Goal: Task Accomplishment & Management: Manage account settings

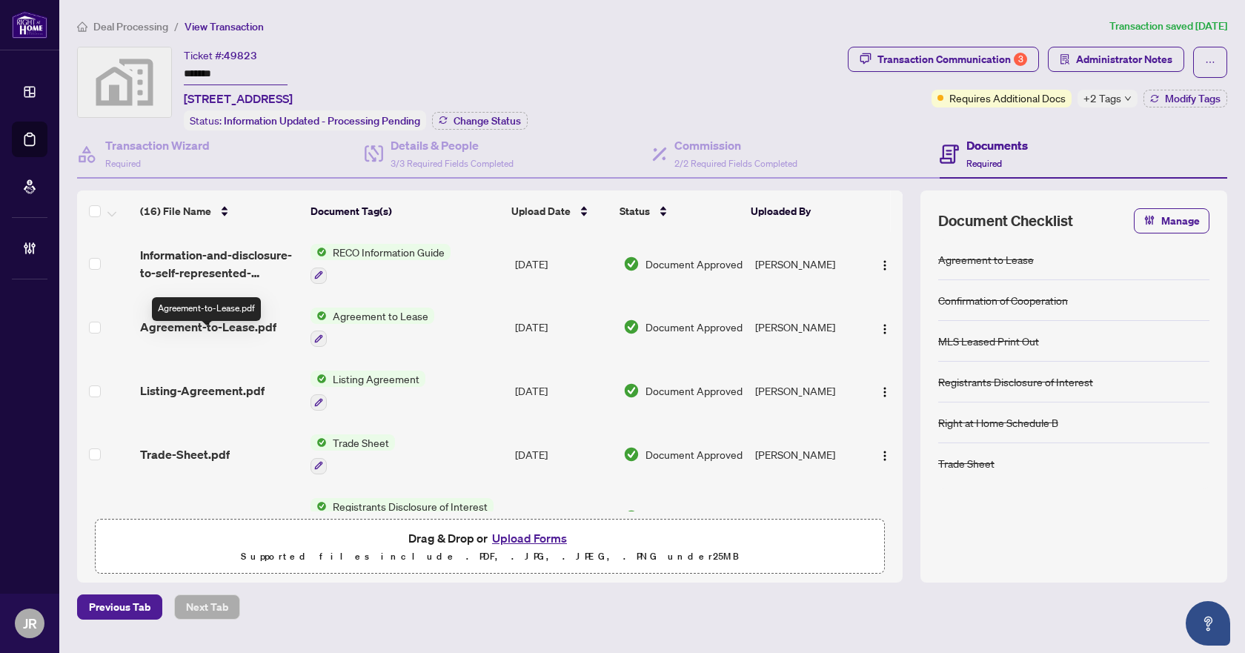
click at [231, 336] on span "Agreement-to-Lease.pdf" at bounding box center [208, 327] width 136 height 18
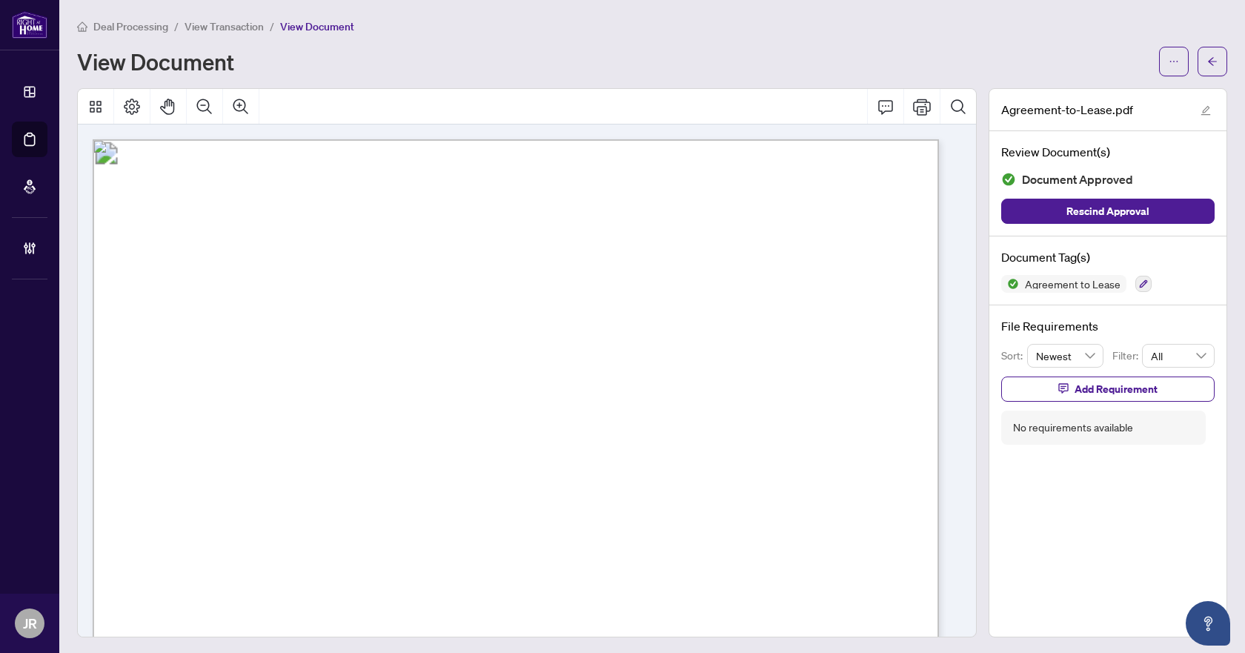
scroll to position [74, 0]
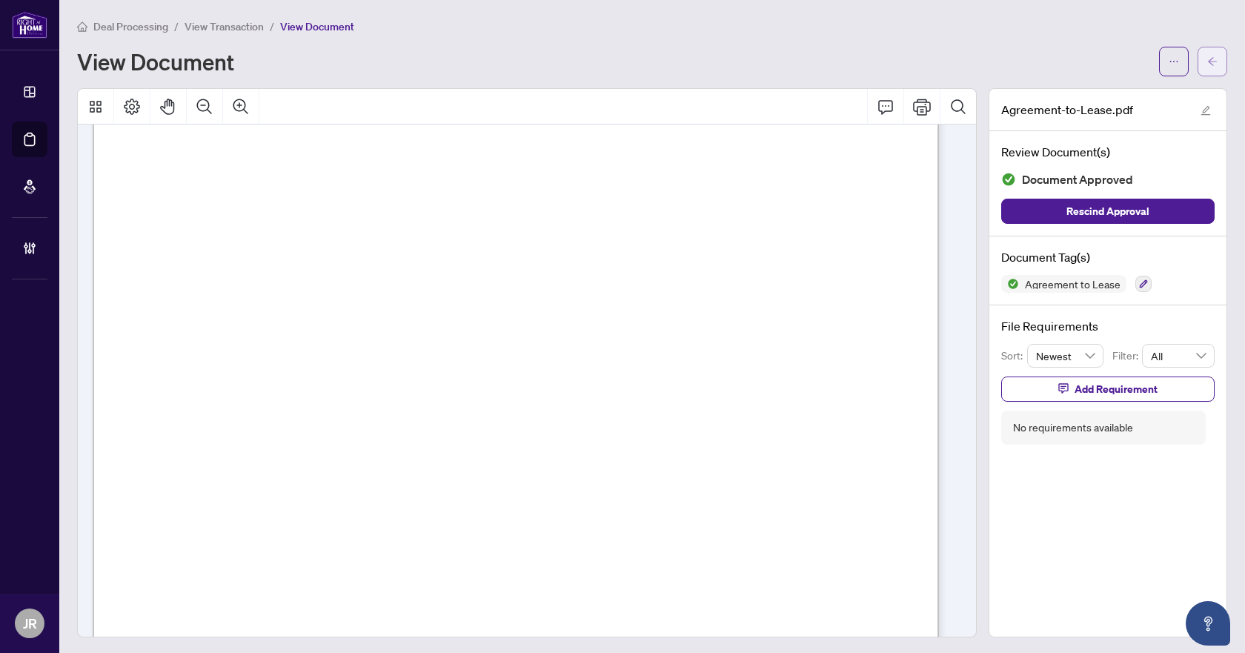
click at [1211, 53] on button "button" at bounding box center [1213, 62] width 30 height 30
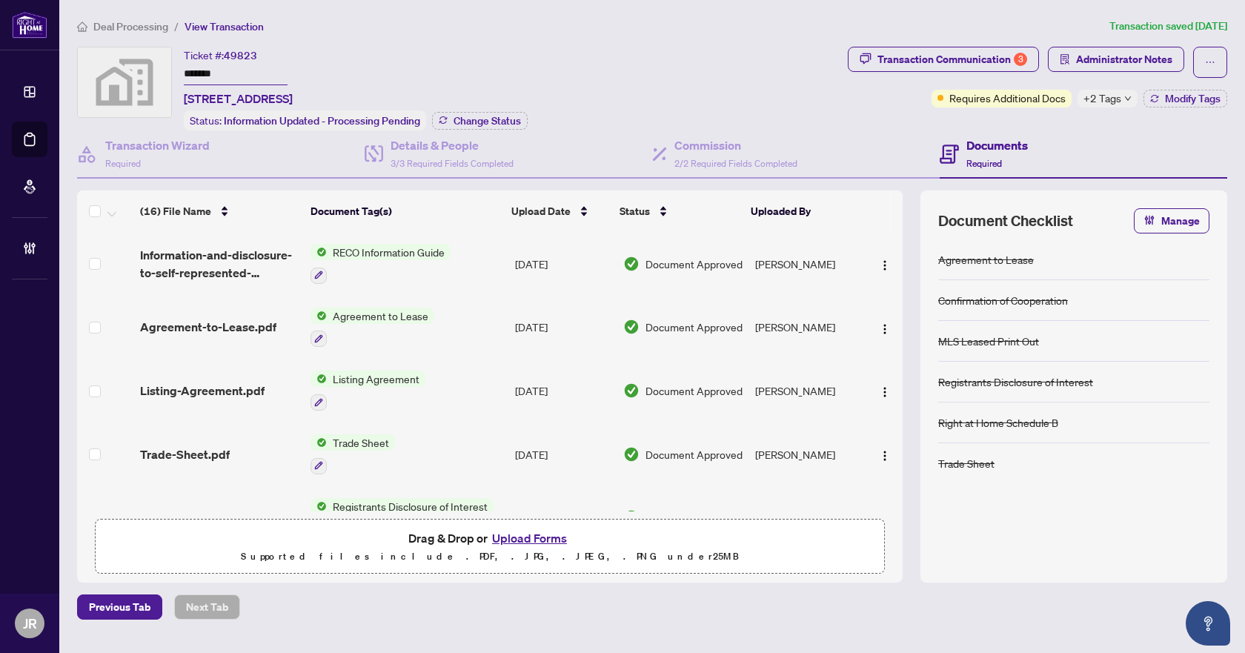
click at [485, 325] on td "Agreement to Lease" at bounding box center [407, 328] width 204 height 64
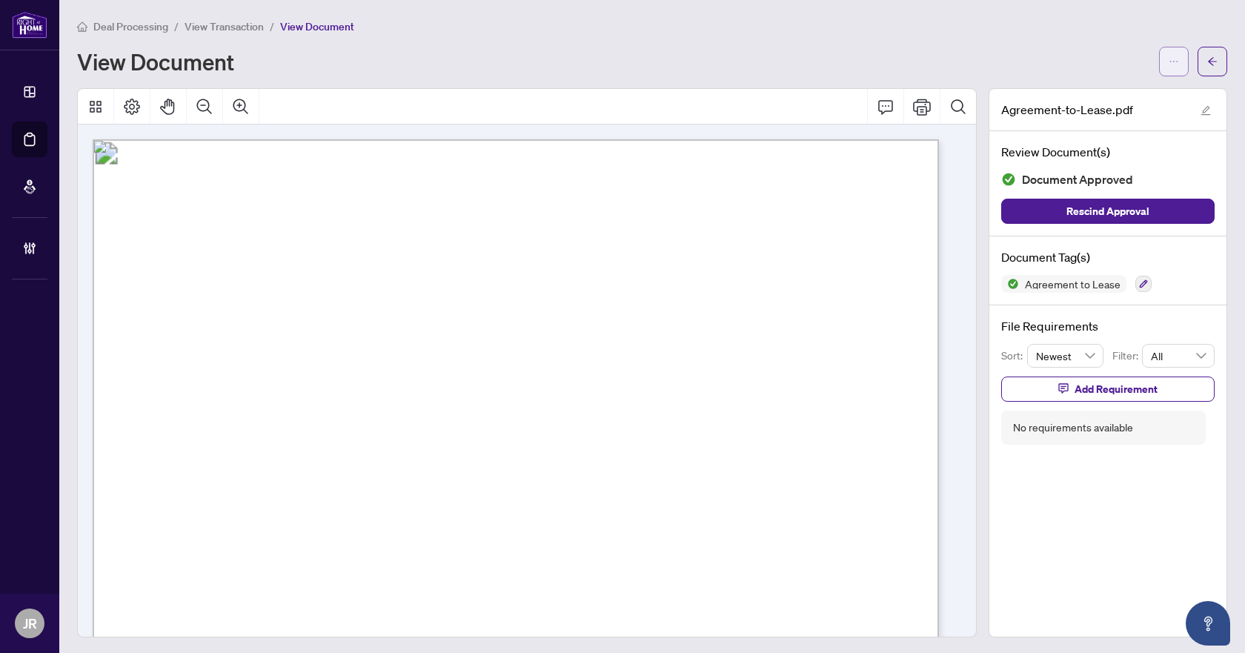
click at [1159, 69] on button "button" at bounding box center [1174, 62] width 30 height 30
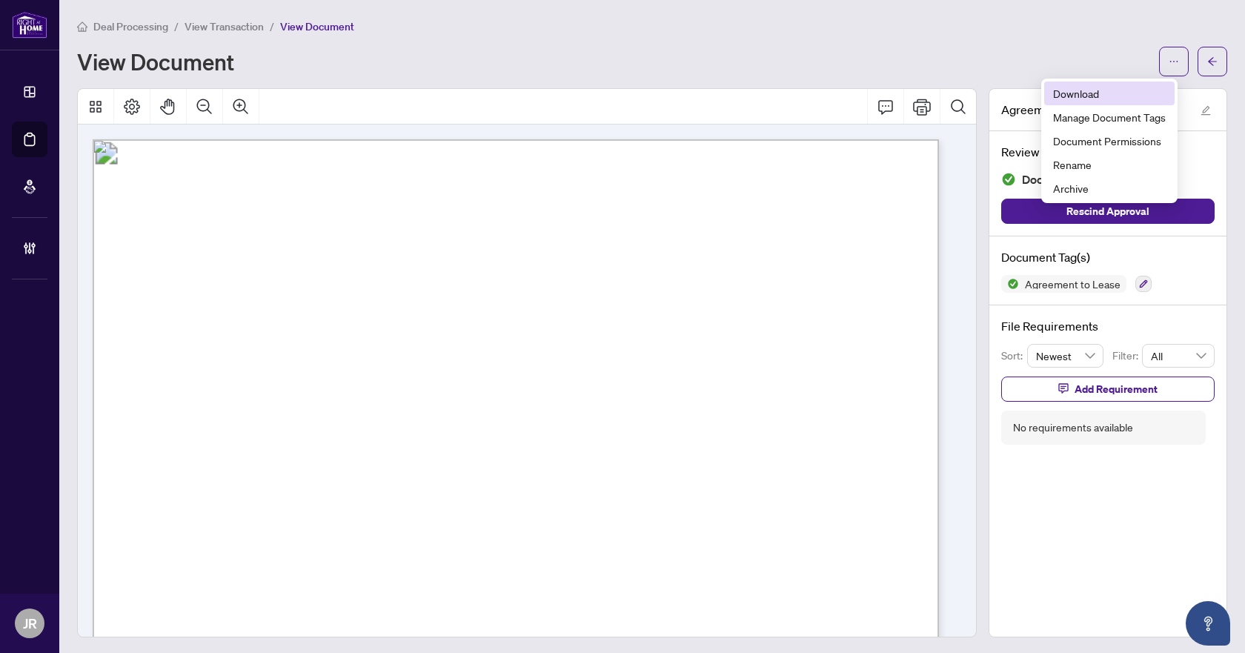
click at [1135, 100] on span "Download" at bounding box center [1109, 93] width 113 height 16
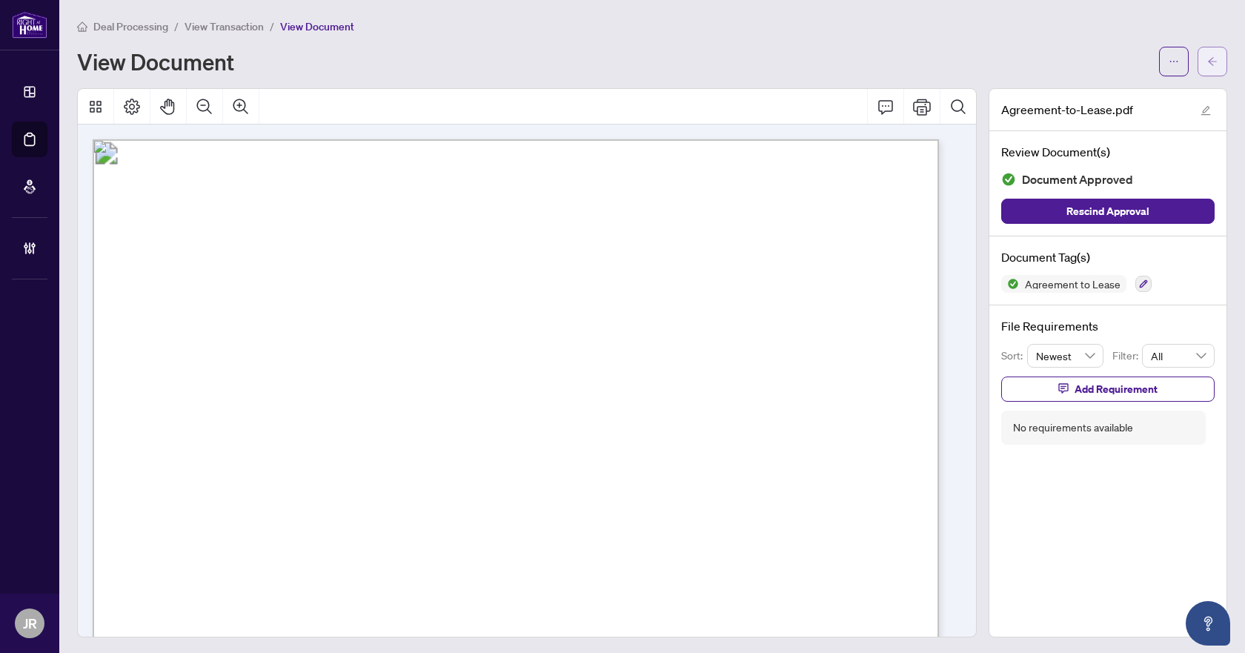
click at [1213, 58] on button "button" at bounding box center [1213, 62] width 30 height 30
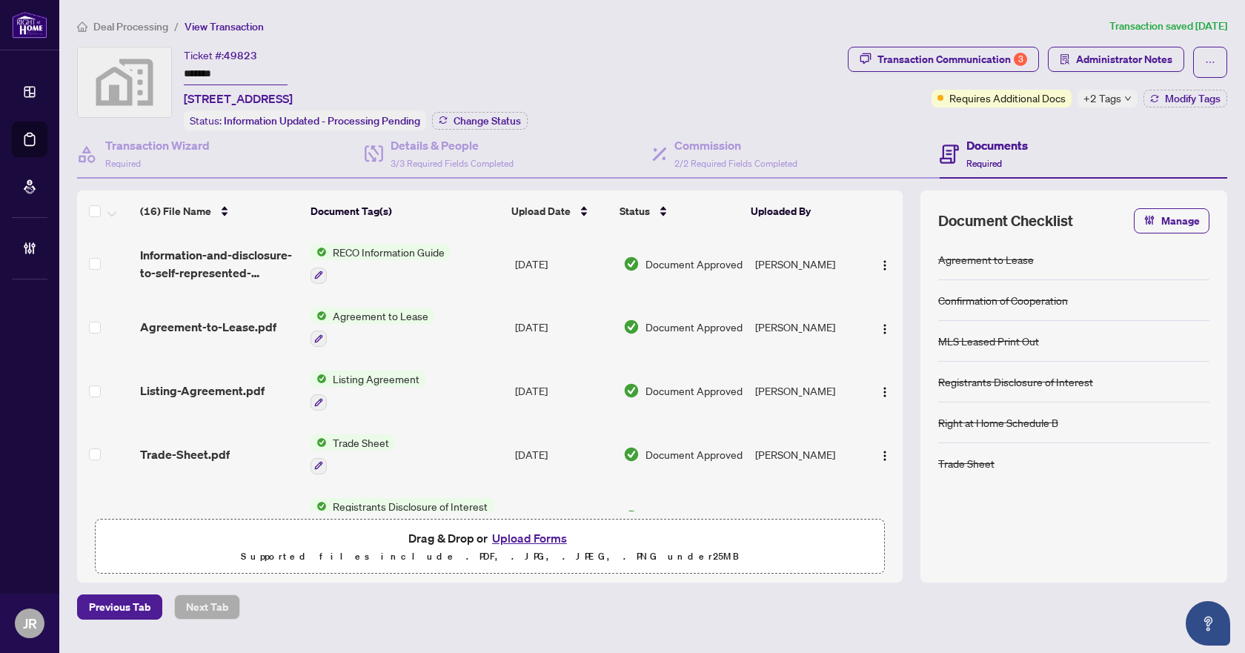
click at [162, 31] on span "Deal Processing" at bounding box center [130, 26] width 75 height 13
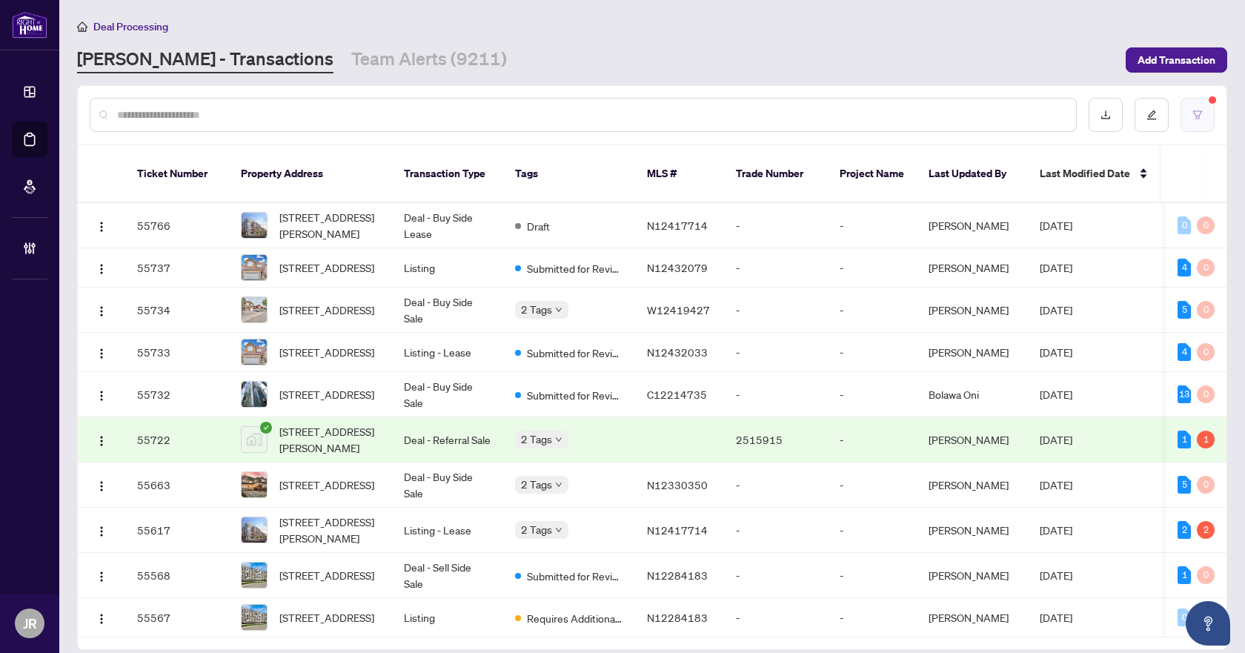
click at [1194, 118] on icon "filter" at bounding box center [1197, 115] width 10 height 10
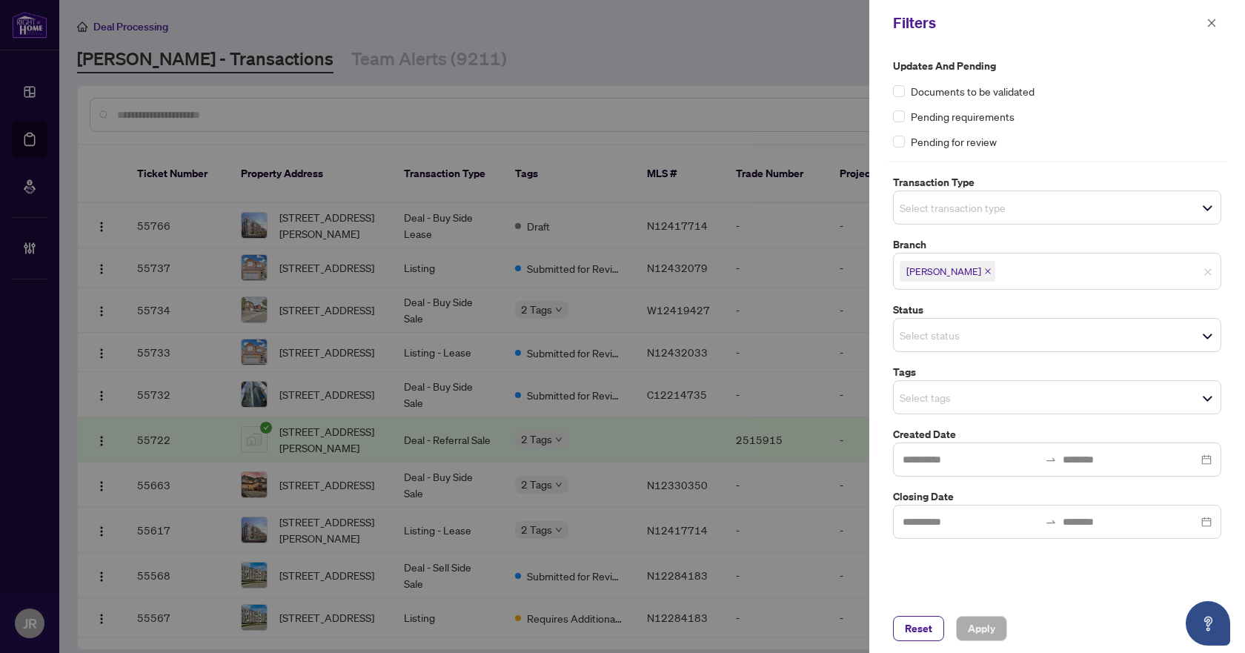
click at [1060, 201] on span "Select transaction type" at bounding box center [1057, 207] width 327 height 21
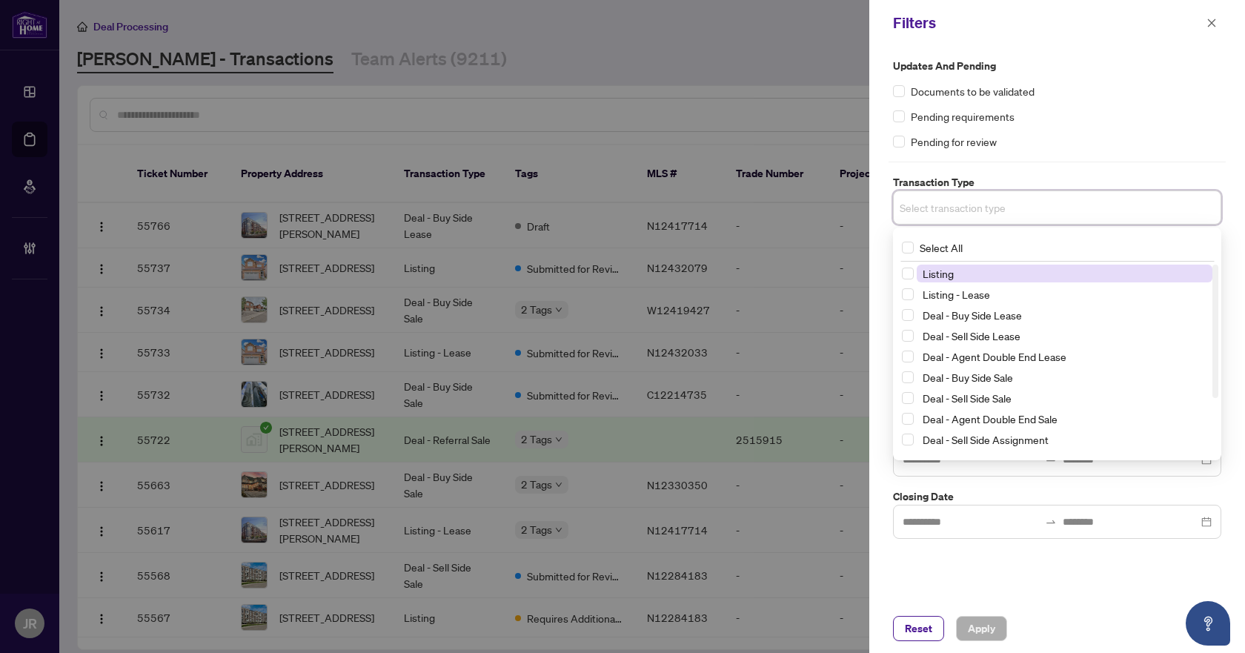
click at [1026, 270] on span "Listing" at bounding box center [1065, 274] width 296 height 18
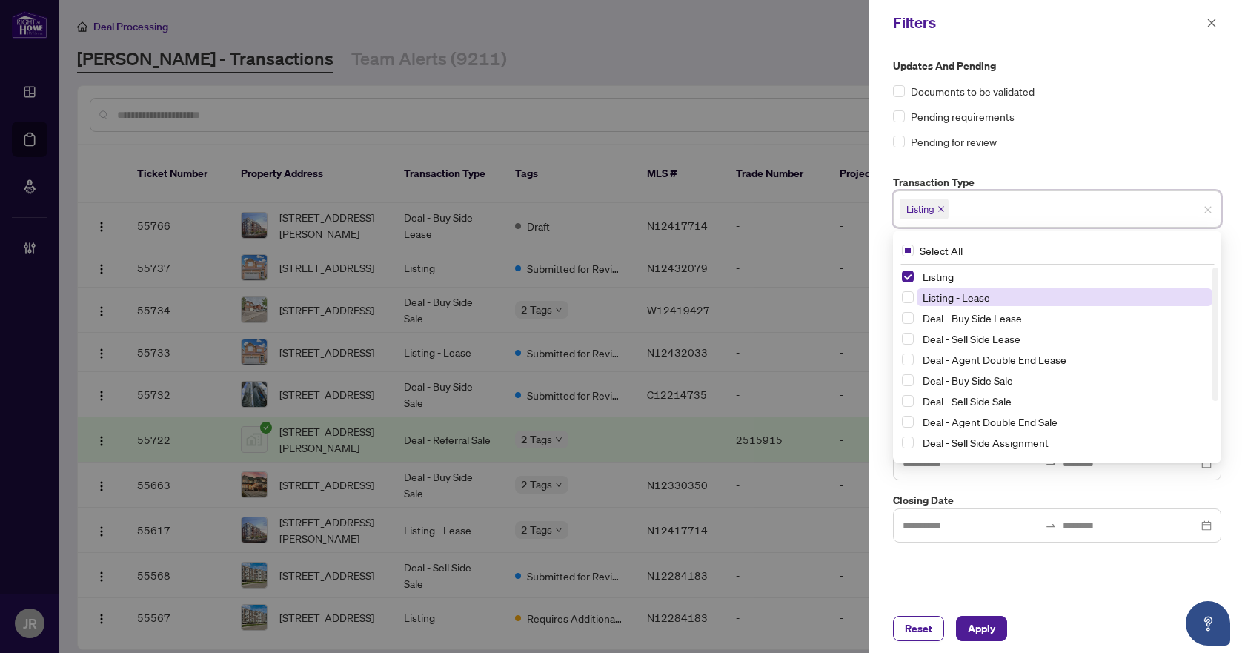
click at [1012, 295] on span "Listing - Lease" at bounding box center [1065, 297] width 296 height 18
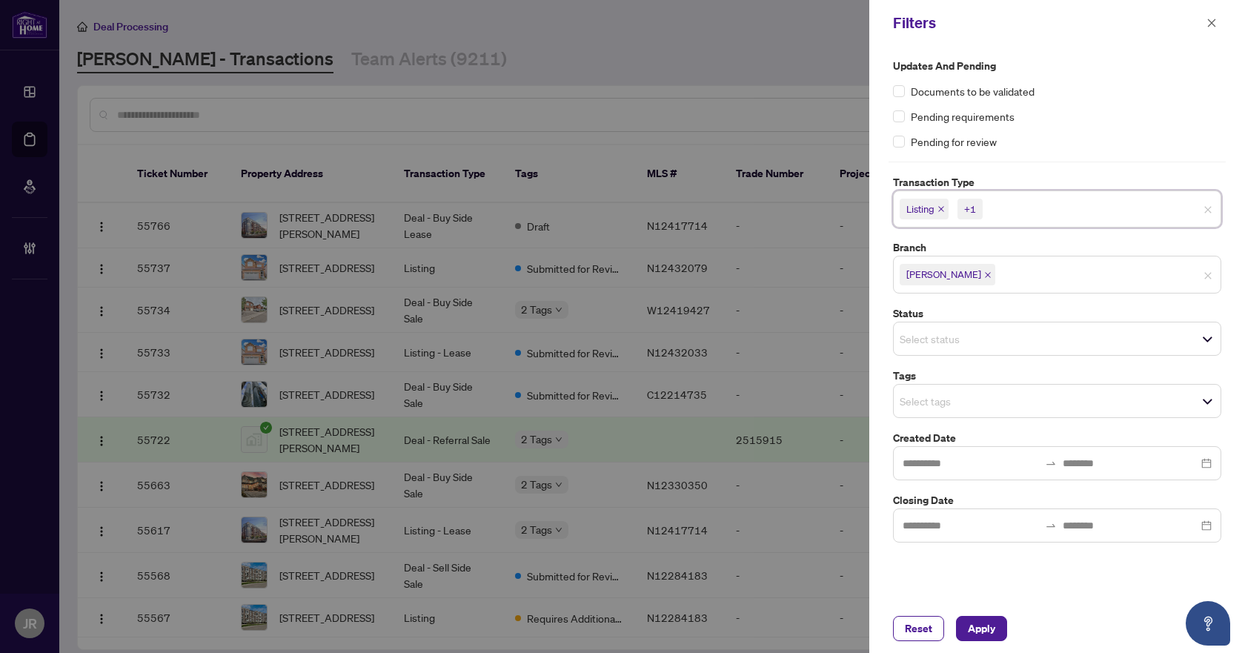
click at [1132, 136] on div "Pending for review" at bounding box center [1057, 141] width 328 height 16
click at [1001, 398] on input "search" at bounding box center [952, 401] width 104 height 18
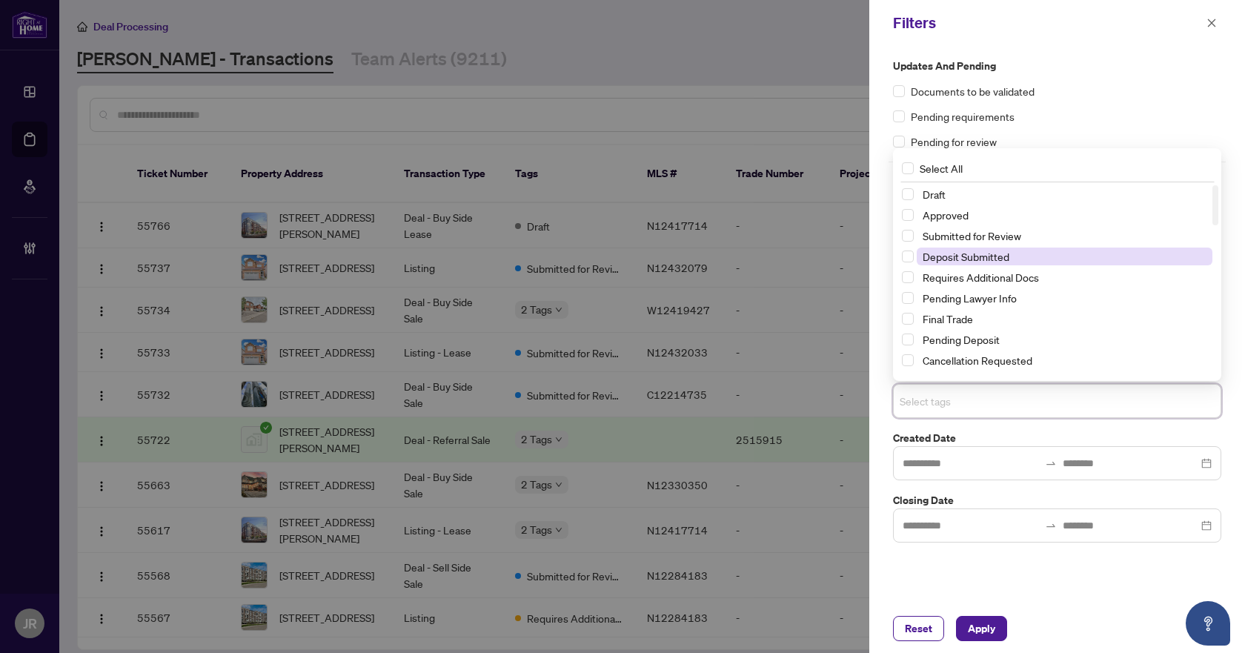
click at [1026, 251] on span "Deposit Submitted" at bounding box center [1065, 257] width 296 height 18
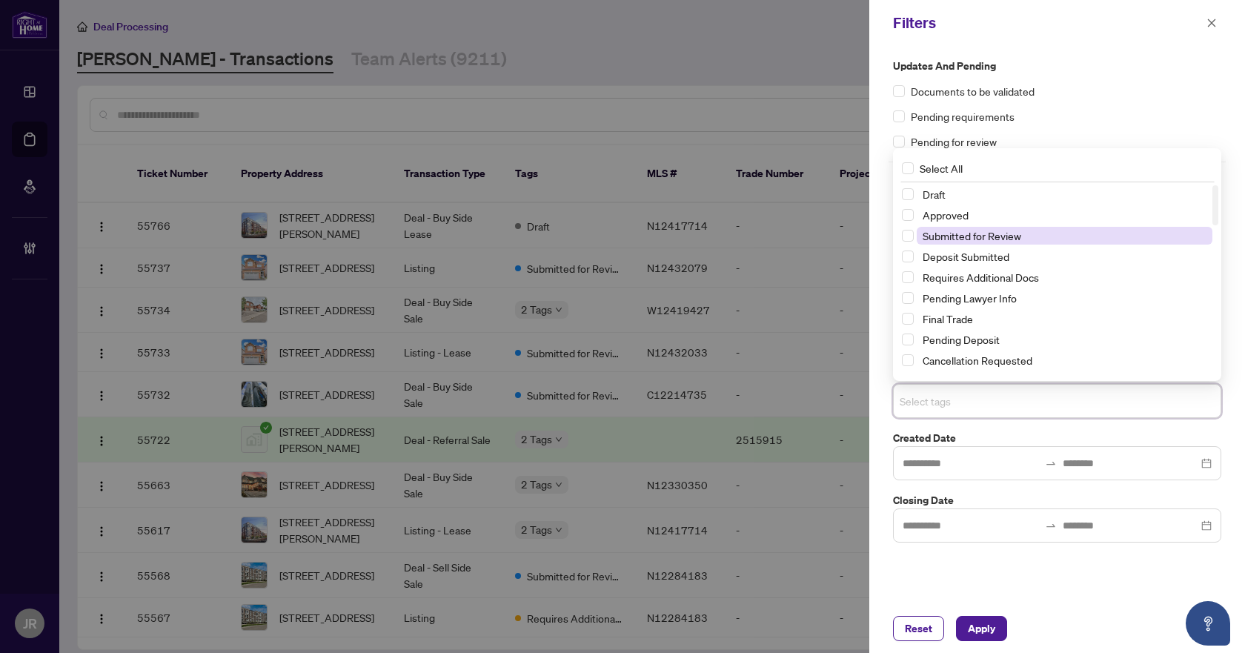
click at [1032, 239] on span "Submitted for Review" at bounding box center [1065, 236] width 296 height 18
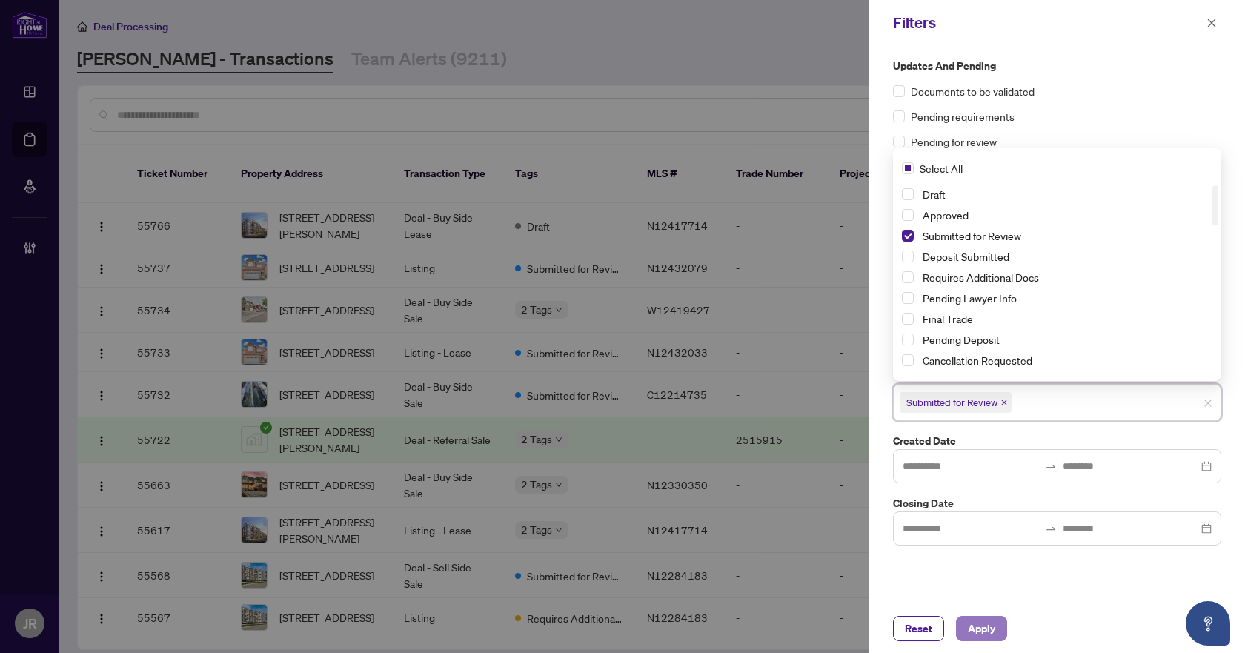
click at [1003, 631] on button "Apply" at bounding box center [981, 628] width 51 height 25
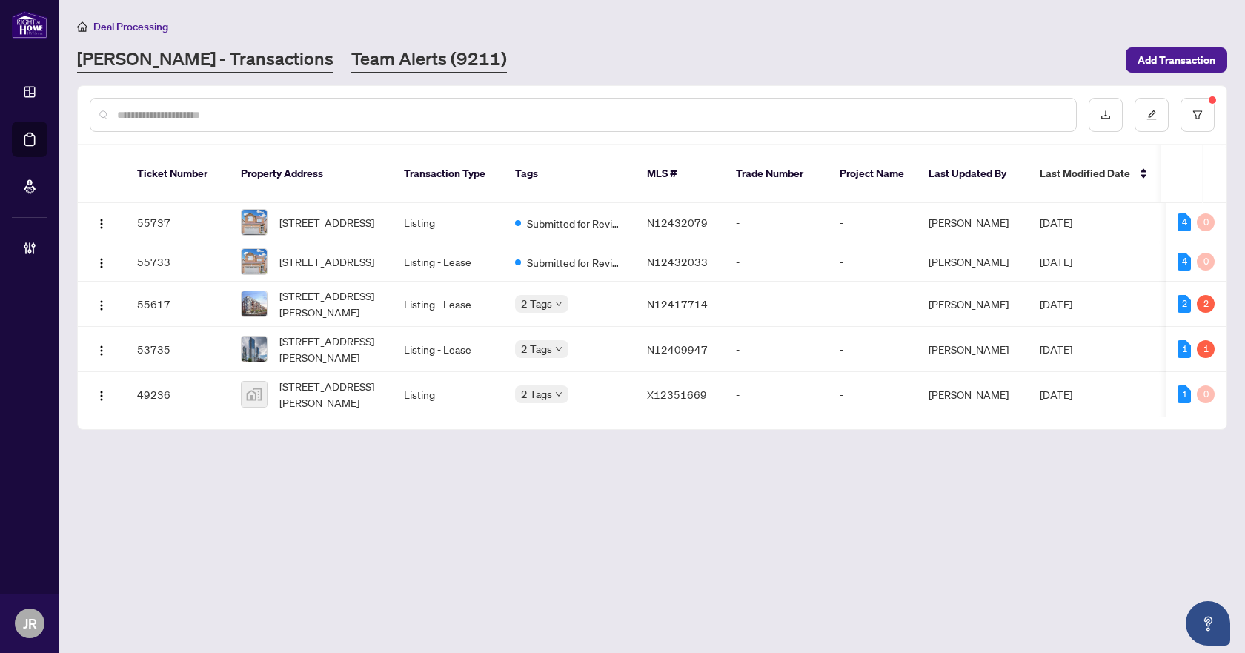
click at [353, 56] on link "Team Alerts (9211)" at bounding box center [429, 60] width 156 height 27
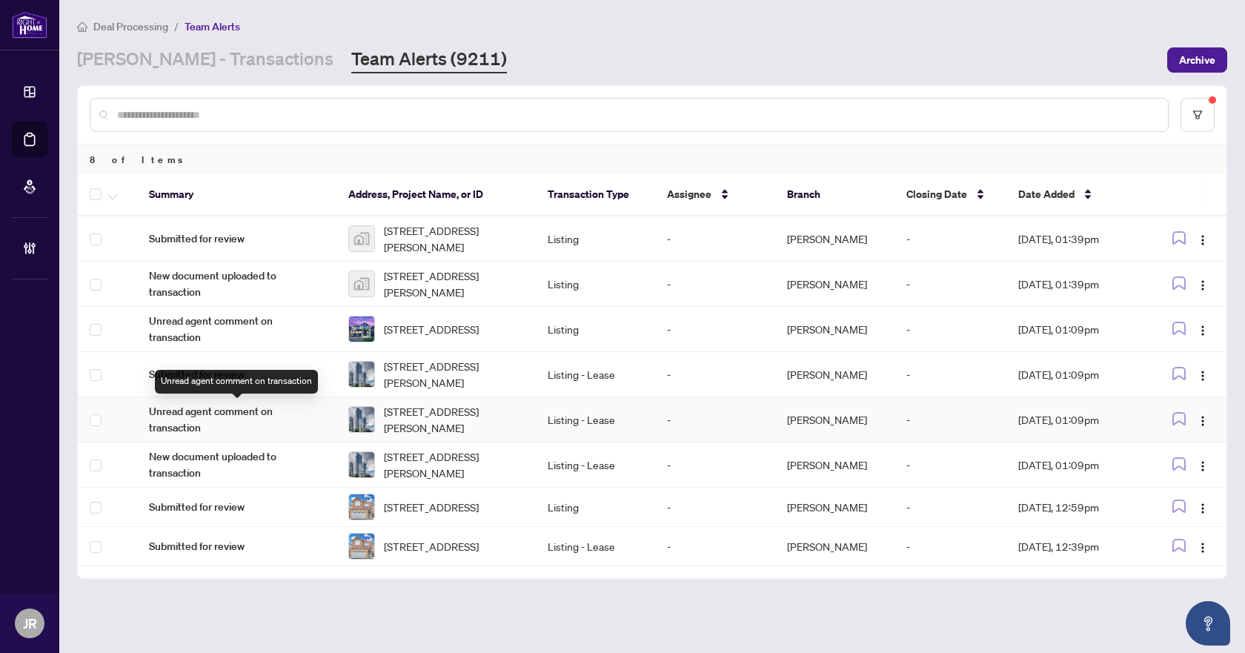
click at [288, 426] on span "Unread agent comment on transaction" at bounding box center [237, 419] width 176 height 33
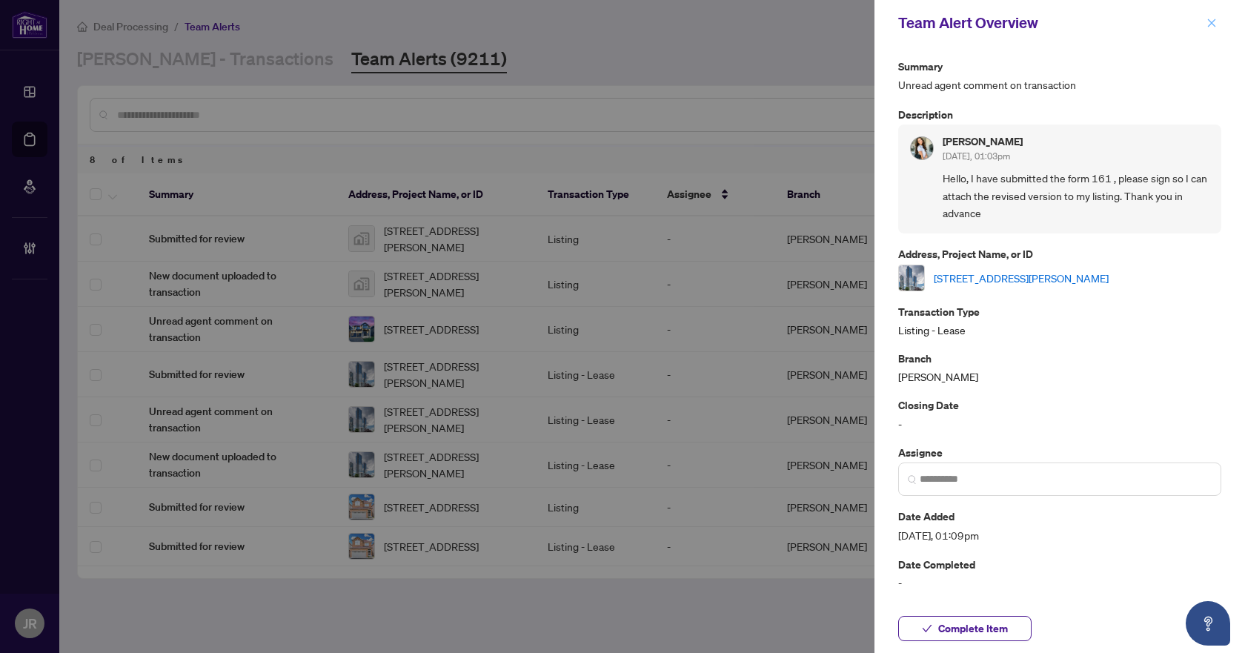
click at [1214, 26] on icon "close" at bounding box center [1212, 23] width 8 height 8
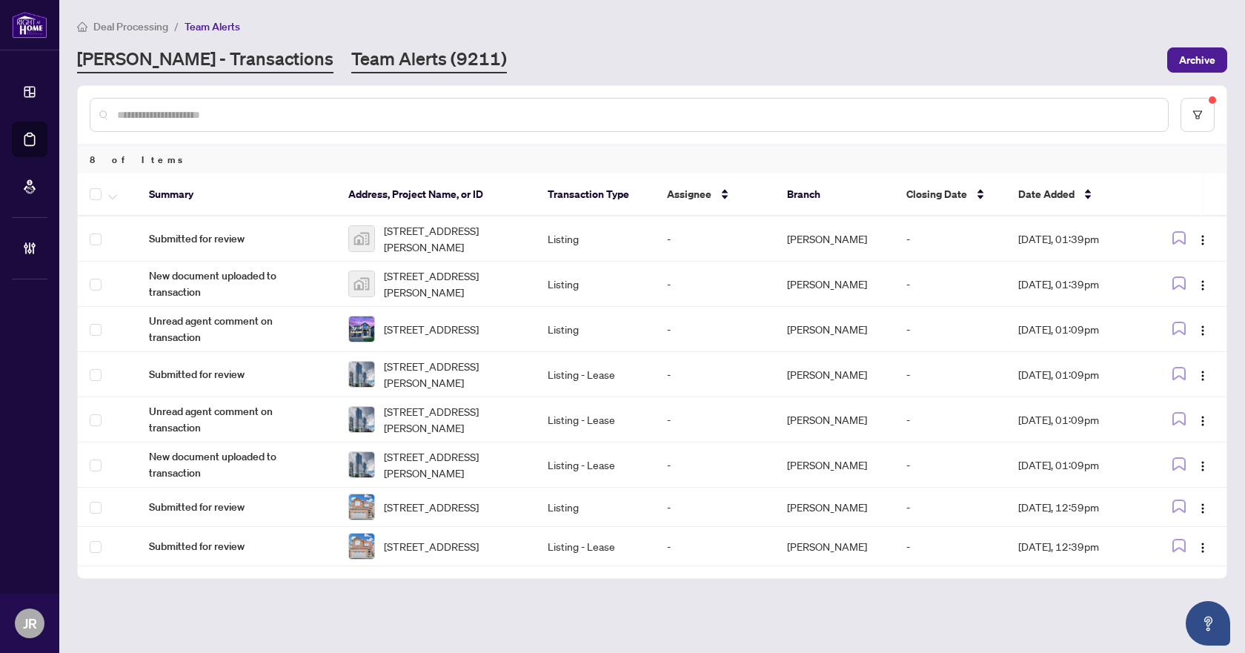
click at [224, 64] on link "[PERSON_NAME] - Transactions" at bounding box center [205, 60] width 256 height 27
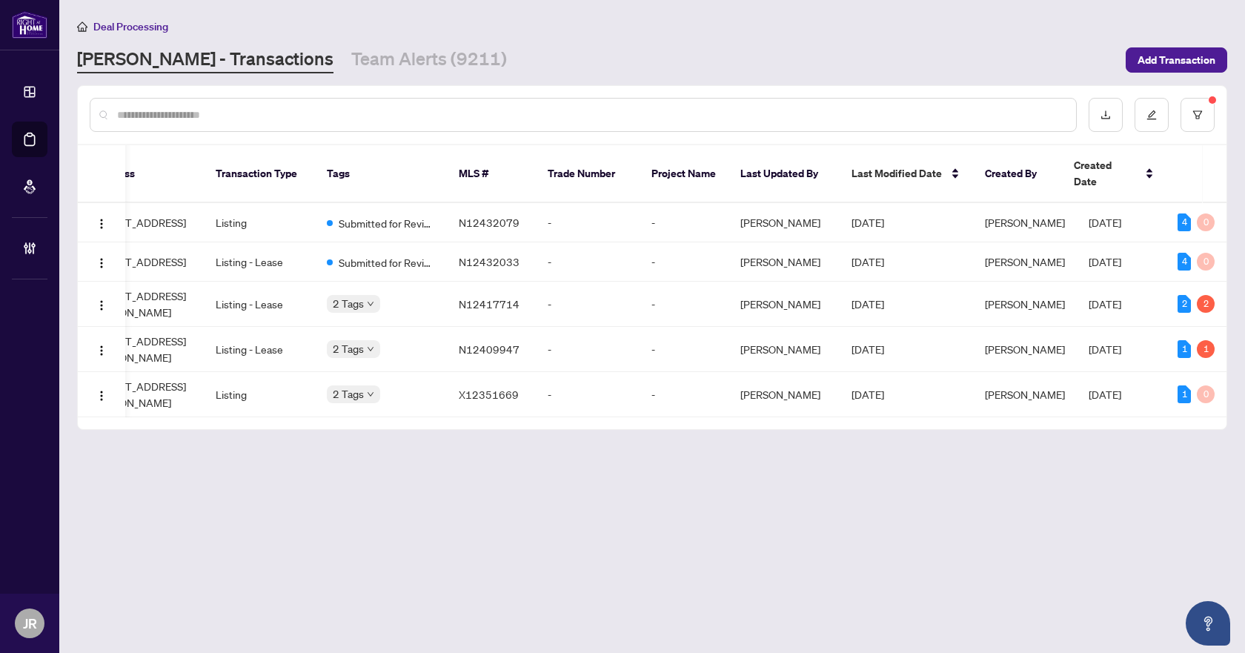
scroll to position [0, 39]
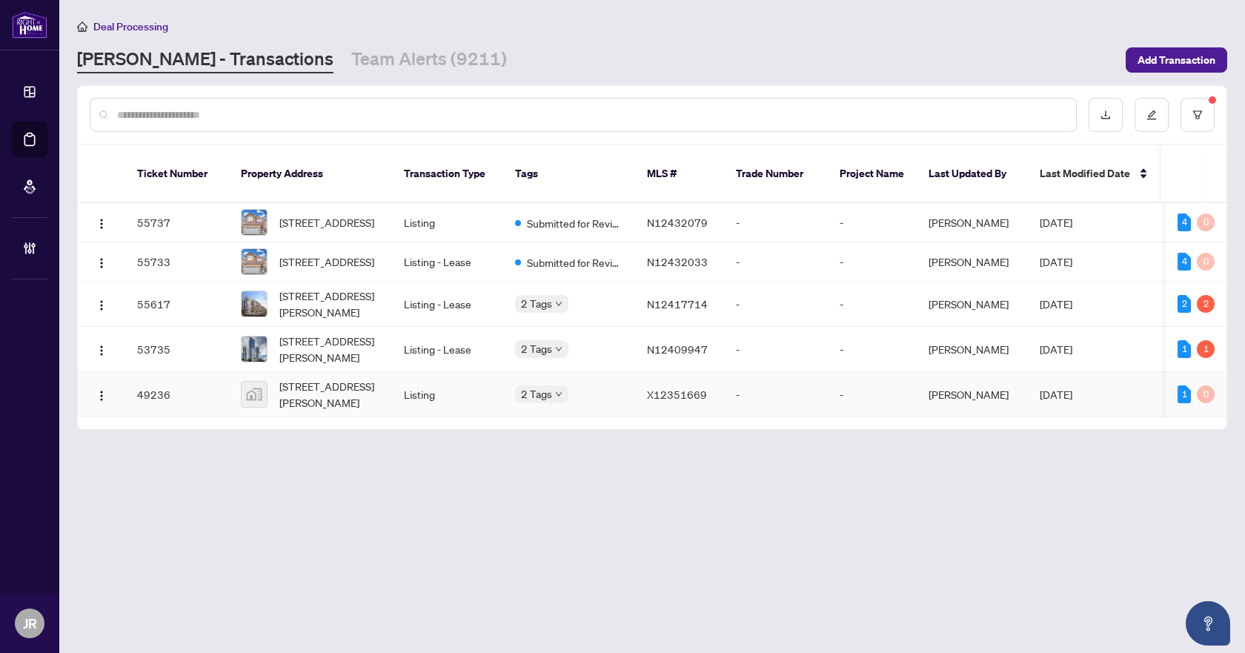
click at [498, 385] on td "Listing" at bounding box center [447, 394] width 111 height 45
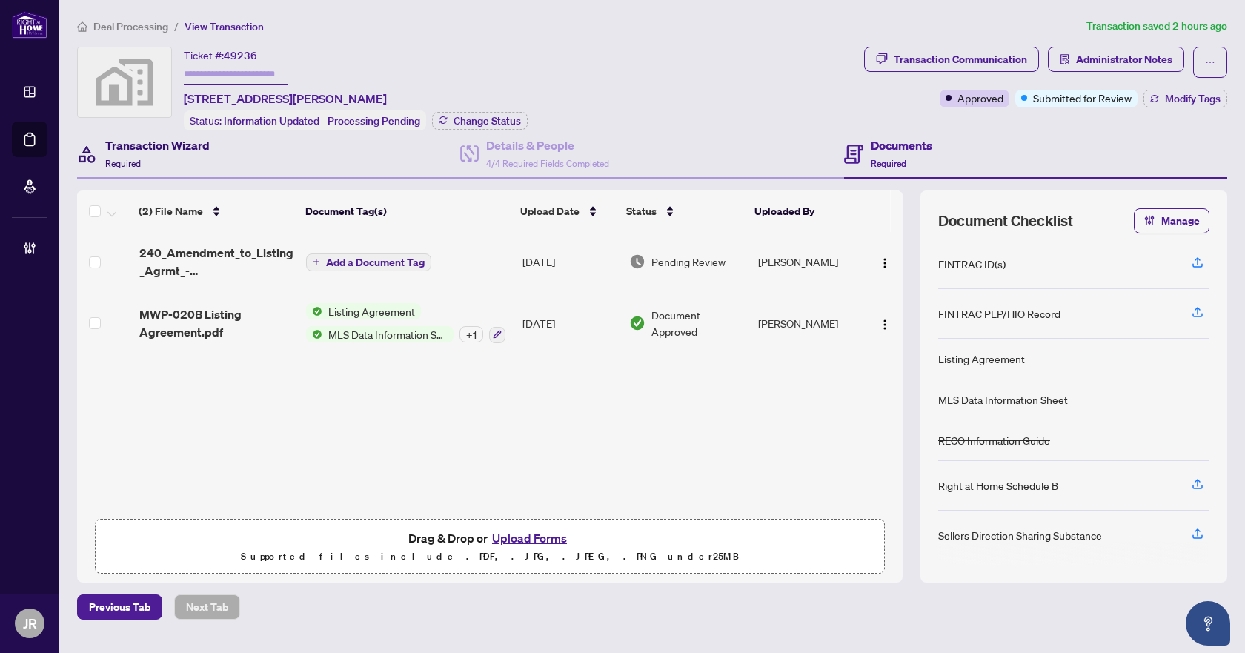
click at [204, 144] on h4 "Transaction Wizard" at bounding box center [157, 145] width 104 height 18
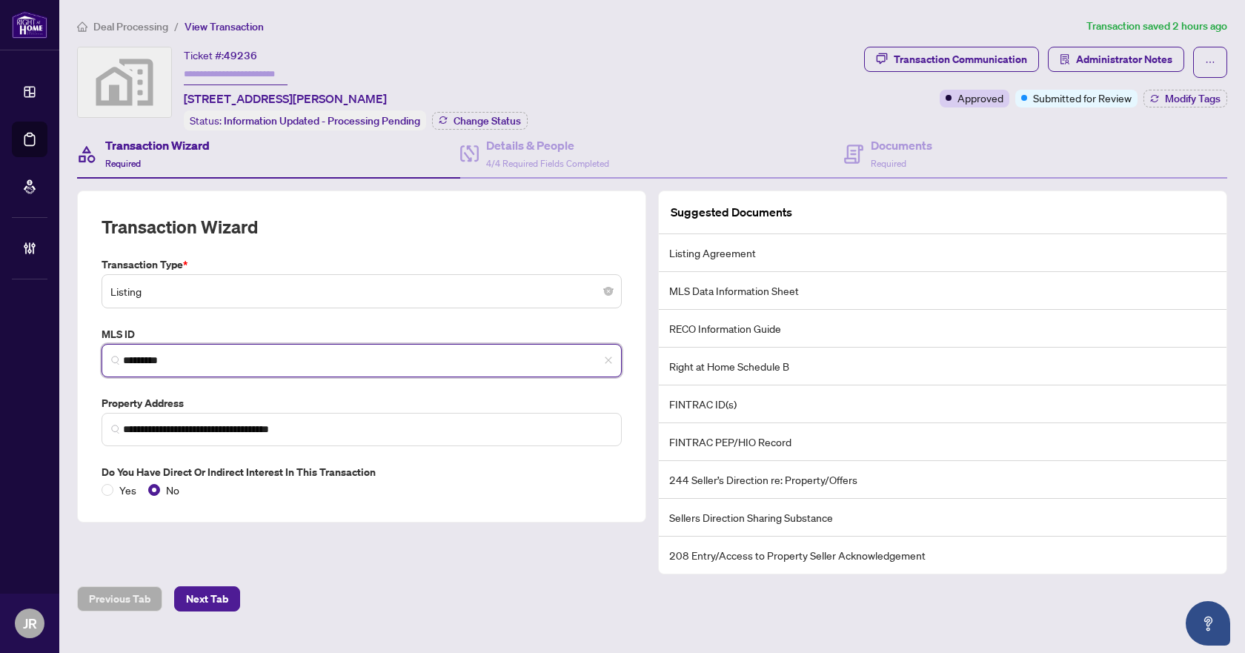
click at [157, 353] on input "*********" at bounding box center [367, 361] width 489 height 16
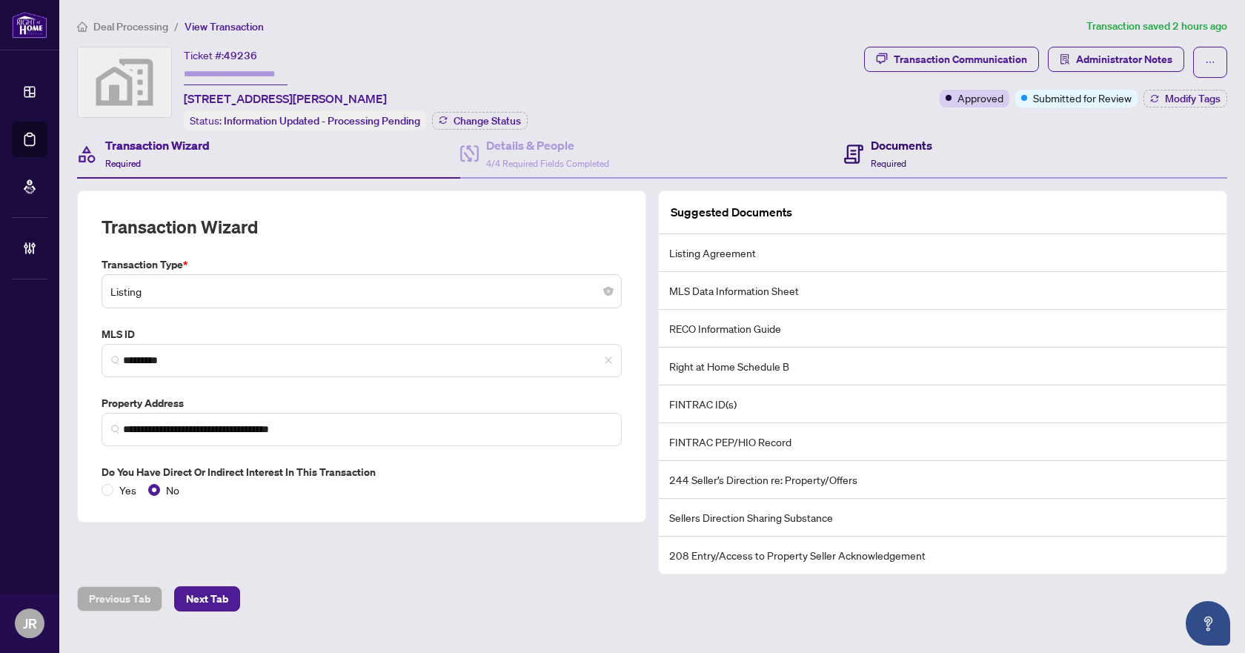
click at [885, 140] on h4 "Documents" at bounding box center [902, 145] width 62 height 18
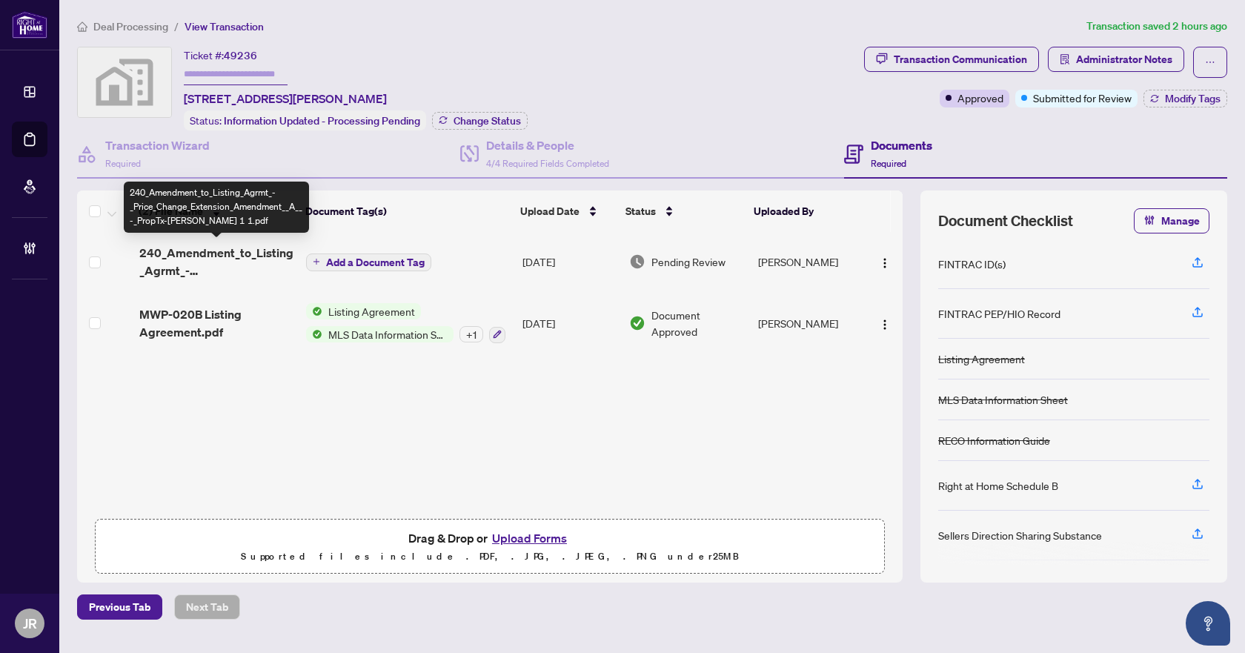
click at [223, 246] on span "240_Amendment_to_Listing_Agrmt_-_Price_Change_Extension_Amendment__A__-_PropTx-…" at bounding box center [216, 262] width 155 height 36
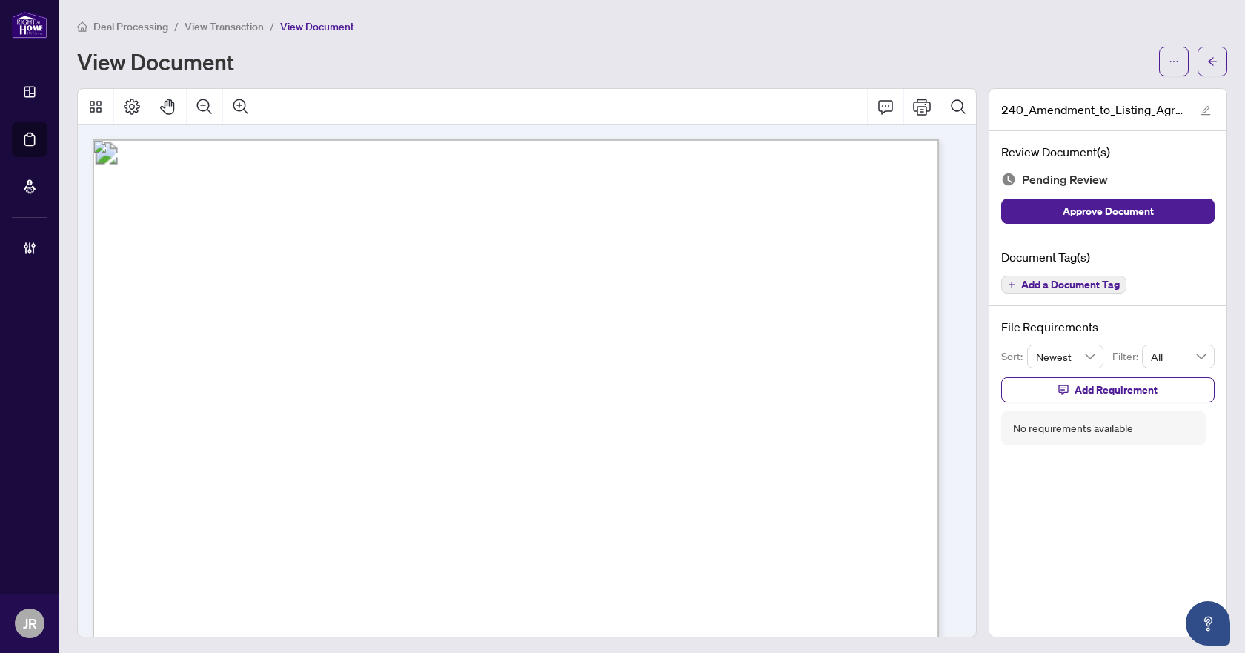
click at [1055, 276] on button "Add a Document Tag" at bounding box center [1063, 285] width 125 height 18
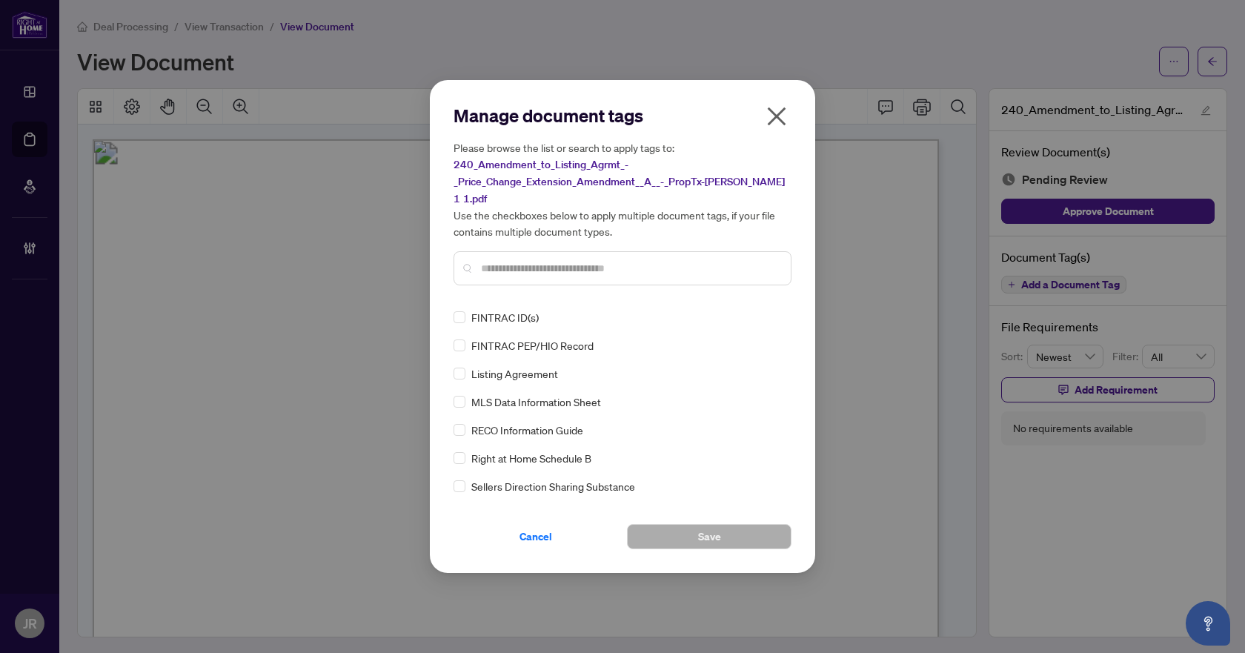
click at [690, 265] on input "text" at bounding box center [630, 268] width 298 height 16
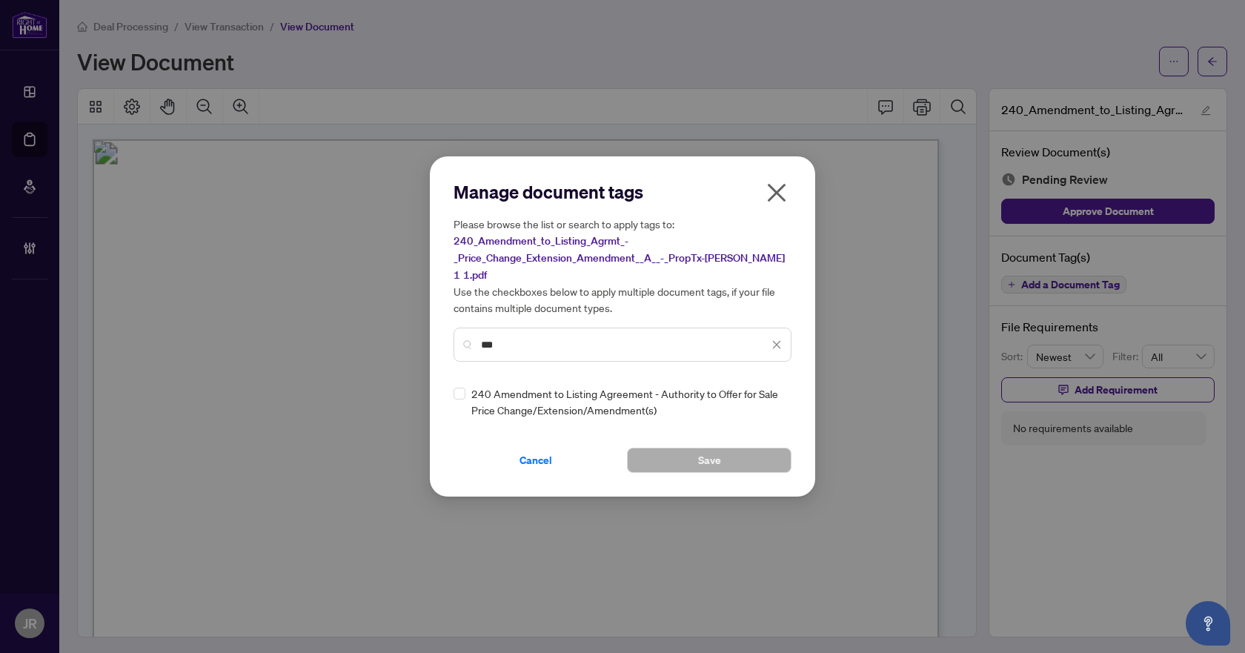
type input "***"
click at [763, 398] on img at bounding box center [761, 401] width 15 height 15
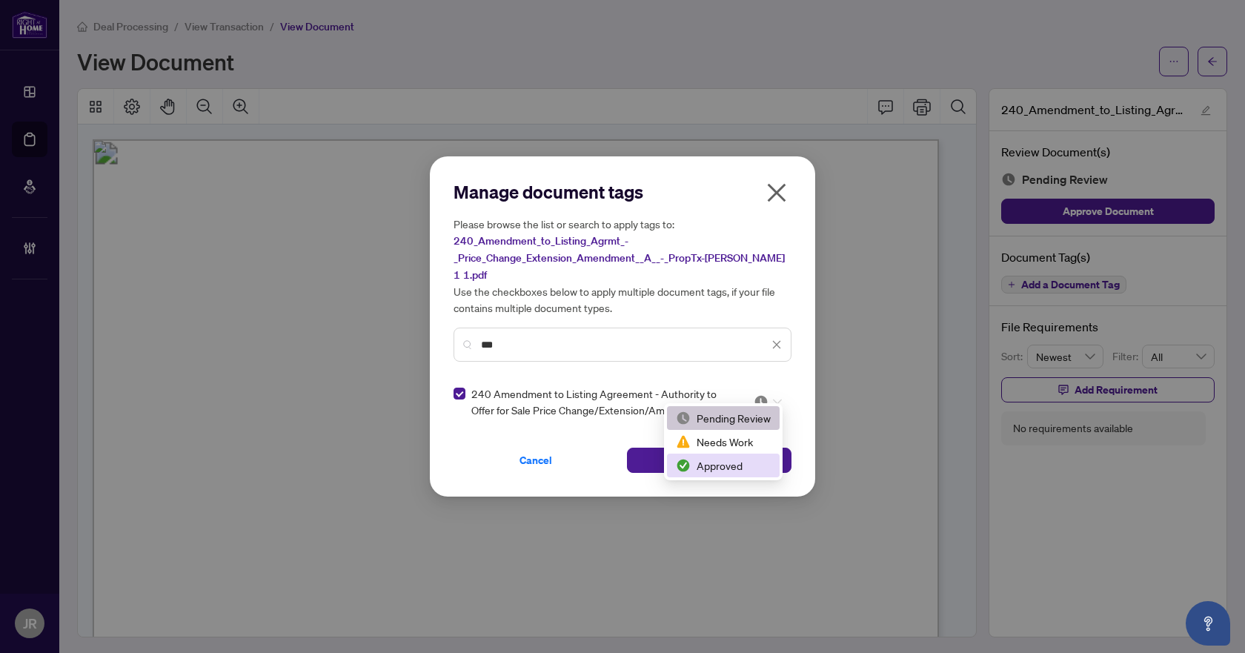
click at [689, 462] on img at bounding box center [683, 465] width 15 height 15
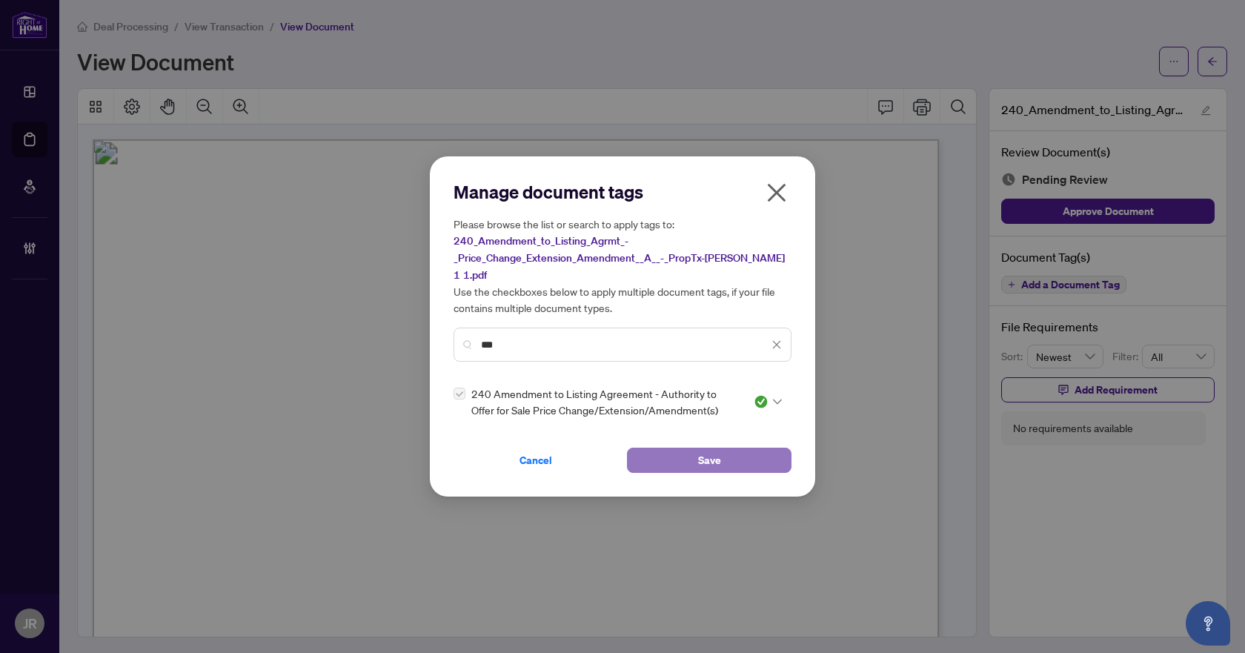
click at [699, 448] on span "Save" at bounding box center [709, 460] width 23 height 24
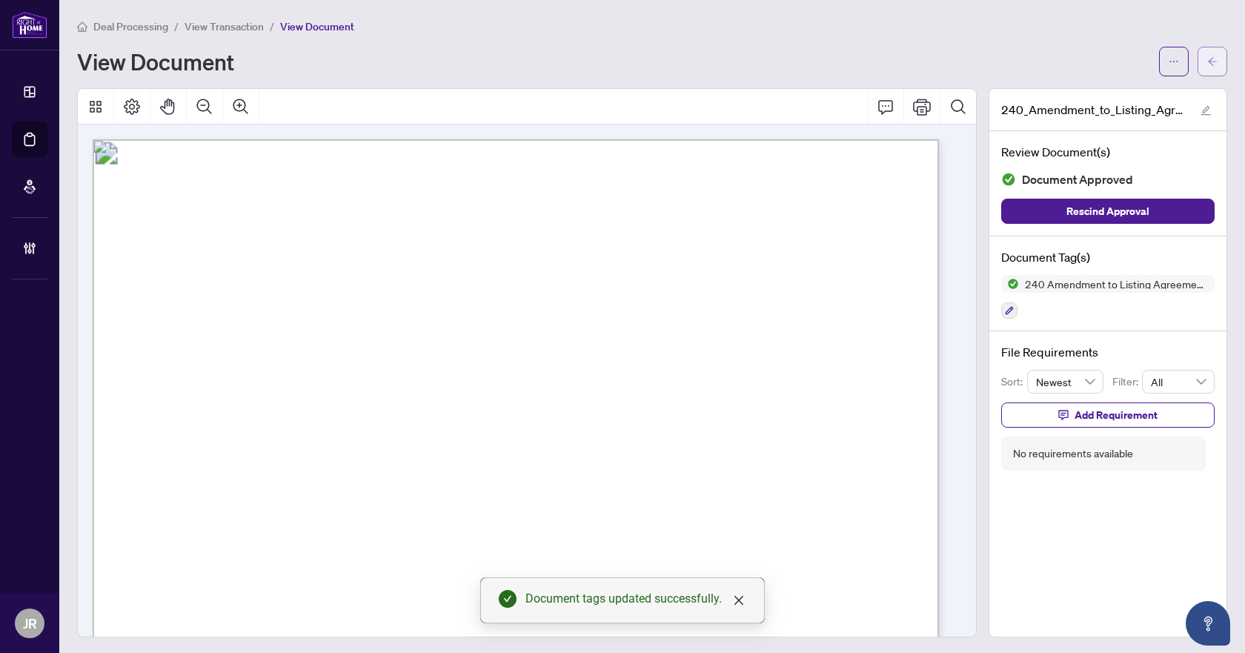
click at [1207, 70] on span "button" at bounding box center [1212, 62] width 10 height 24
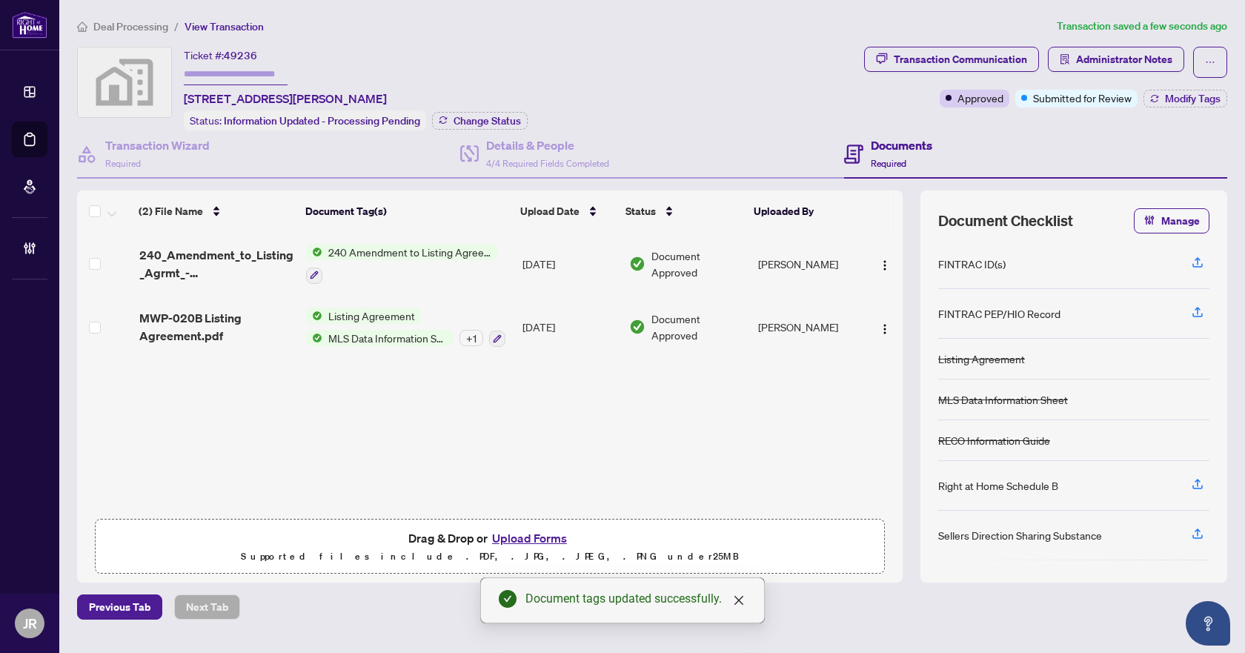
click at [1189, 107] on div "Transaction Communication Administrator Notes Approved Submitted for Review Mod…" at bounding box center [1045, 89] width 369 height 84
click at [1189, 99] on span "Modify Tags" at bounding box center [1193, 98] width 56 height 10
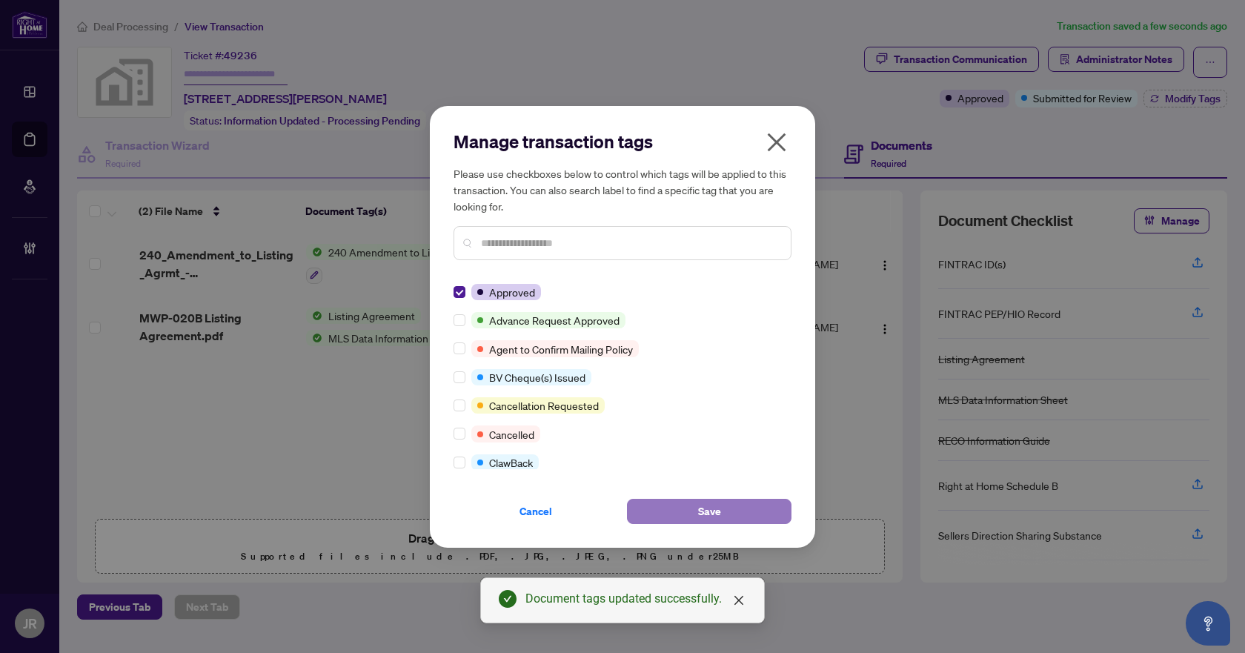
click at [756, 516] on button "Save" at bounding box center [709, 511] width 165 height 25
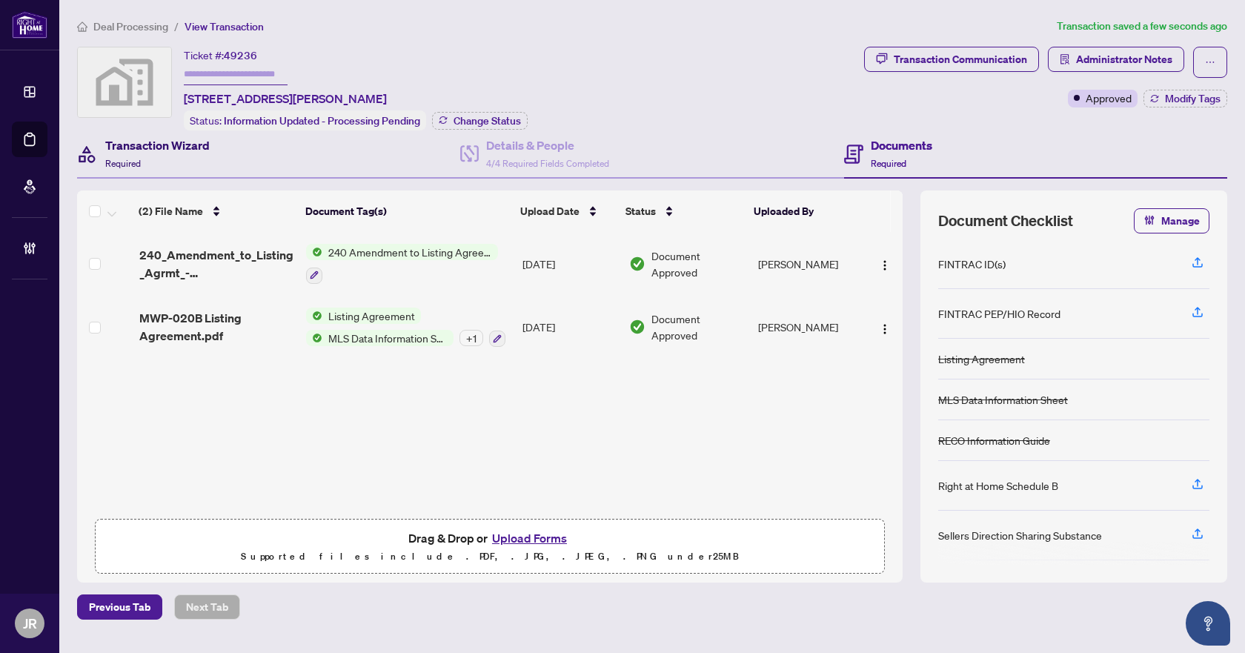
click at [164, 151] on h4 "Transaction Wizard" at bounding box center [157, 145] width 104 height 18
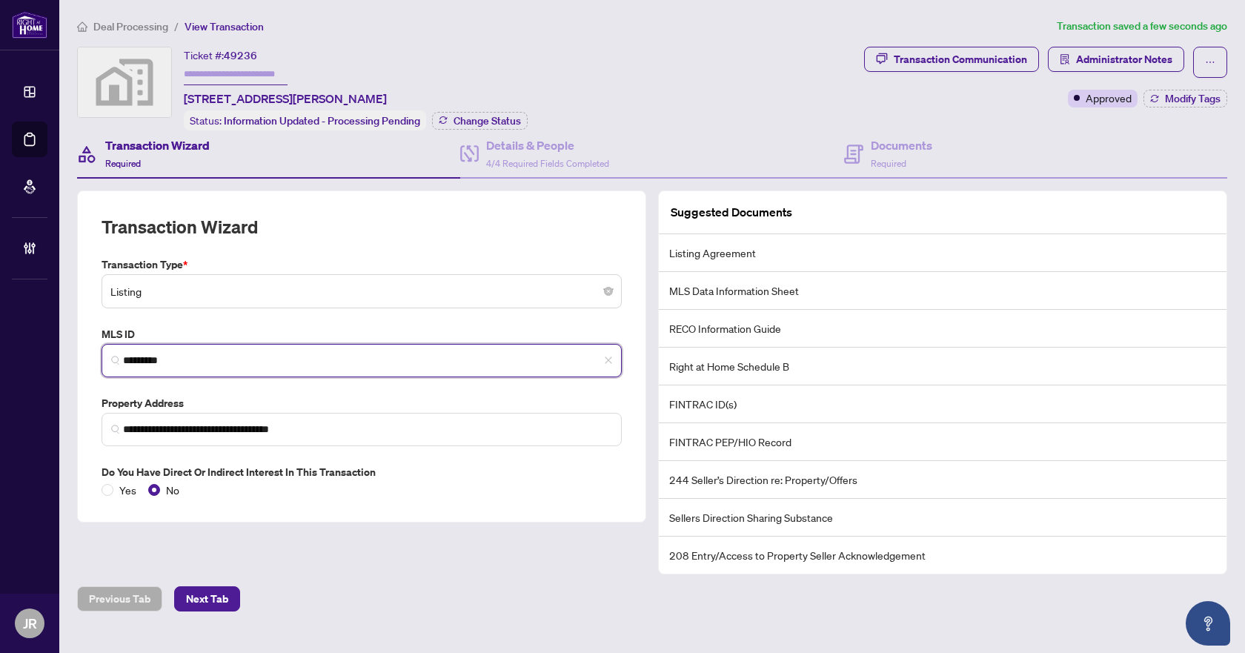
click at [206, 358] on input "*********" at bounding box center [367, 361] width 489 height 16
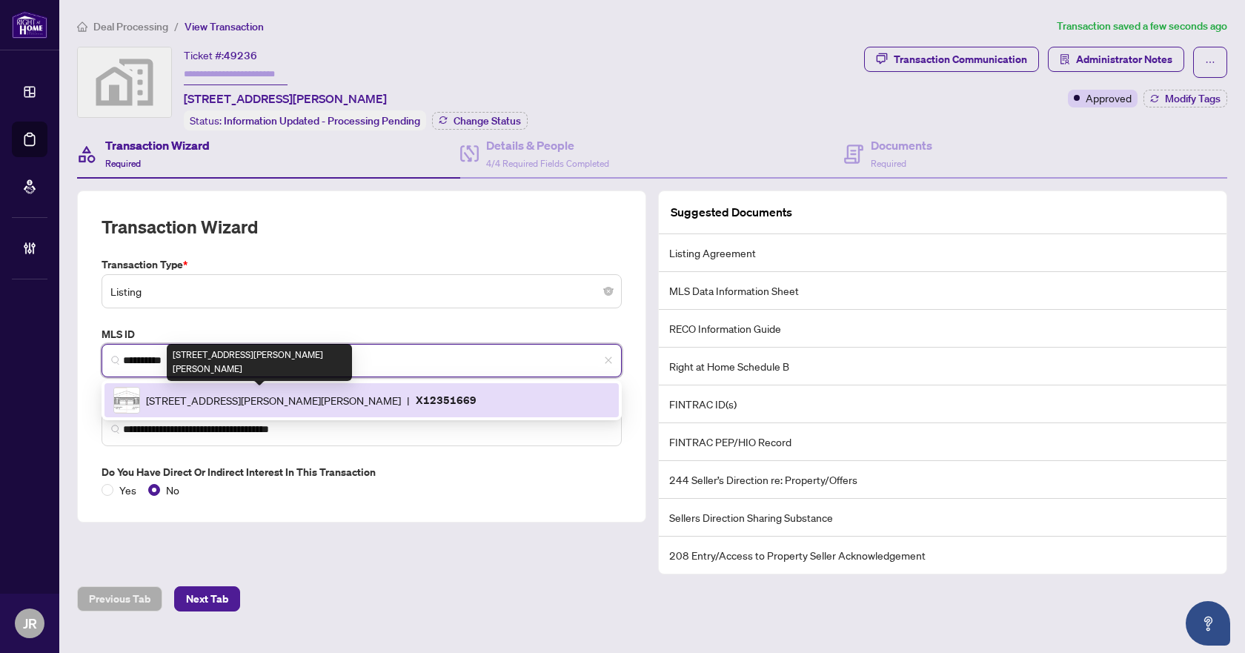
click at [233, 399] on span "[STREET_ADDRESS][PERSON_NAME][PERSON_NAME]" at bounding box center [273, 400] width 255 height 16
type input "*********"
type input "**********"
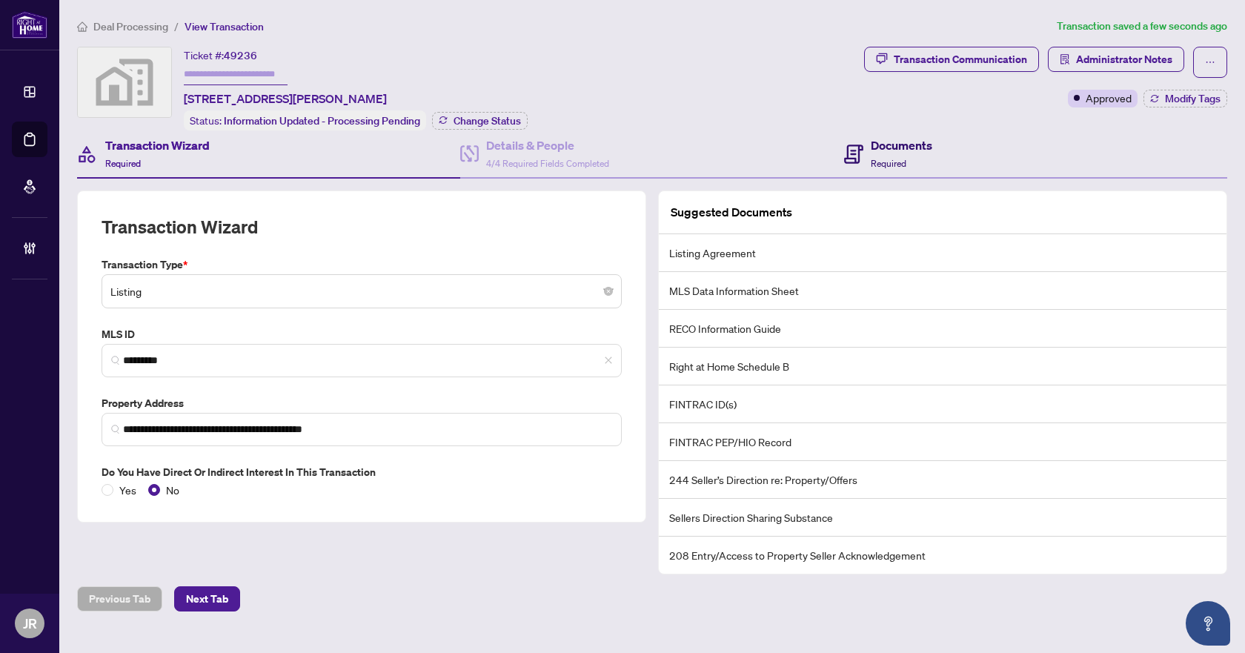
click at [881, 151] on h4 "Documents" at bounding box center [902, 145] width 62 height 18
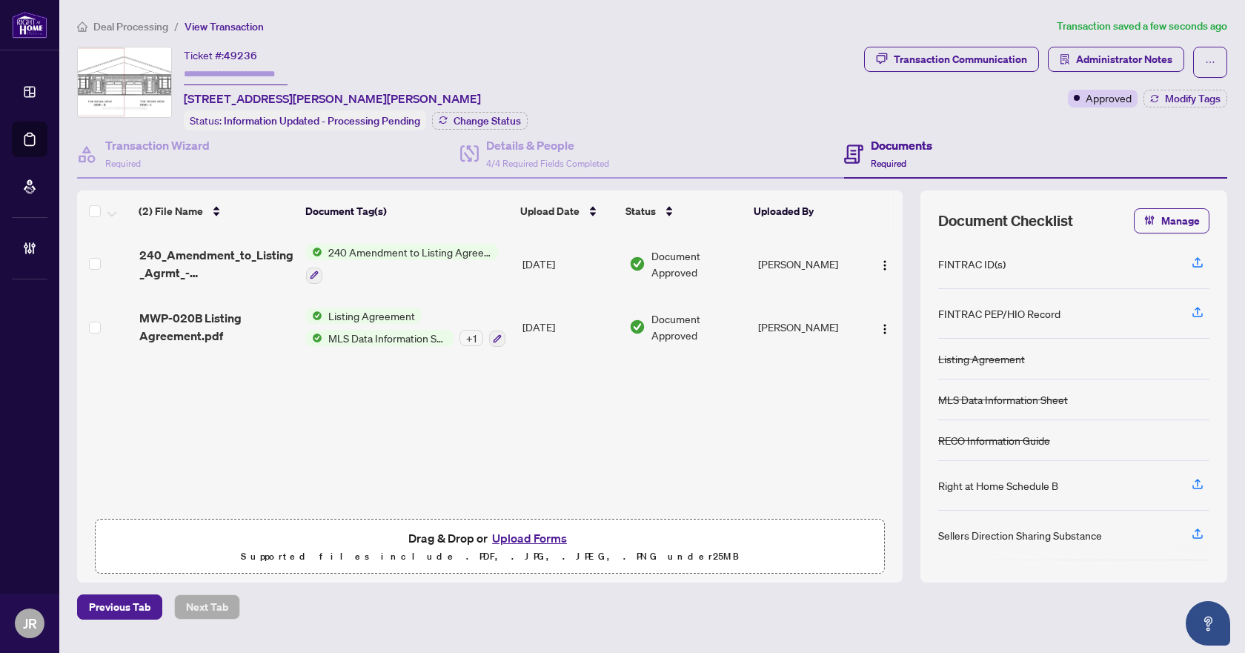
click at [128, 21] on span "Deal Processing" at bounding box center [130, 26] width 75 height 13
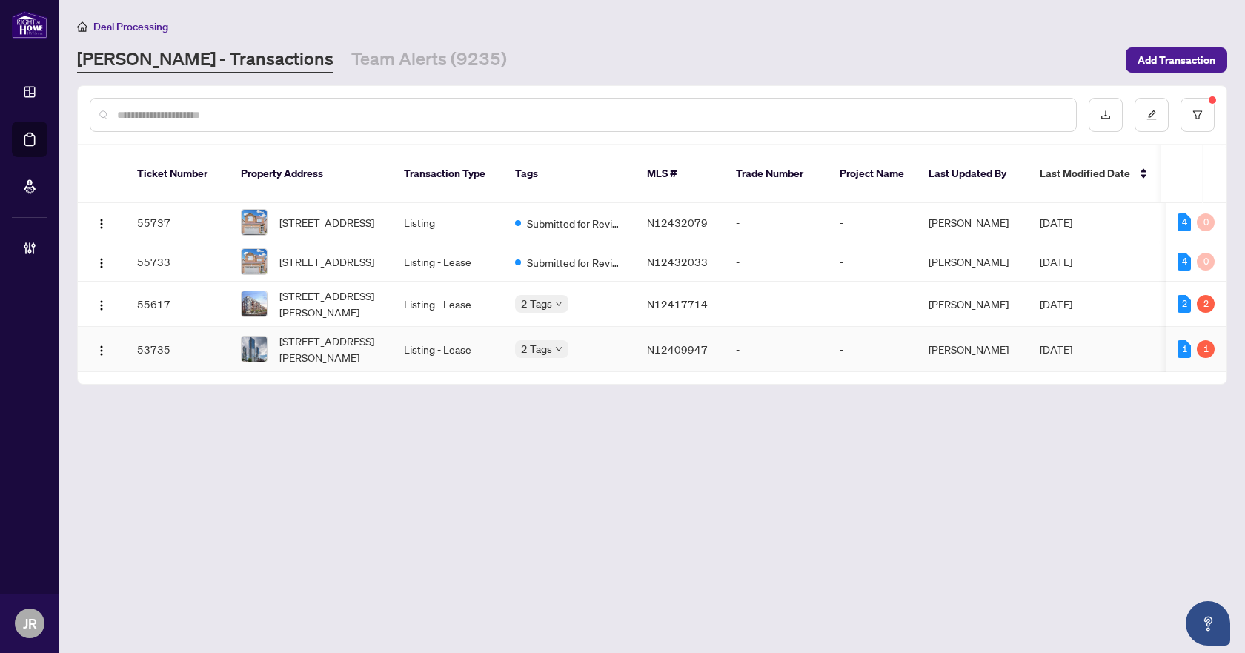
click at [454, 353] on td "Listing - Lease" at bounding box center [447, 349] width 111 height 45
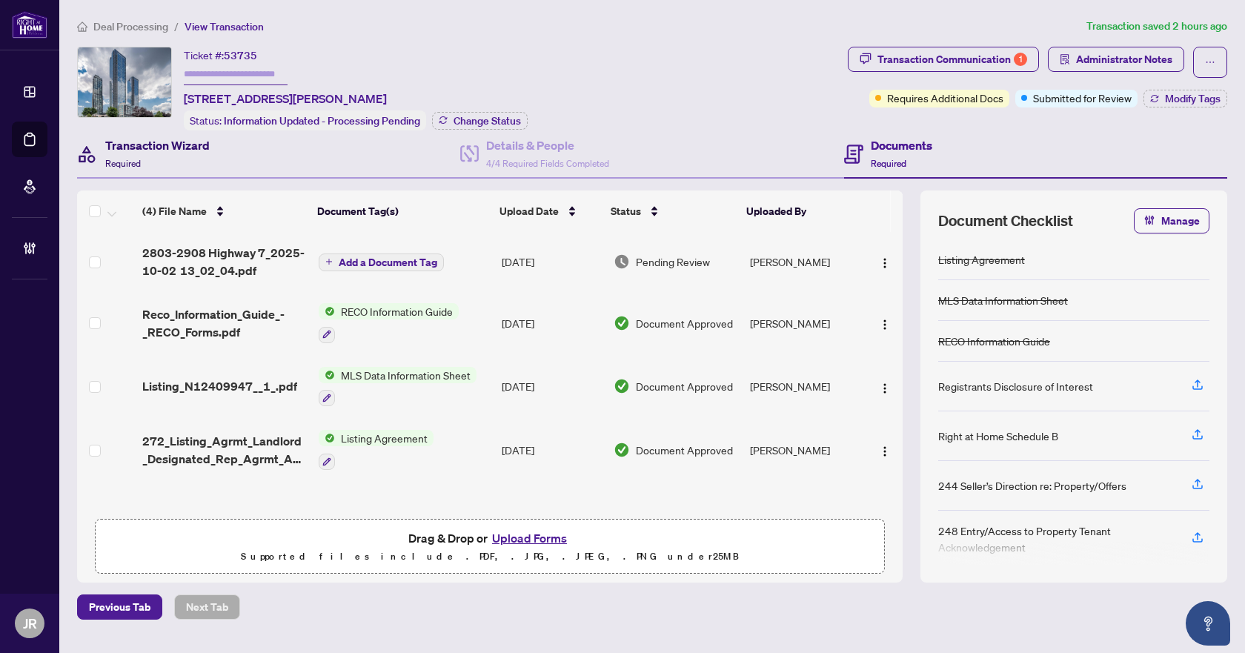
click at [187, 160] on div "Transaction Wizard Required" at bounding box center [157, 153] width 104 height 35
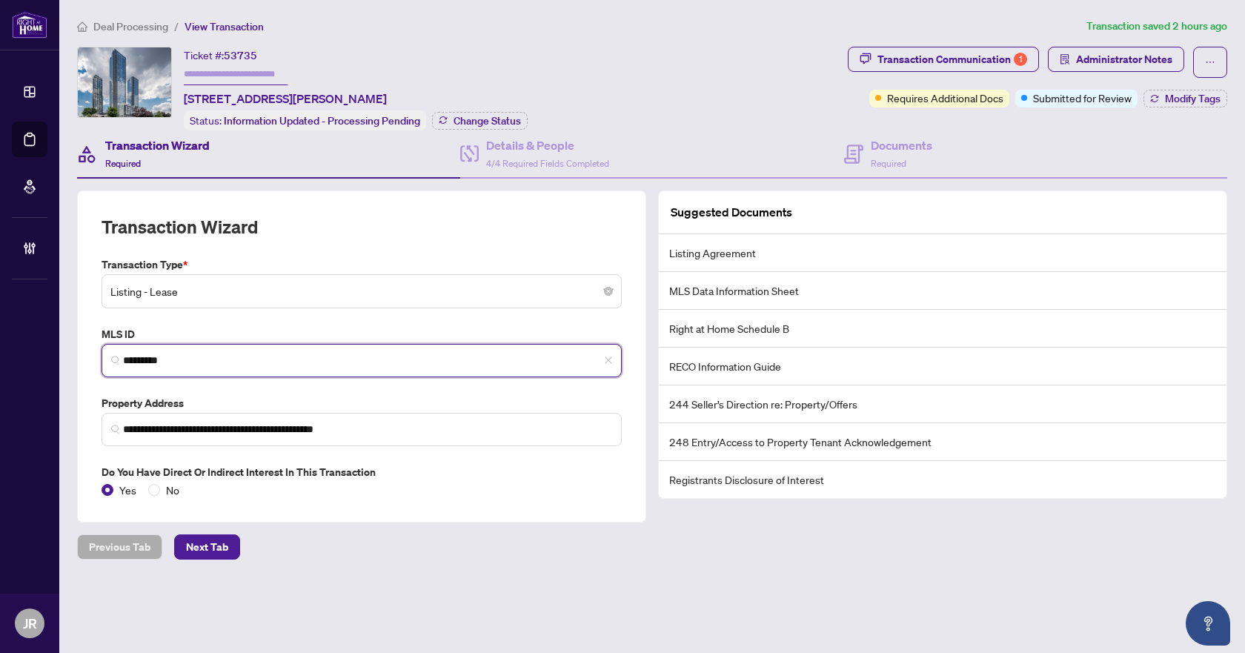
click at [153, 354] on input "*********" at bounding box center [367, 361] width 489 height 16
click at [154, 354] on input "*********" at bounding box center [367, 361] width 489 height 16
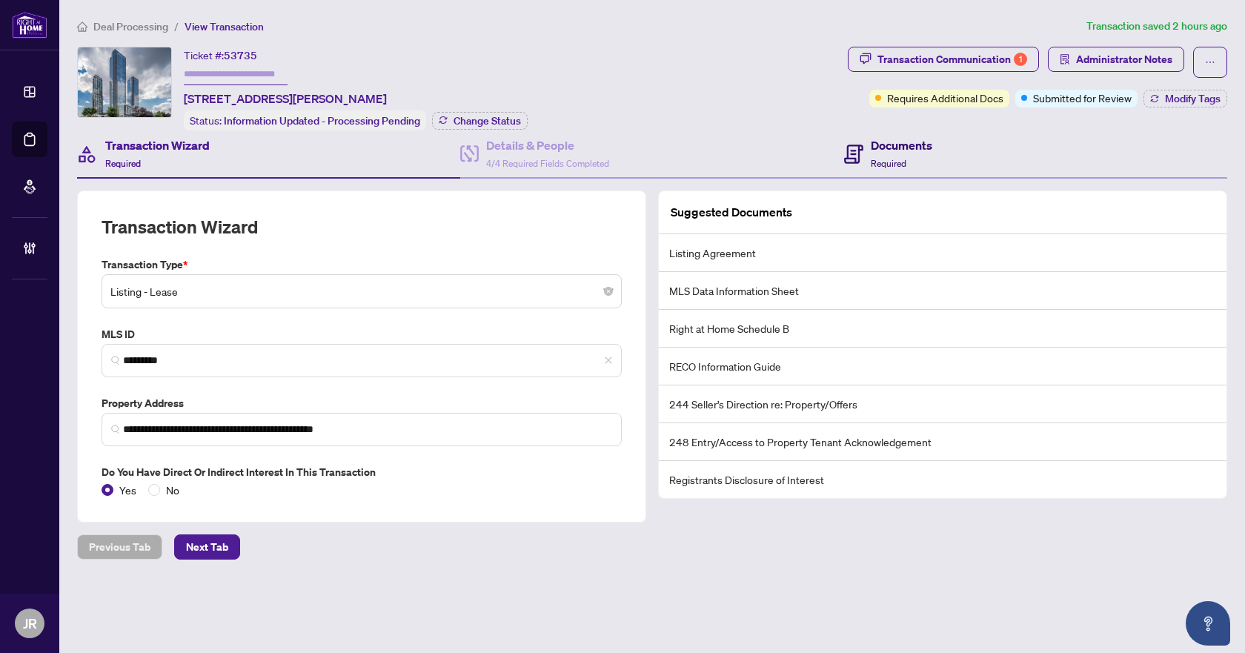
click at [906, 149] on h4 "Documents" at bounding box center [902, 145] width 62 height 18
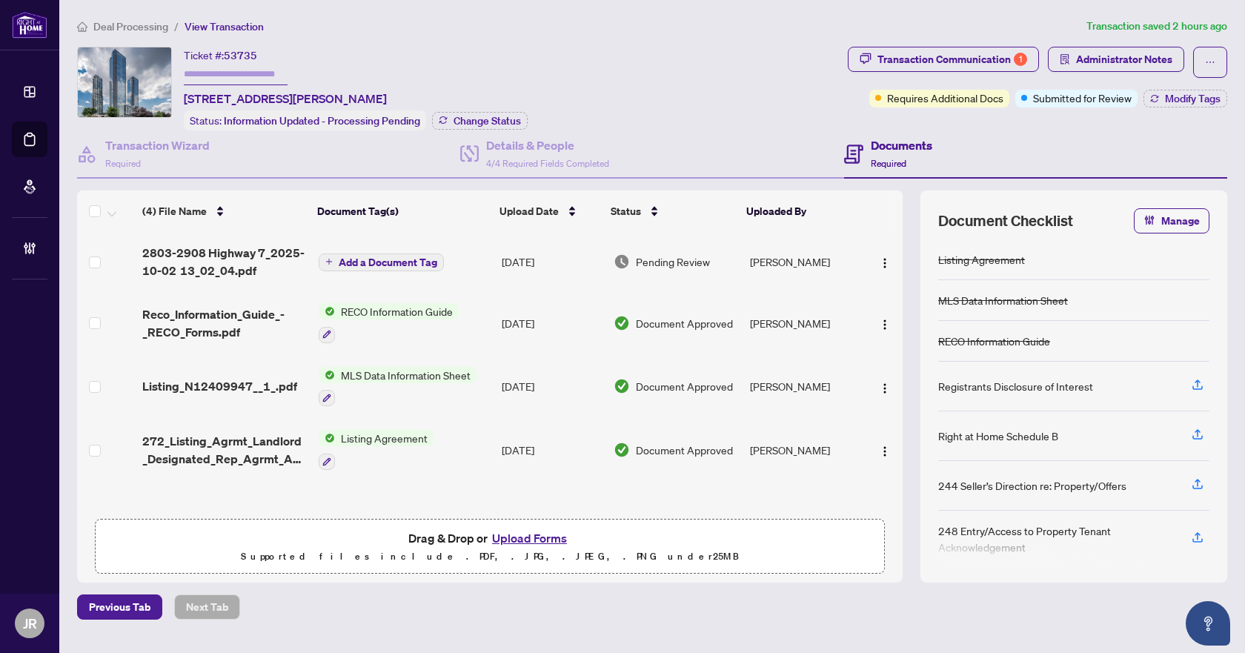
click at [554, 259] on td "[DATE]" at bounding box center [552, 261] width 112 height 59
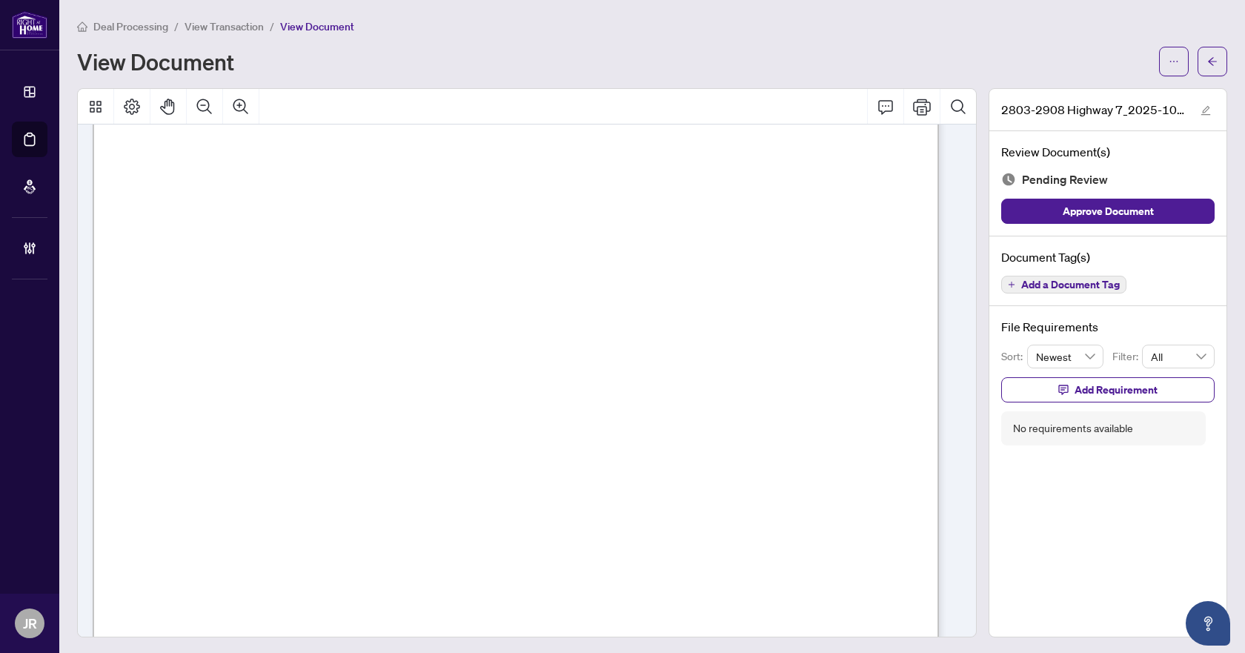
scroll to position [94, 0]
click at [1169, 63] on icon "ellipsis" at bounding box center [1174, 61] width 10 height 10
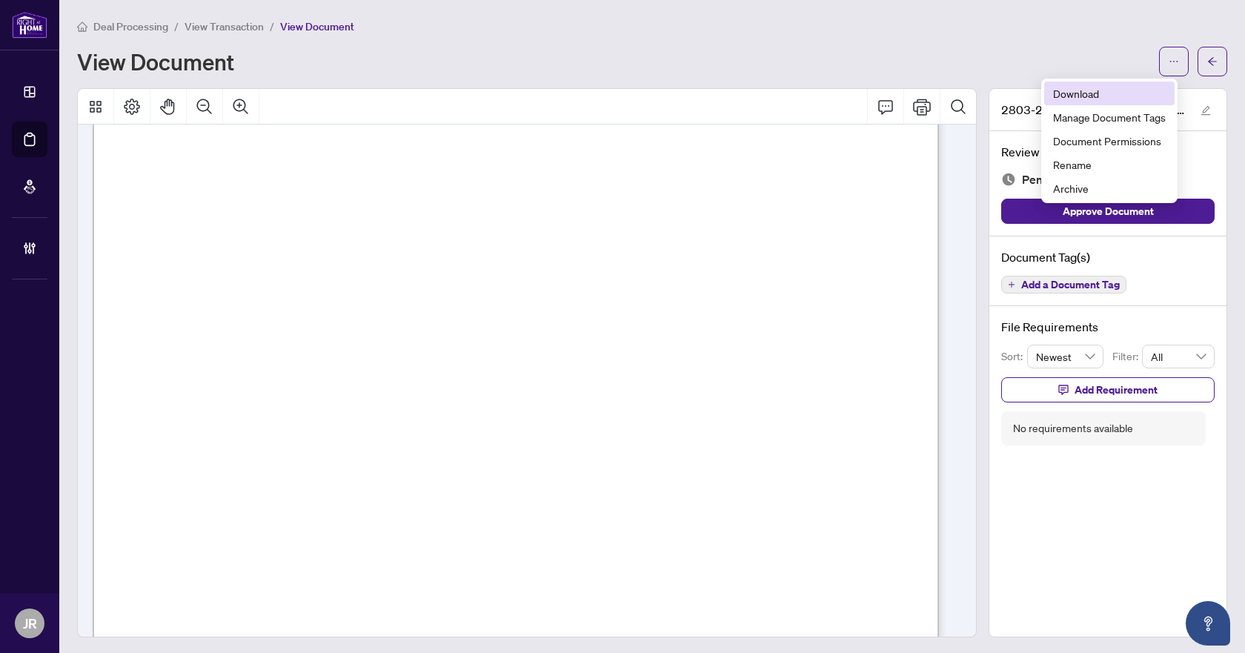
click at [1103, 88] on span "Download" at bounding box center [1109, 93] width 113 height 16
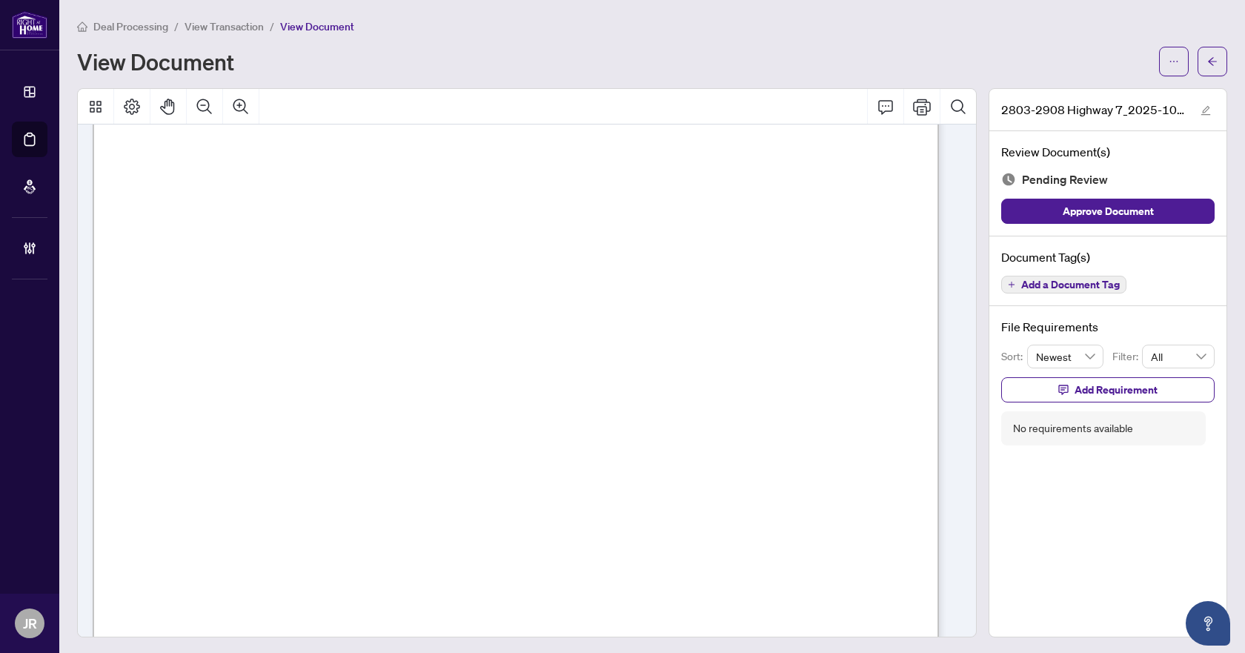
scroll to position [371, 0]
click at [1084, 284] on span "Add a Document Tag" at bounding box center [1070, 284] width 99 height 10
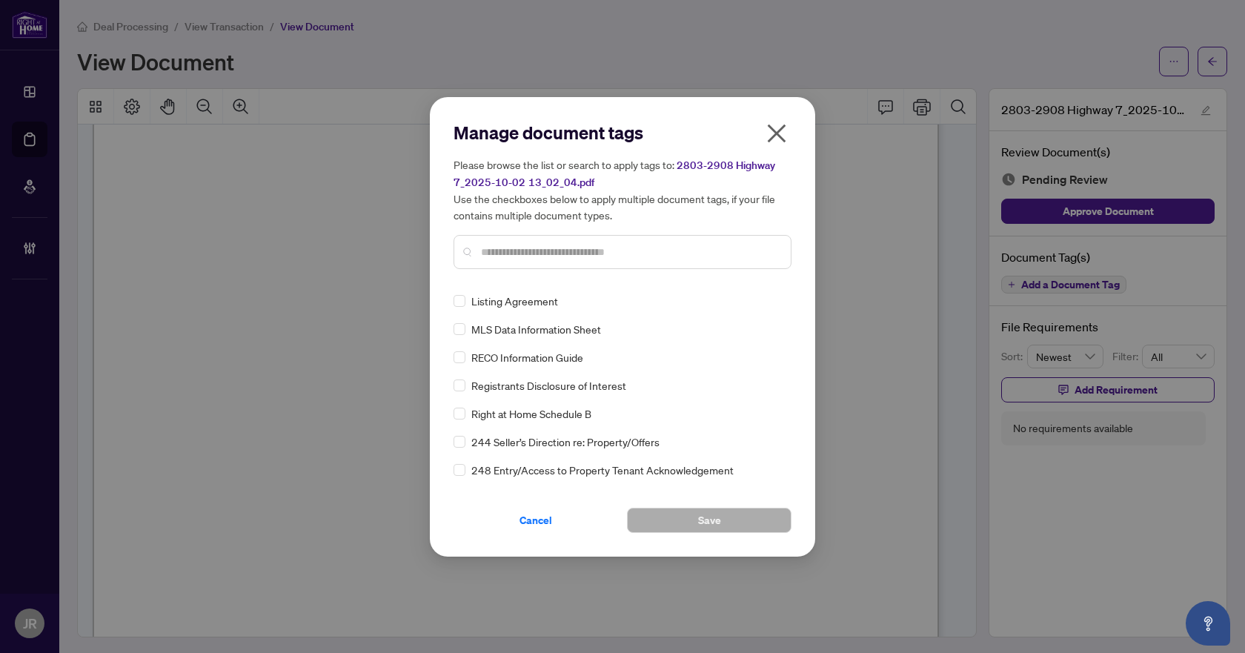
click at [682, 253] on input "text" at bounding box center [630, 252] width 298 height 16
click at [574, 520] on button "Cancel" at bounding box center [536, 520] width 165 height 25
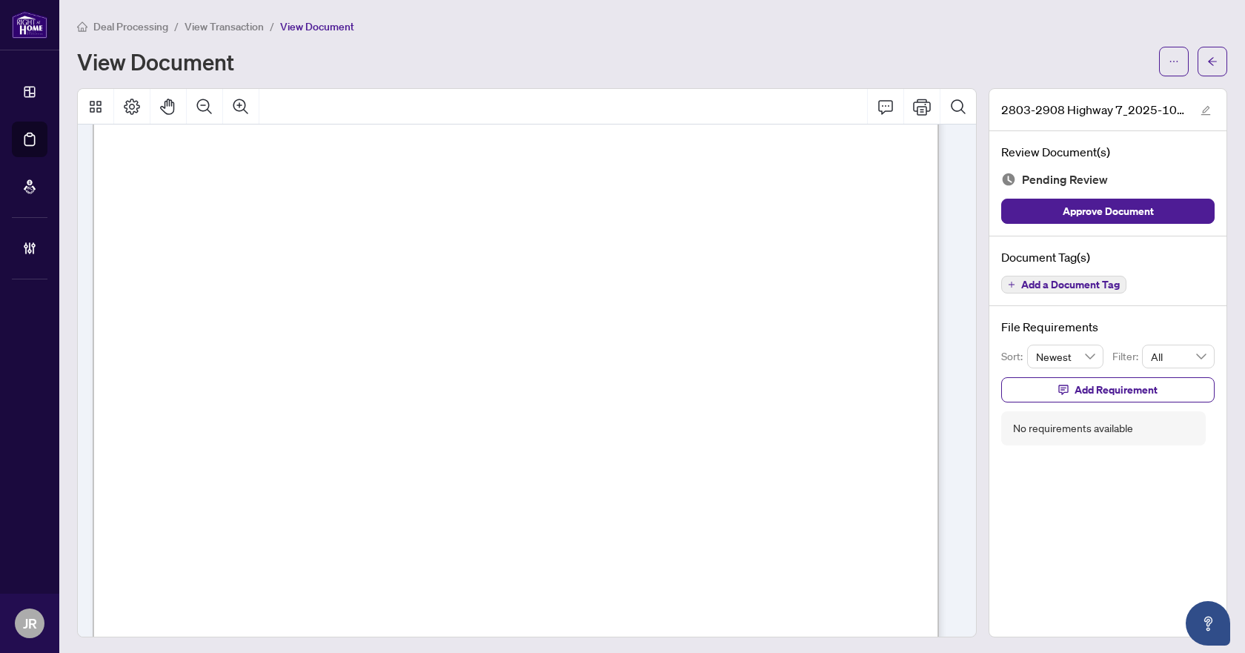
scroll to position [0, 0]
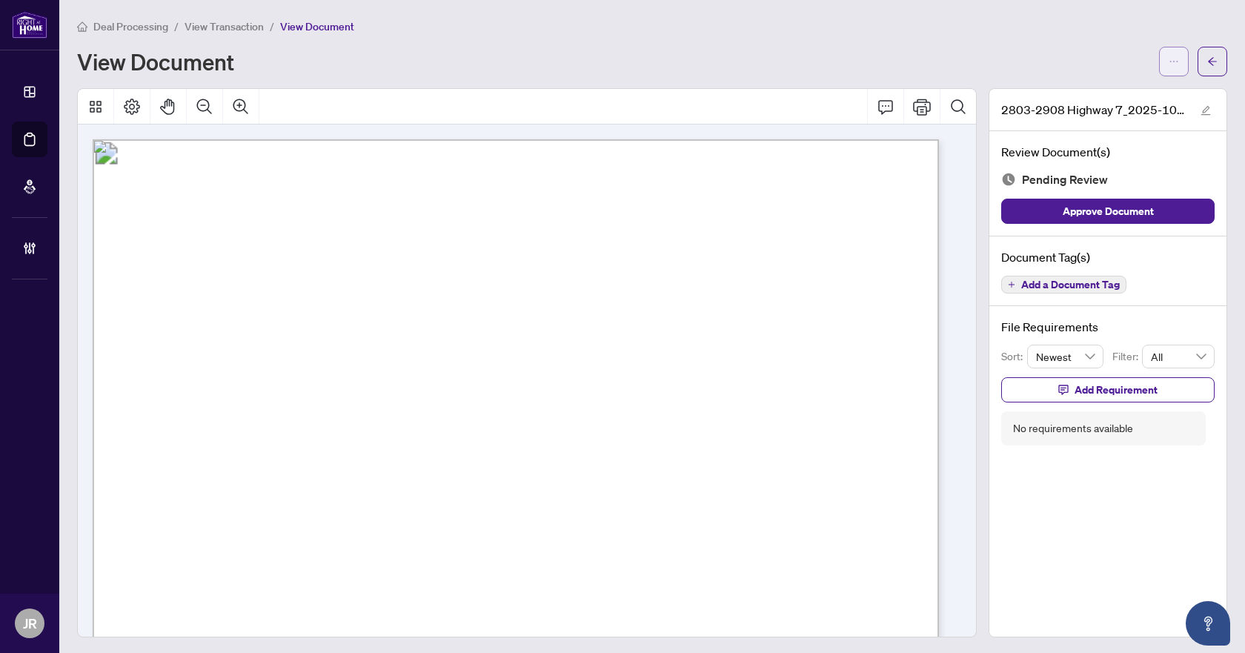
click at [1170, 59] on button "button" at bounding box center [1174, 62] width 30 height 30
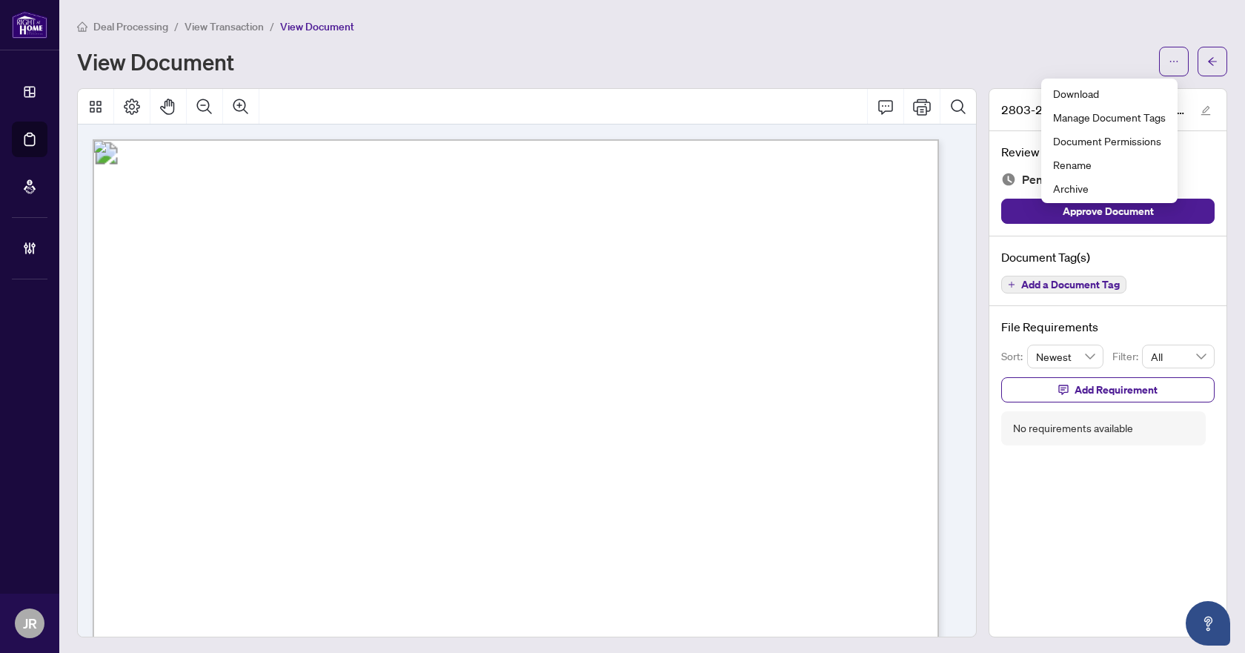
click at [1075, 35] on div "Deal Processing / View Transaction / View Document View Document" at bounding box center [652, 47] width 1150 height 59
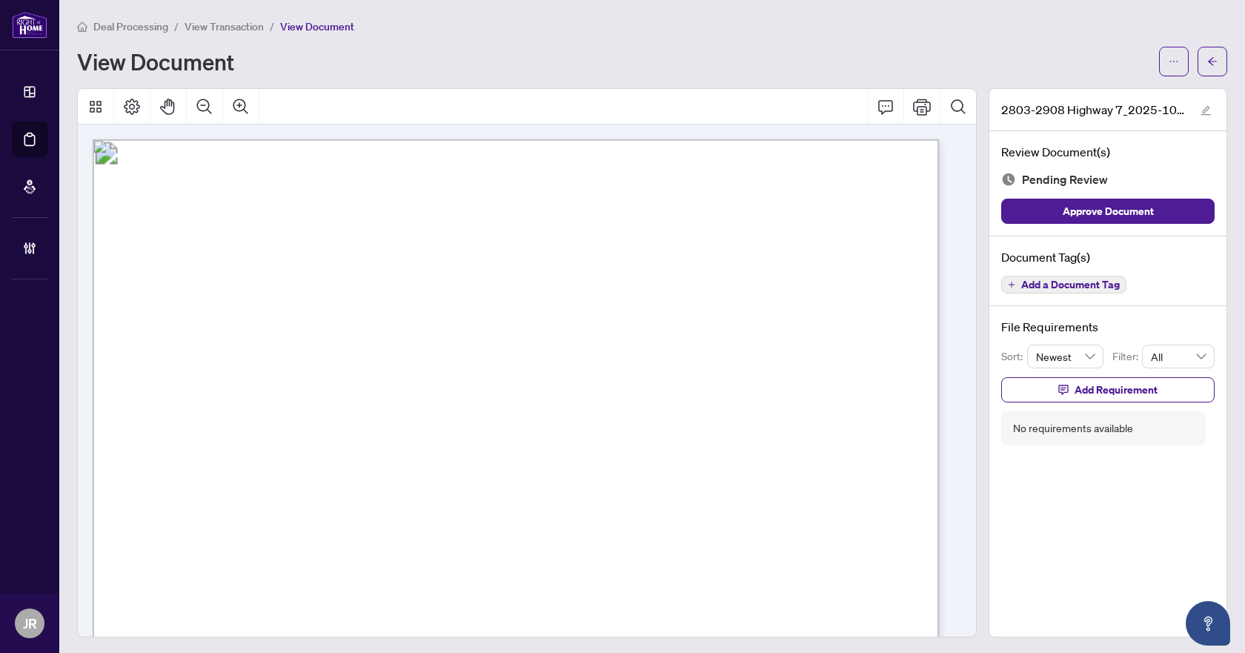
click at [1048, 276] on button "Add a Document Tag" at bounding box center [1063, 285] width 125 height 18
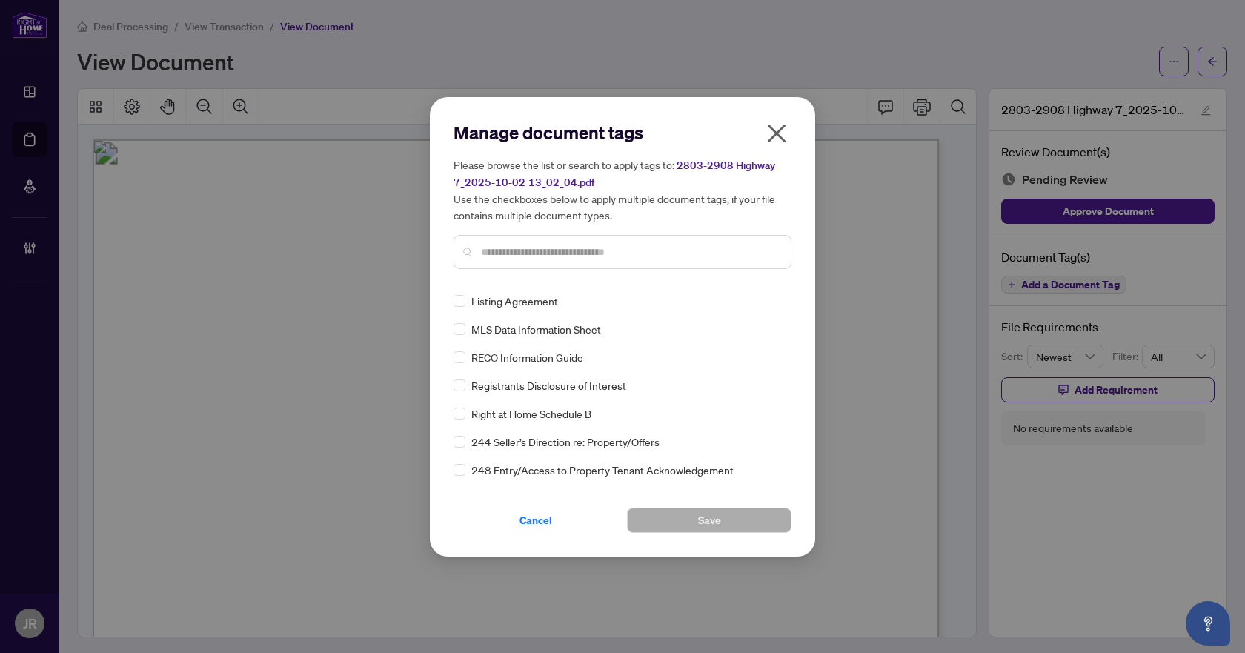
click at [577, 242] on div at bounding box center [623, 252] width 338 height 34
click at [575, 248] on input "text" at bounding box center [630, 252] width 298 height 16
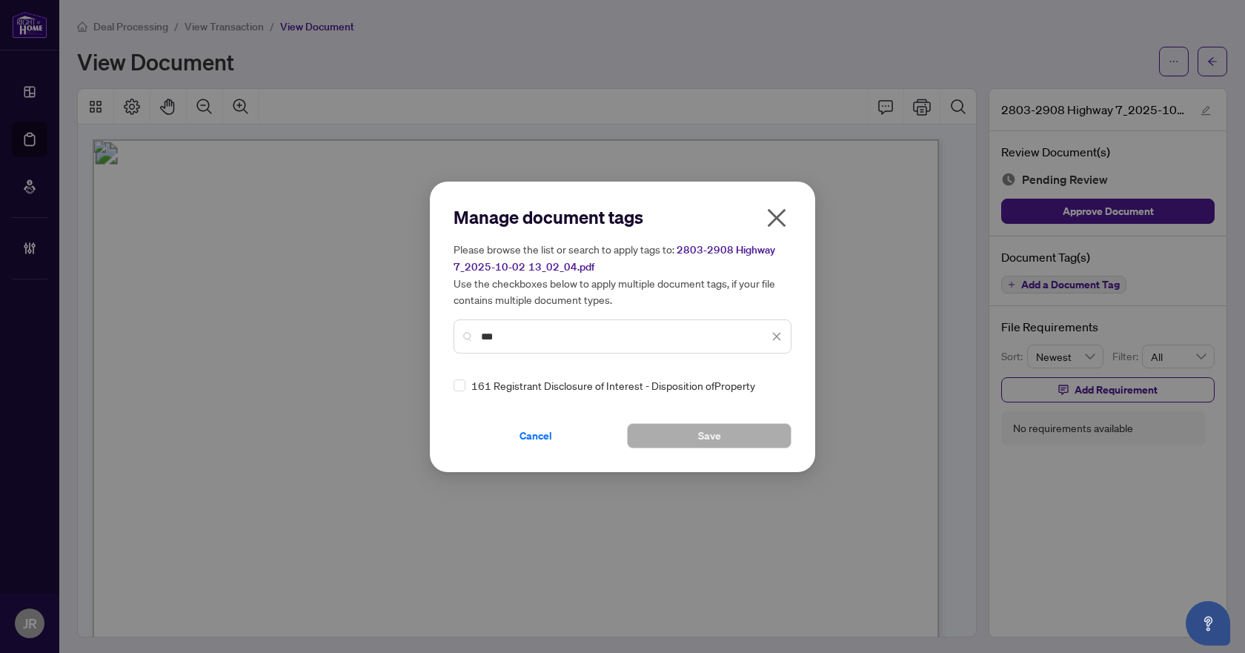
type input "***"
click at [465, 385] on div "161 Registrant Disclosure of Interest - Disposition ofProperty" at bounding box center [618, 385] width 329 height 16
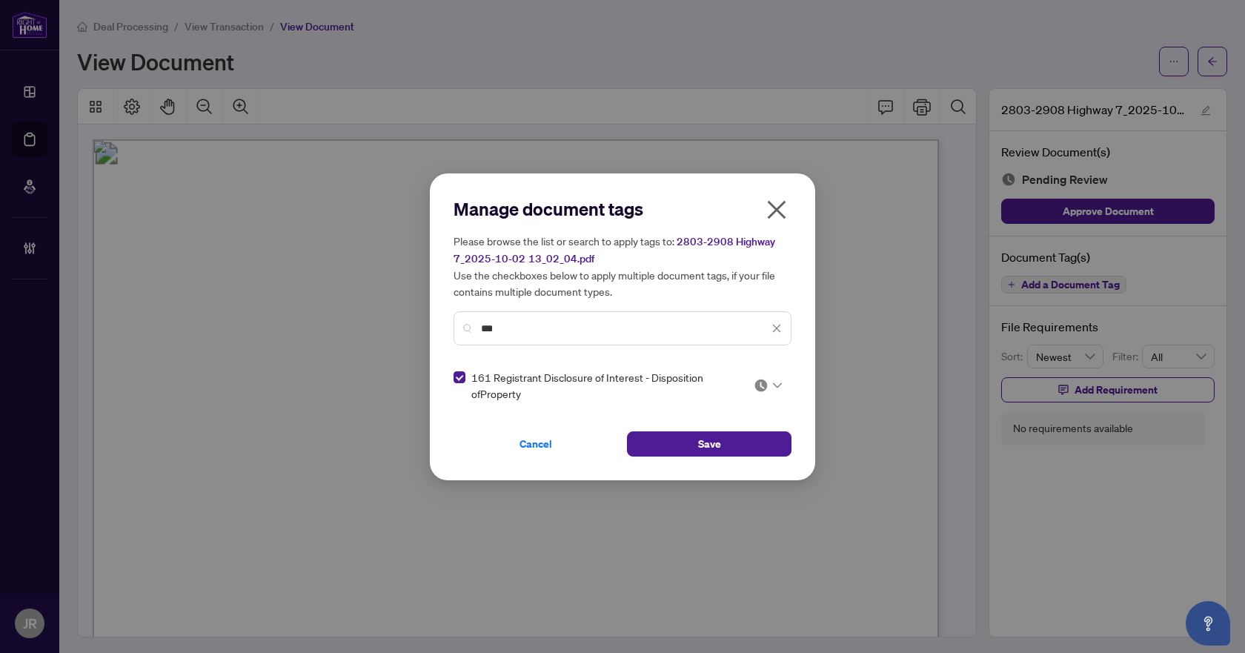
click at [769, 391] on div at bounding box center [768, 385] width 28 height 15
click at [720, 456] on div "Approved" at bounding box center [723, 457] width 95 height 16
click at [657, 443] on button "Save" at bounding box center [709, 443] width 165 height 25
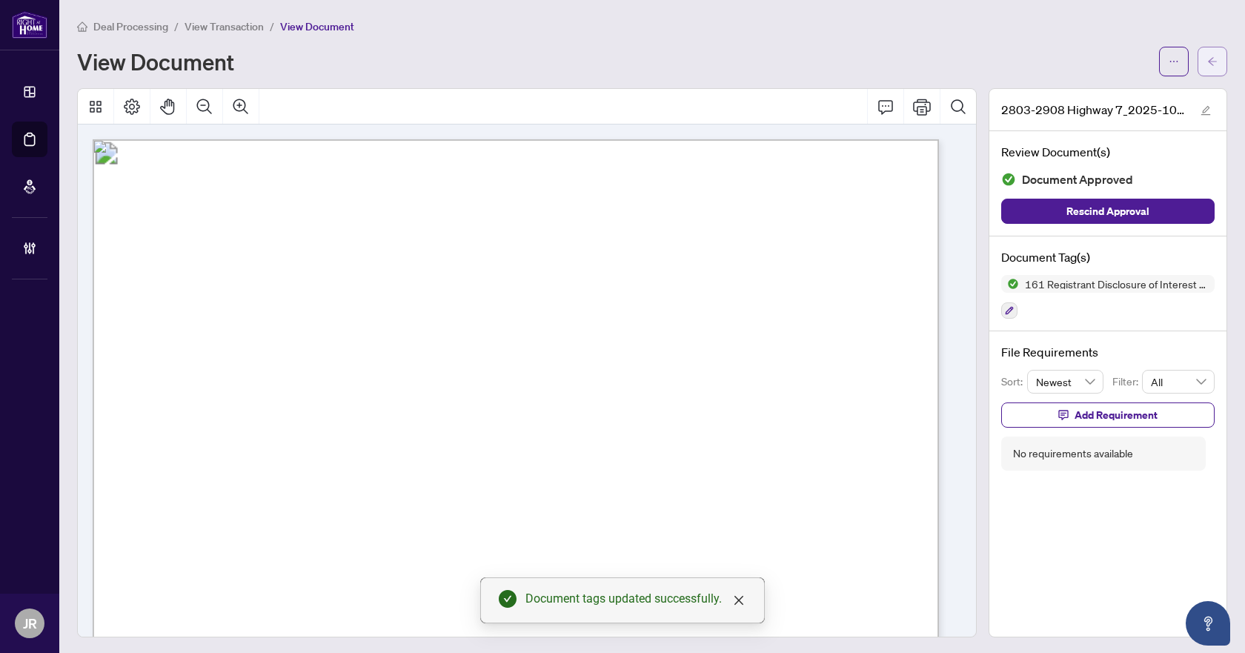
click at [1200, 47] on button "button" at bounding box center [1213, 62] width 30 height 30
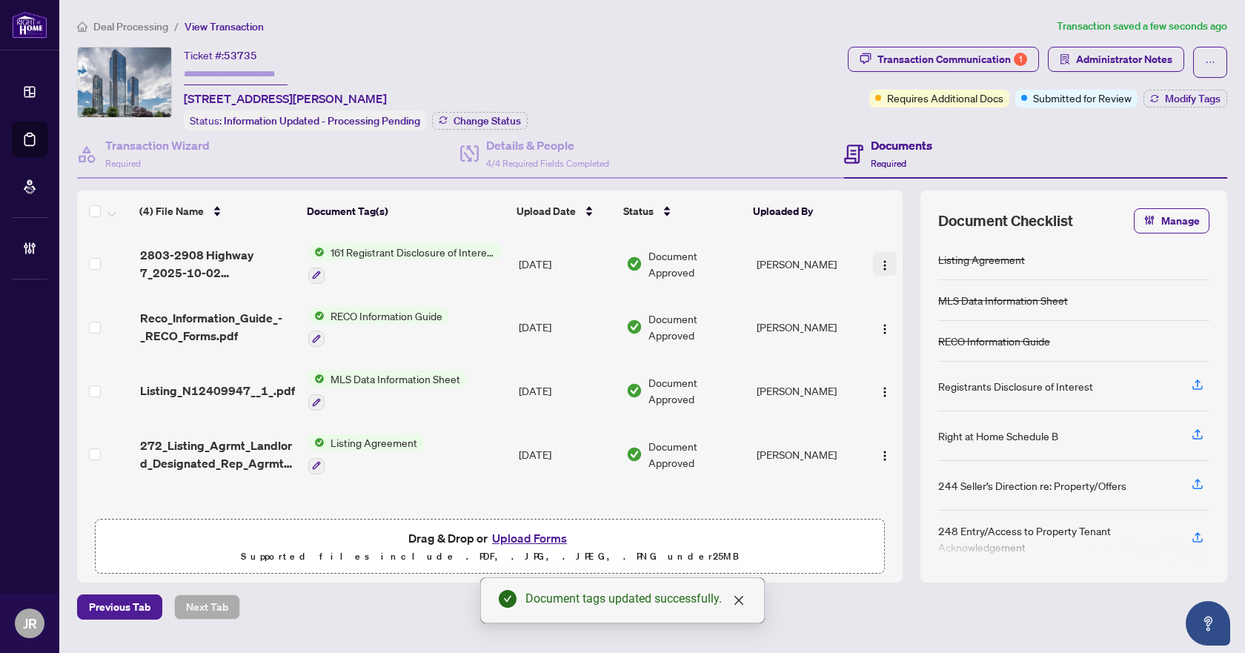
click at [890, 253] on button "button" at bounding box center [885, 264] width 24 height 24
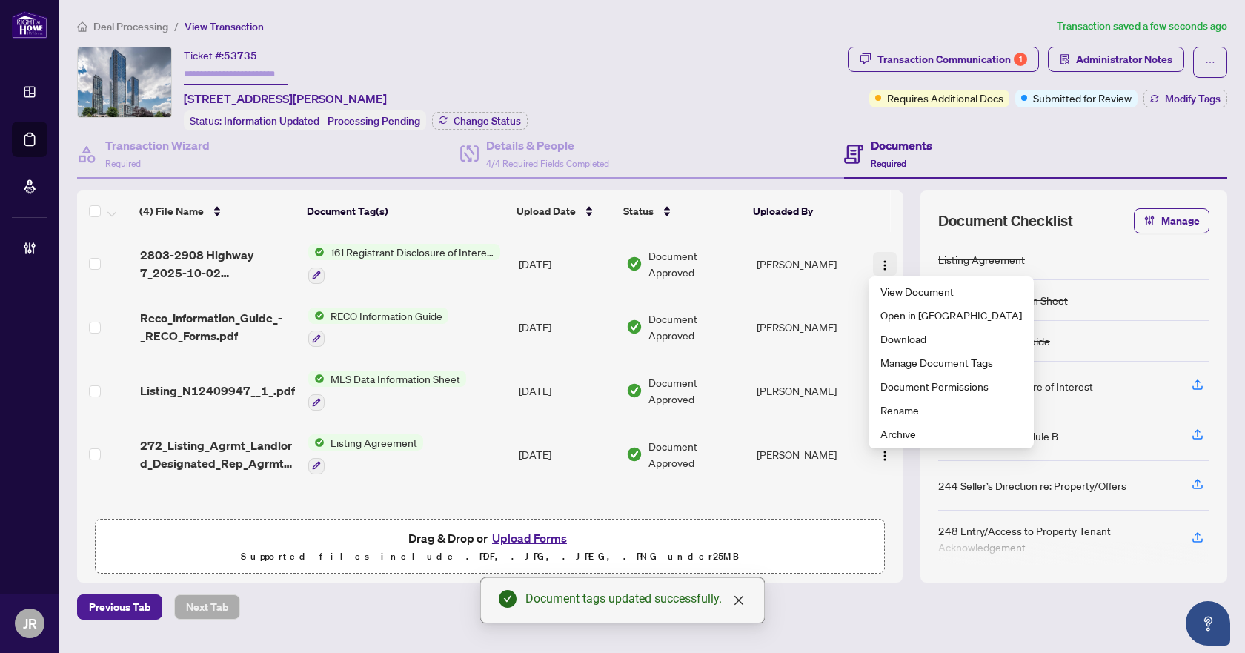
click at [881, 261] on img "button" at bounding box center [885, 265] width 12 height 12
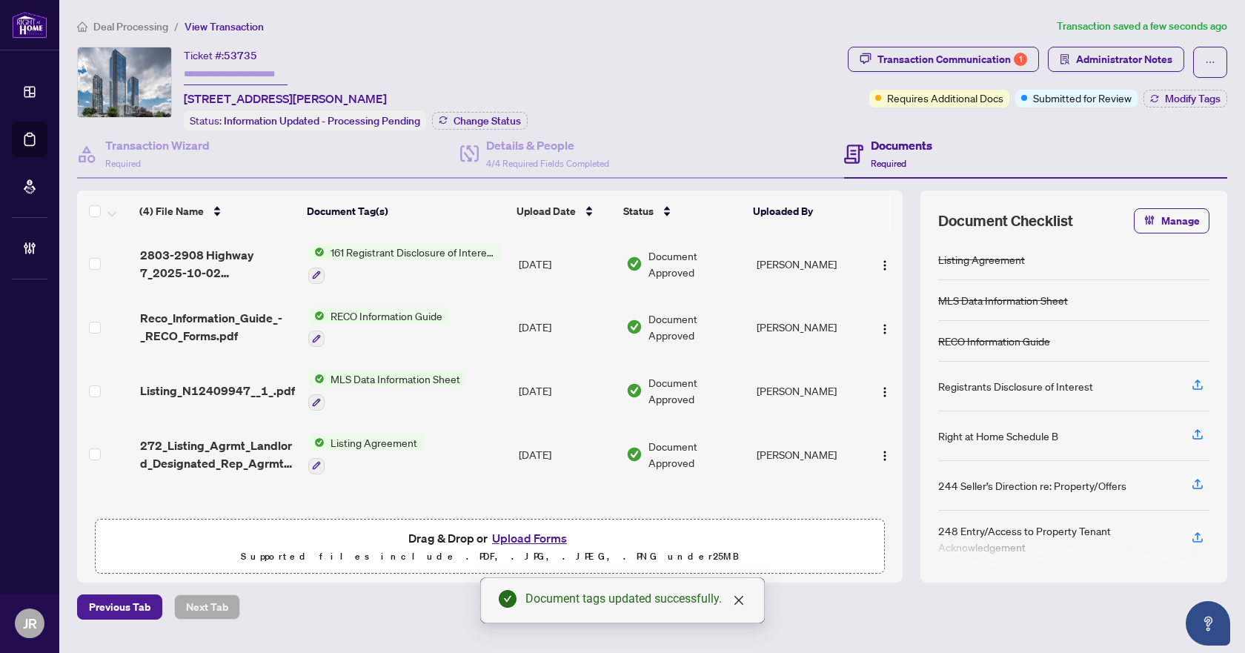
click at [602, 246] on td "[DATE]" at bounding box center [566, 264] width 107 height 64
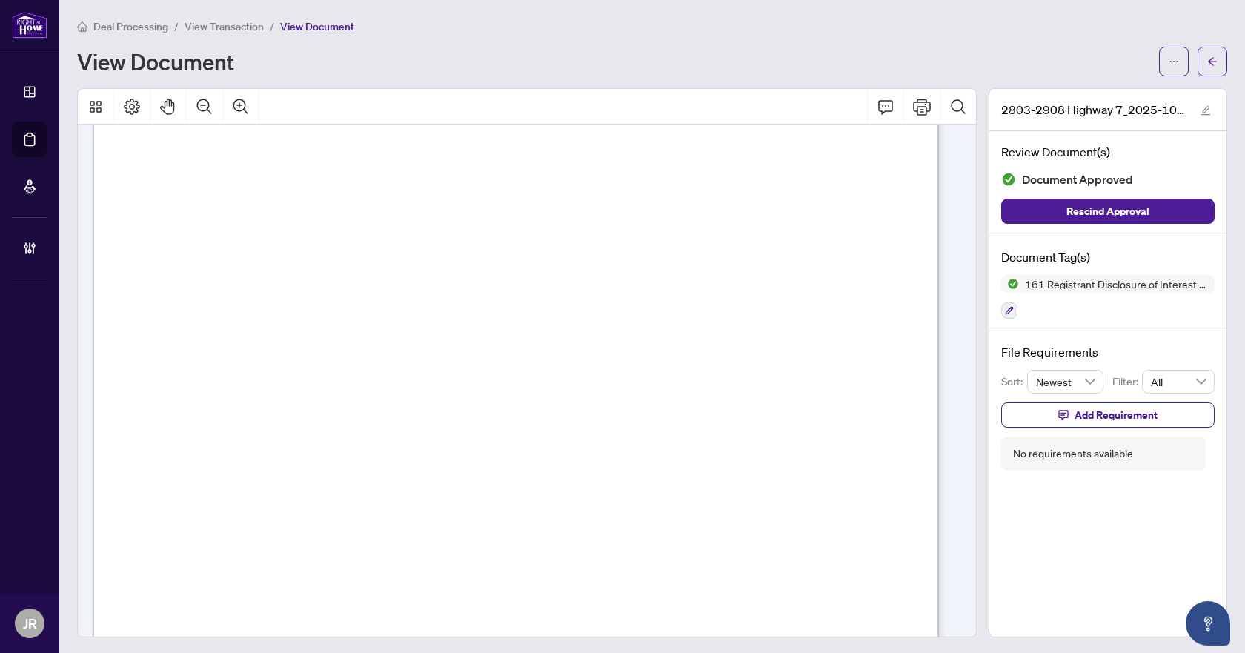
scroll to position [391, 0]
click at [1007, 307] on div "161 Registrant Disclosure of Interest - Disposition ofProperty" at bounding box center [1107, 297] width 213 height 44
click at [1004, 308] on button "button" at bounding box center [1009, 310] width 16 height 16
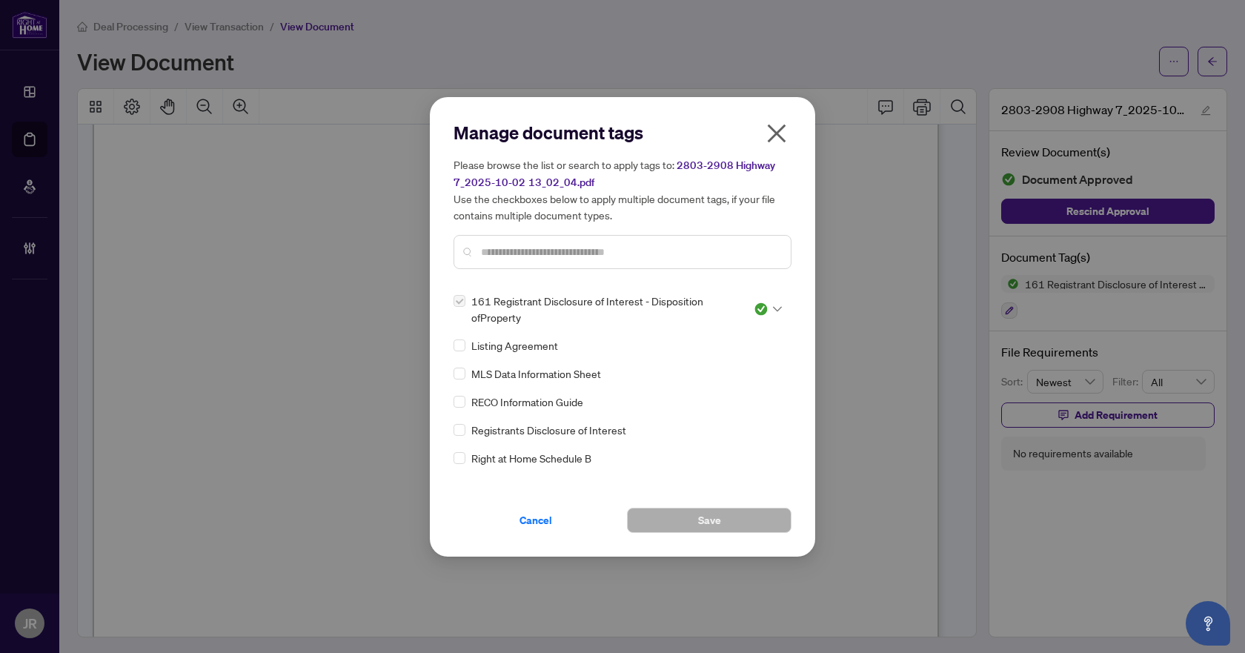
click at [746, 313] on div at bounding box center [764, 309] width 38 height 15
click at [723, 348] on div "Needs Work" at bounding box center [719, 357] width 113 height 24
click at [698, 528] on span "Save" at bounding box center [709, 520] width 23 height 24
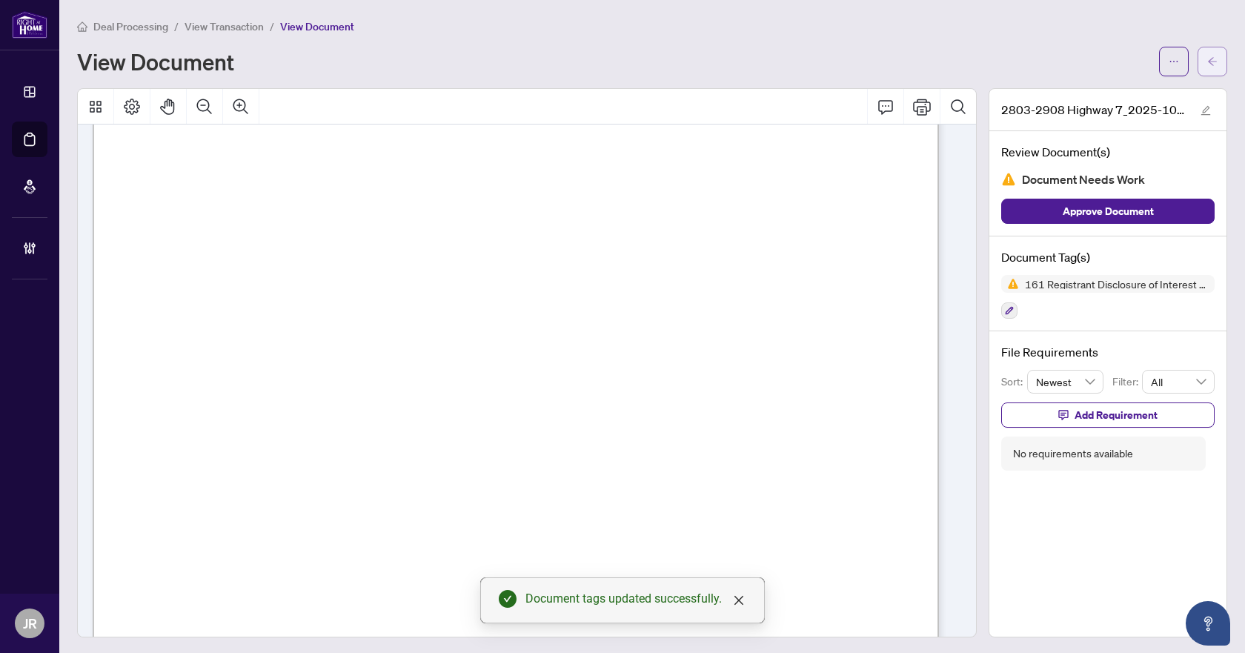
click at [1207, 65] on icon "arrow-left" at bounding box center [1212, 61] width 10 height 10
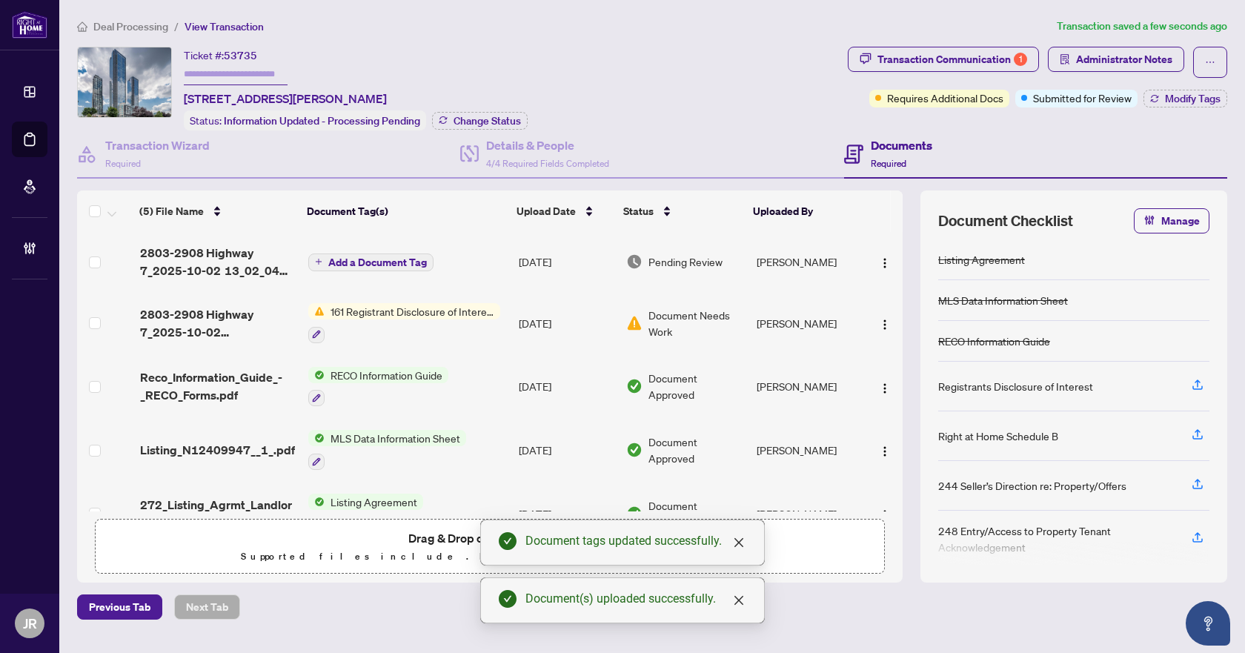
click at [410, 257] on span "Add a Document Tag" at bounding box center [377, 262] width 99 height 10
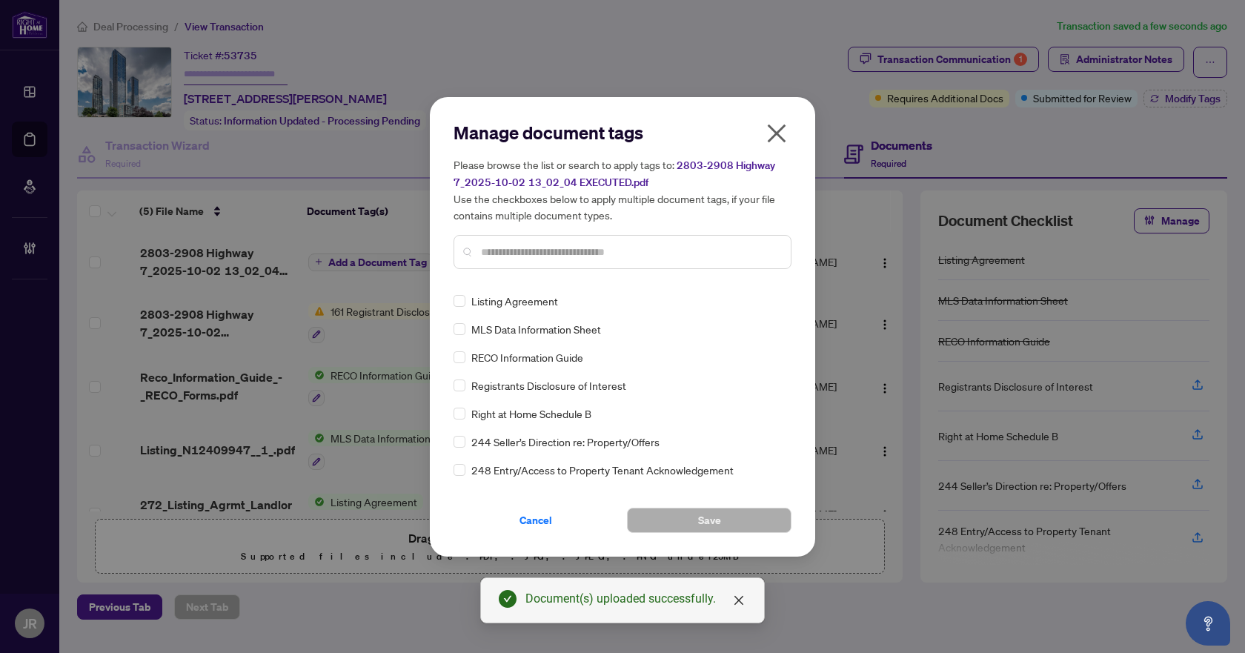
click at [571, 252] on input "text" at bounding box center [630, 252] width 298 height 16
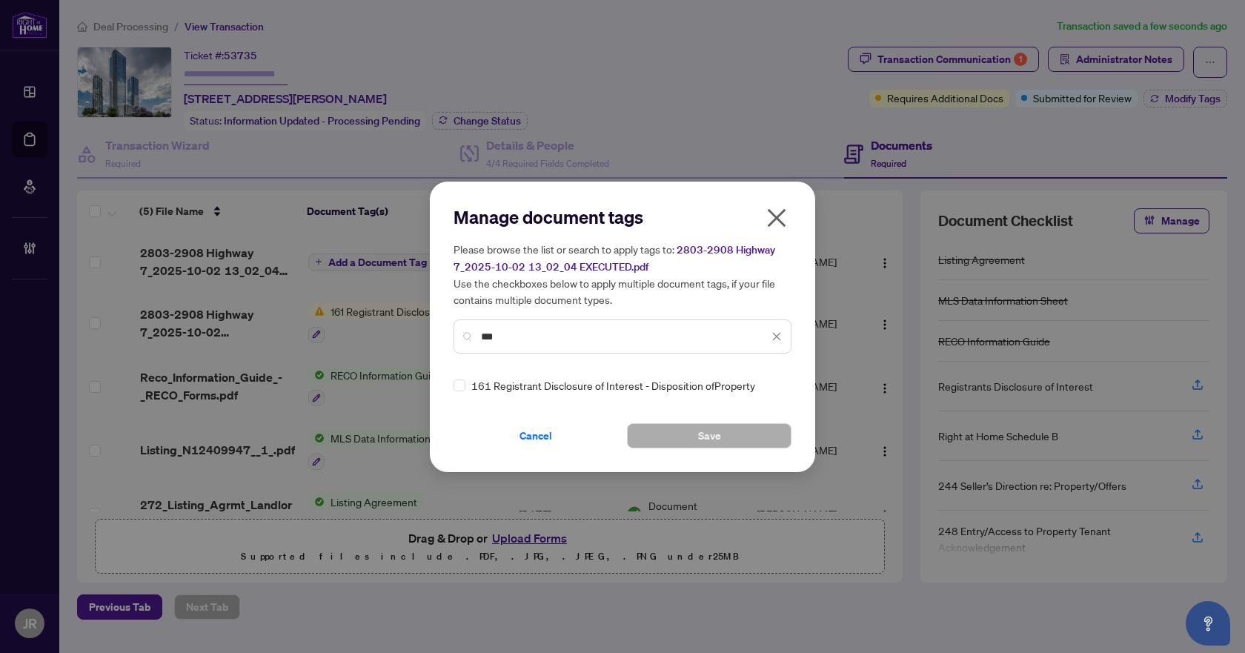
type input "***"
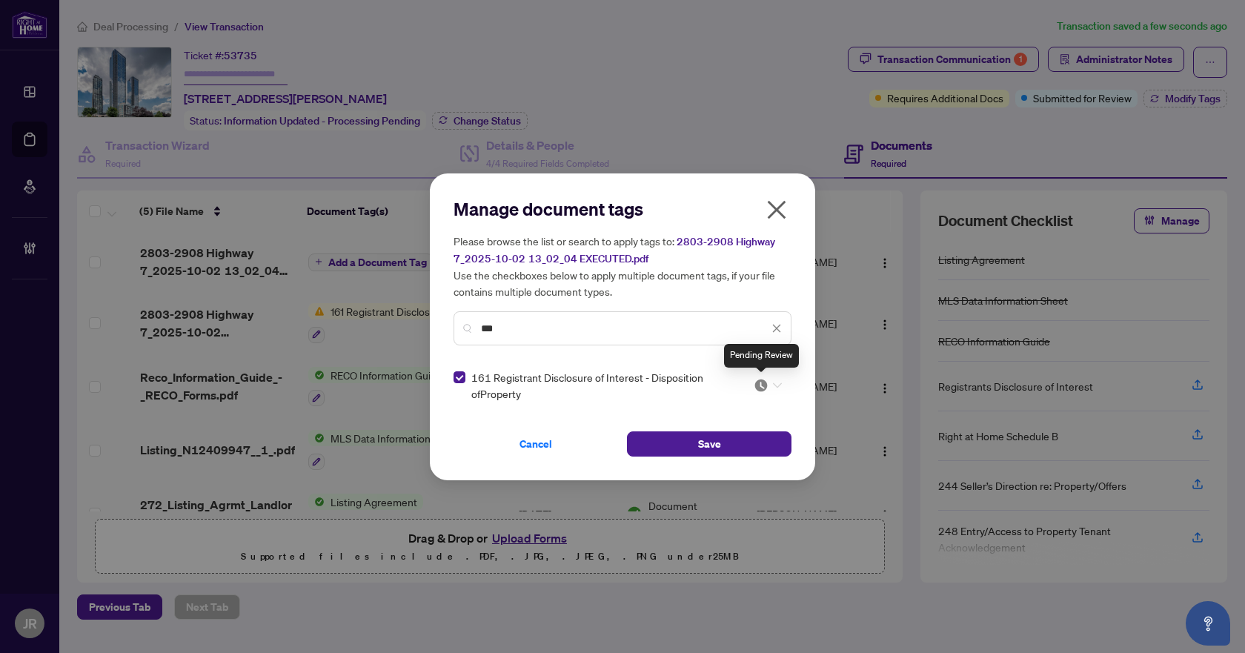
click at [762, 383] on img at bounding box center [761, 385] width 15 height 15
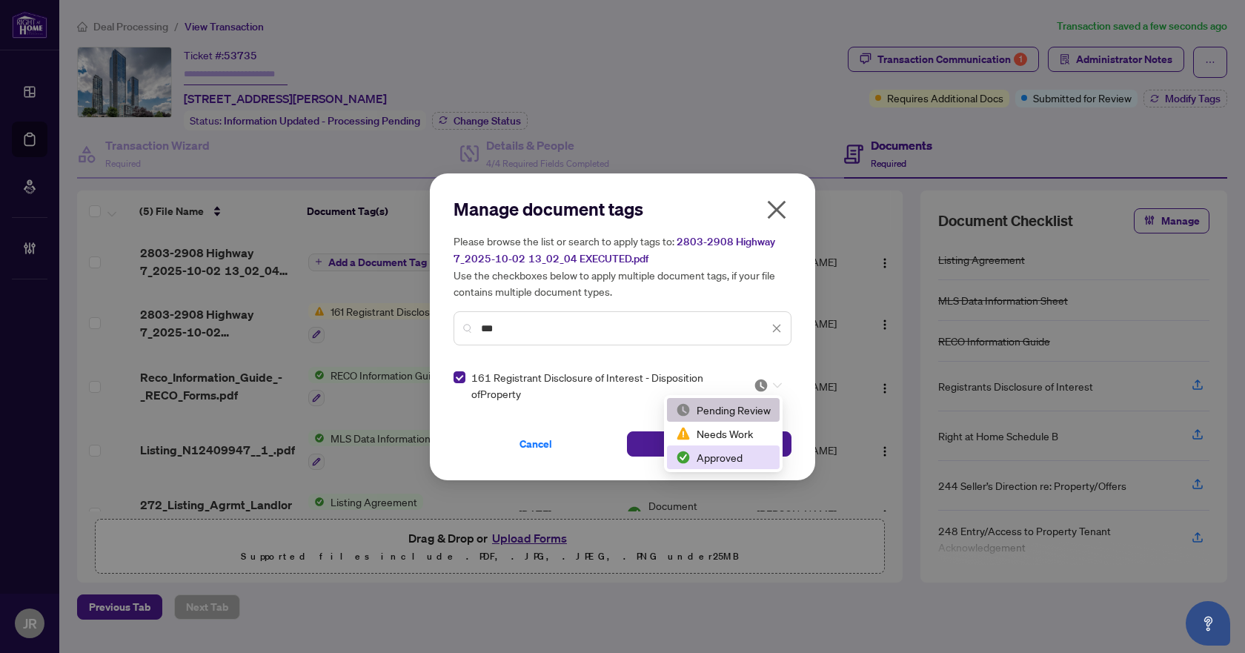
click at [732, 463] on div "Approved" at bounding box center [723, 457] width 95 height 16
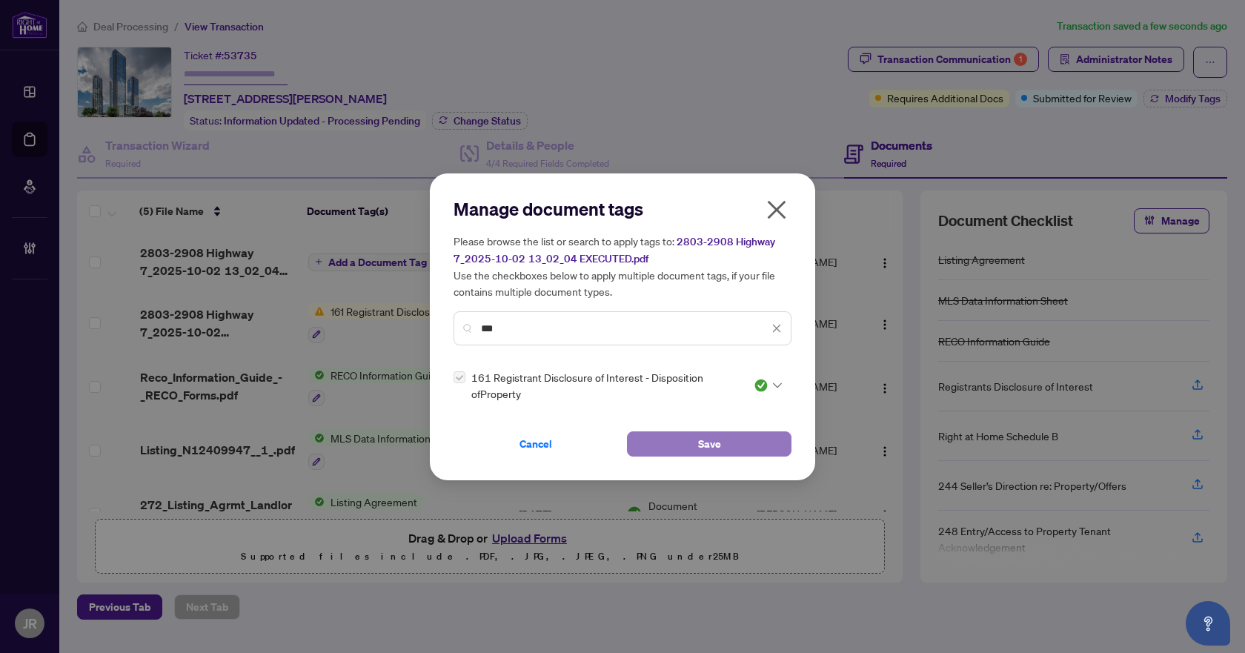
click at [731, 446] on button "Save" at bounding box center [709, 443] width 165 height 25
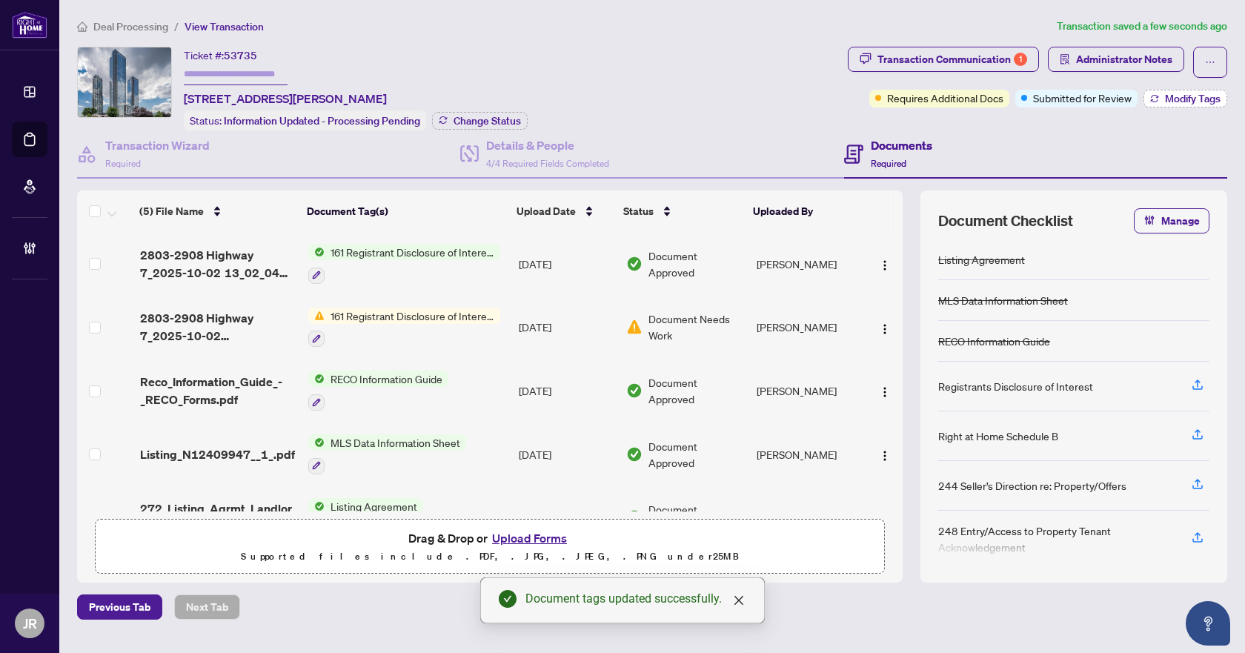
click at [1178, 97] on span "Modify Tags" at bounding box center [1193, 98] width 56 height 10
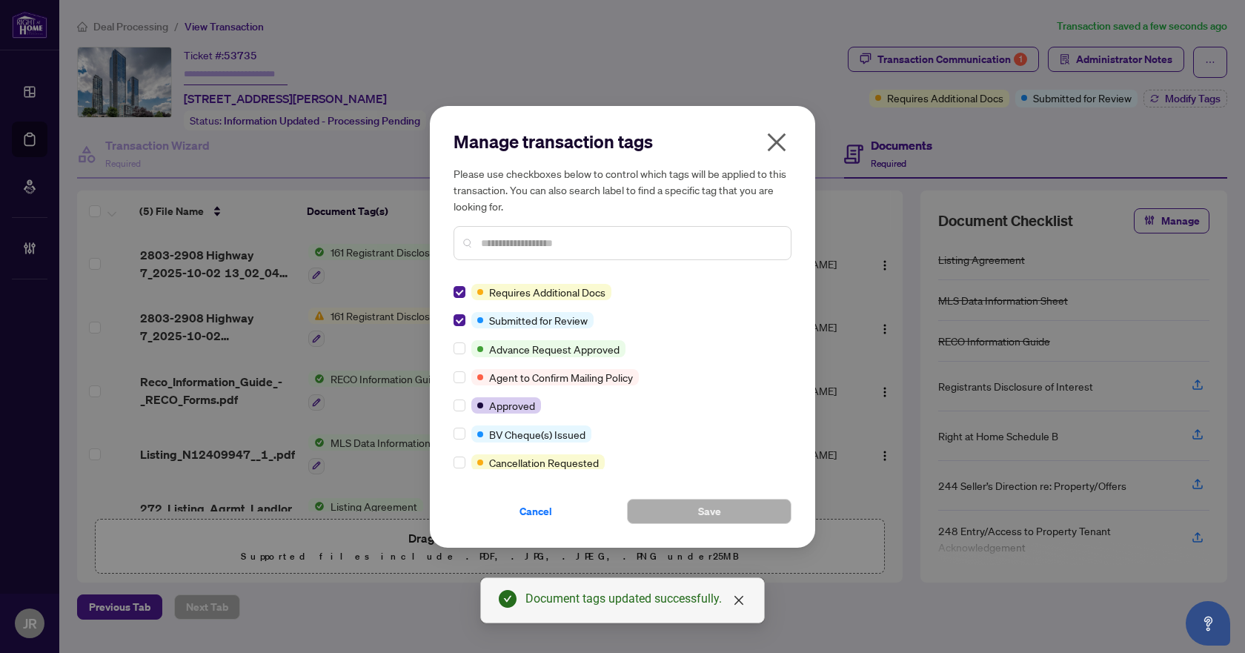
click at [794, 138] on div "Manage transaction tags Please use checkboxes below to control which tags will …" at bounding box center [622, 327] width 385 height 442
click at [774, 147] on icon "close" at bounding box center [777, 142] width 24 height 24
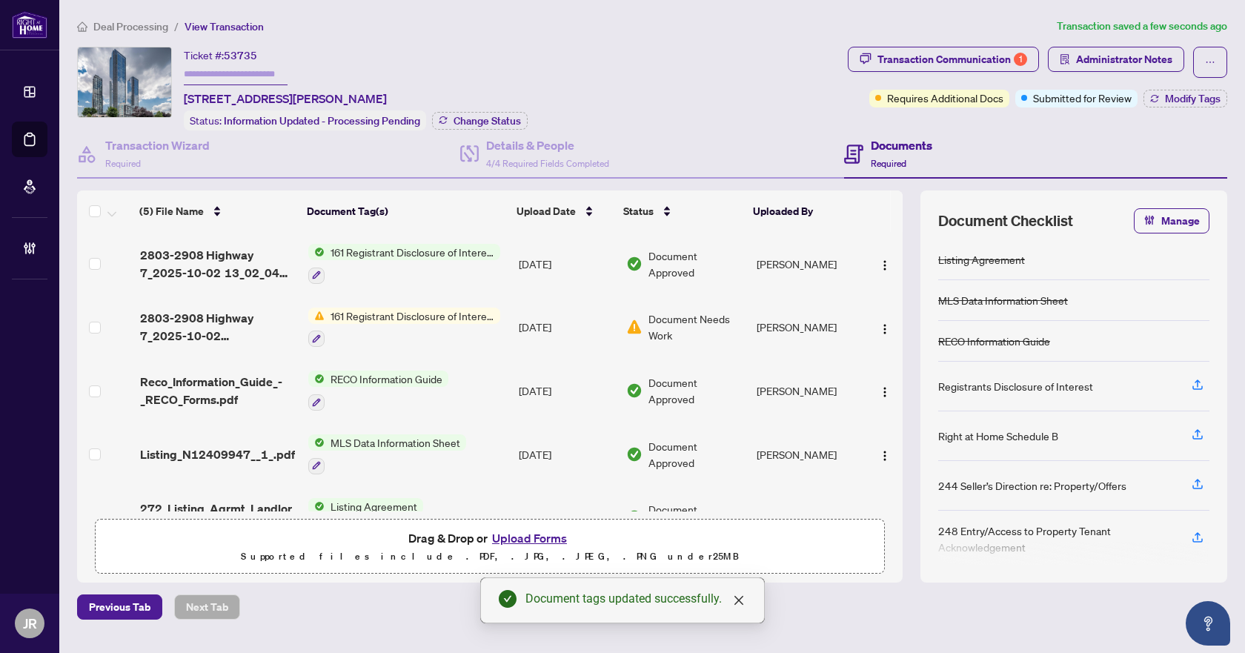
click at [911, 73] on span "Transaction Communication 1" at bounding box center [943, 62] width 191 height 31
click at [931, 62] on div "Transaction Communication 1" at bounding box center [952, 59] width 150 height 24
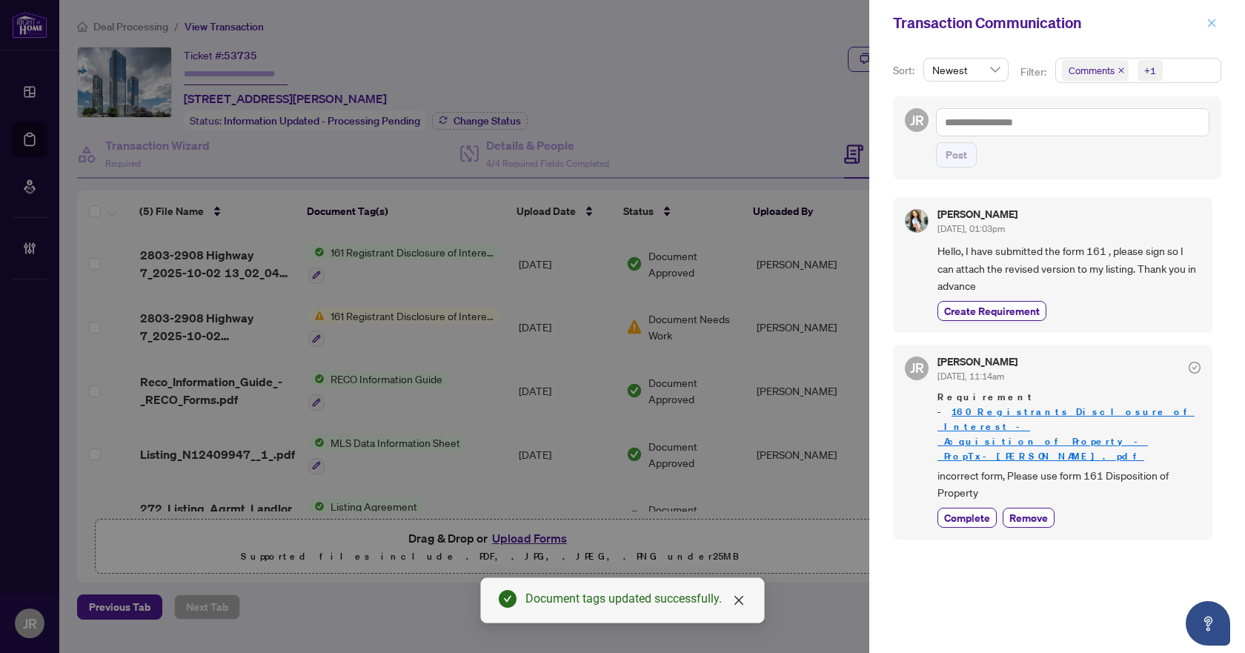
click at [1216, 28] on icon "close" at bounding box center [1211, 23] width 10 height 10
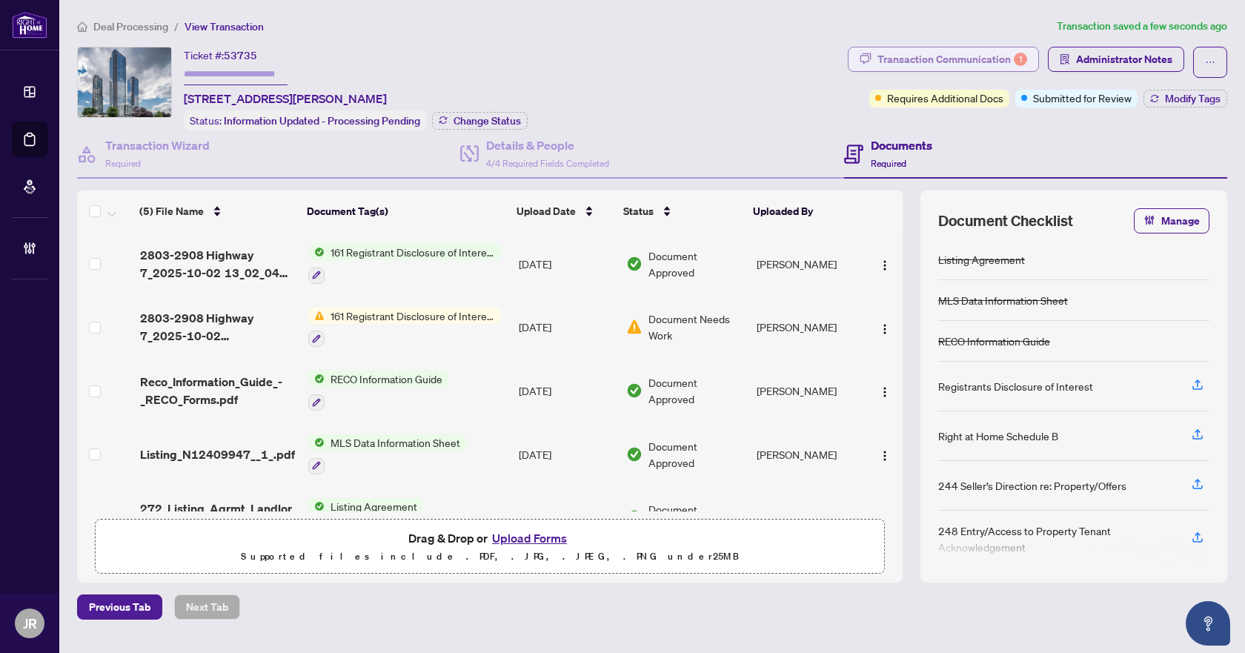
click at [996, 55] on div "Transaction Communication 1" at bounding box center [952, 59] width 150 height 24
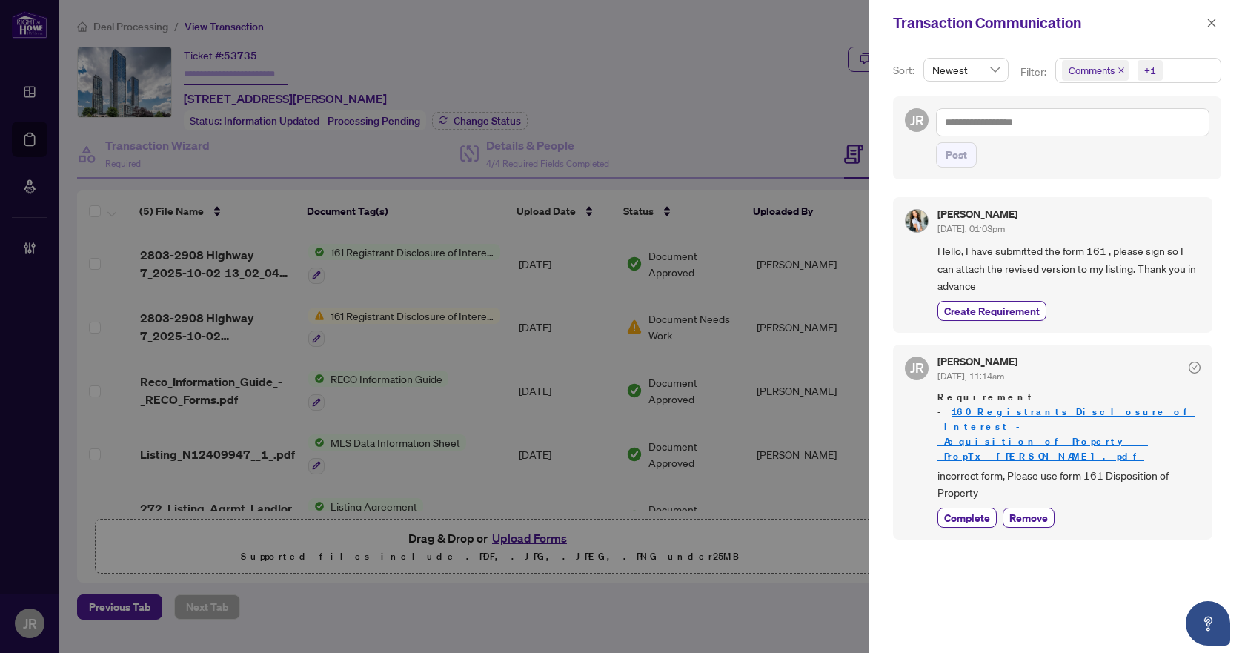
drag, startPoint x: 959, startPoint y: 472, endPoint x: 966, endPoint y: 453, distance: 20.6
click at [959, 510] on span "Complete" at bounding box center [967, 518] width 46 height 16
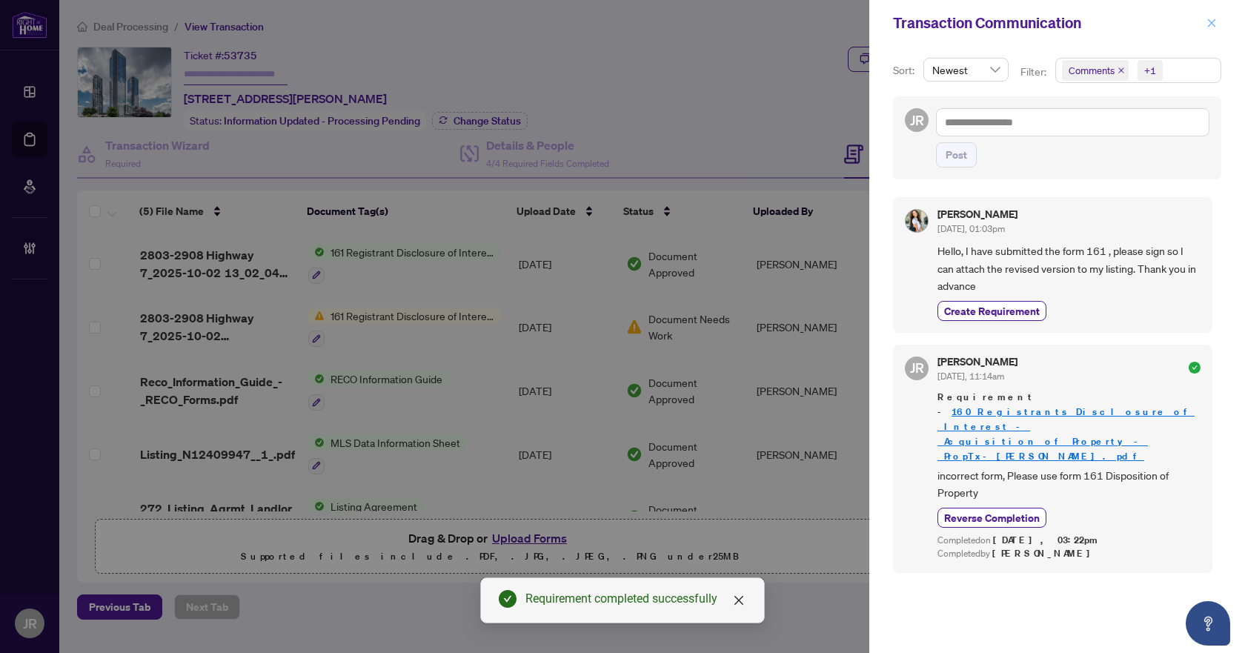
click at [1209, 23] on icon "close" at bounding box center [1211, 23] width 10 height 10
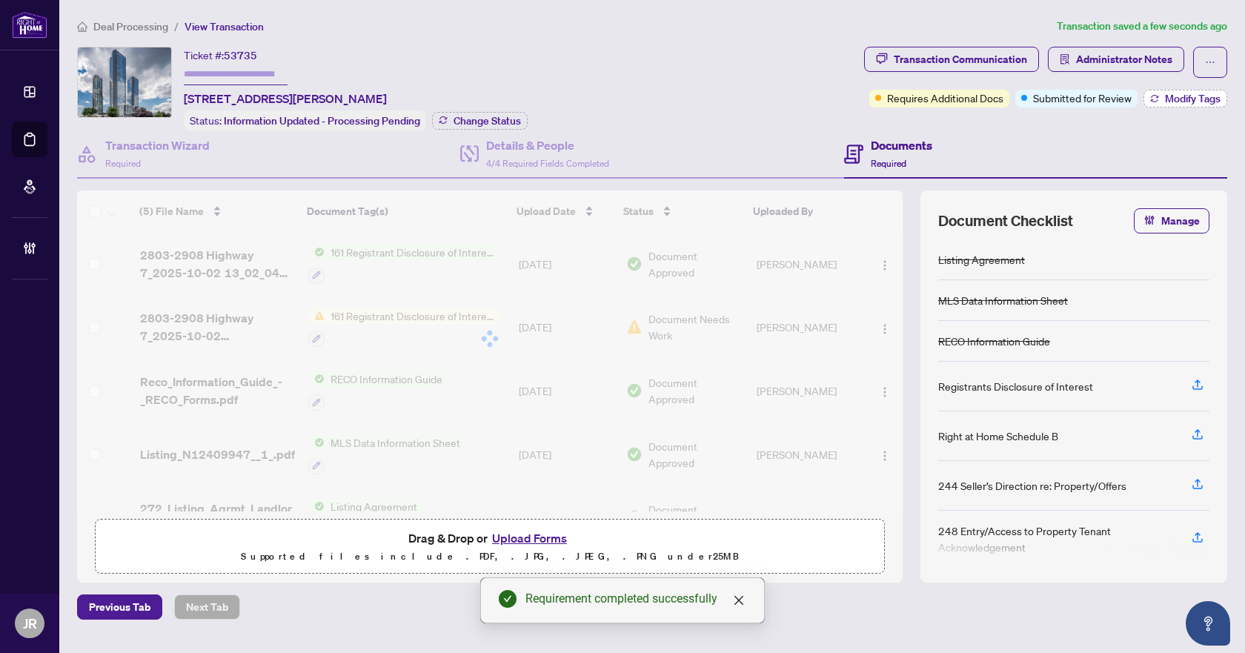
click at [1149, 90] on button "Modify Tags" at bounding box center [1185, 99] width 84 height 18
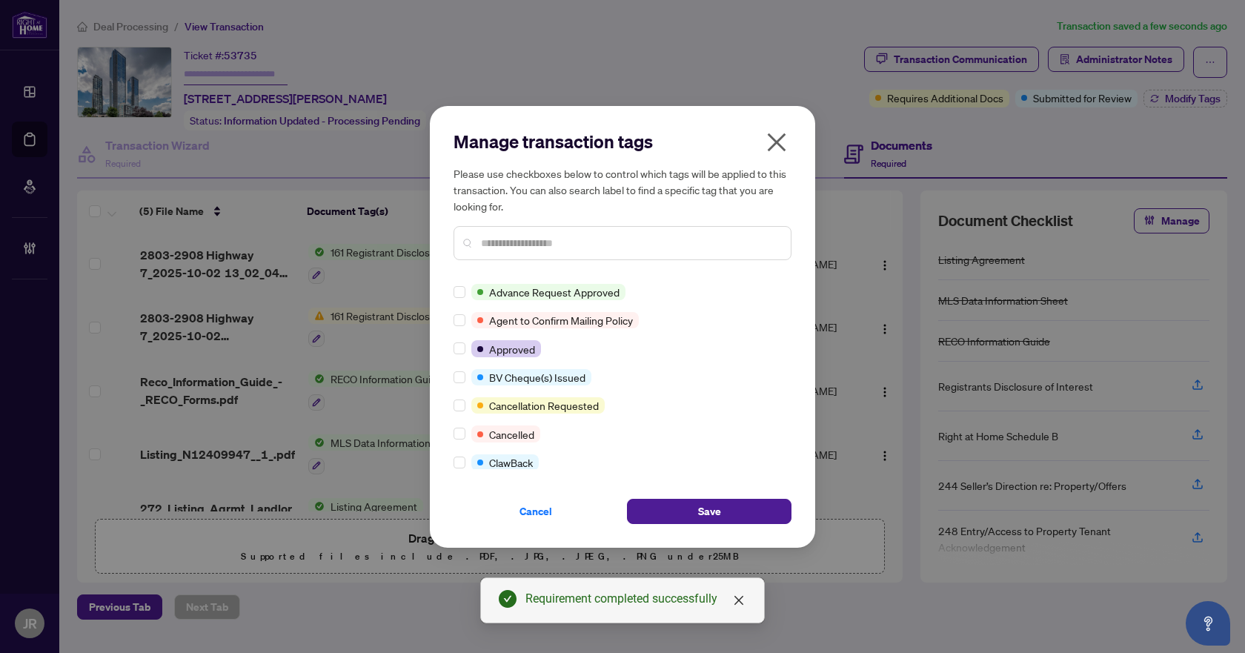
click at [453, 348] on div "Manage transaction tags Please use checkboxes below to control which tags will …" at bounding box center [622, 327] width 385 height 442
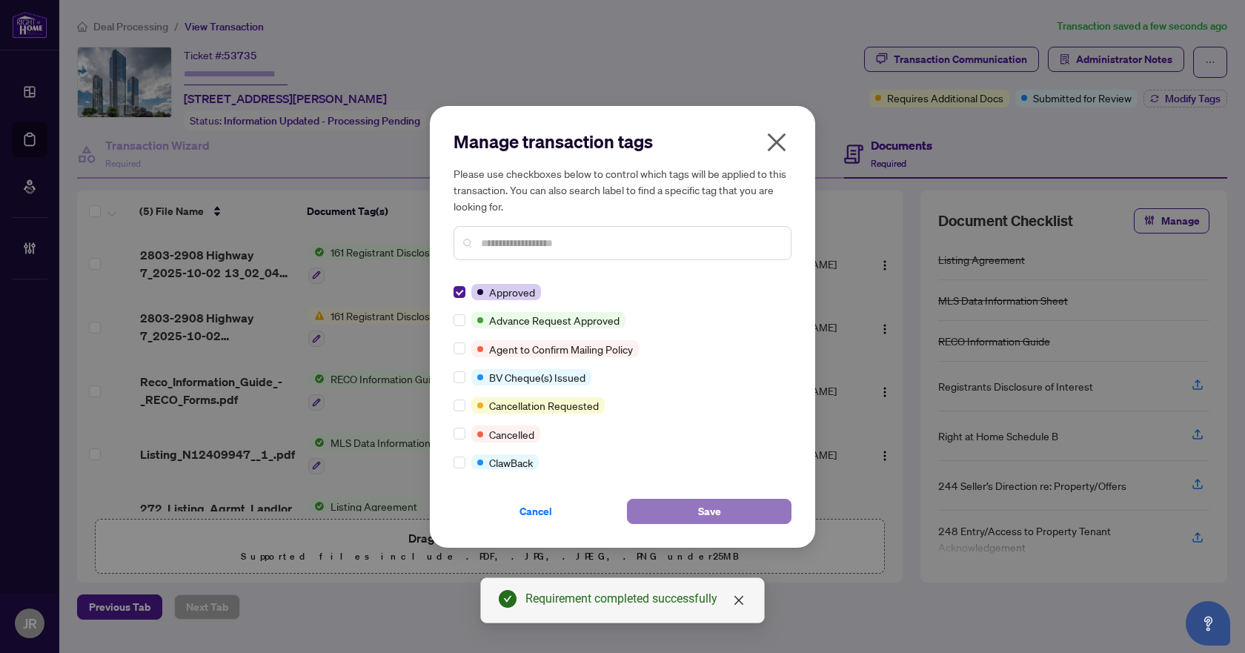
click at [733, 519] on button "Save" at bounding box center [709, 511] width 165 height 25
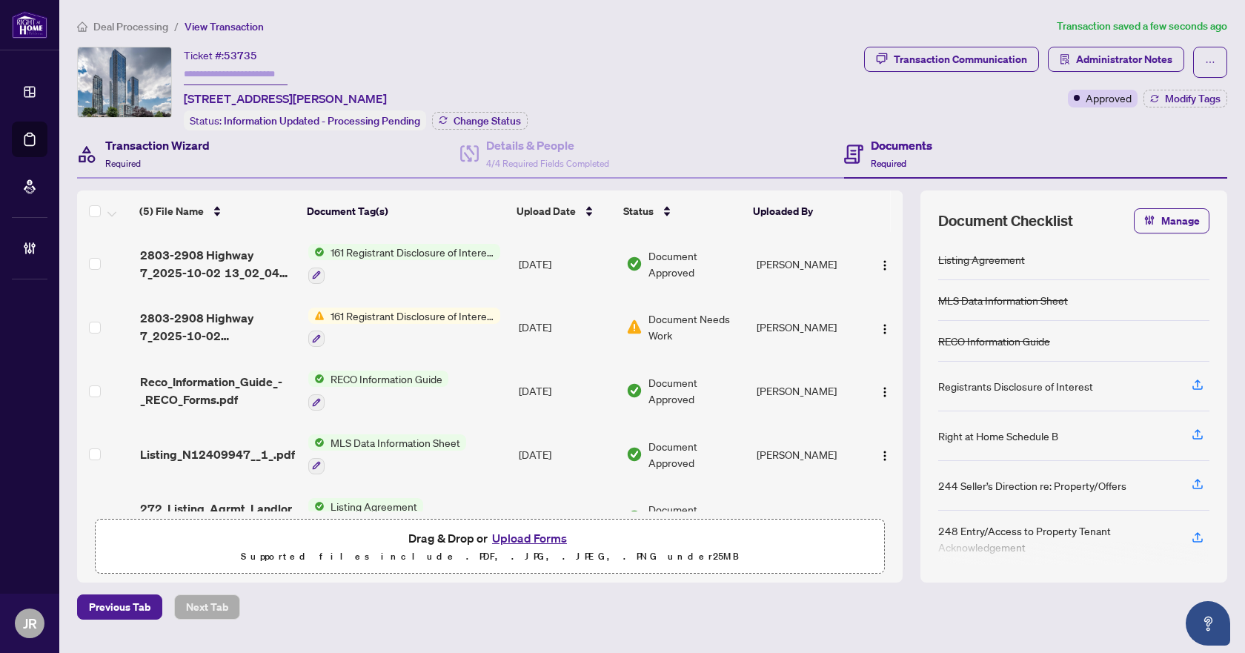
click at [190, 150] on h4 "Transaction Wizard" at bounding box center [157, 145] width 104 height 18
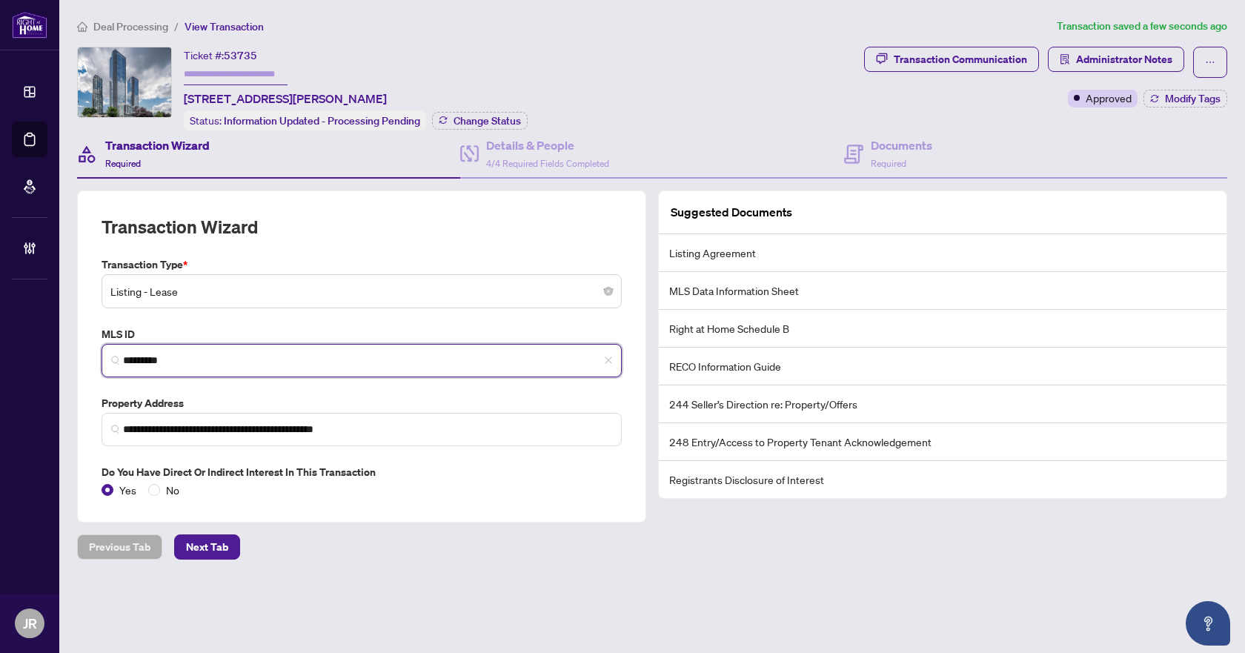
click at [144, 361] on input "*********" at bounding box center [367, 361] width 489 height 16
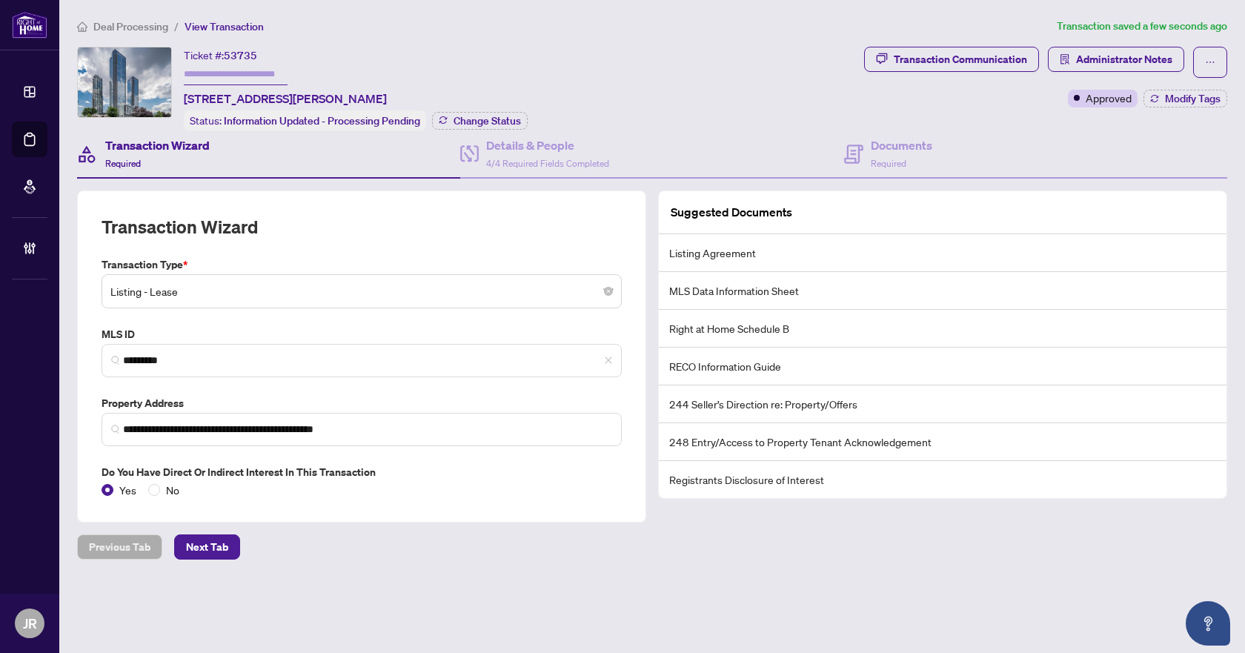
click at [144, 29] on span "Deal Processing" at bounding box center [130, 26] width 75 height 13
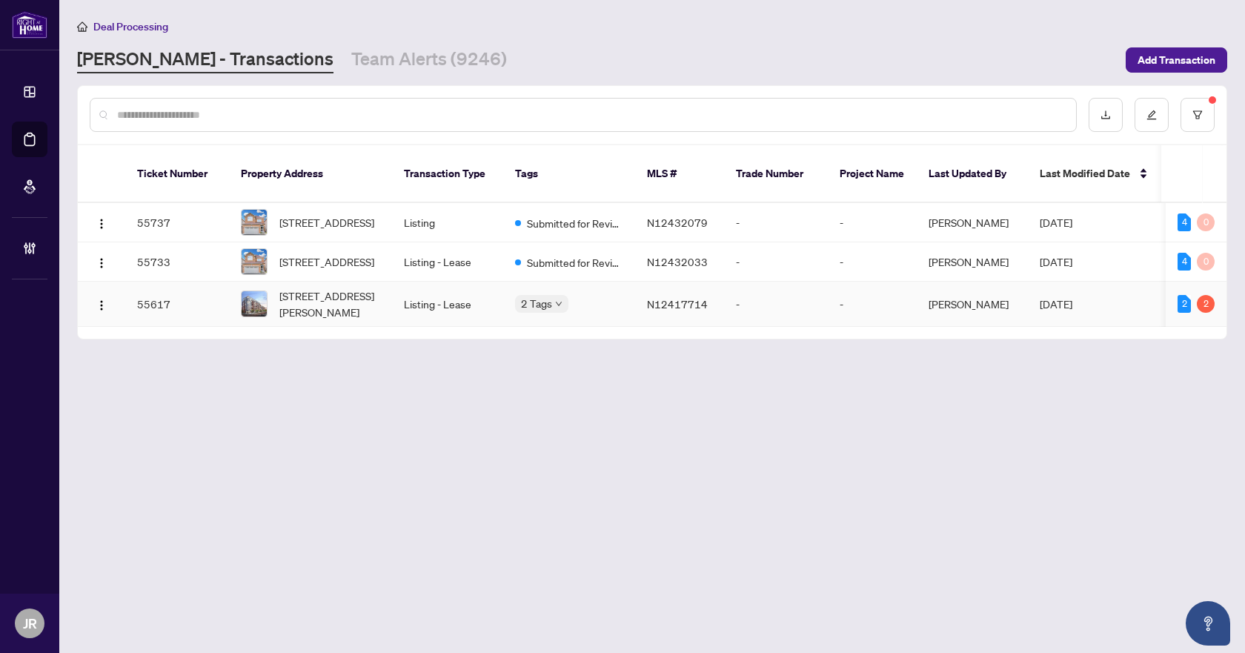
click at [482, 309] on td "Listing - Lease" at bounding box center [447, 304] width 111 height 45
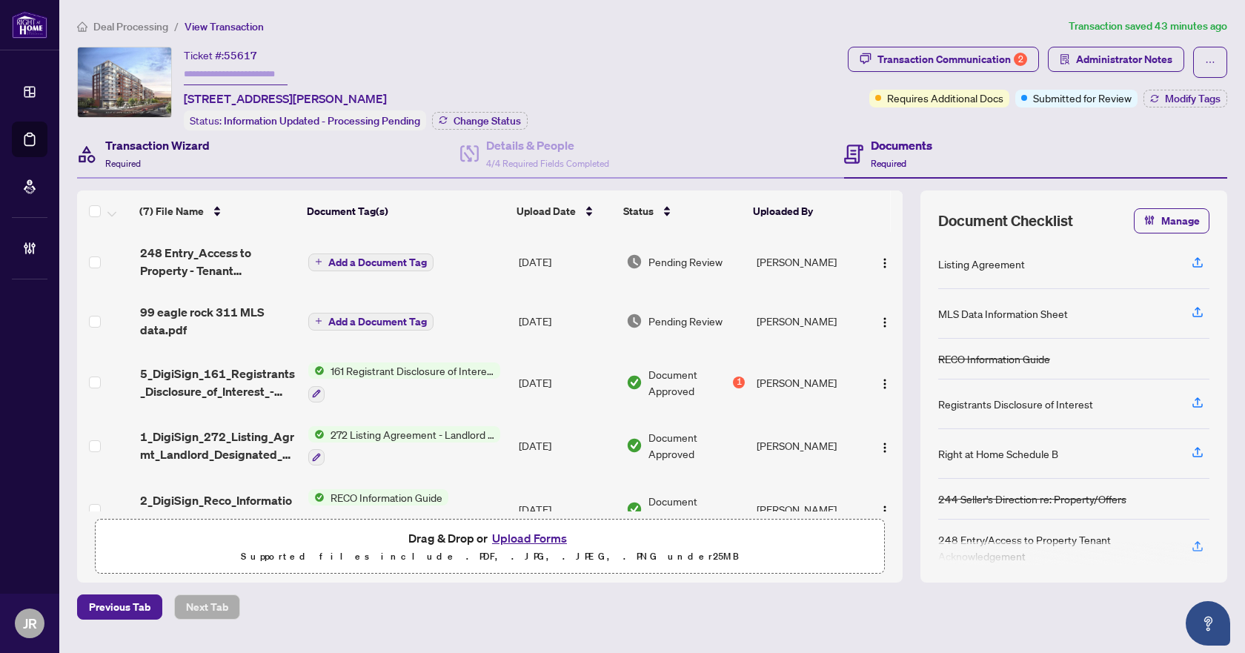
click at [175, 165] on div "Transaction Wizard Required" at bounding box center [157, 153] width 104 height 35
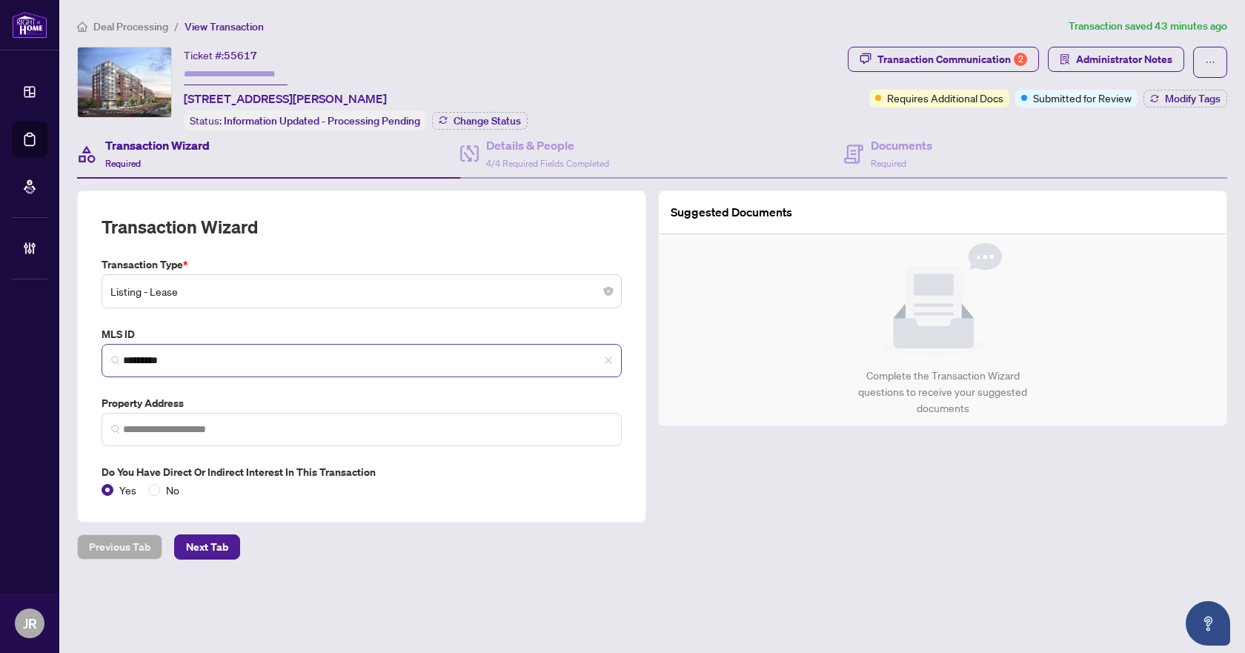
type input "**********"
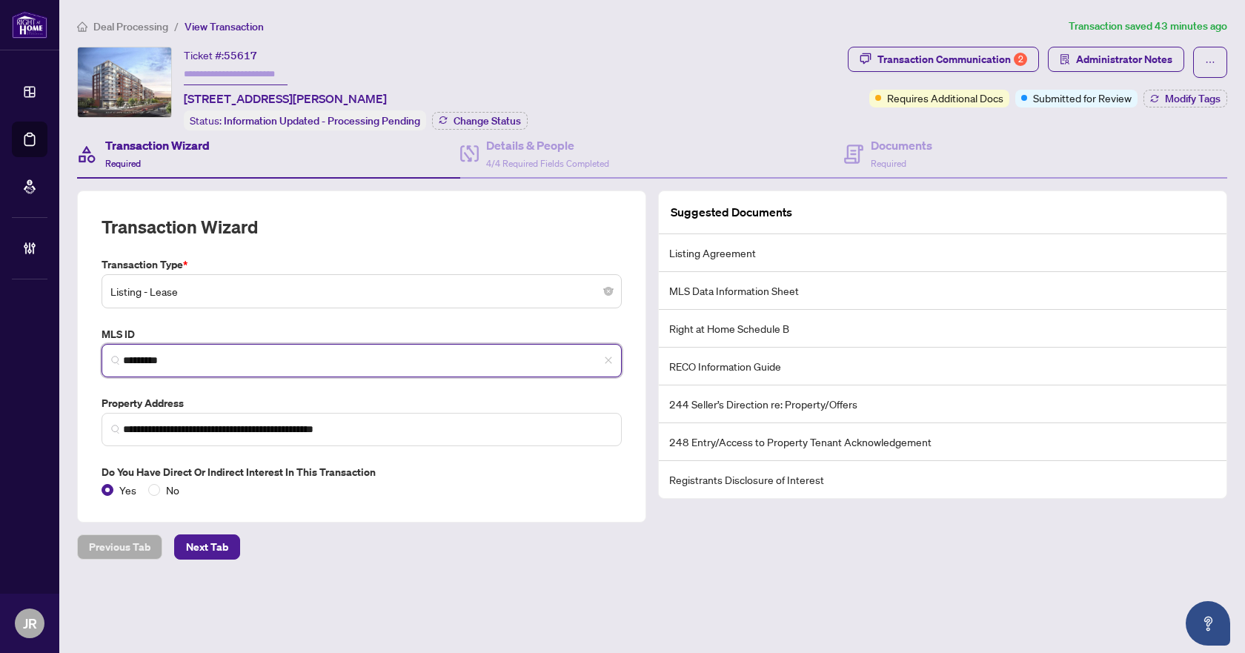
click at [150, 356] on input "*********" at bounding box center [367, 361] width 489 height 16
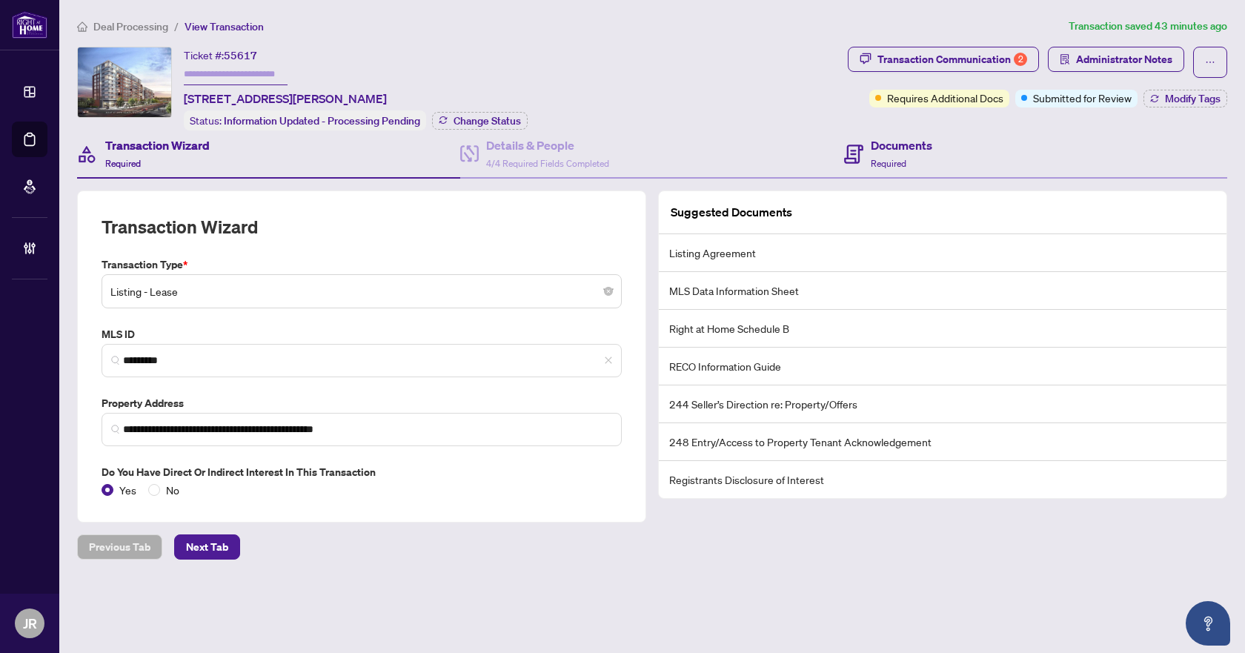
click at [935, 158] on div "Documents Required" at bounding box center [1035, 154] width 383 height 48
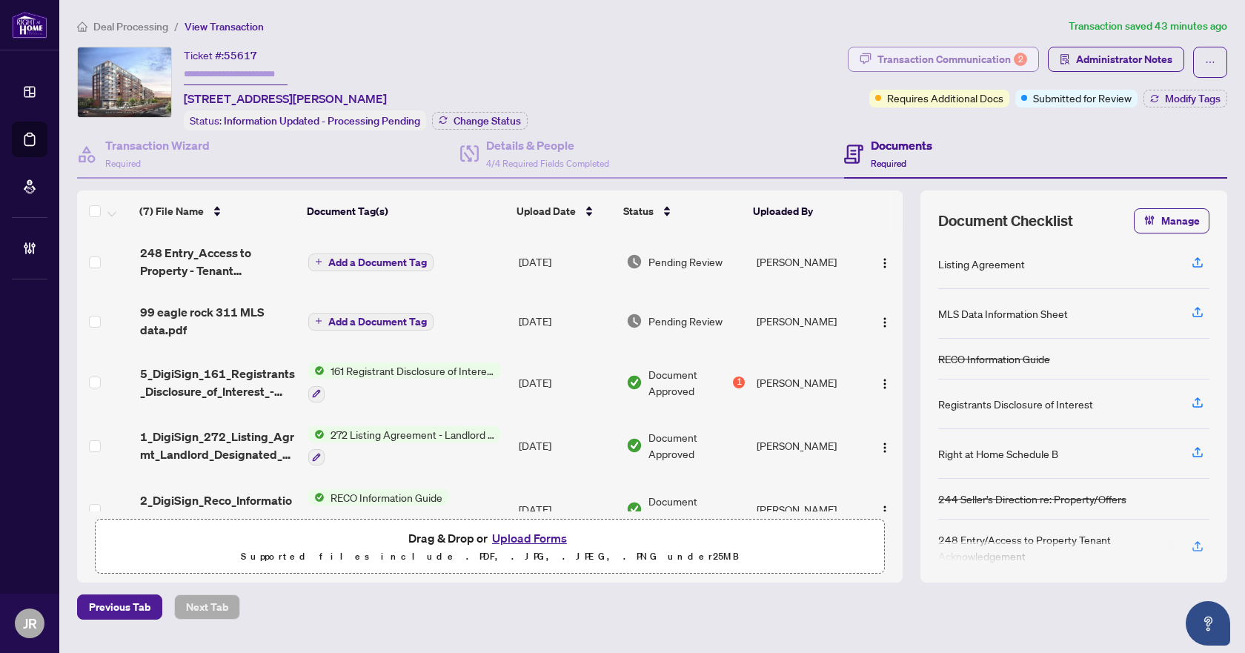
click at [964, 47] on button "Transaction Communication 2" at bounding box center [943, 59] width 191 height 25
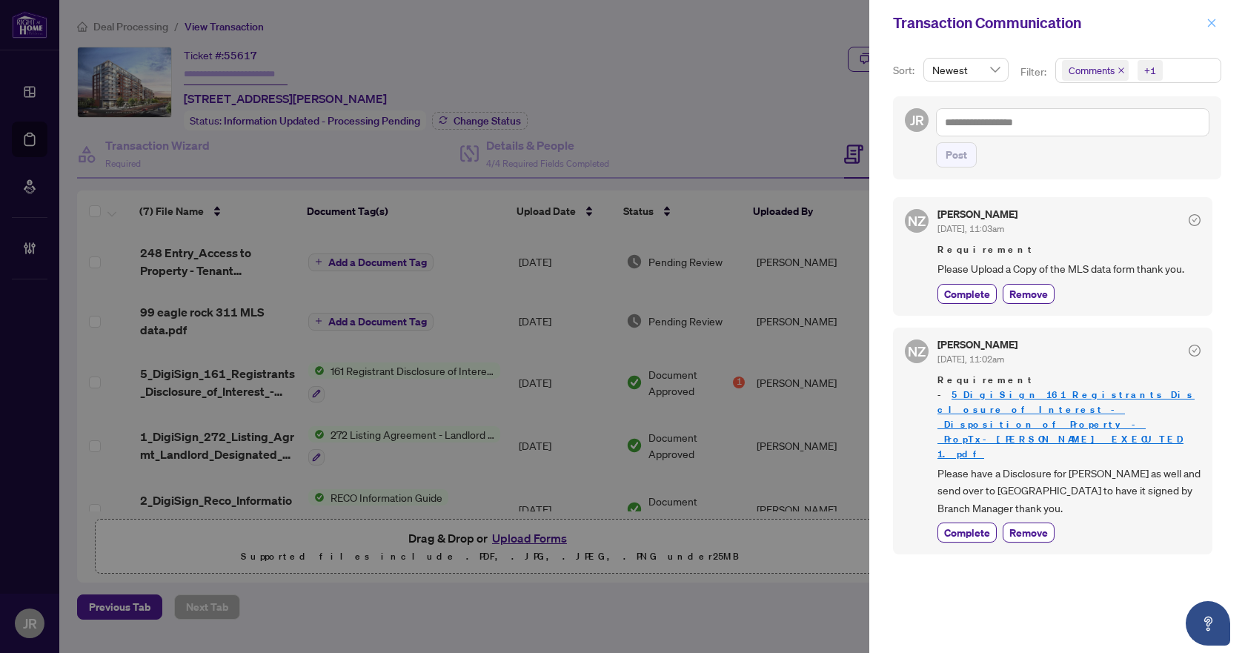
click at [1213, 13] on span "button" at bounding box center [1211, 23] width 10 height 24
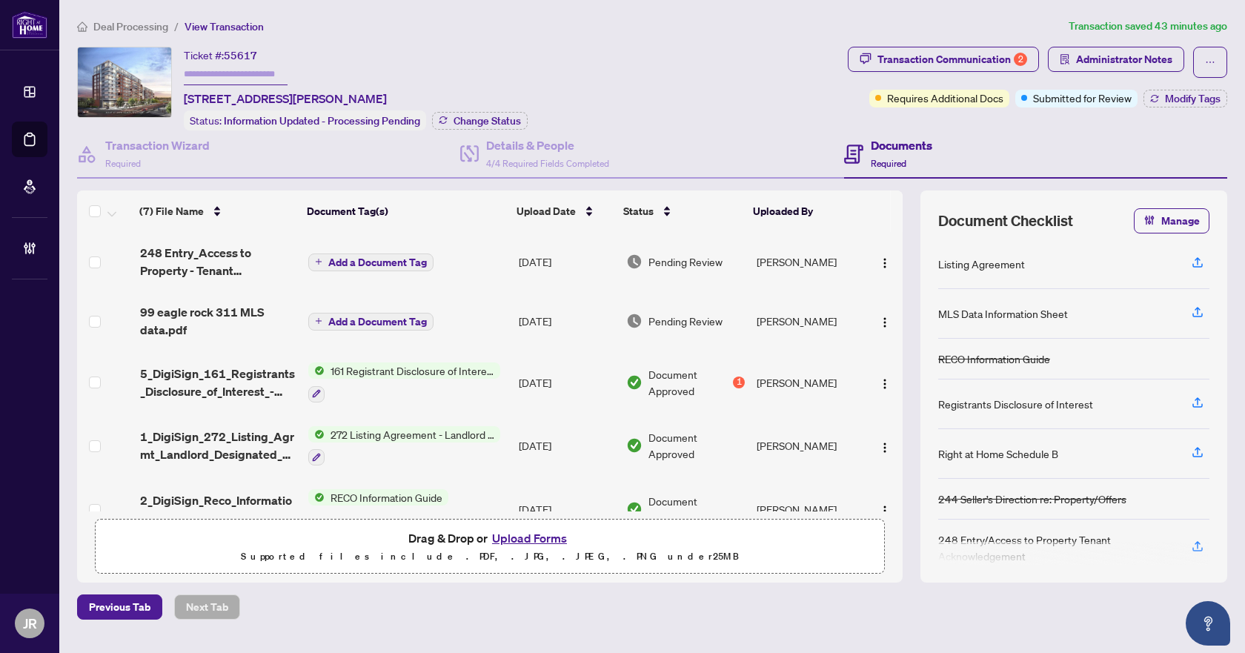
click at [467, 319] on td "Add a Document Tag" at bounding box center [407, 320] width 210 height 59
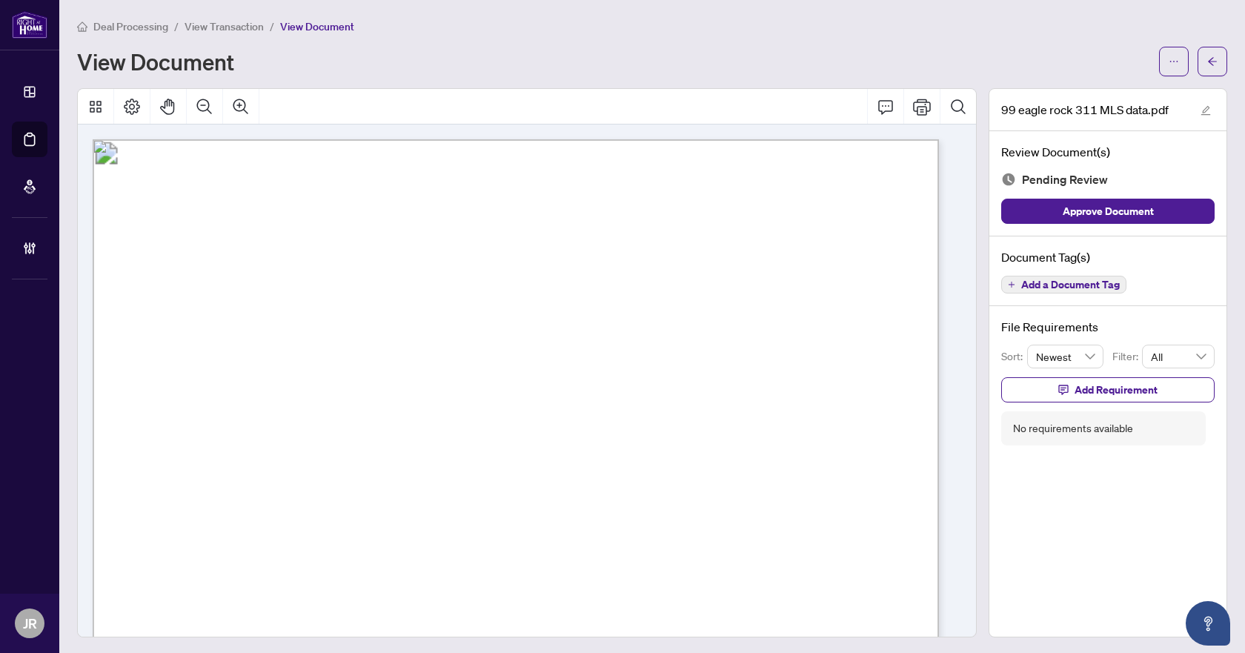
click at [1043, 279] on span "Add a Document Tag" at bounding box center [1070, 284] width 99 height 10
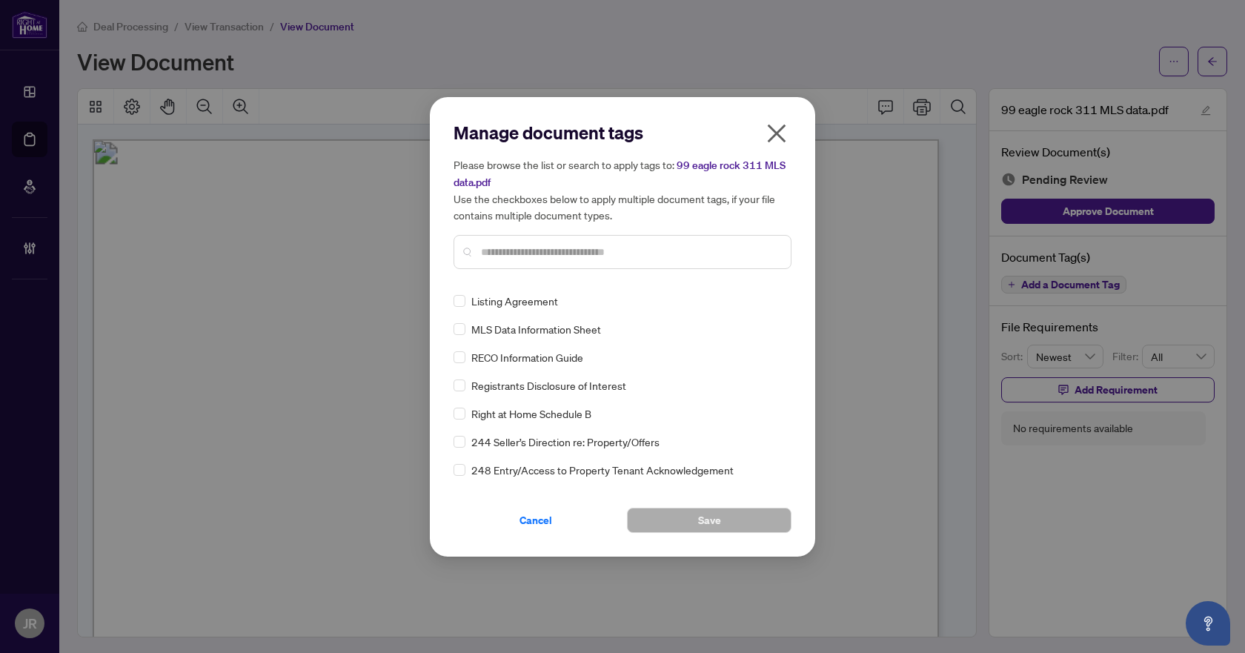
click at [555, 245] on input "text" at bounding box center [630, 252] width 298 height 16
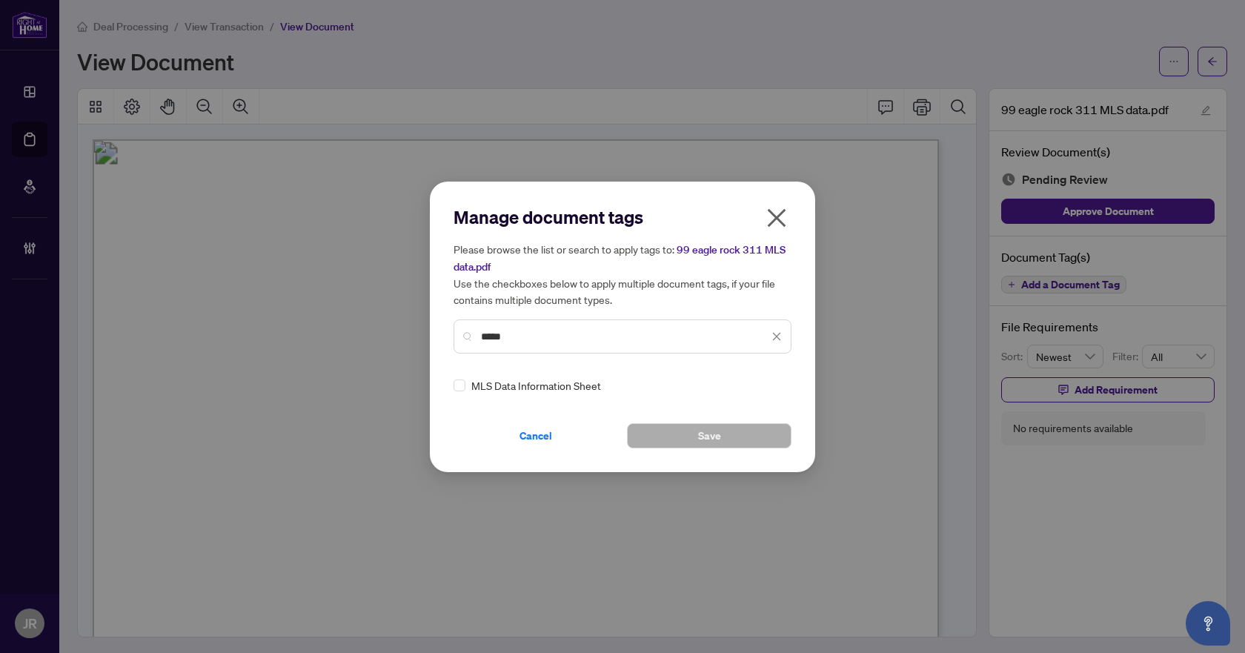
type input "*****"
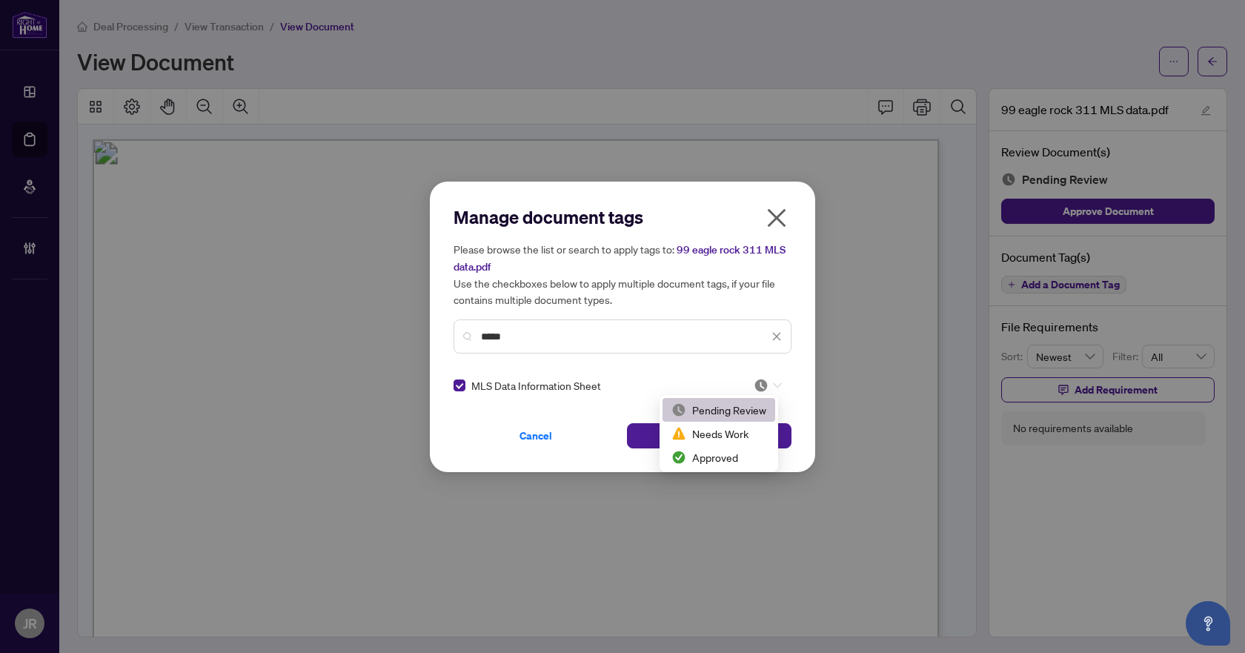
click at [746, 387] on div at bounding box center [764, 385] width 38 height 15
click at [702, 457] on div "Approved" at bounding box center [718, 457] width 95 height 16
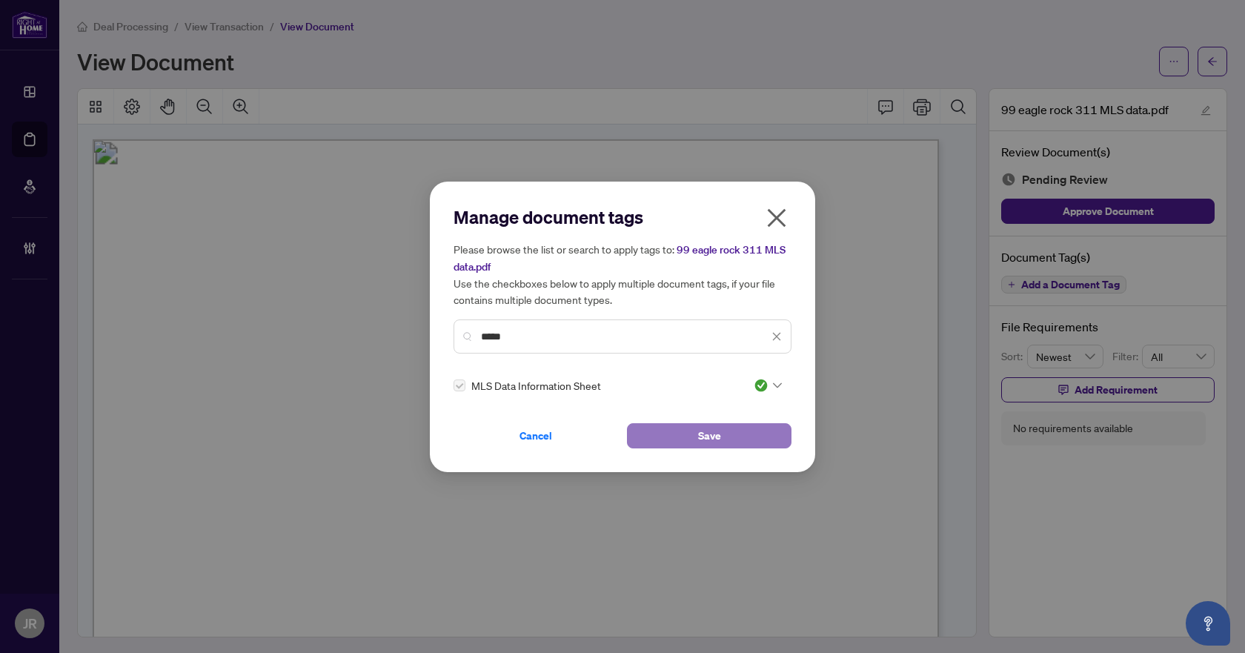
click at [762, 426] on button "Save" at bounding box center [709, 435] width 165 height 25
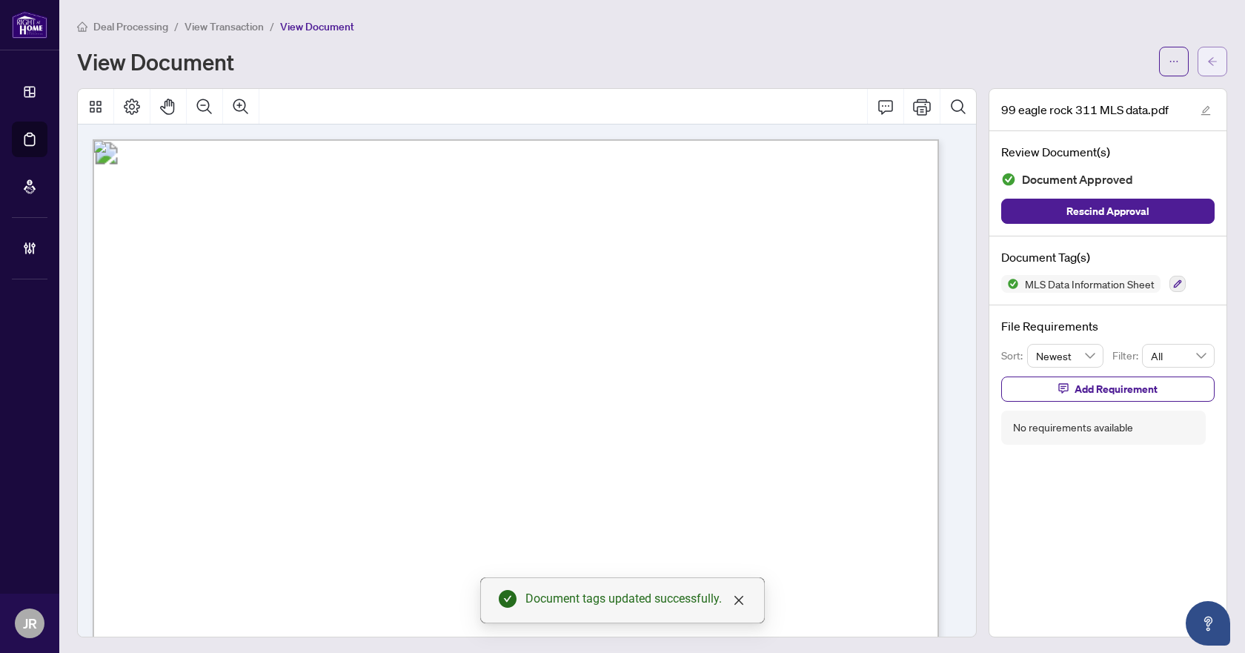
click at [1198, 65] on button "button" at bounding box center [1213, 62] width 30 height 30
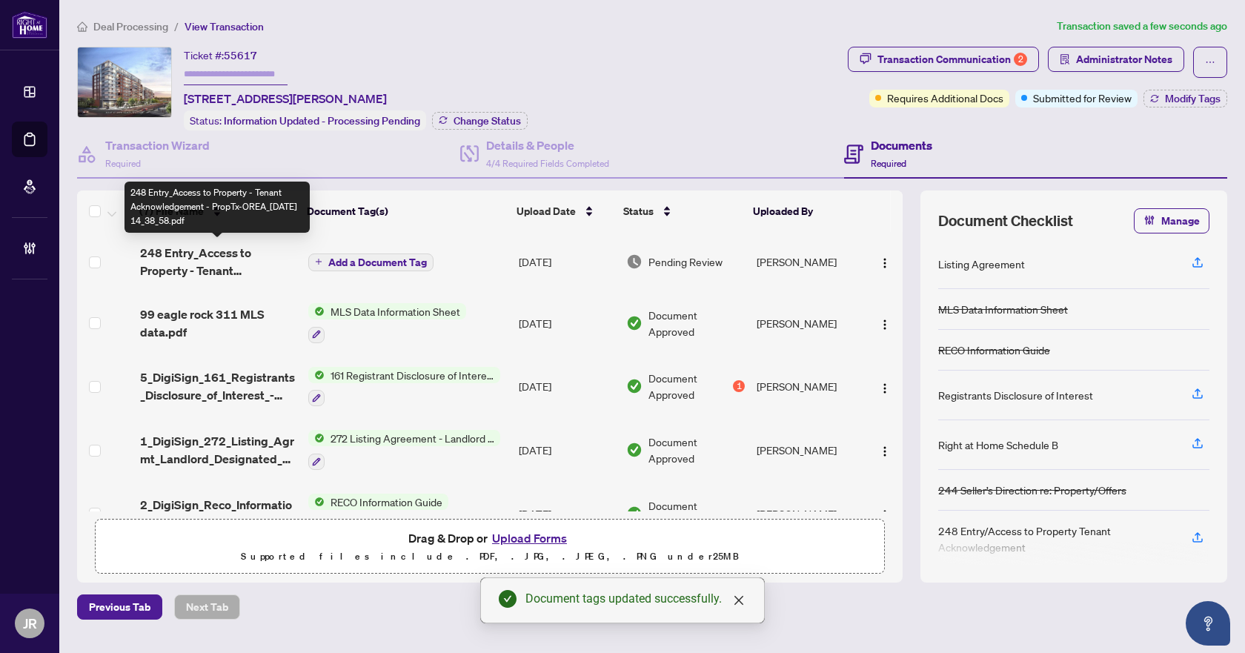
click at [265, 270] on span "248 Entry_Access to Property - Tenant Acknowledgement - PropTx-OREA_[DATE] 14_3…" at bounding box center [218, 262] width 157 height 36
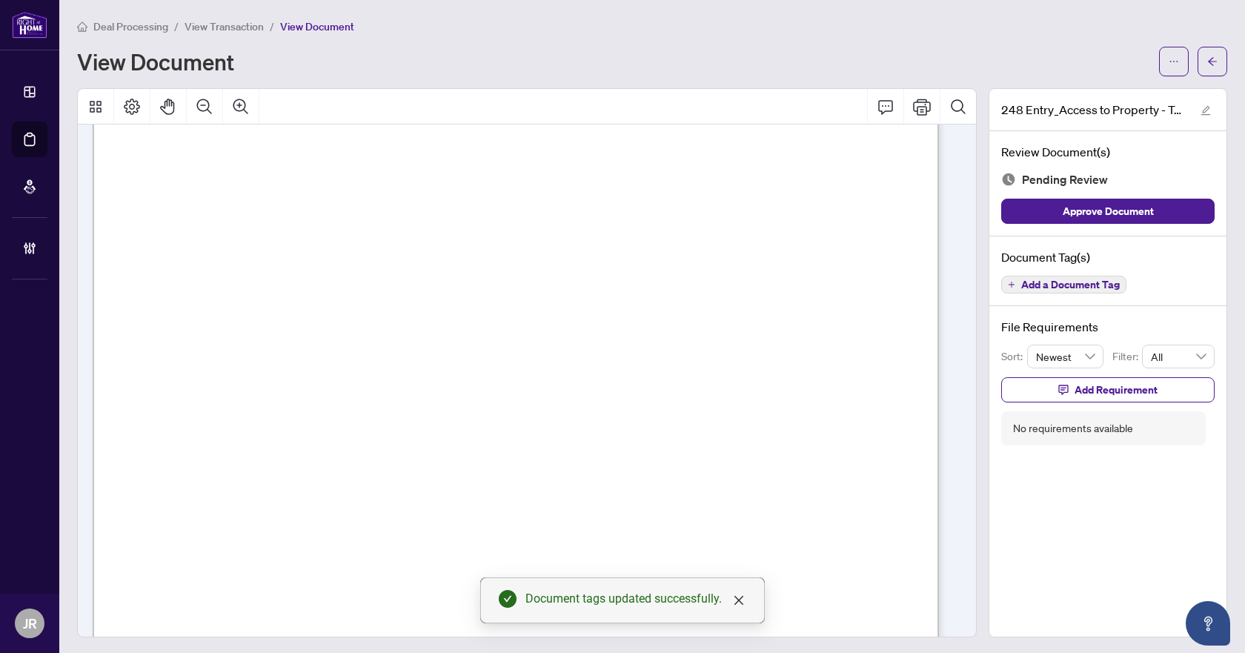
scroll to position [613, 0]
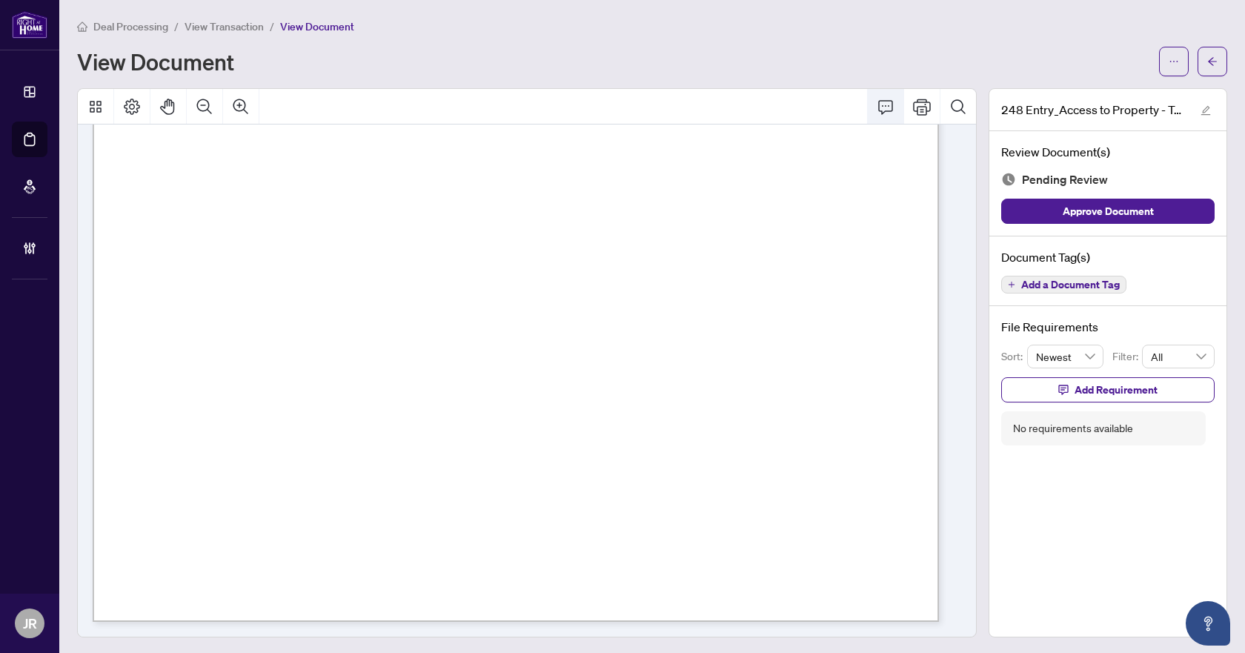
click at [877, 102] on icon "Comment" at bounding box center [886, 107] width 18 height 18
click at [741, 538] on div "**********" at bounding box center [770, 525] width 234 height 30
click at [873, 559] on icon "Save" at bounding box center [873, 555] width 15 height 15
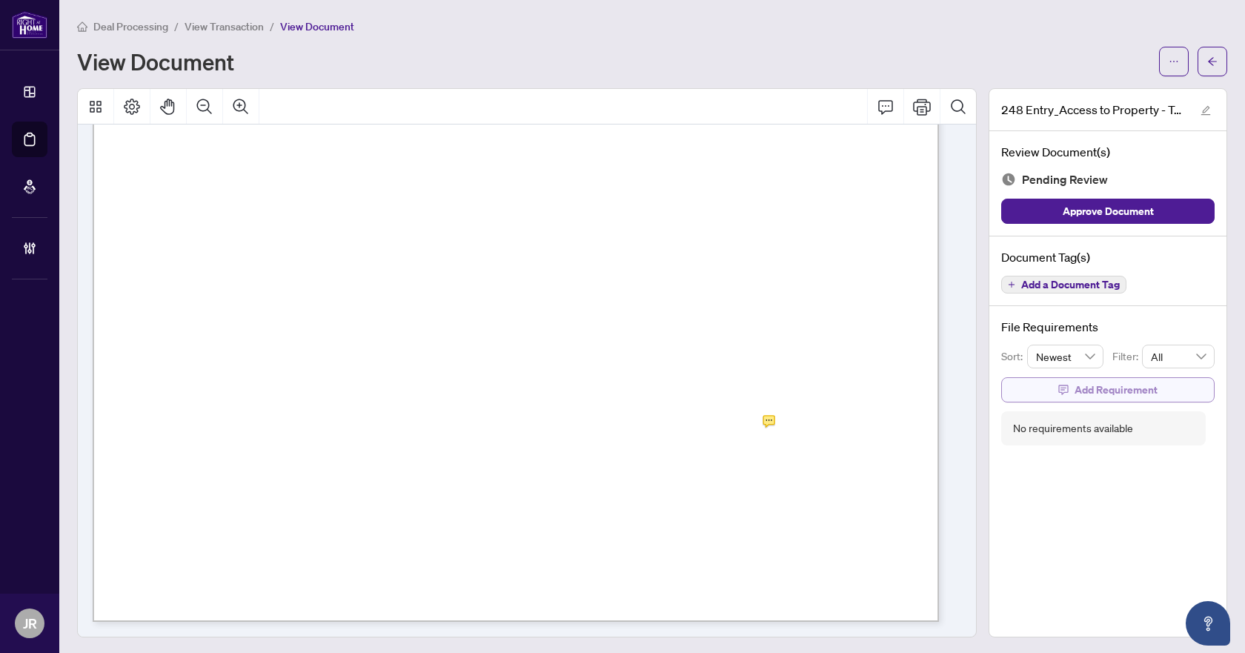
click at [1103, 394] on span "Add Requirement" at bounding box center [1116, 390] width 83 height 24
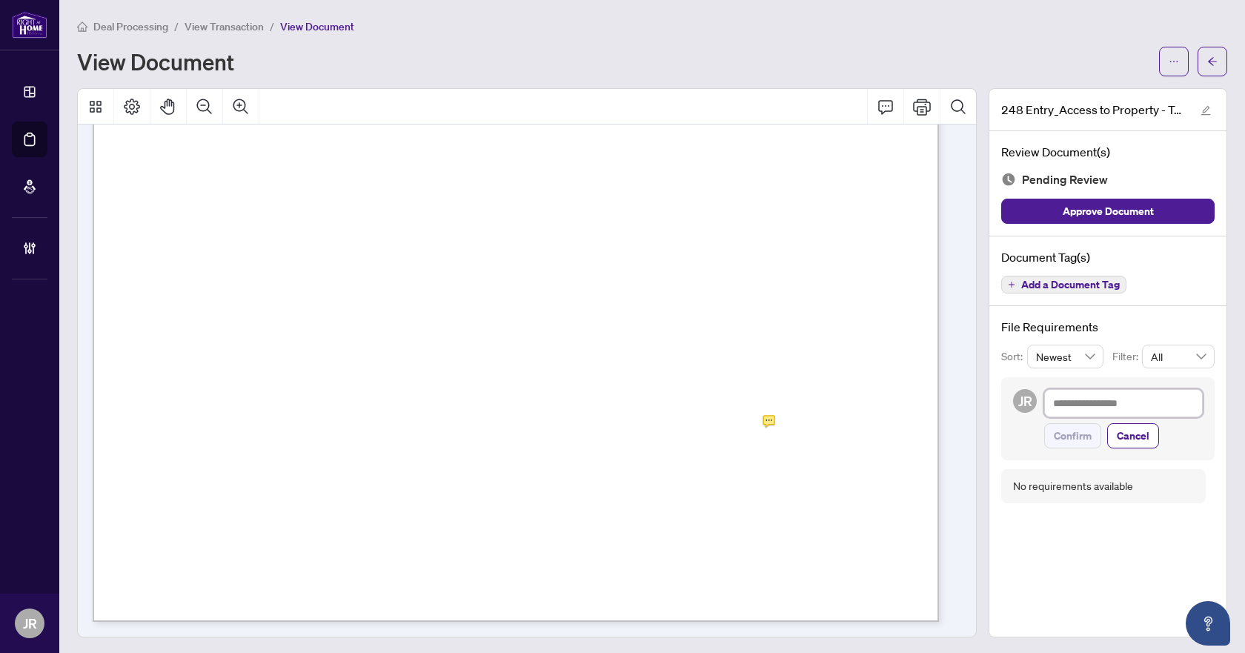
click at [1108, 401] on textarea at bounding box center [1123, 403] width 159 height 28
paste textarea "**********"
type textarea "**********"
click at [1067, 438] on span "Confirm" at bounding box center [1073, 436] width 38 height 24
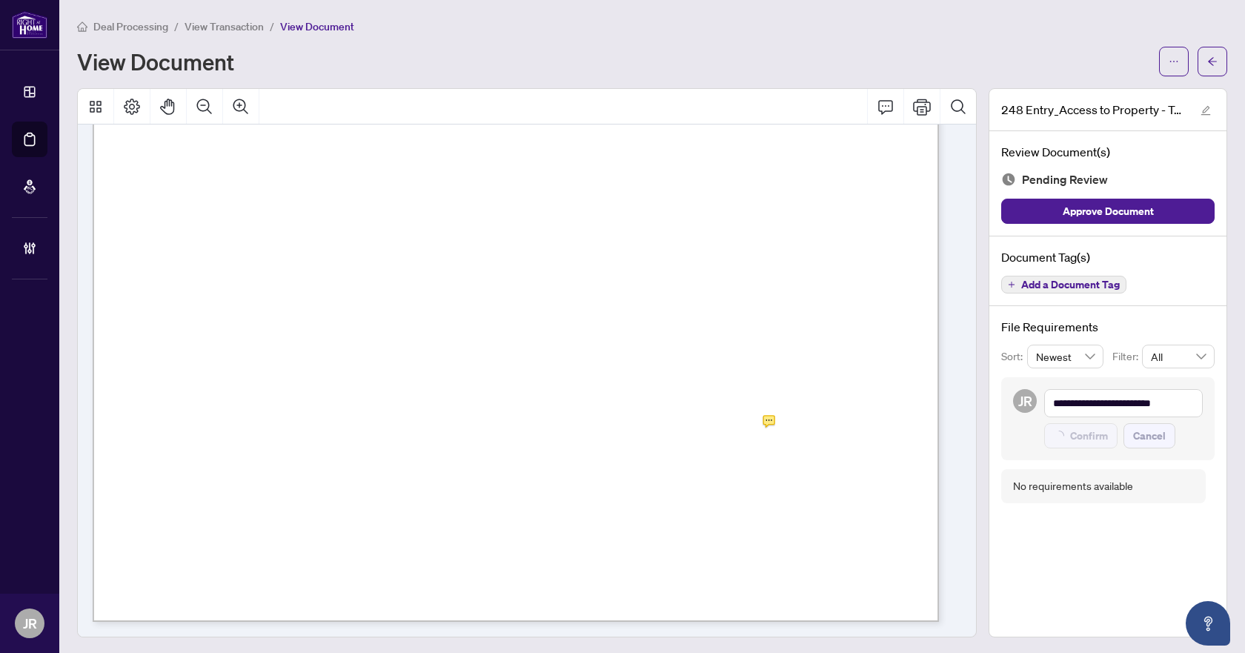
type textarea "**********"
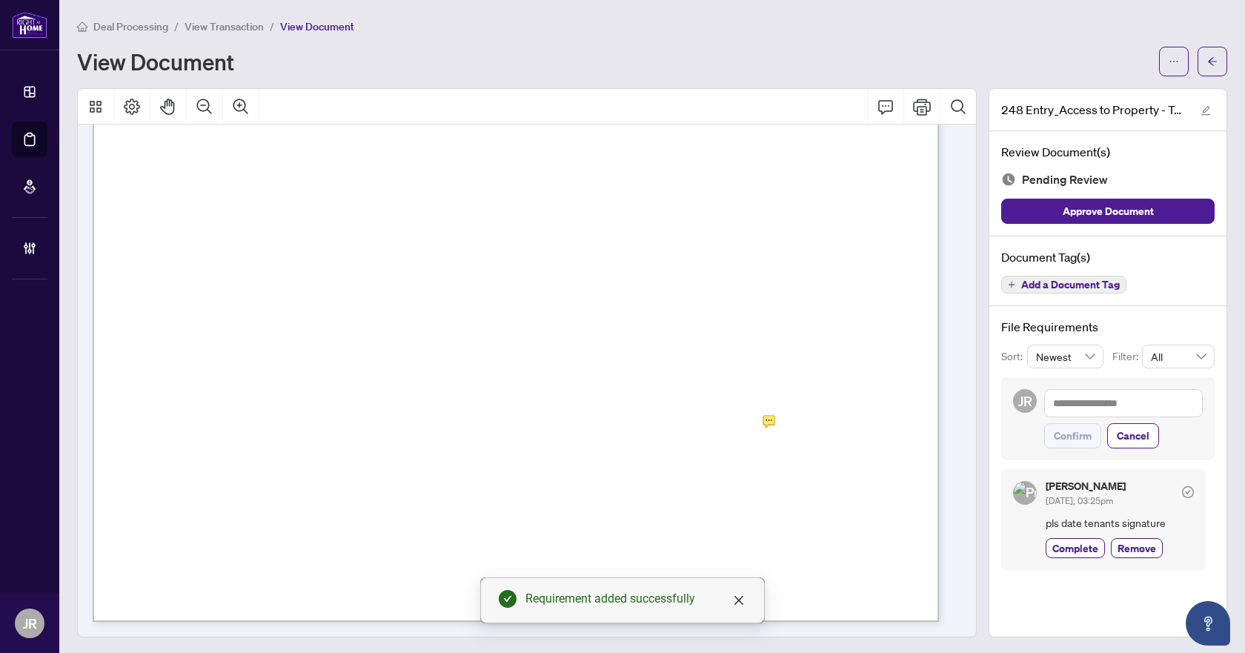
click at [1050, 285] on span "Add a Document Tag" at bounding box center [1070, 284] width 99 height 10
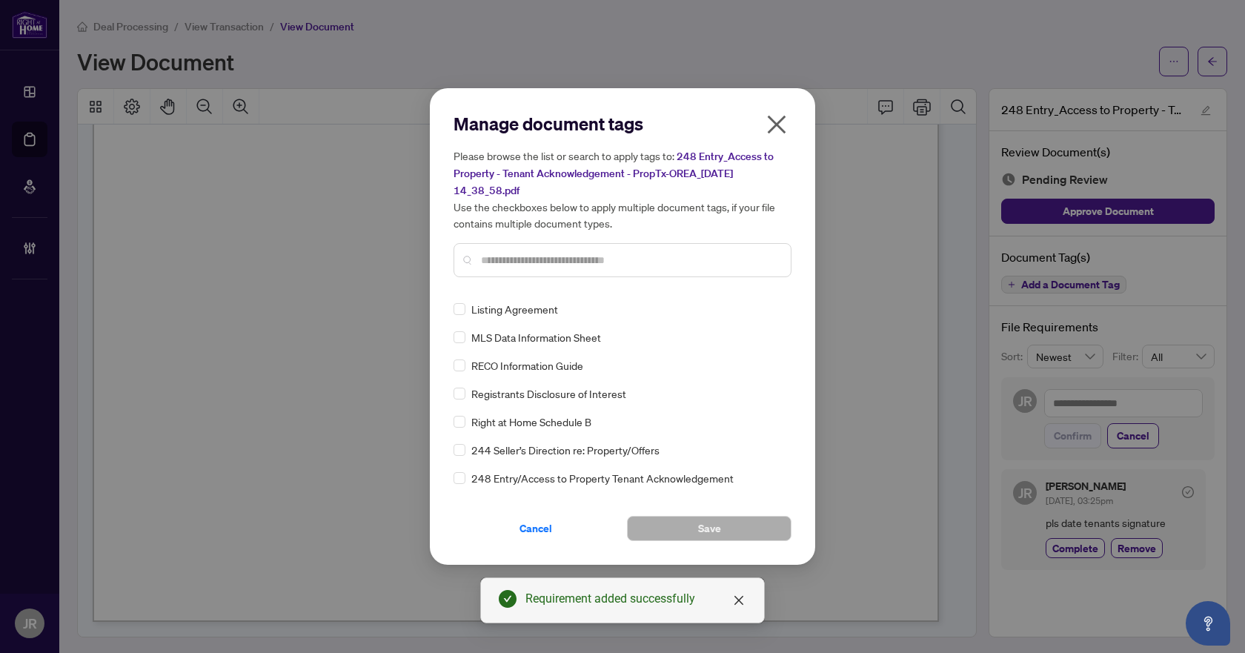
click at [577, 259] on input "text" at bounding box center [630, 260] width 298 height 16
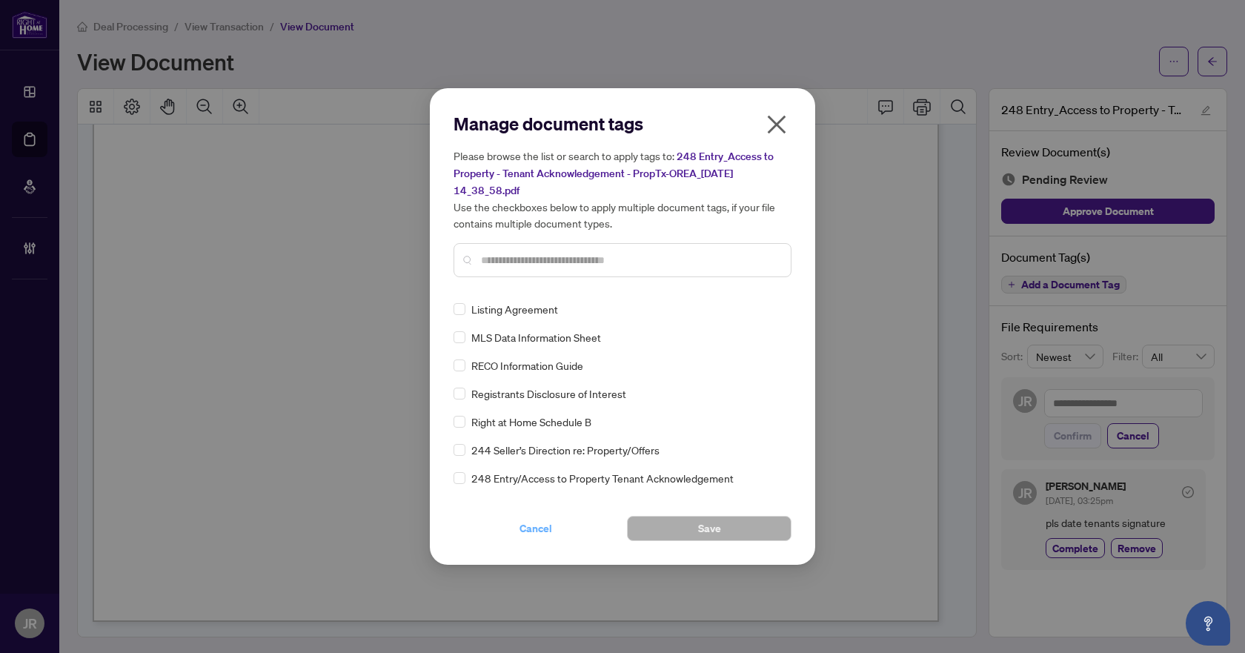
click at [520, 534] on span "Cancel" at bounding box center [535, 529] width 33 height 24
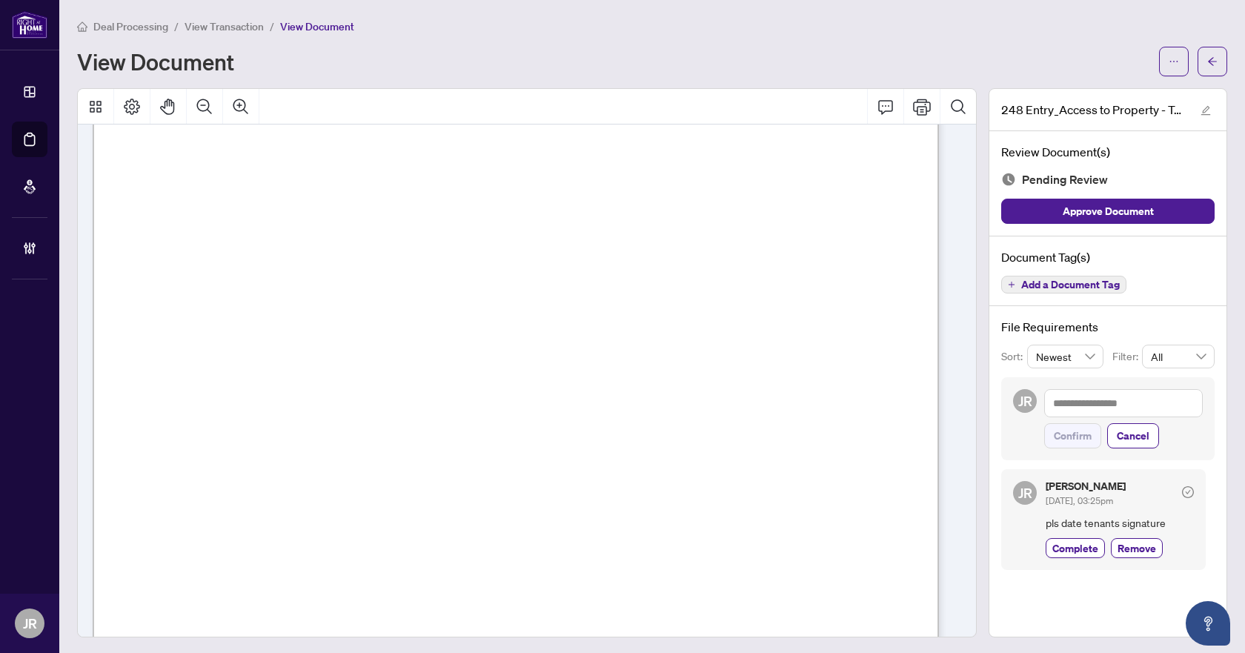
scroll to position [0, 0]
click at [1064, 281] on span "Add a Document Tag" at bounding box center [1070, 284] width 99 height 10
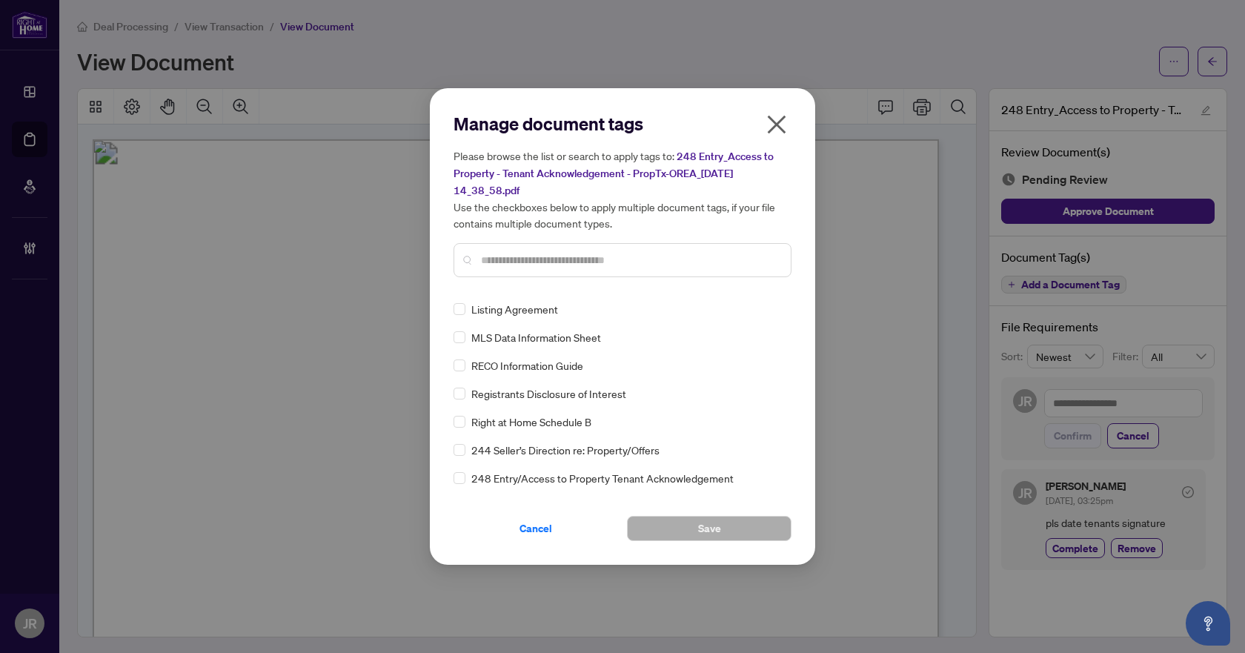
click at [646, 245] on div at bounding box center [623, 260] width 338 height 34
click at [636, 252] on input "text" at bounding box center [630, 260] width 298 height 16
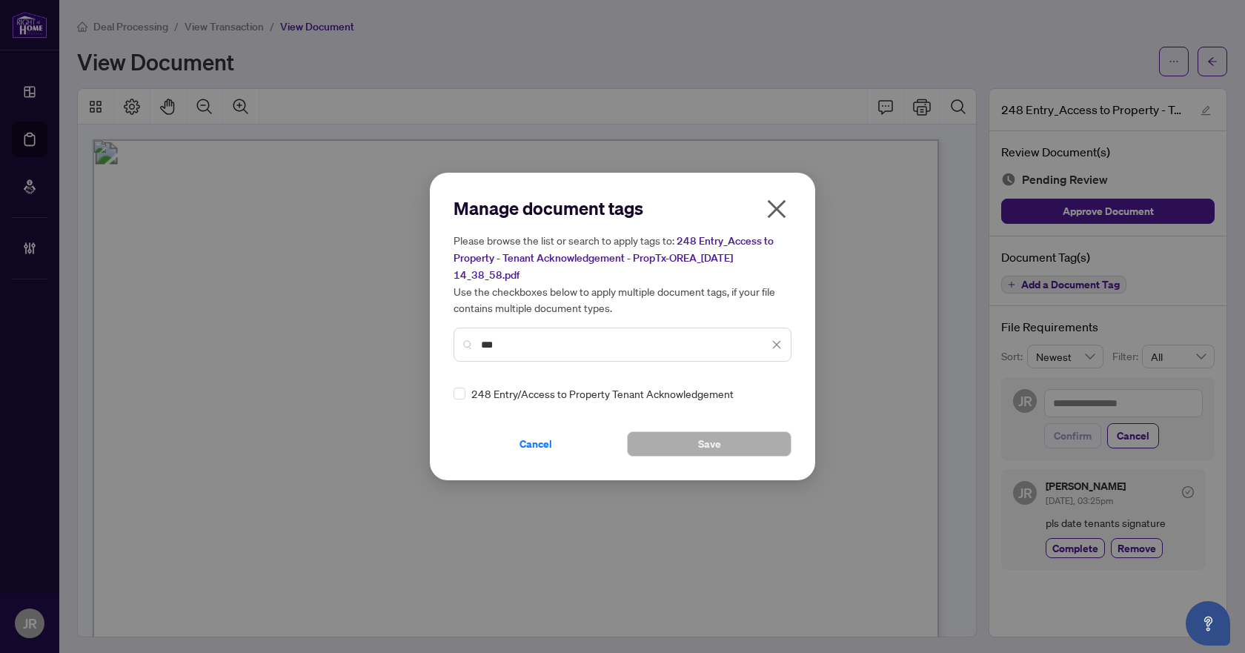
type input "***"
click at [757, 388] on img at bounding box center [761, 393] width 15 height 15
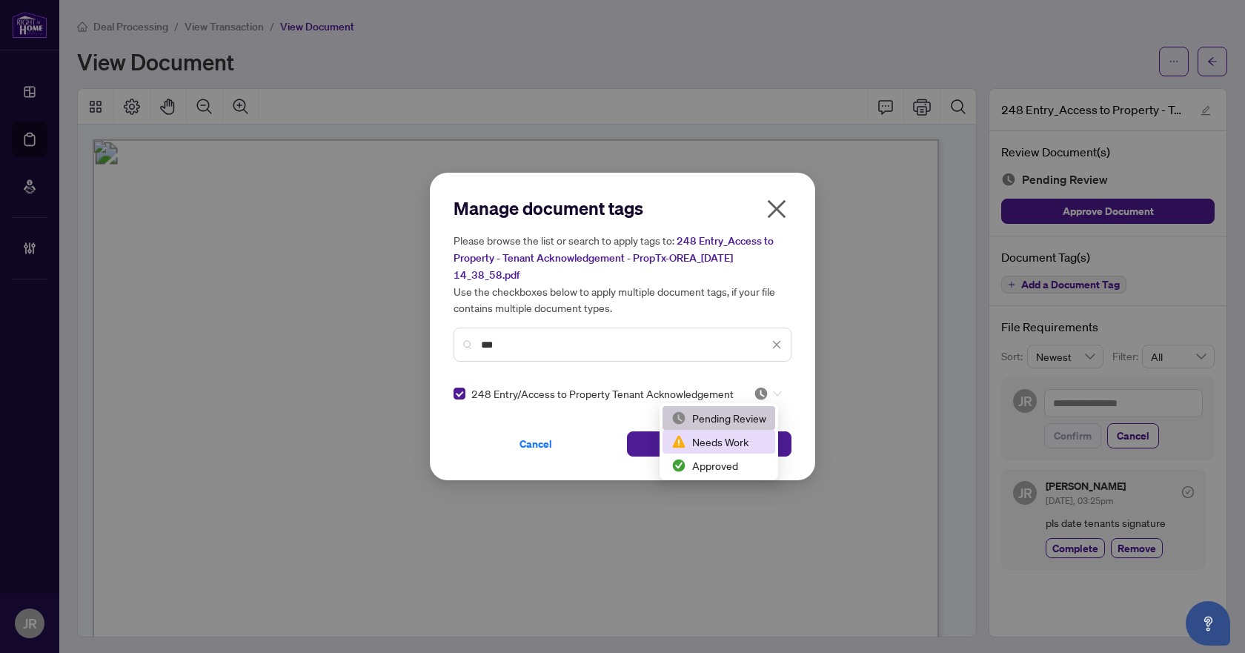
click at [733, 432] on div "Needs Work" at bounding box center [719, 442] width 113 height 24
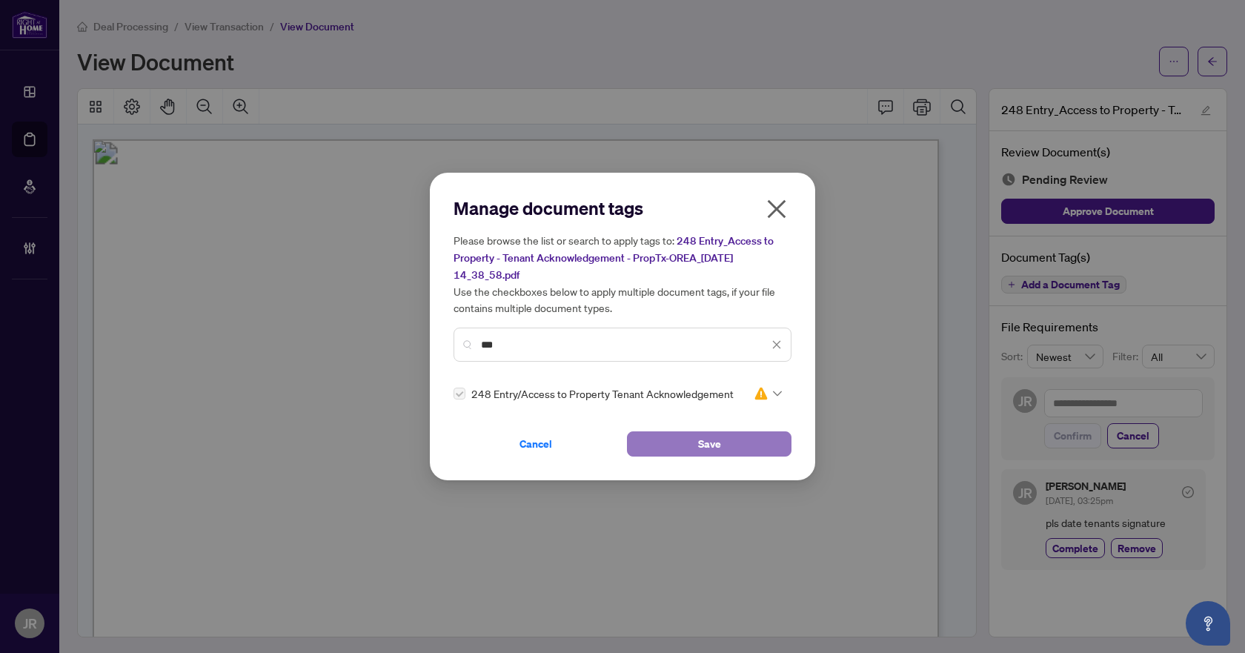
click at [719, 439] on span "Save" at bounding box center [709, 444] width 23 height 24
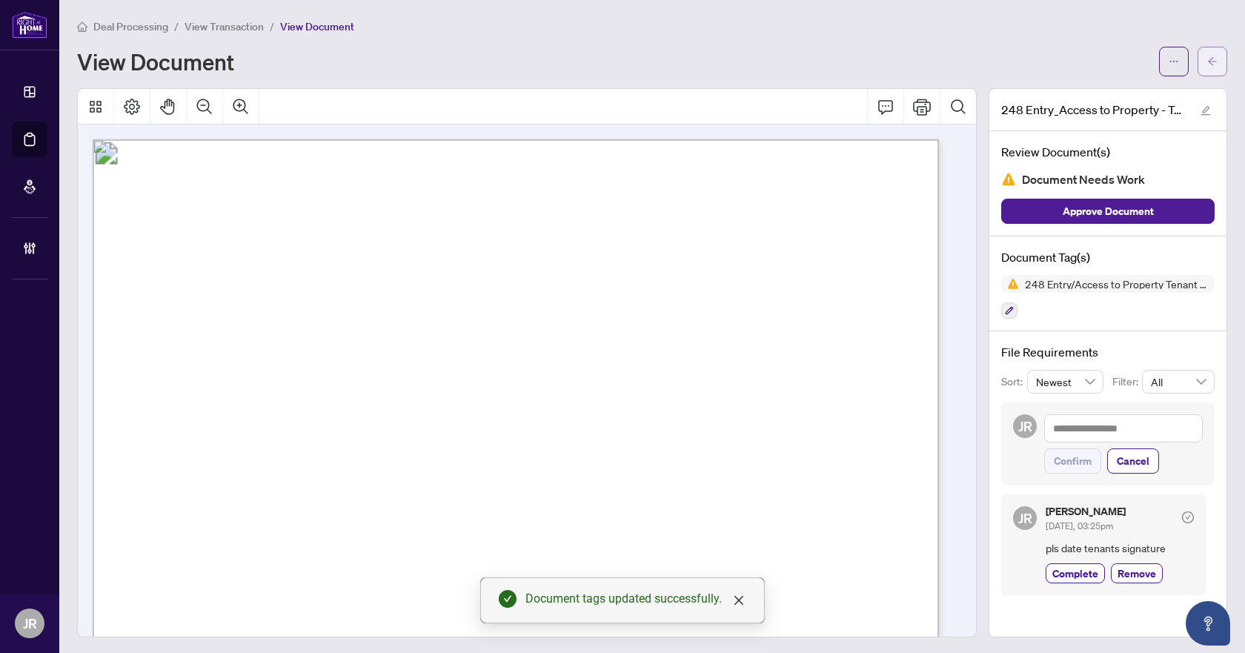
click at [1207, 57] on icon "arrow-left" at bounding box center [1212, 61] width 10 height 10
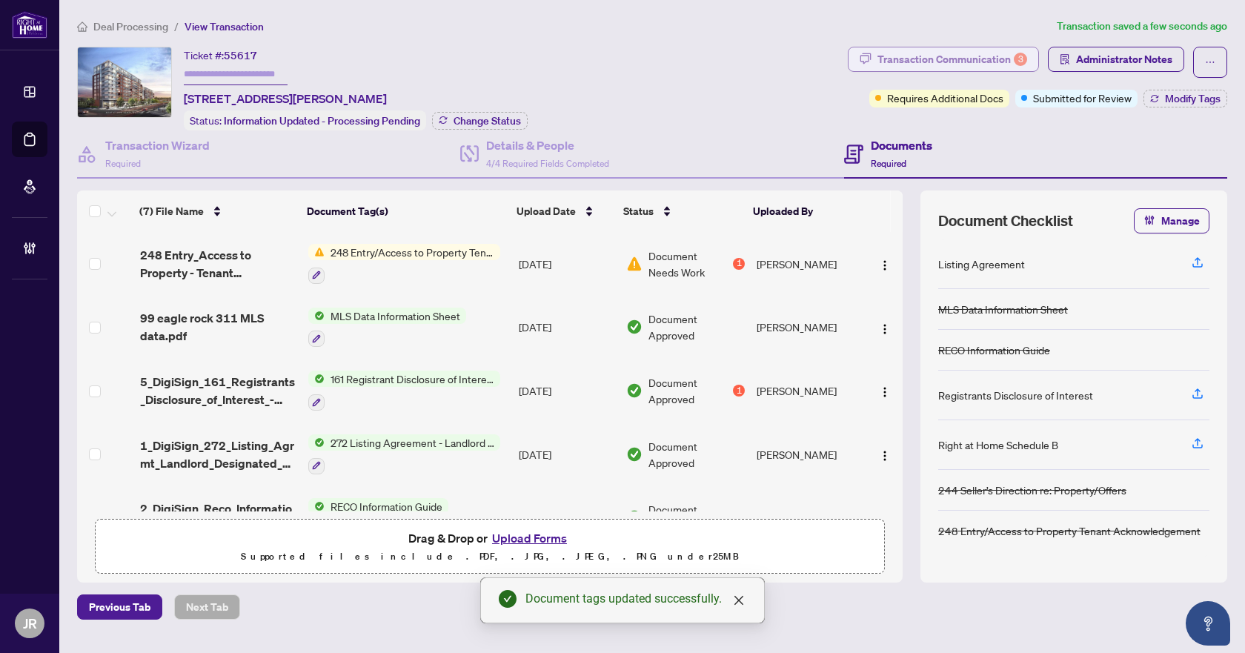
click at [980, 49] on div "Transaction Communication 3" at bounding box center [952, 59] width 150 height 24
type textarea "**********"
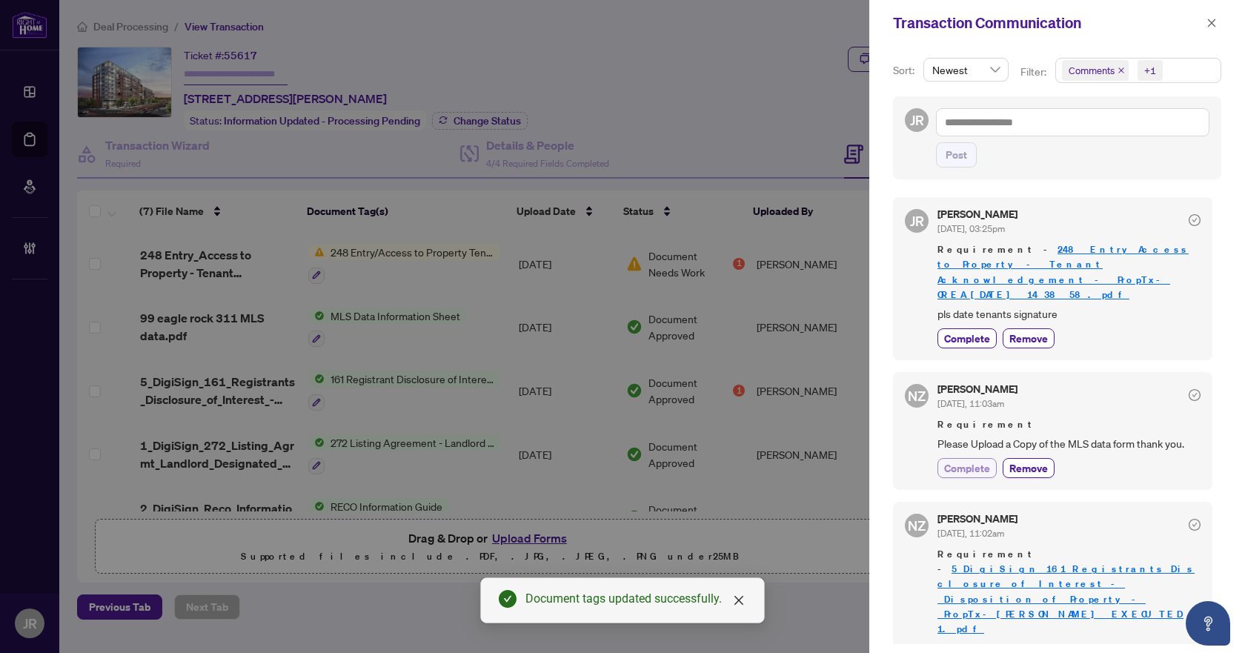
click at [967, 460] on span "Complete" at bounding box center [967, 468] width 46 height 16
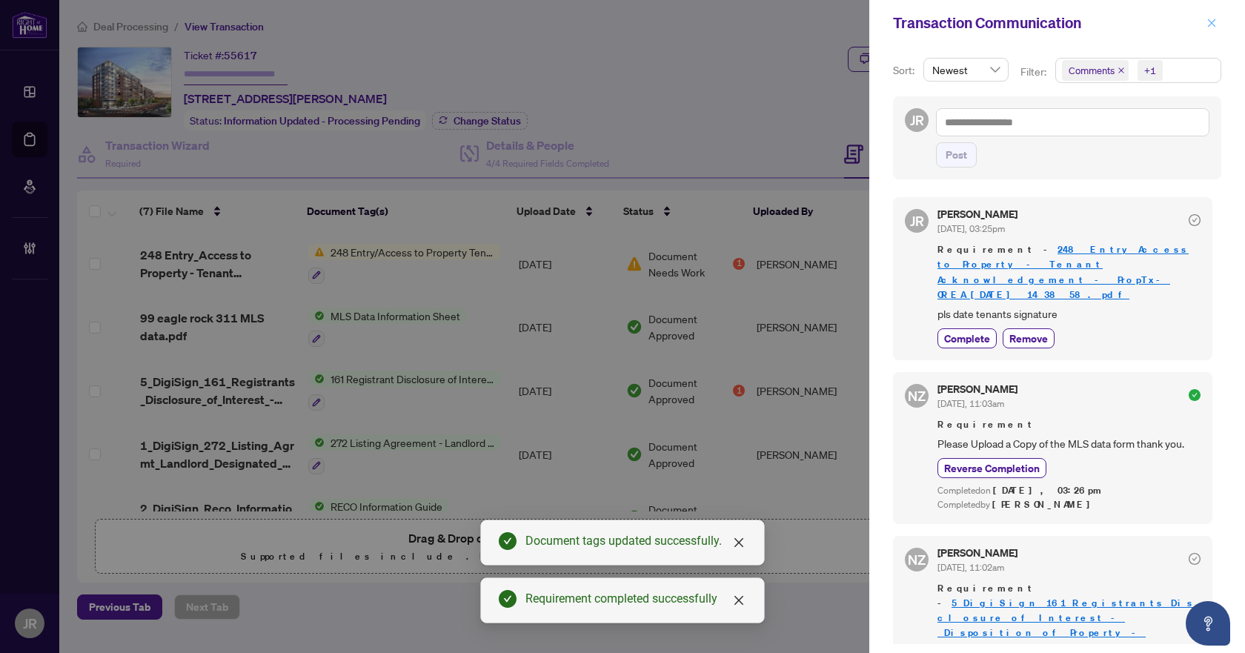
click at [1211, 27] on icon "close" at bounding box center [1211, 23] width 10 height 10
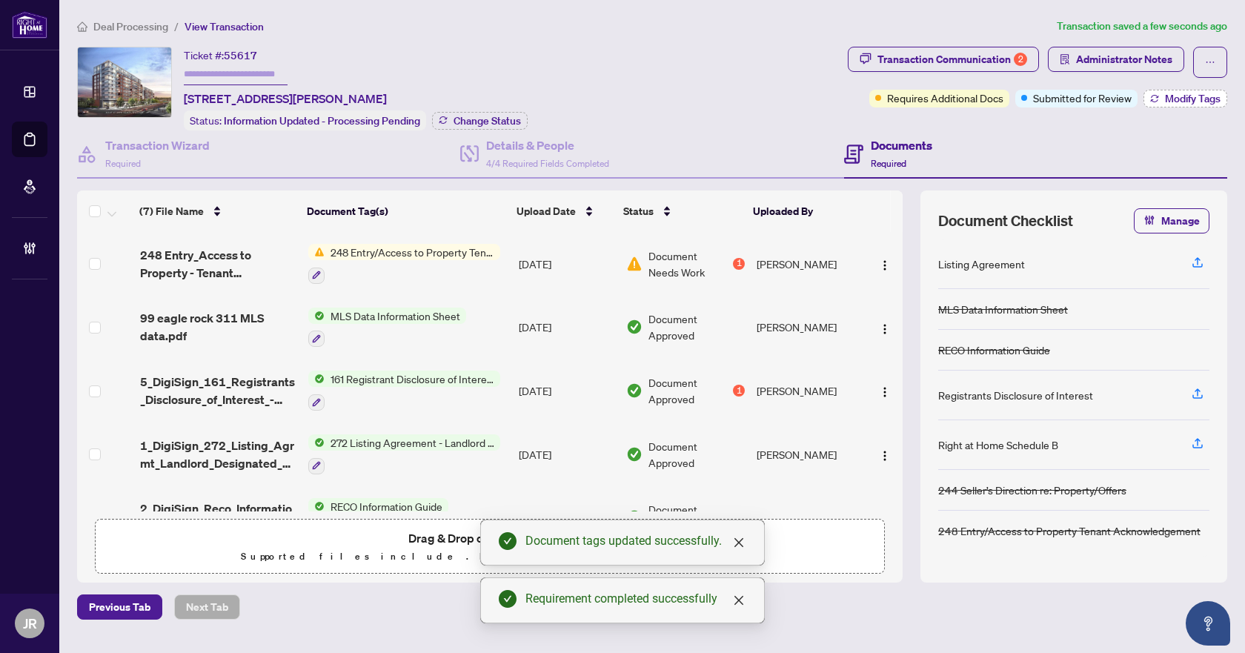
click at [1161, 94] on button "Modify Tags" at bounding box center [1185, 99] width 84 height 18
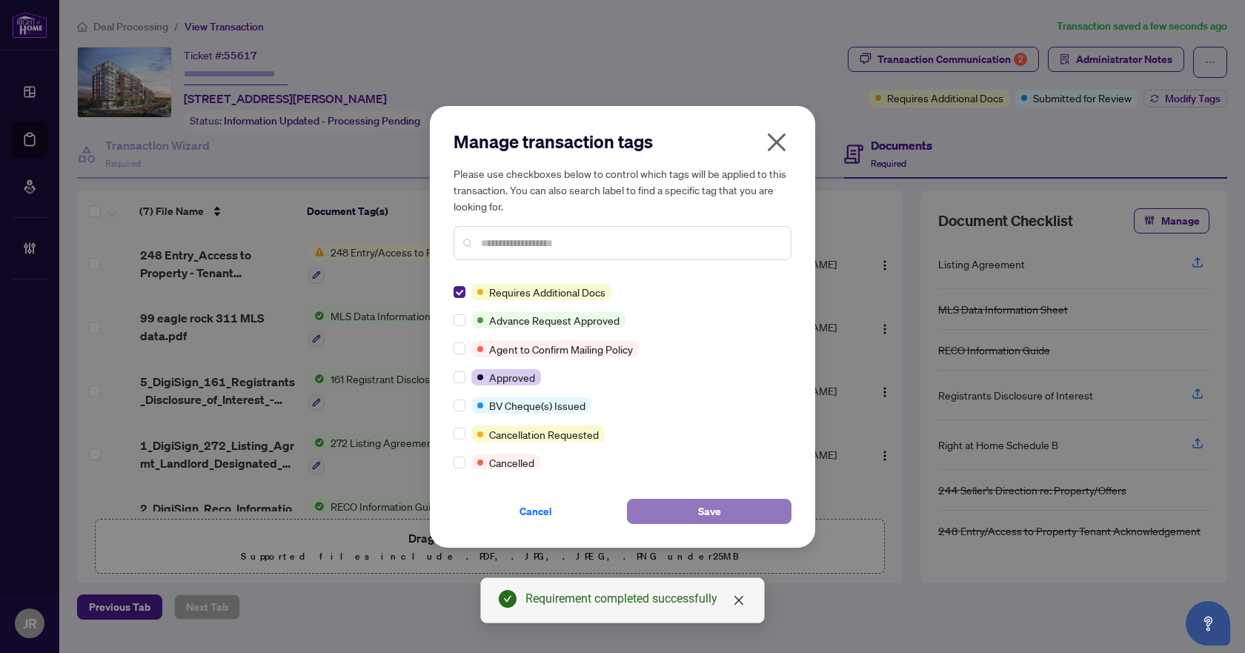
click at [688, 501] on button "Save" at bounding box center [709, 511] width 165 height 25
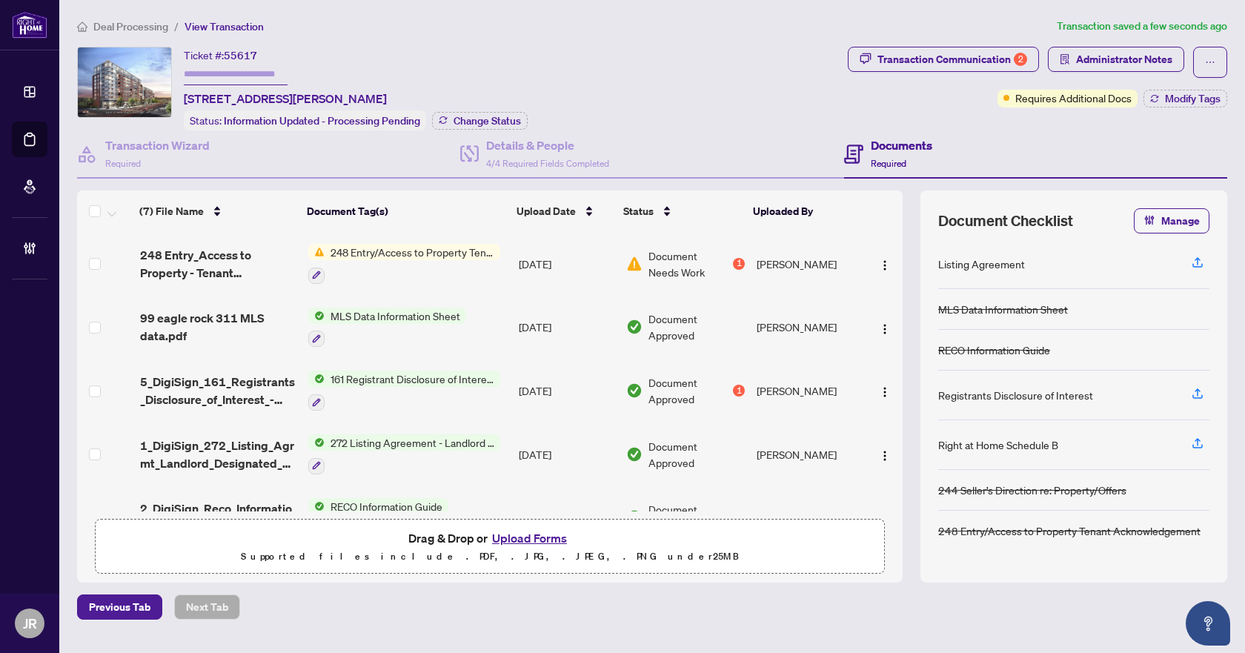
click at [119, 23] on span "Deal Processing" at bounding box center [130, 26] width 75 height 13
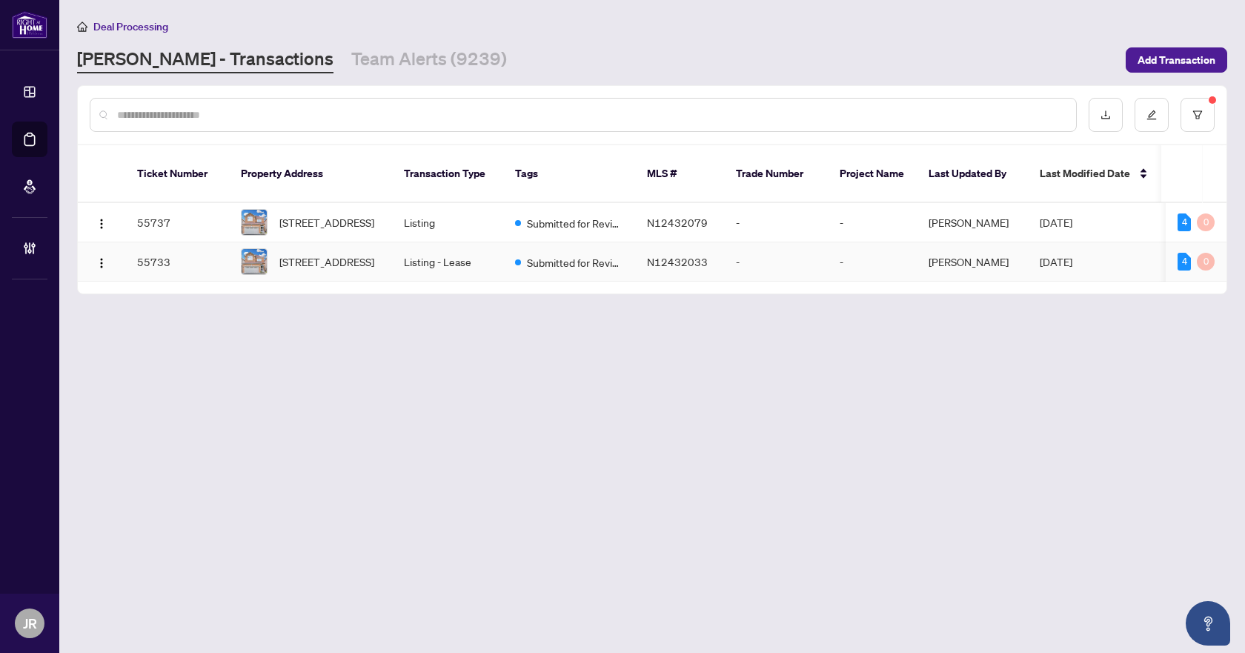
click at [625, 260] on td "Submitted for Review" at bounding box center [569, 261] width 132 height 39
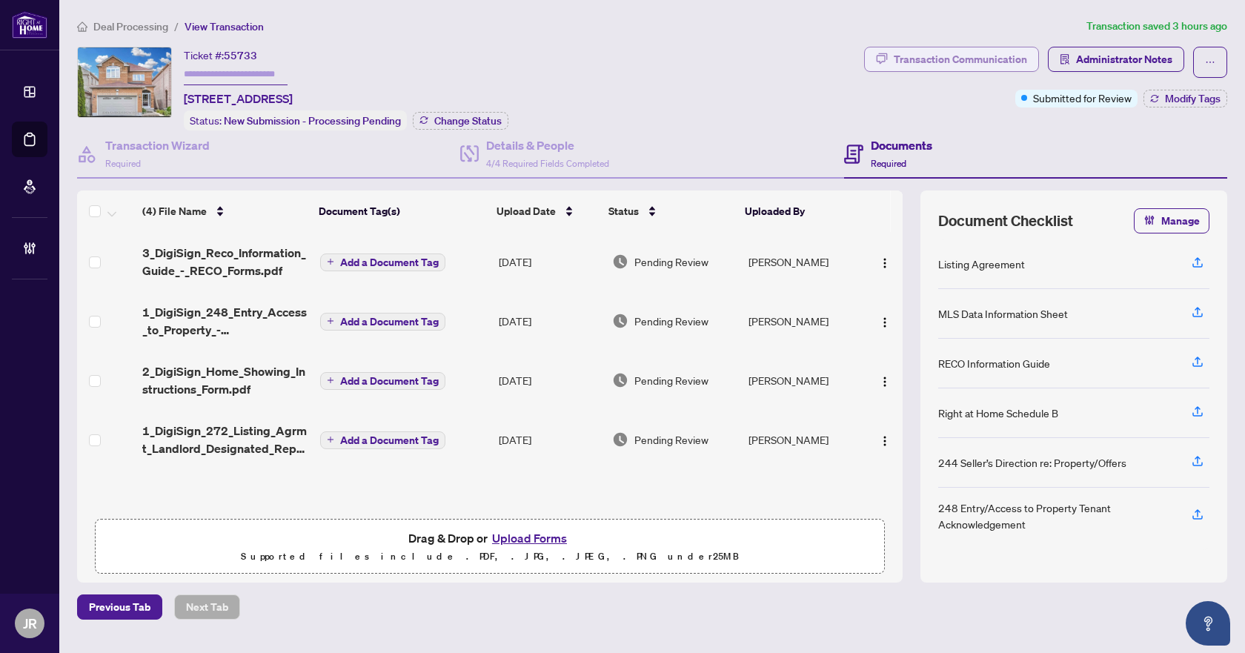
click at [1003, 59] on div "Transaction Communication" at bounding box center [960, 59] width 133 height 24
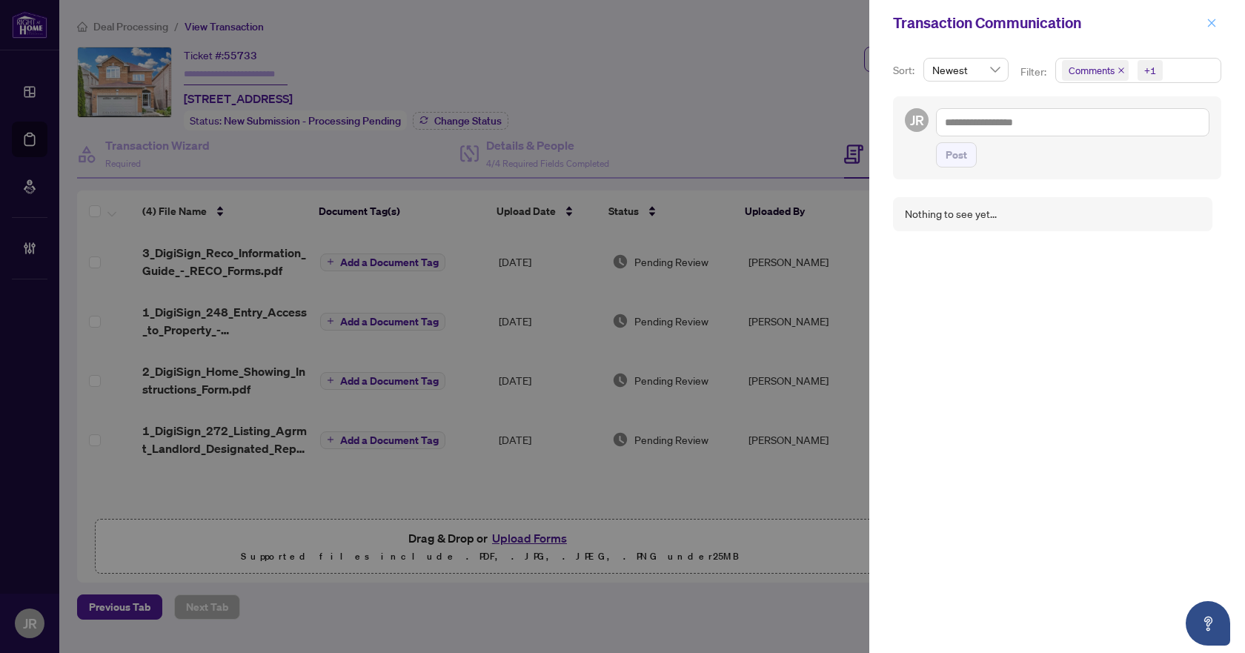
click at [1211, 27] on icon "close" at bounding box center [1211, 23] width 10 height 10
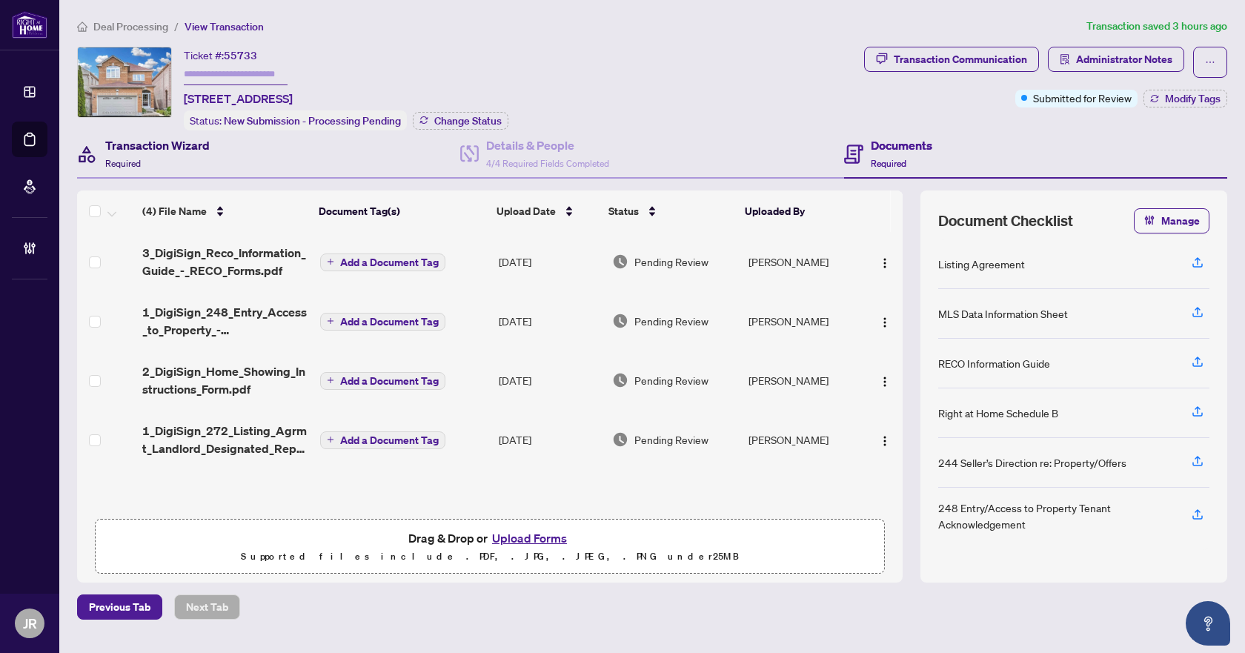
click at [185, 159] on div "Transaction Wizard Required" at bounding box center [157, 153] width 104 height 35
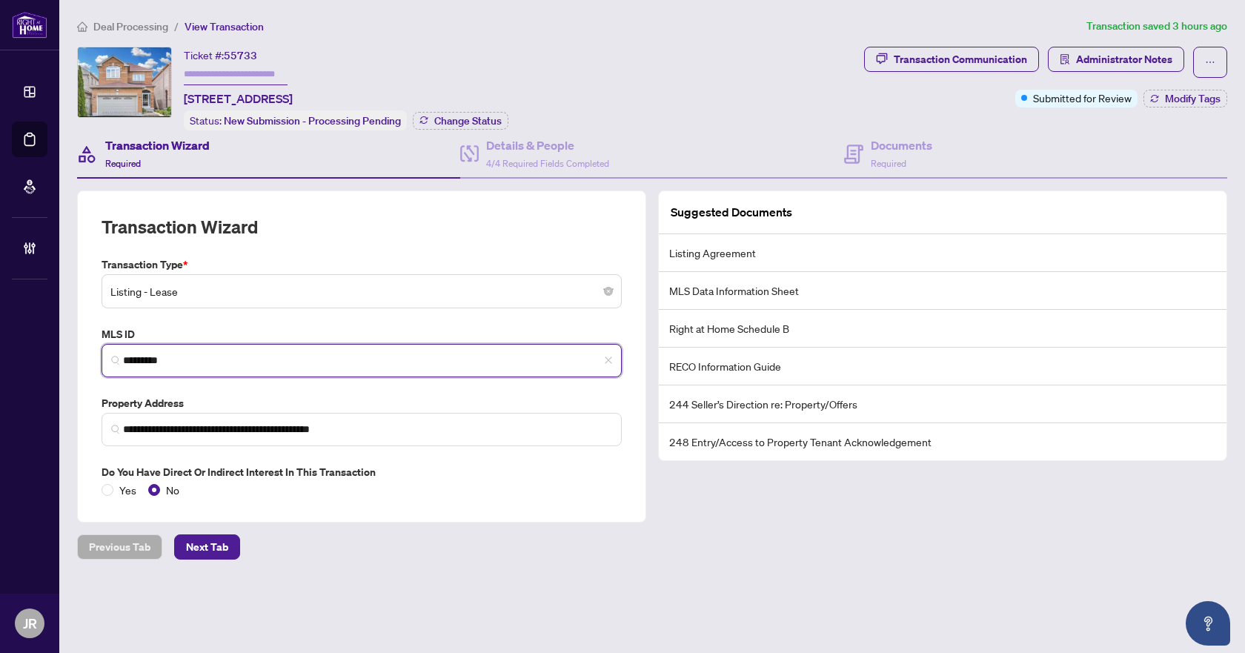
click at [164, 354] on input "*********" at bounding box center [367, 361] width 489 height 16
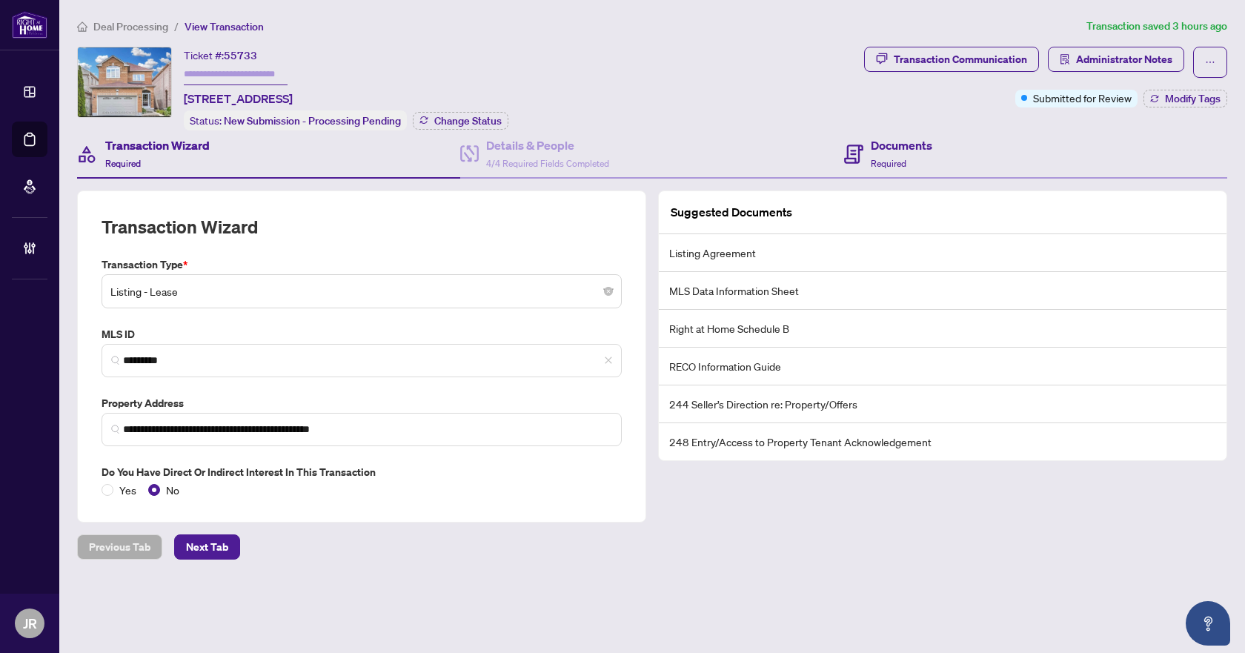
click at [895, 176] on div "Documents Required" at bounding box center [1035, 154] width 383 height 48
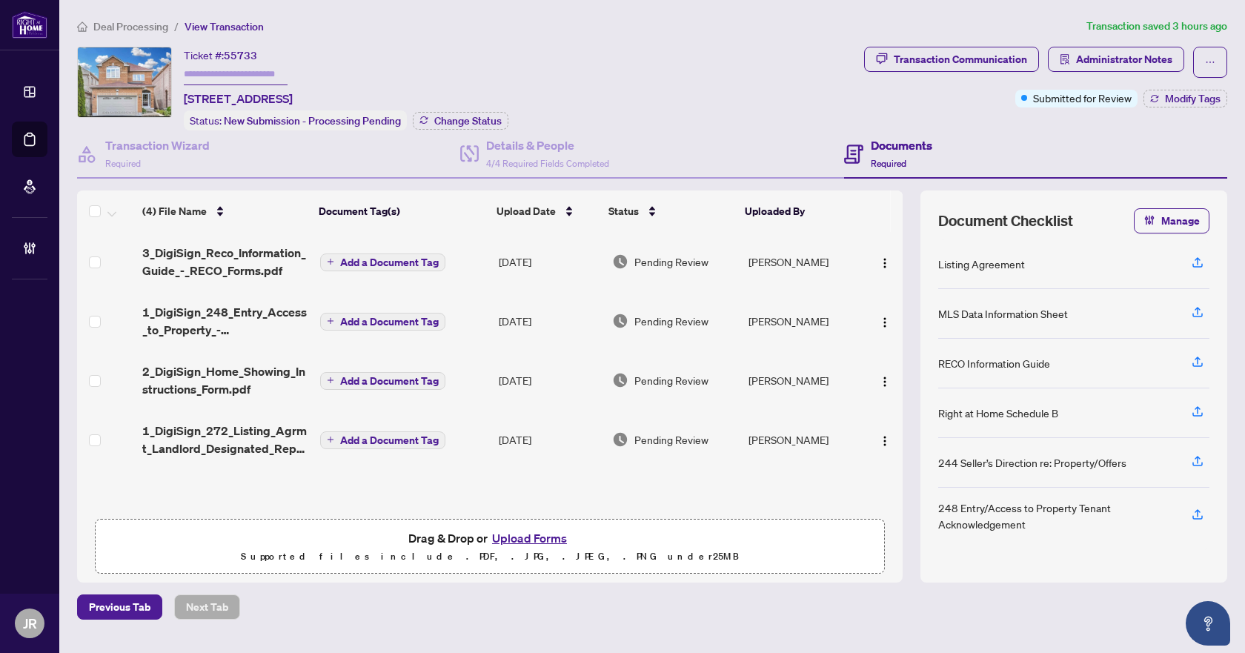
click at [525, 253] on td "[DATE]" at bounding box center [549, 261] width 113 height 59
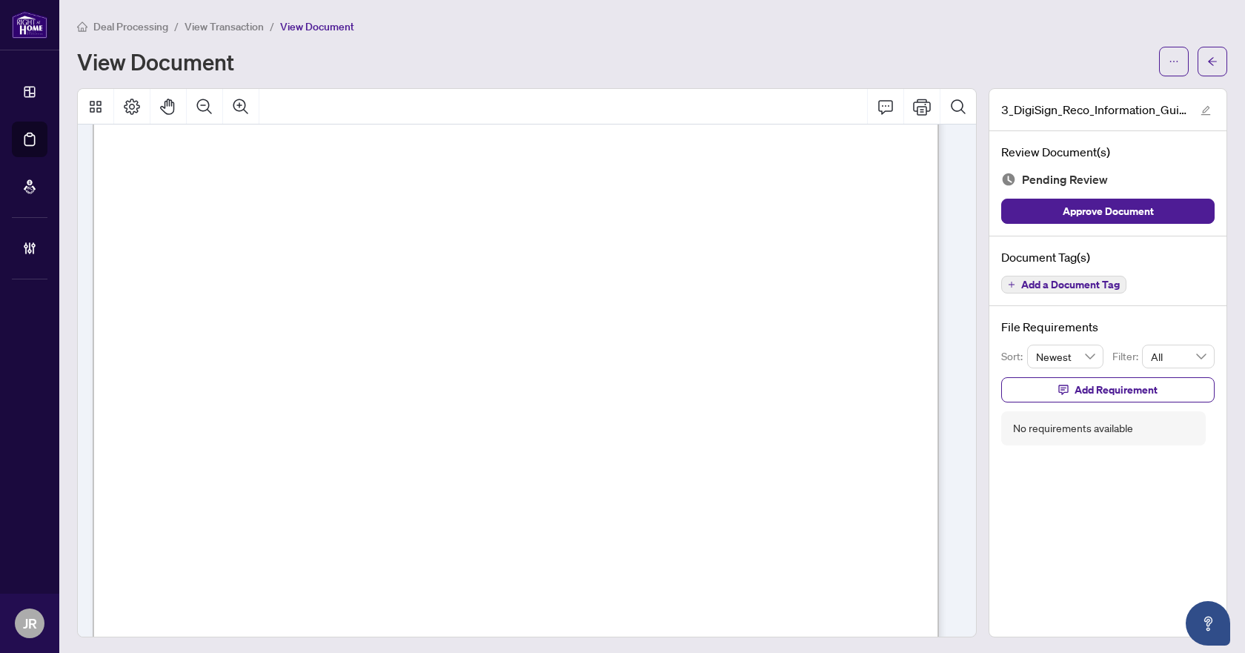
scroll to position [13453, 0]
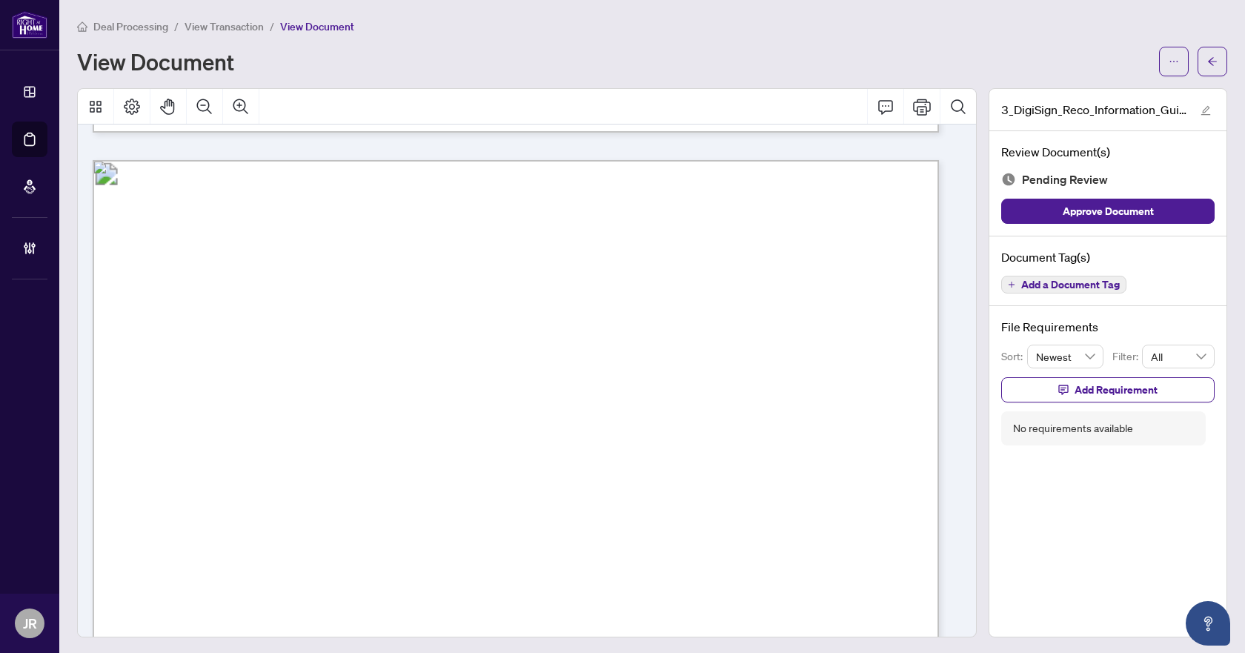
click at [1094, 279] on span "Add a Document Tag" at bounding box center [1070, 284] width 99 height 10
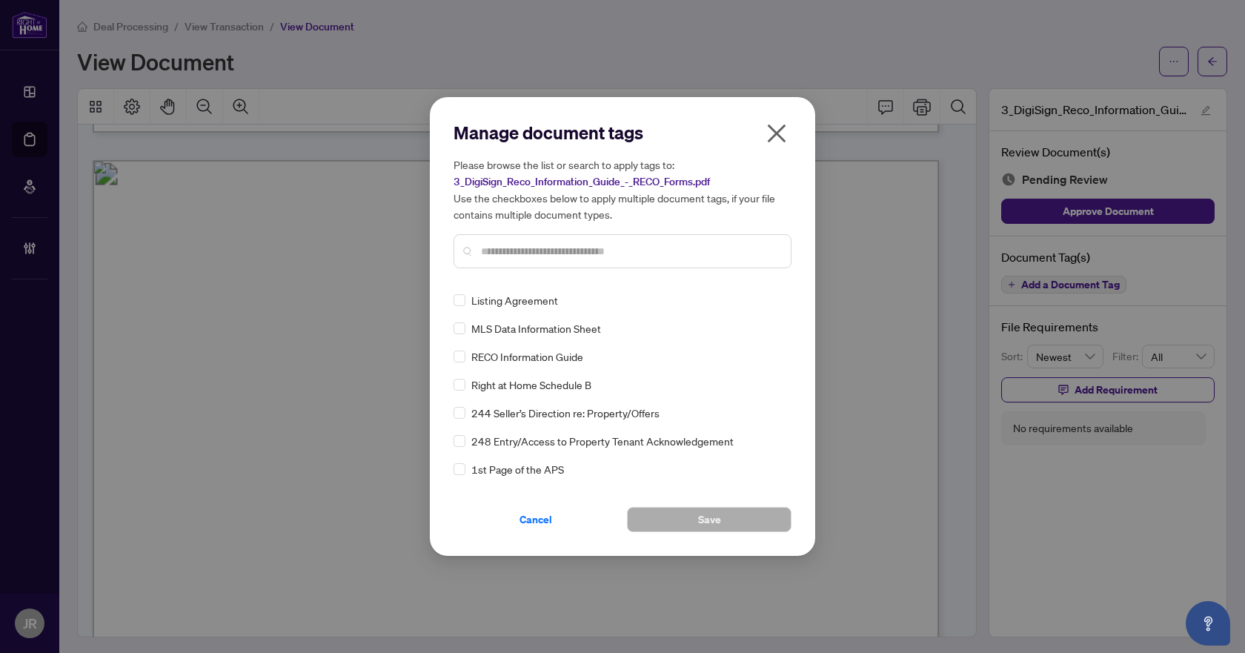
click at [591, 250] on input "text" at bounding box center [630, 251] width 298 height 16
type input "****"
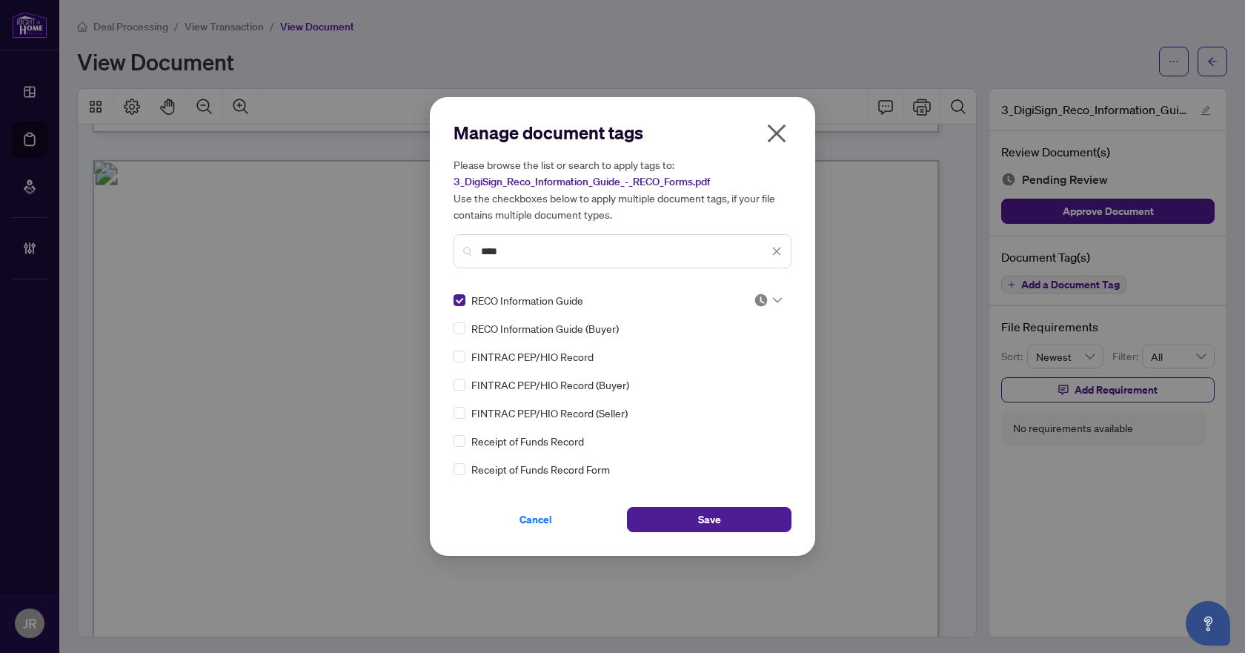
click at [754, 301] on img at bounding box center [761, 300] width 15 height 15
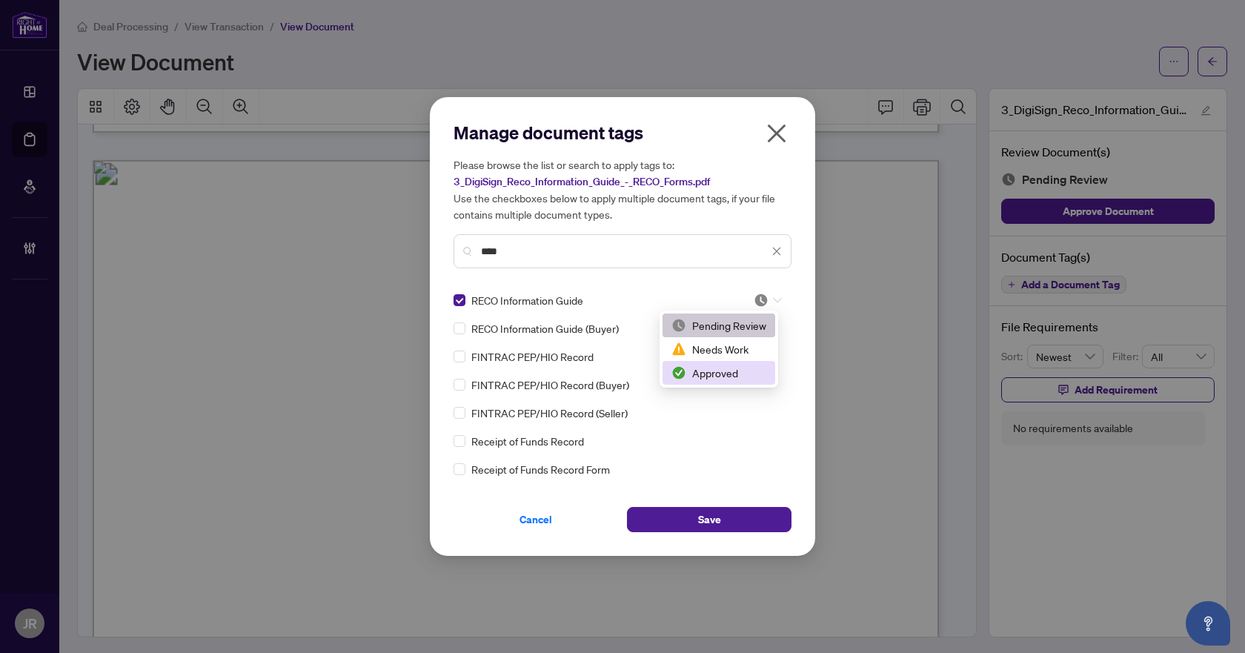
click at [758, 369] on div "Approved" at bounding box center [718, 373] width 95 height 16
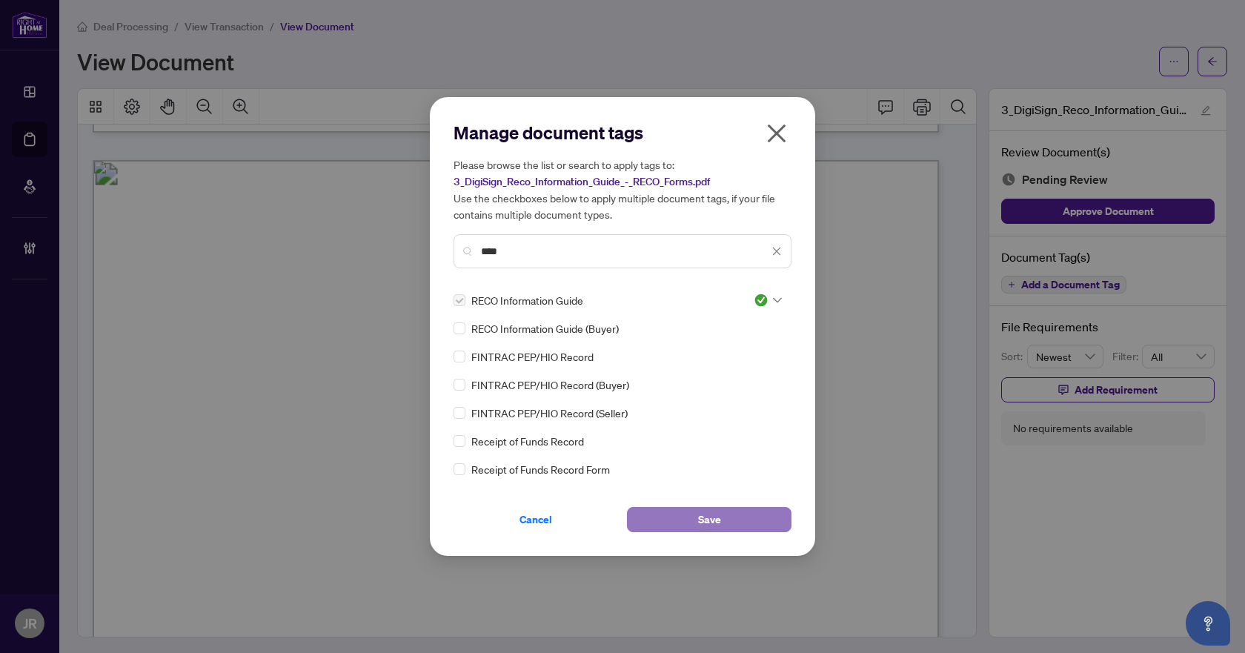
click at [724, 521] on button "Save" at bounding box center [709, 519] width 165 height 25
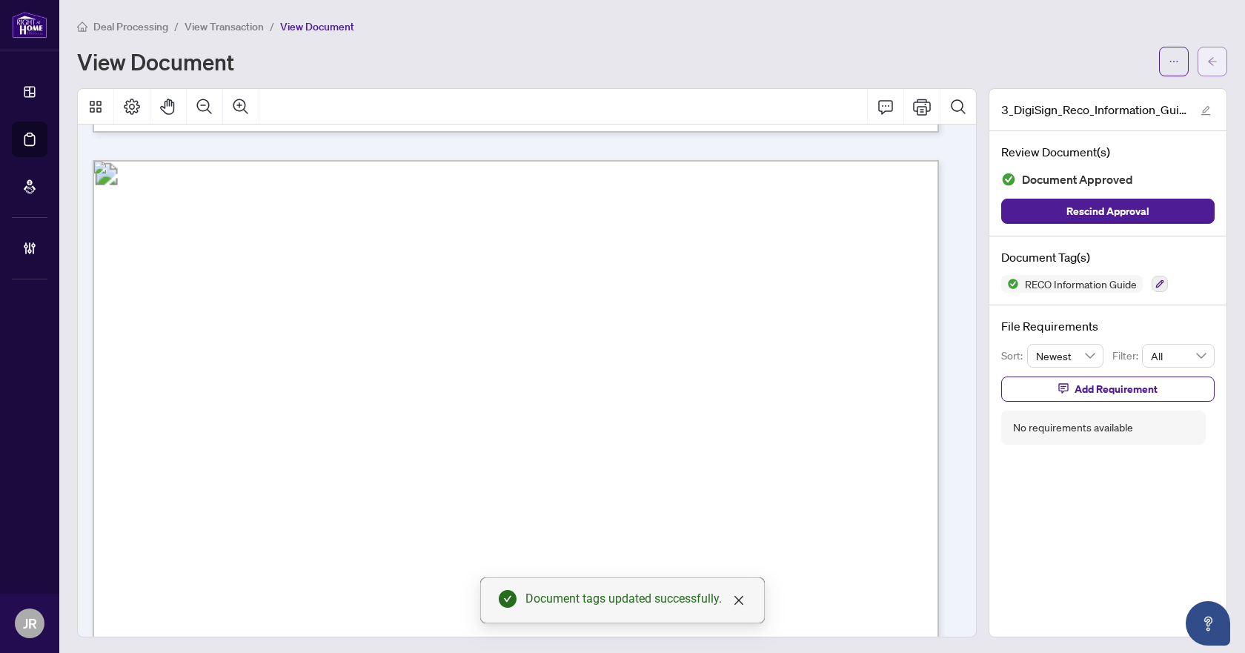
click at [1207, 64] on icon "arrow-left" at bounding box center [1212, 61] width 10 height 10
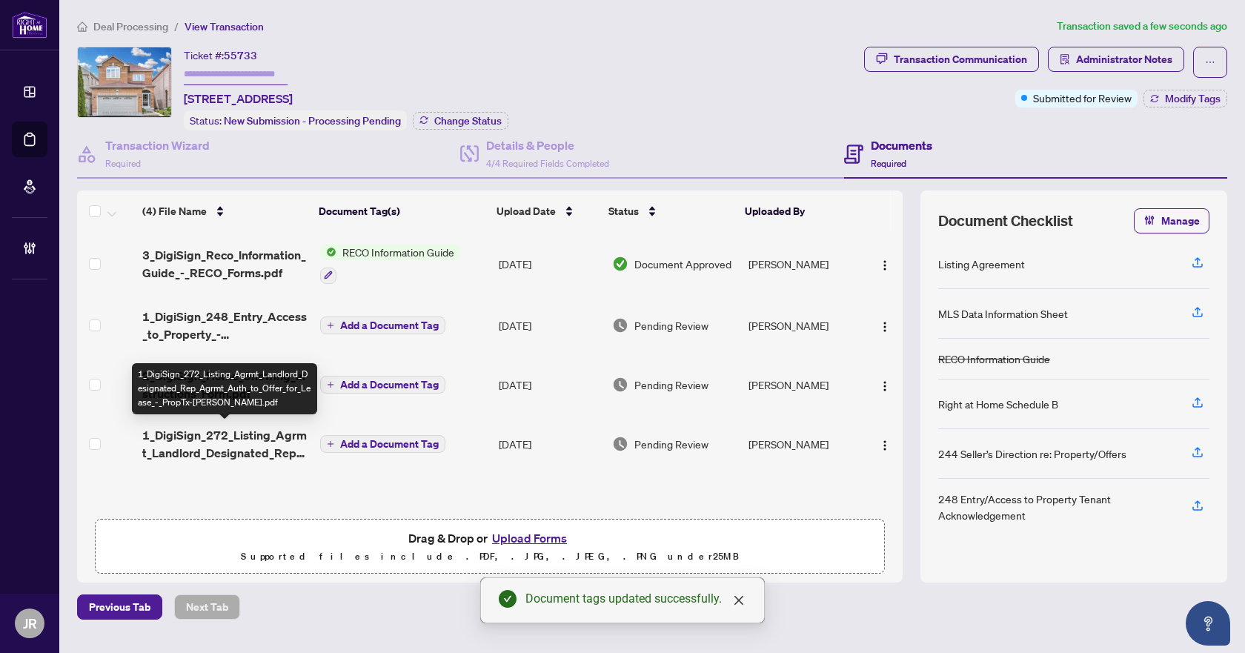
click at [254, 431] on span "1_DigiSign_272_Listing_Agrmt_Landlord_Designated_Rep_Agrmt_Auth_to_Offer_for_Le…" at bounding box center [224, 444] width 165 height 36
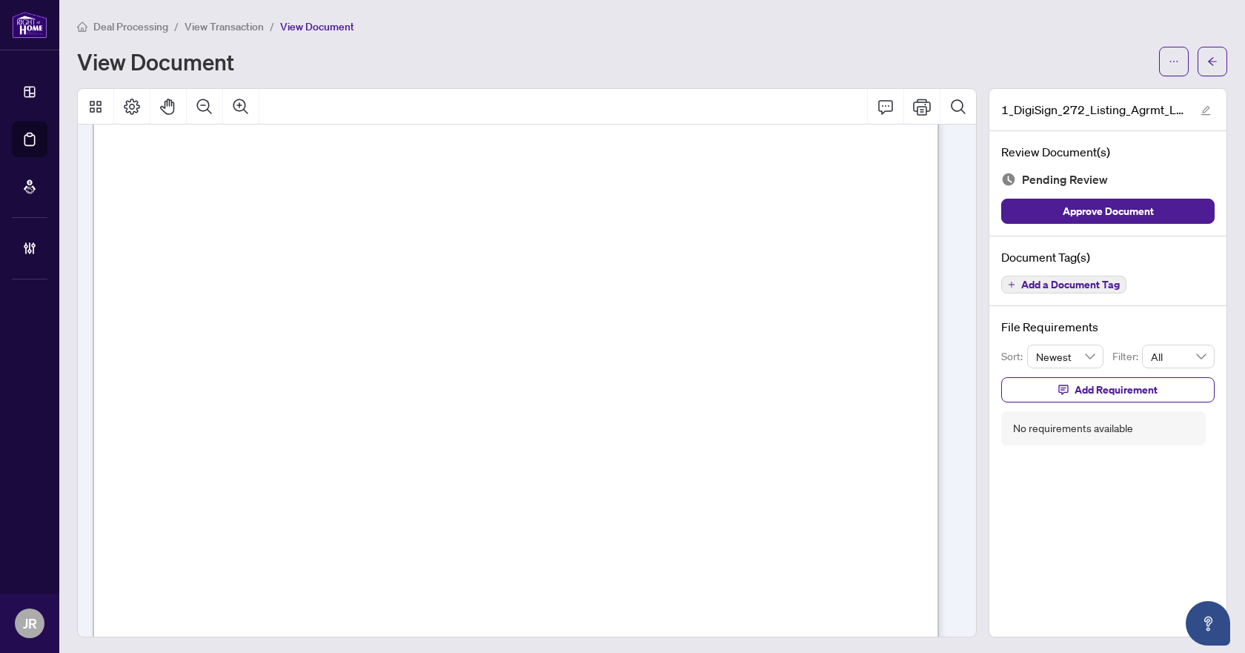
scroll to position [3631, 0]
click at [1043, 293] on div "Document Tag(s) Add a Document Tag" at bounding box center [1107, 271] width 237 height 70
click at [1049, 289] on span "Add a Document Tag" at bounding box center [1070, 284] width 99 height 10
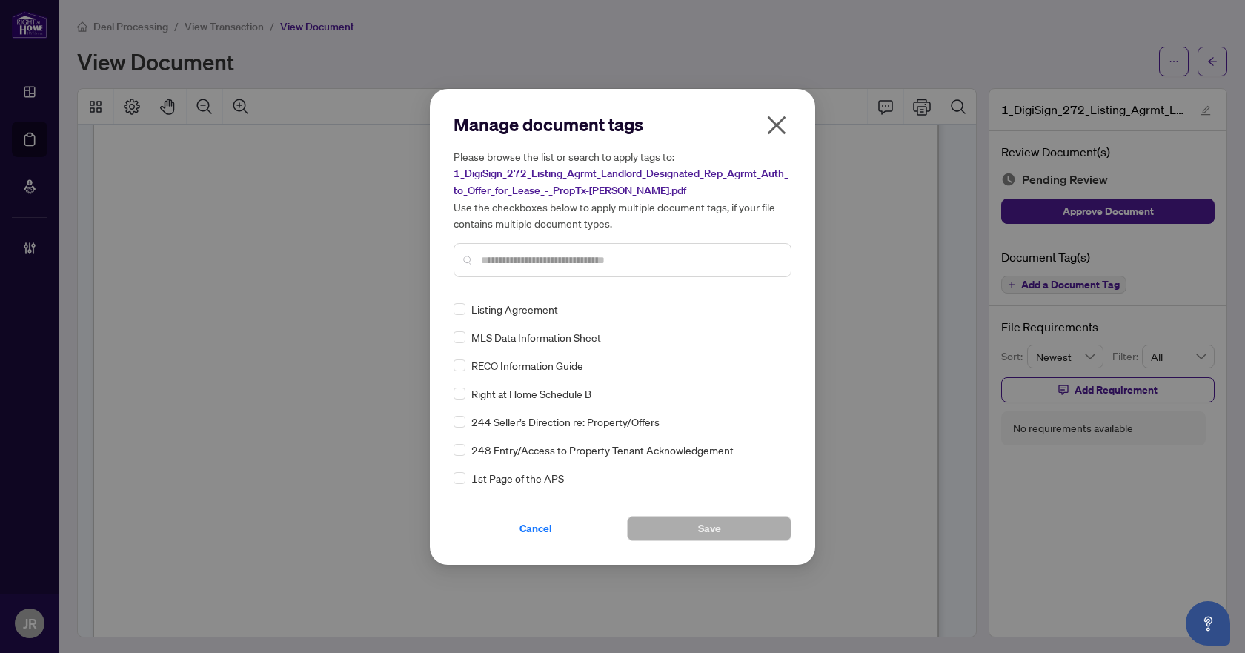
click at [588, 260] on input "text" at bounding box center [630, 260] width 298 height 16
click at [467, 311] on div "Listing Agreement" at bounding box center [618, 309] width 329 height 16
click at [760, 311] on img at bounding box center [761, 309] width 15 height 15
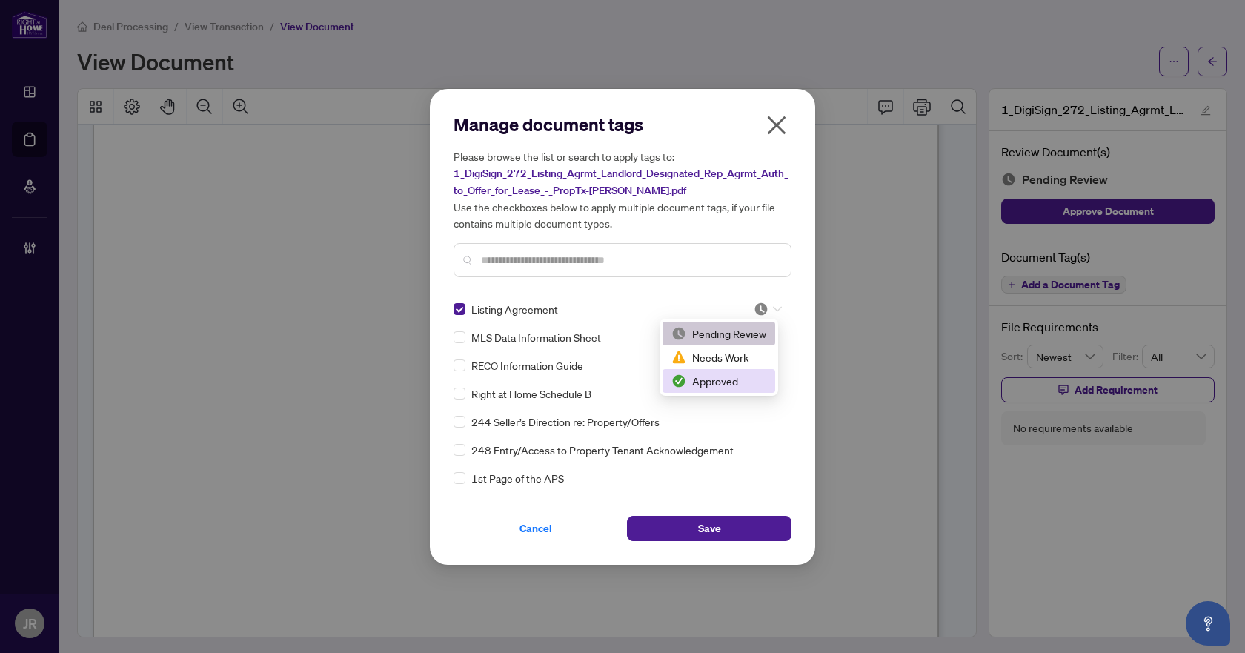
click at [732, 377] on div "Approved" at bounding box center [718, 381] width 95 height 16
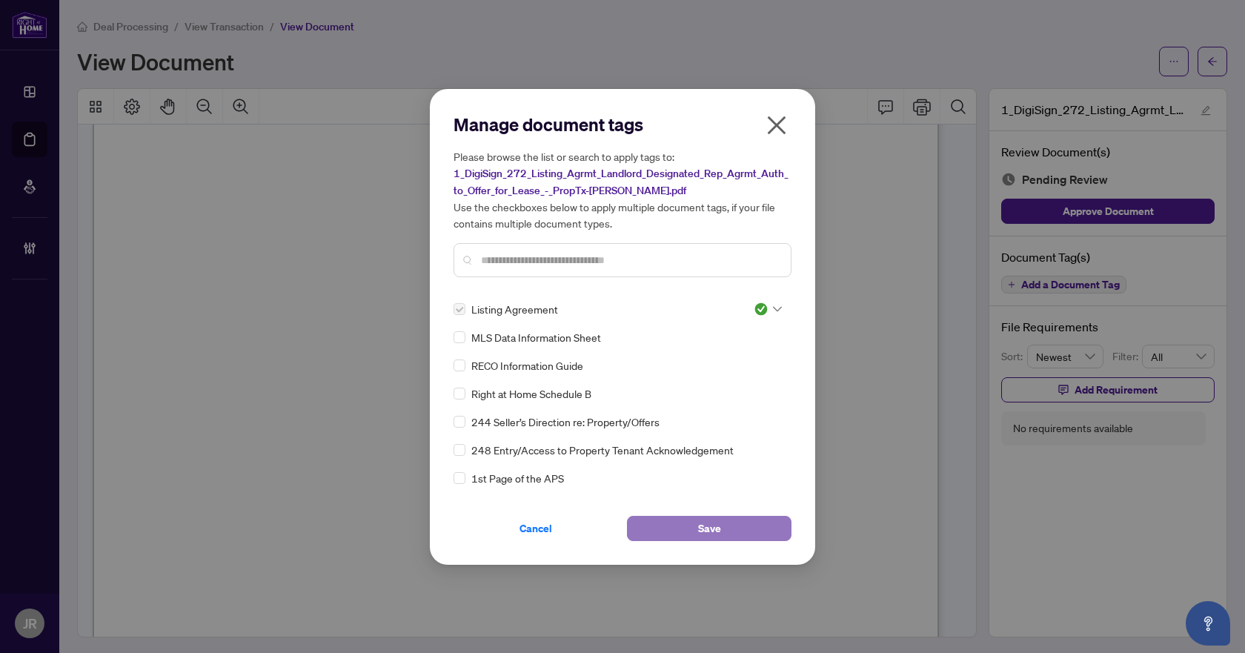
click at [681, 526] on button "Save" at bounding box center [709, 528] width 165 height 25
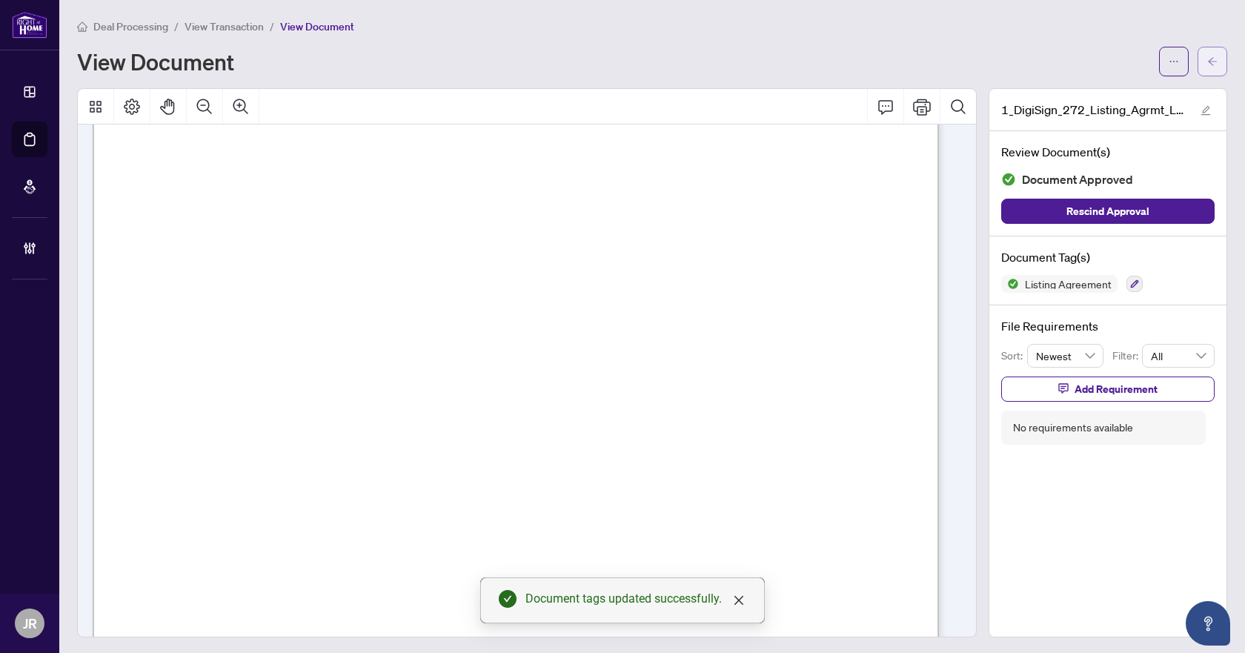
click at [1198, 64] on button "button" at bounding box center [1213, 62] width 30 height 30
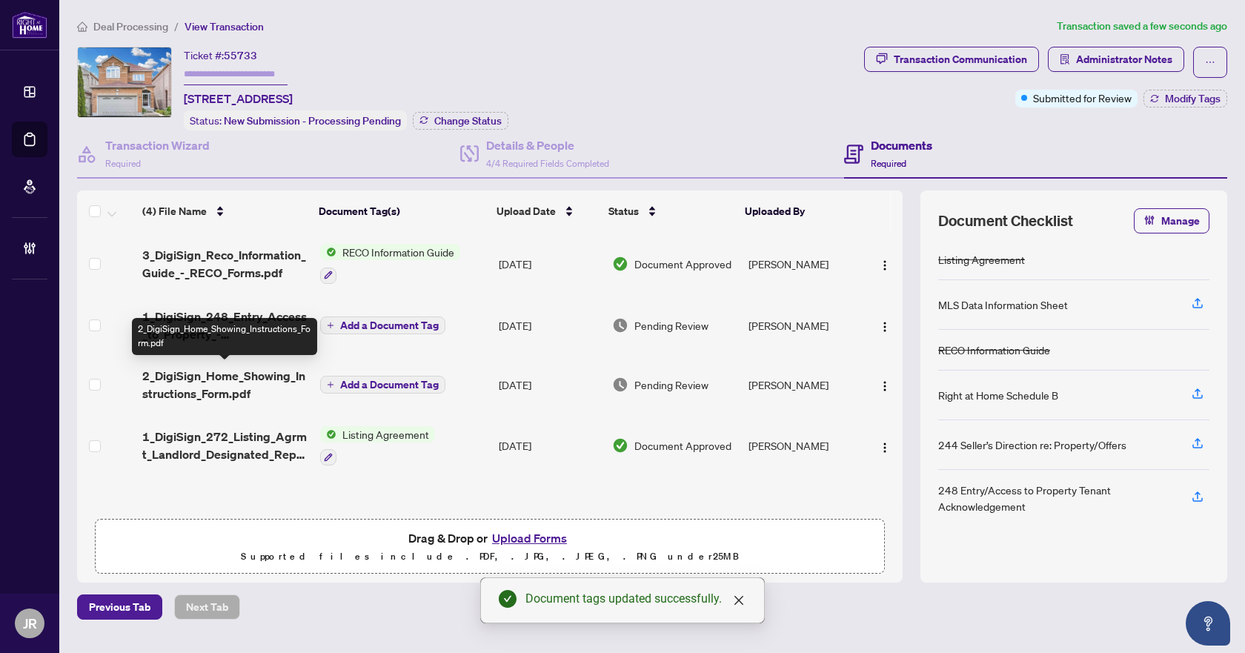
click at [216, 382] on span "2_DigiSign_Home_Showing_Instructions_Form.pdf" at bounding box center [224, 385] width 165 height 36
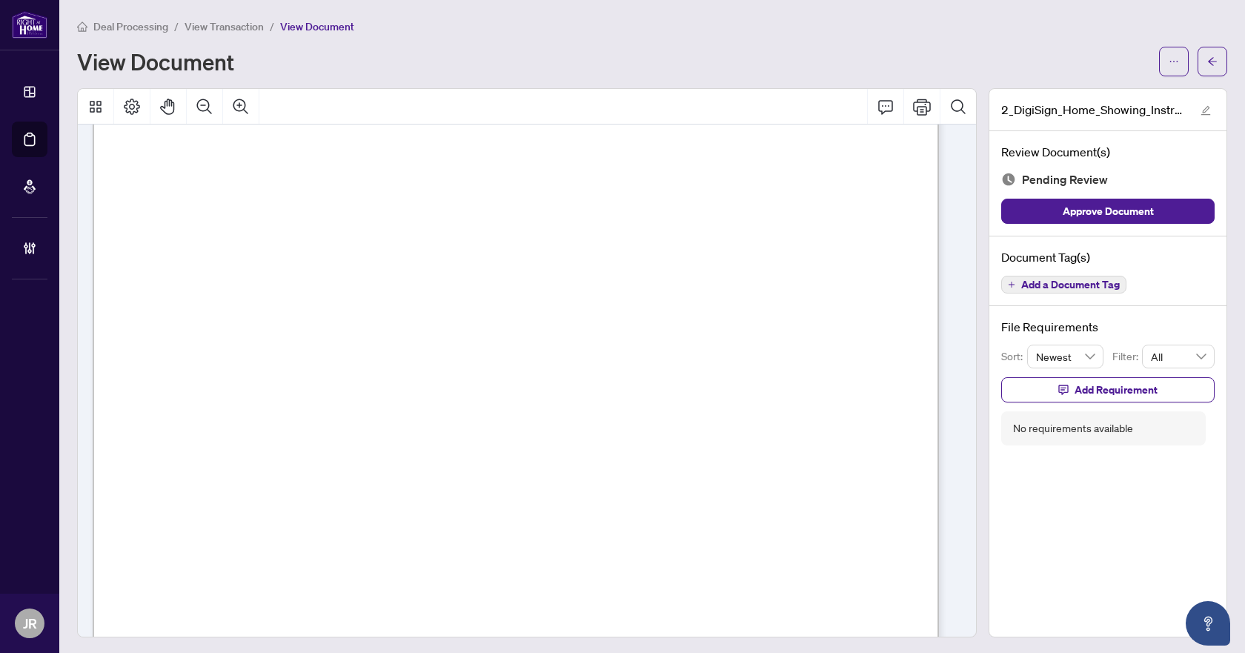
scroll to position [613, 0]
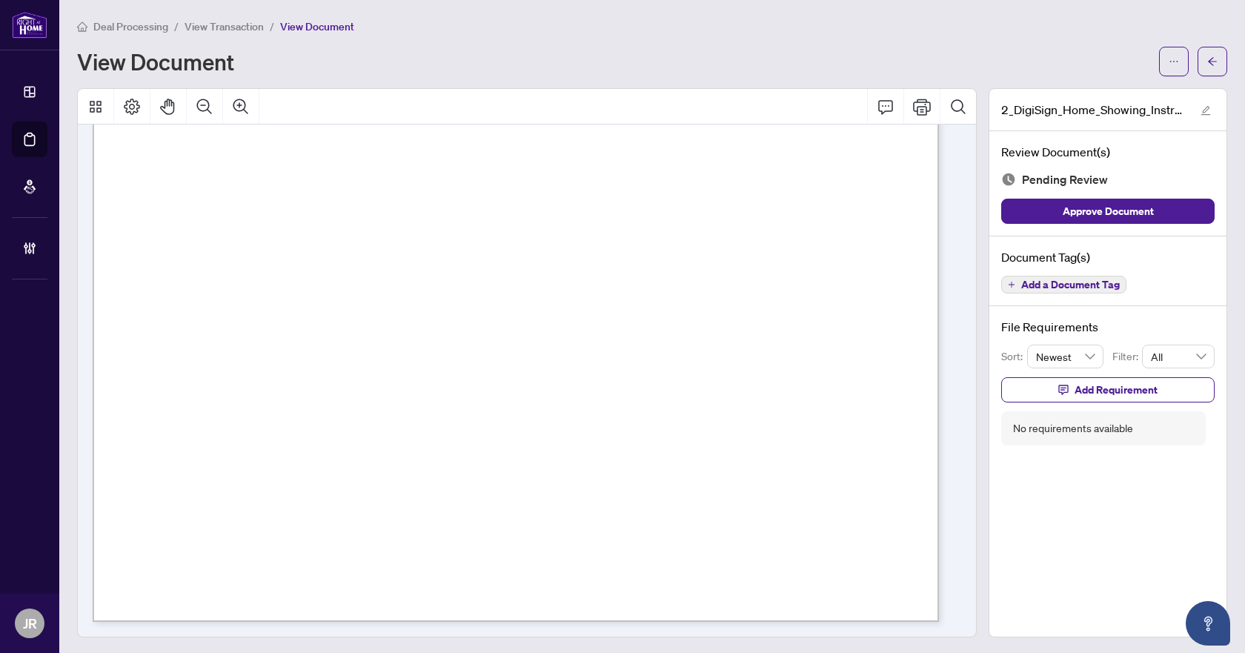
click at [1084, 276] on button "Add a Document Tag" at bounding box center [1063, 285] width 125 height 18
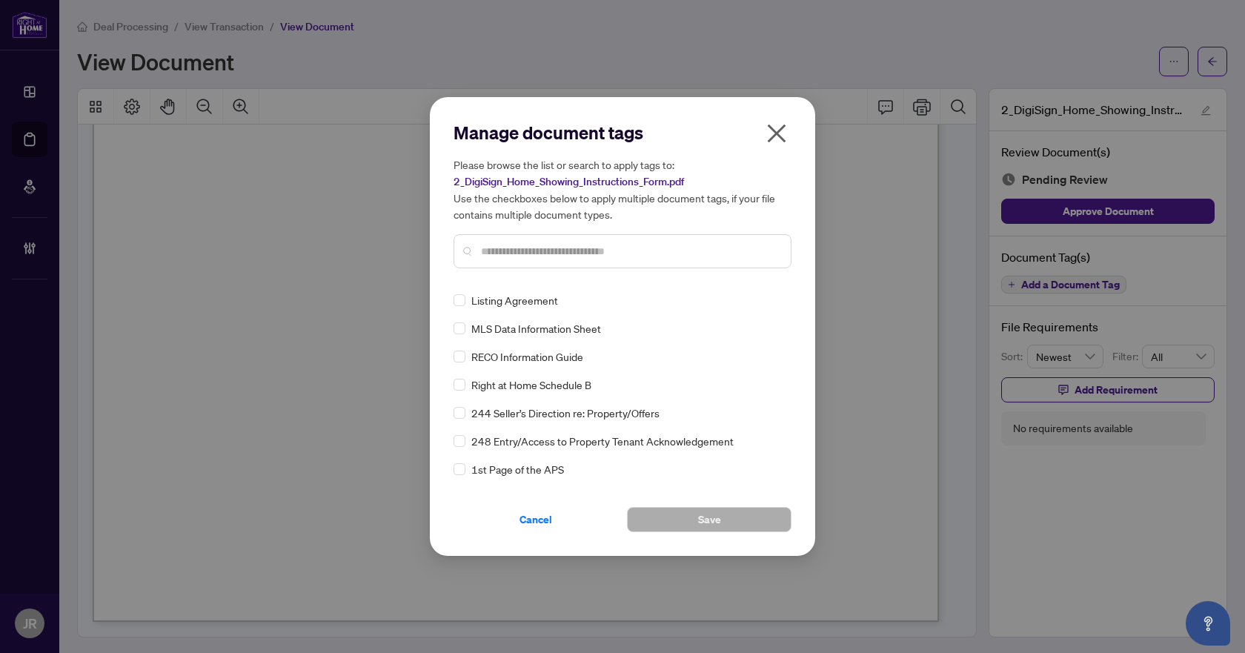
click at [568, 260] on div at bounding box center [623, 251] width 338 height 34
click at [597, 240] on div at bounding box center [623, 251] width 338 height 34
click at [588, 249] on input "text" at bounding box center [630, 251] width 298 height 16
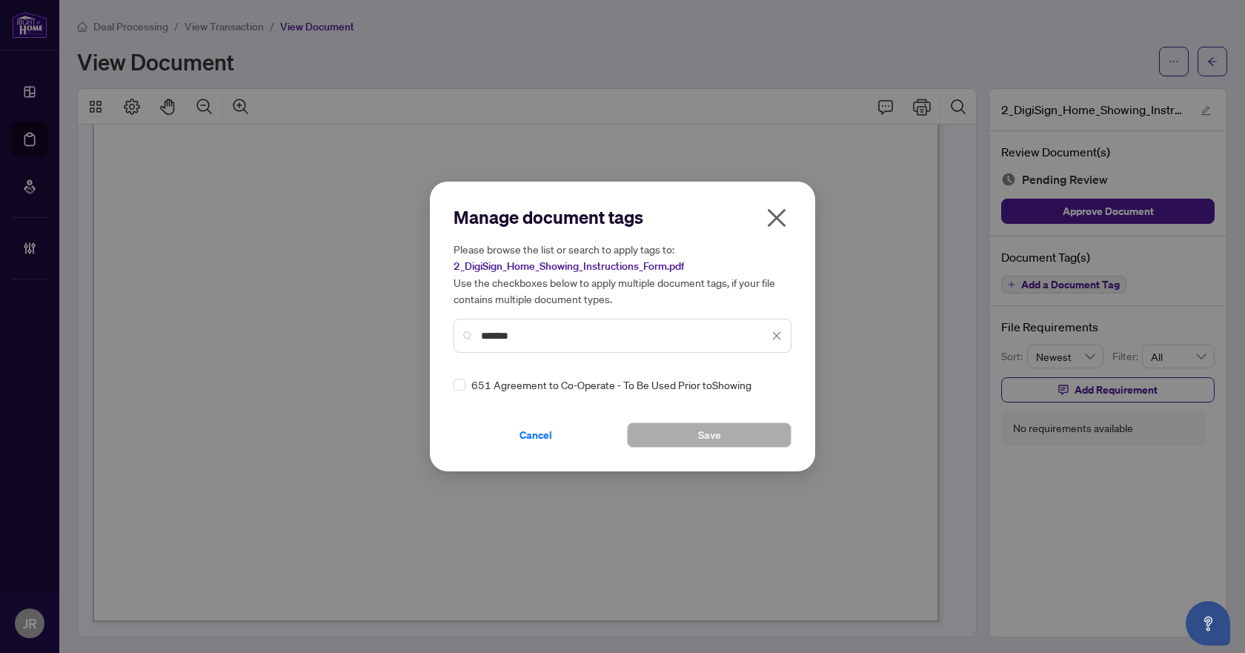
click at [582, 336] on input "*******" at bounding box center [625, 336] width 288 height 16
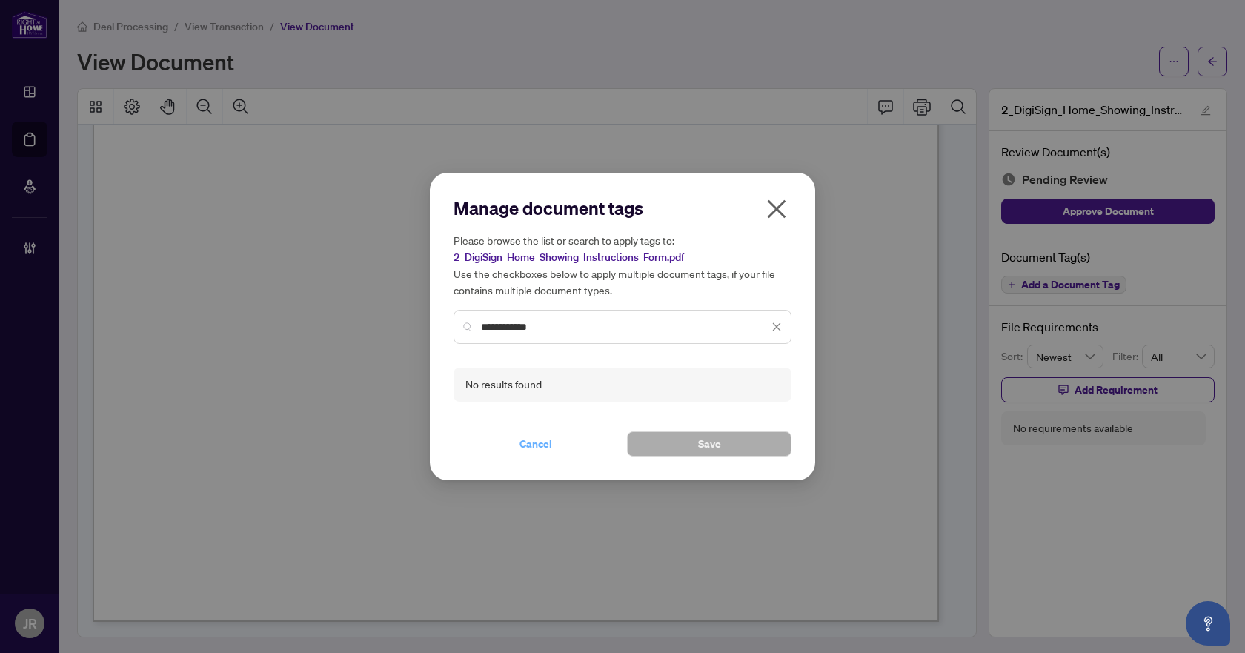
type input "**********"
click at [545, 432] on button "Cancel" at bounding box center [536, 443] width 165 height 25
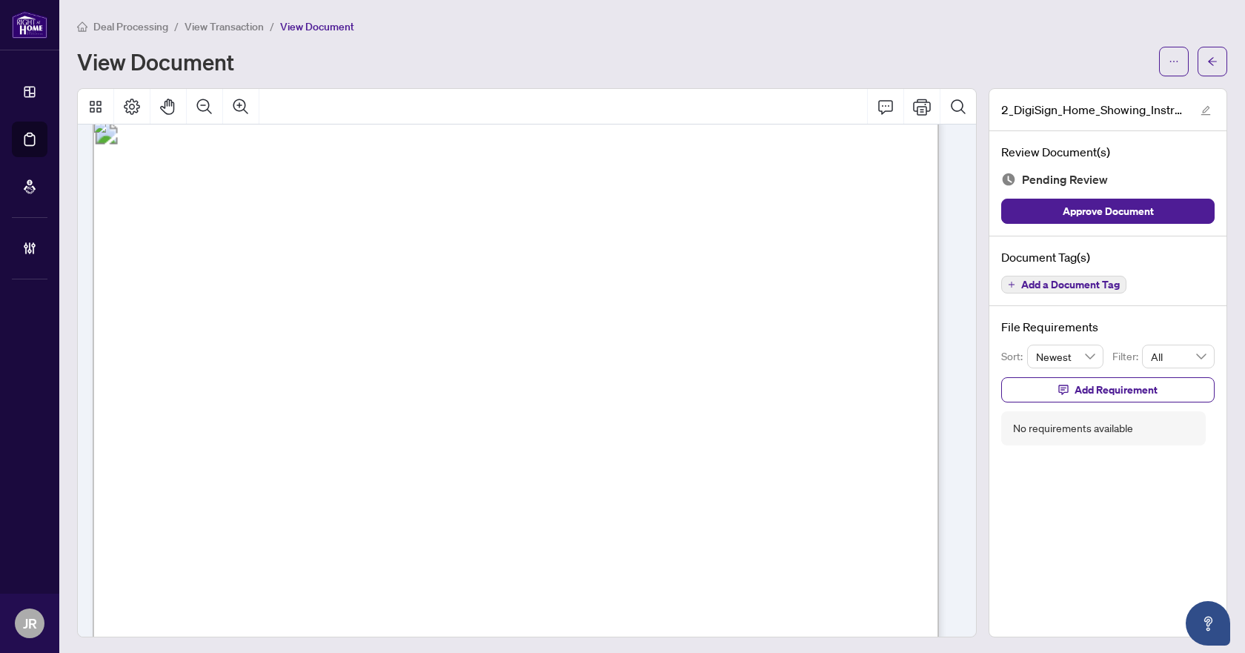
scroll to position [0, 0]
click at [1029, 283] on span "Add a Document Tag" at bounding box center [1070, 284] width 99 height 10
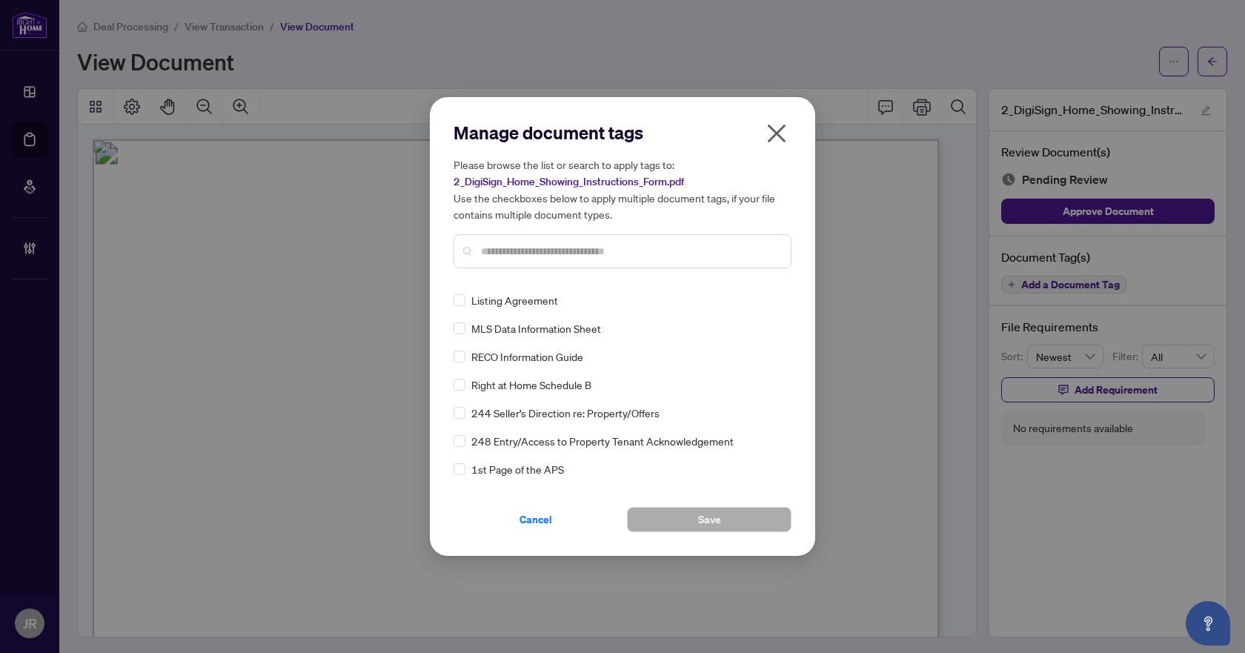
click at [617, 250] on input "text" at bounding box center [630, 251] width 298 height 16
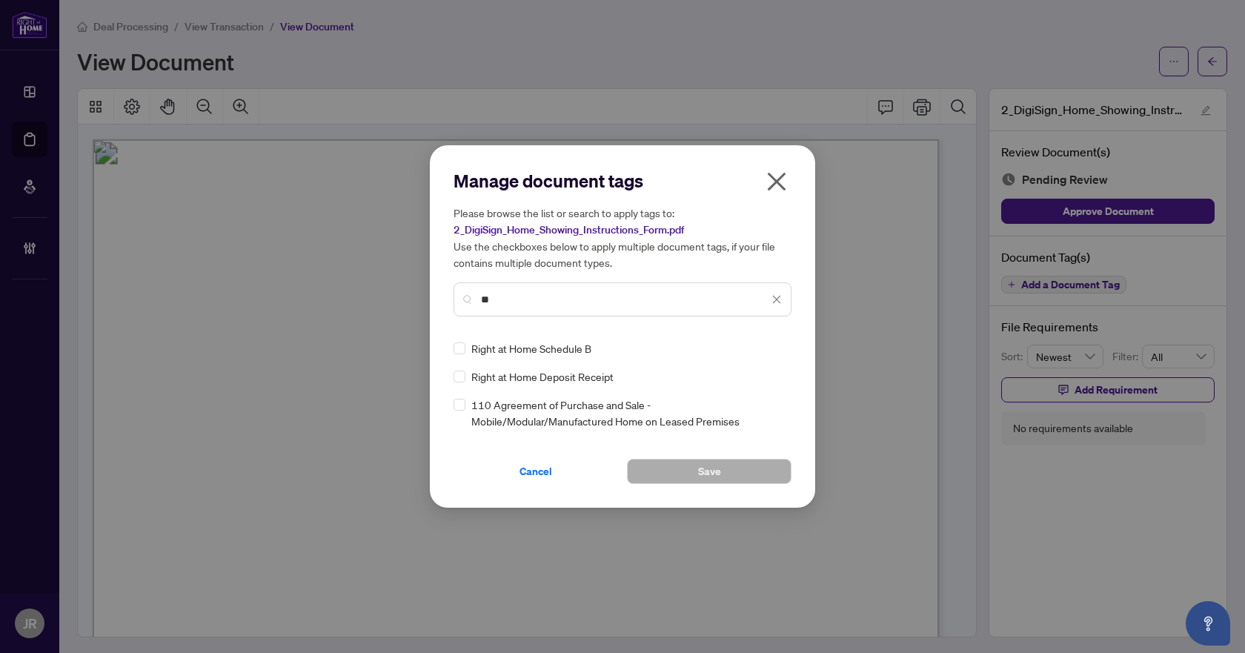
type input "*"
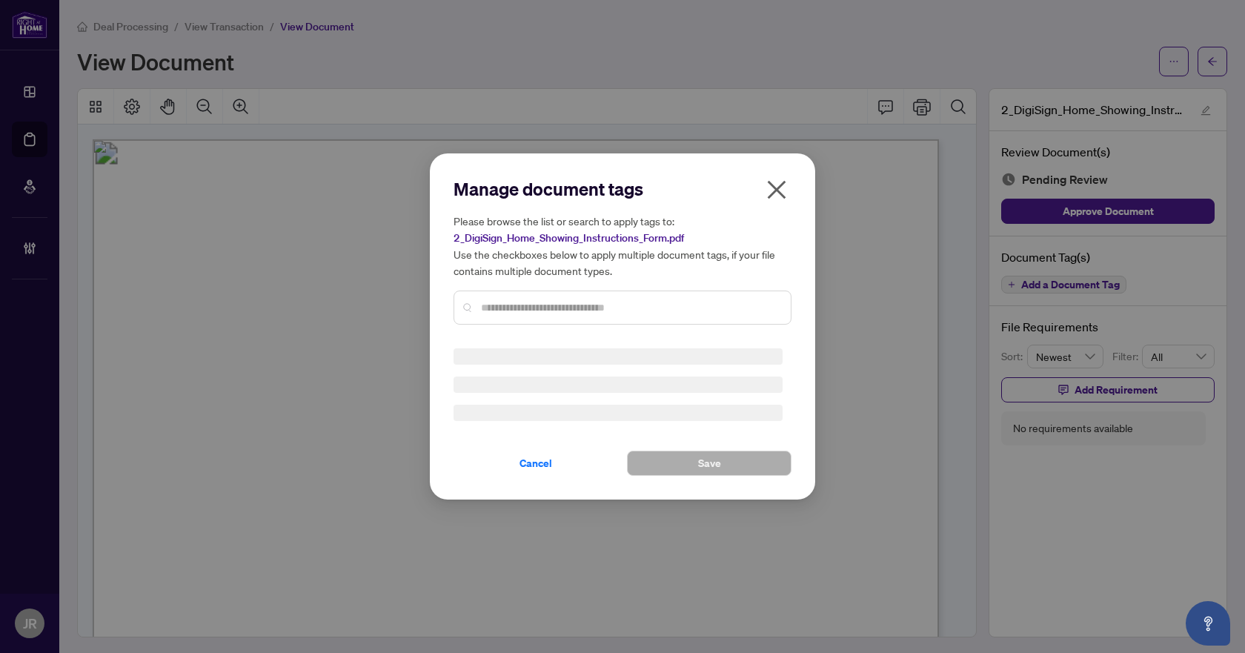
type input "*"
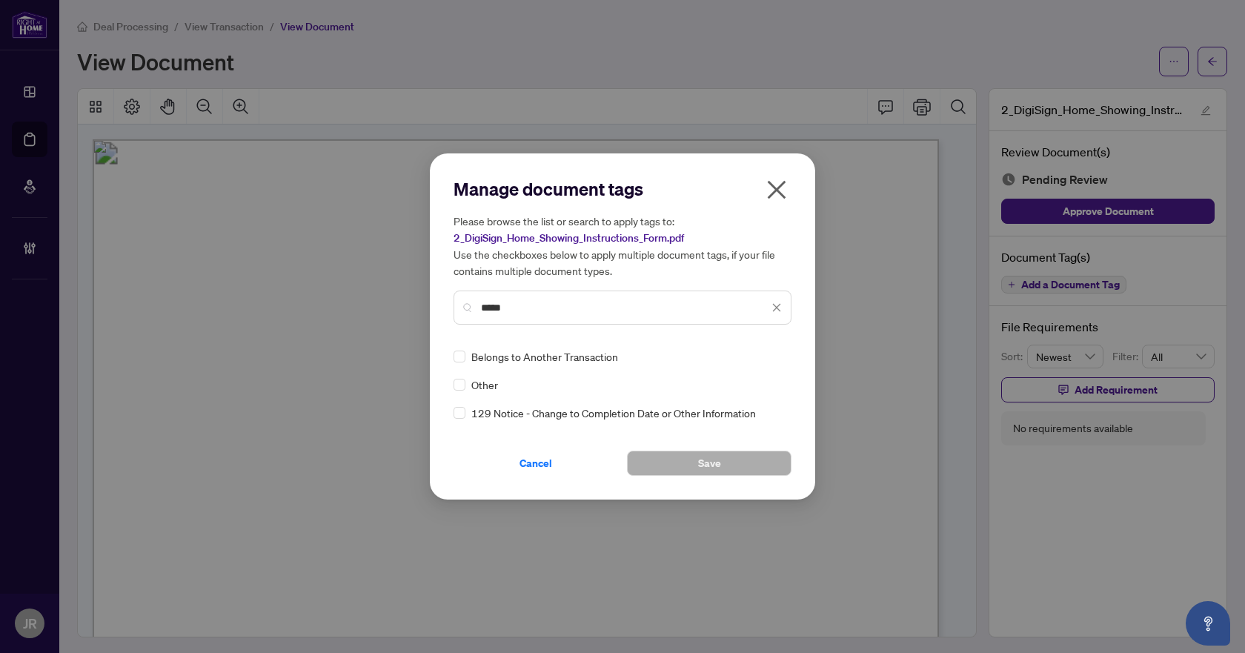
type input "*****"
click at [777, 359] on div at bounding box center [768, 356] width 28 height 15
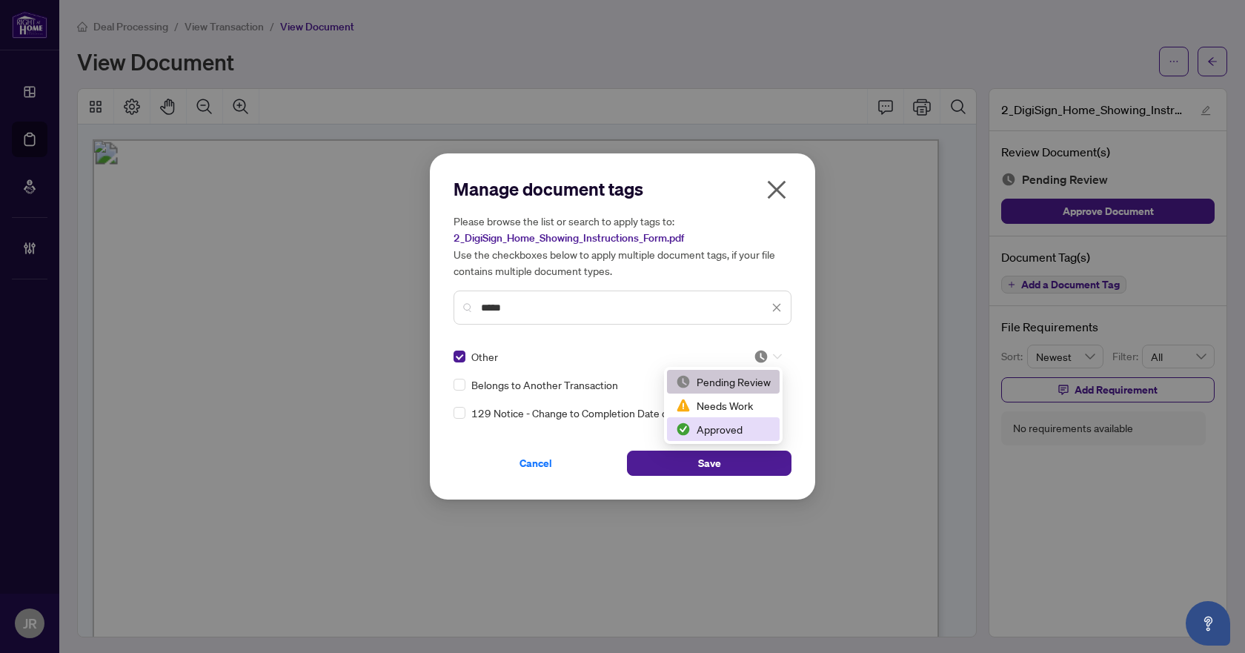
click at [722, 430] on div "Approved" at bounding box center [723, 429] width 95 height 16
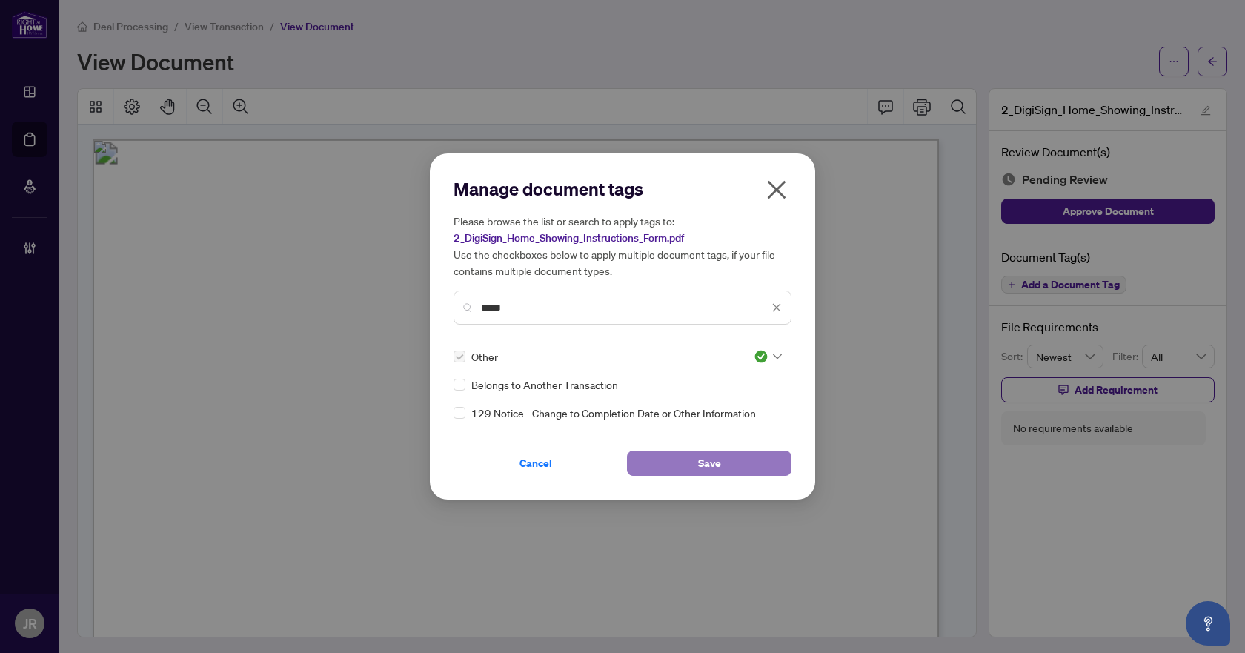
click at [723, 459] on button "Save" at bounding box center [709, 463] width 165 height 25
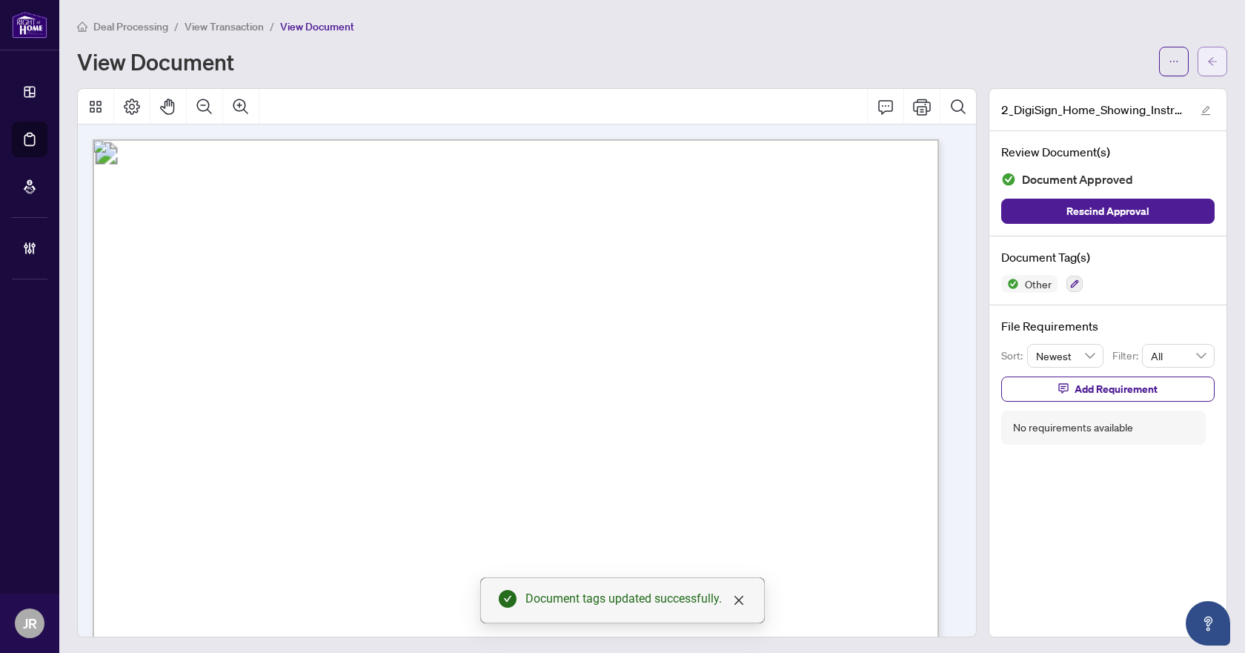
click at [1208, 62] on icon "arrow-left" at bounding box center [1212, 61] width 9 height 8
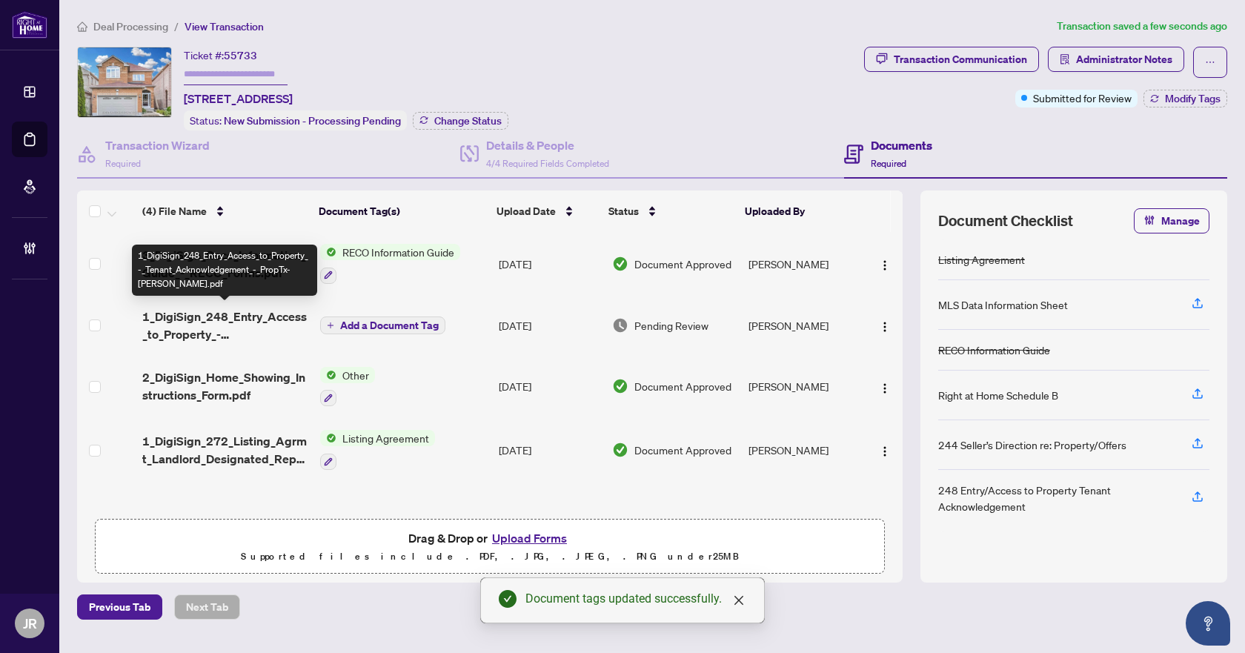
click at [262, 320] on span "1_DigiSign_248_Entry_Access_to_Property_-_Tenant_Acknowledgement_-_PropTx-[PERS…" at bounding box center [224, 326] width 165 height 36
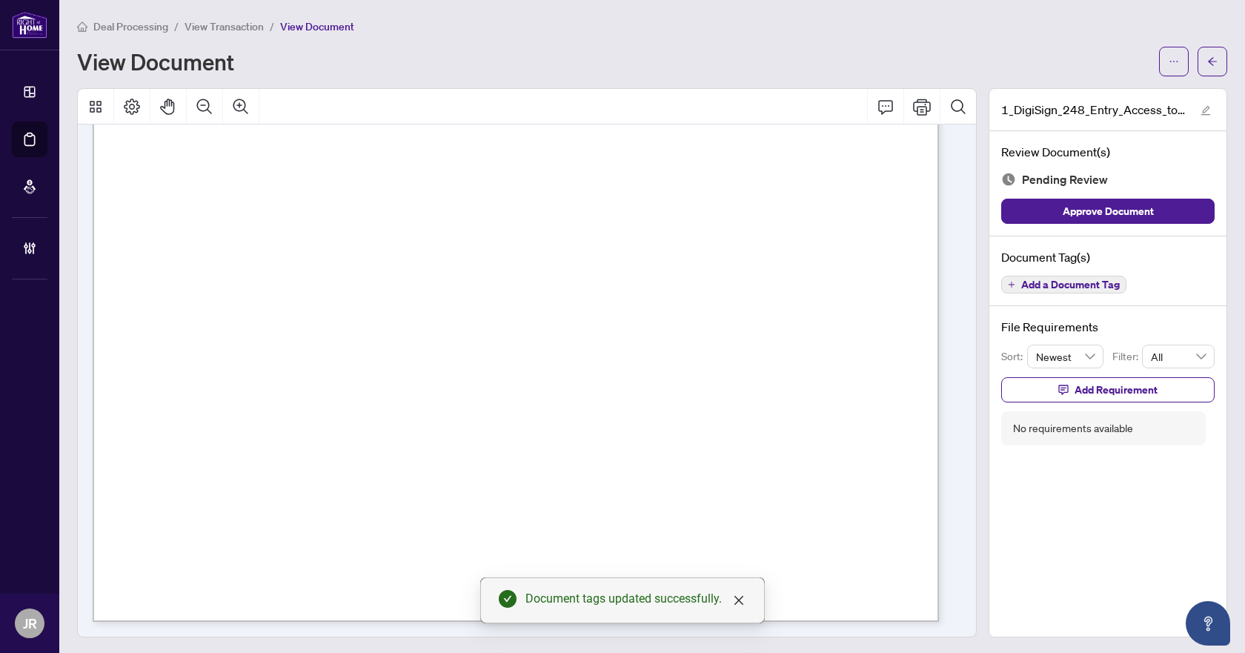
scroll to position [465, 0]
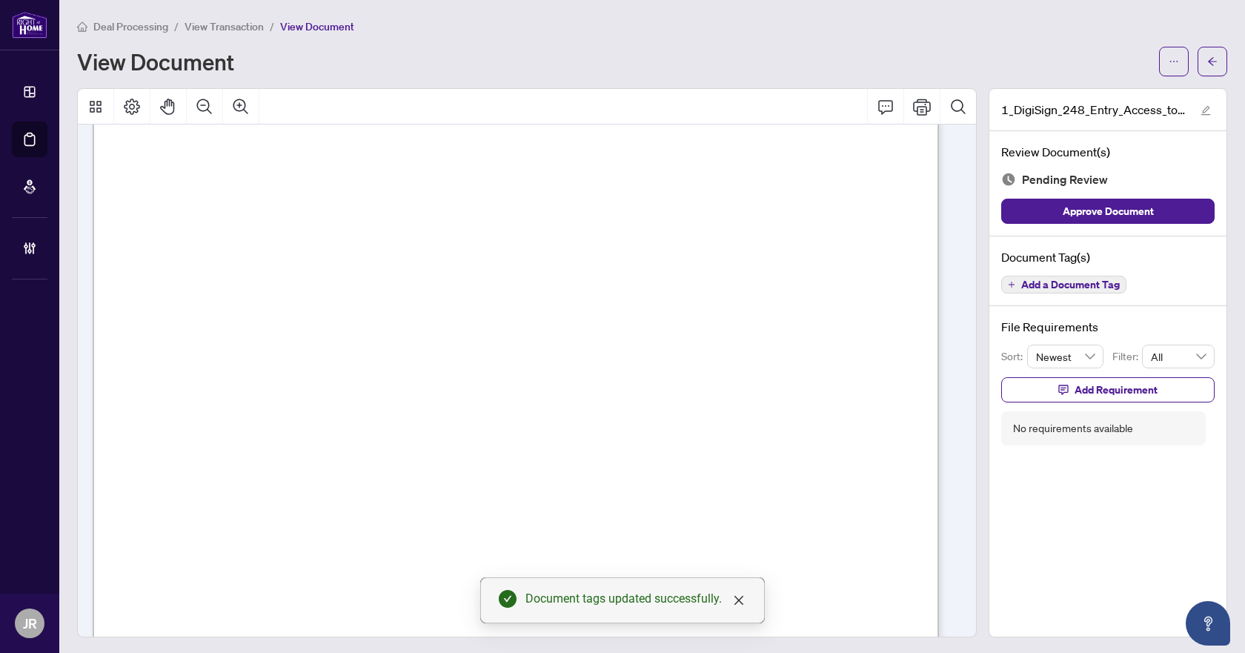
click at [1044, 282] on span "Add a Document Tag" at bounding box center [1070, 284] width 99 height 10
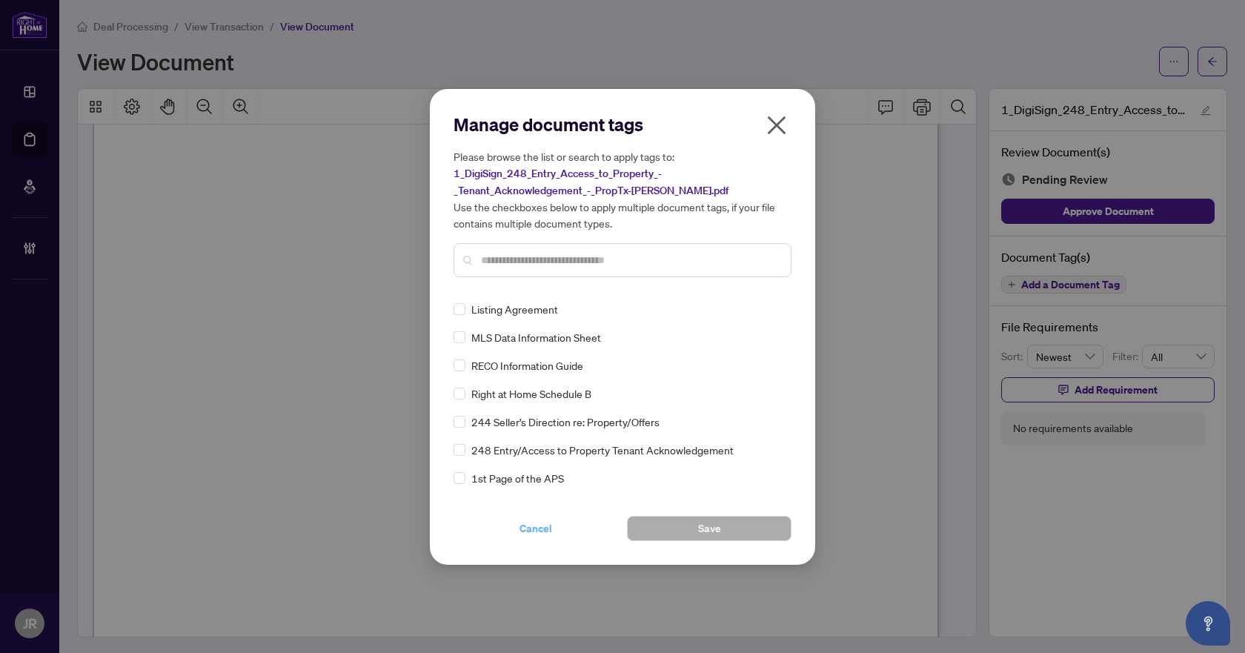
click at [531, 525] on span "Cancel" at bounding box center [535, 529] width 33 height 24
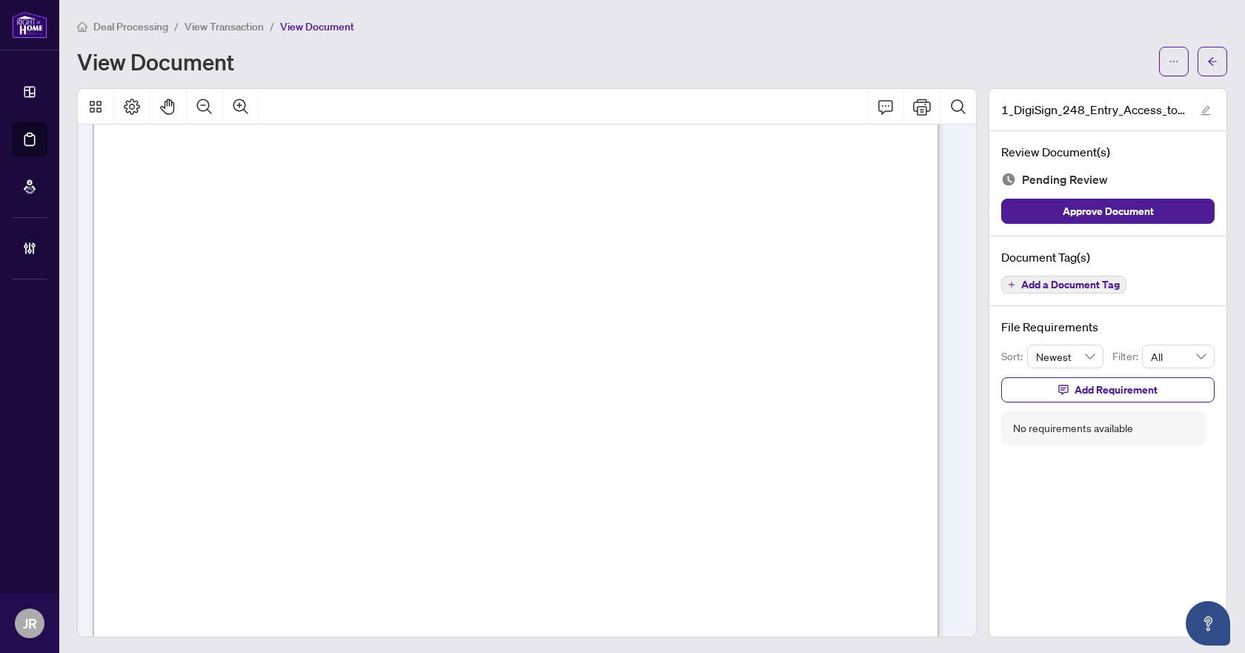
scroll to position [0, 0]
click at [1049, 282] on span "Add a Document Tag" at bounding box center [1070, 284] width 99 height 10
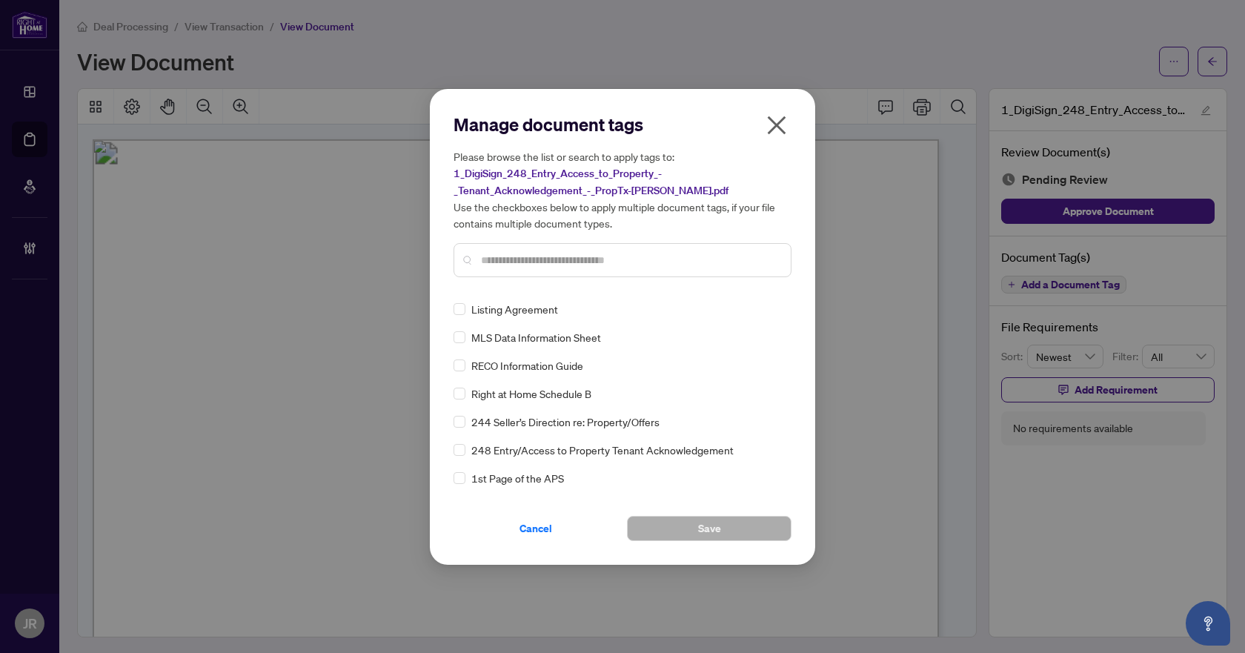
click at [660, 252] on input "text" at bounding box center [630, 260] width 298 height 16
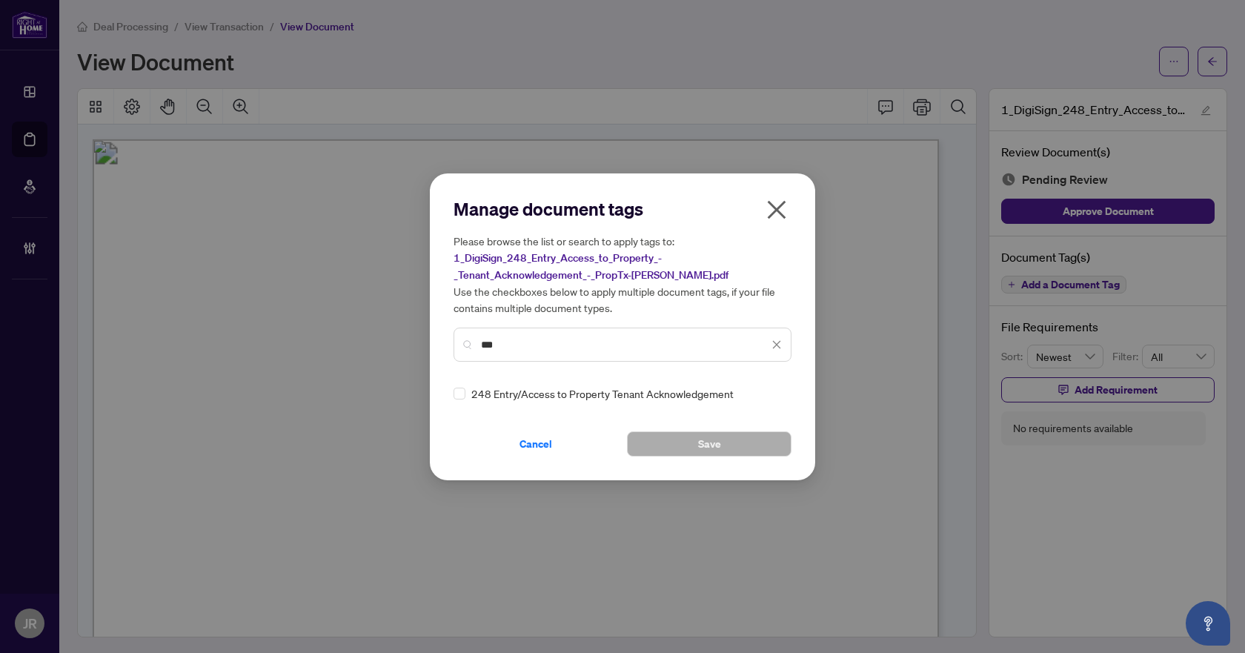
type input "***"
click at [762, 386] on img at bounding box center [761, 393] width 15 height 15
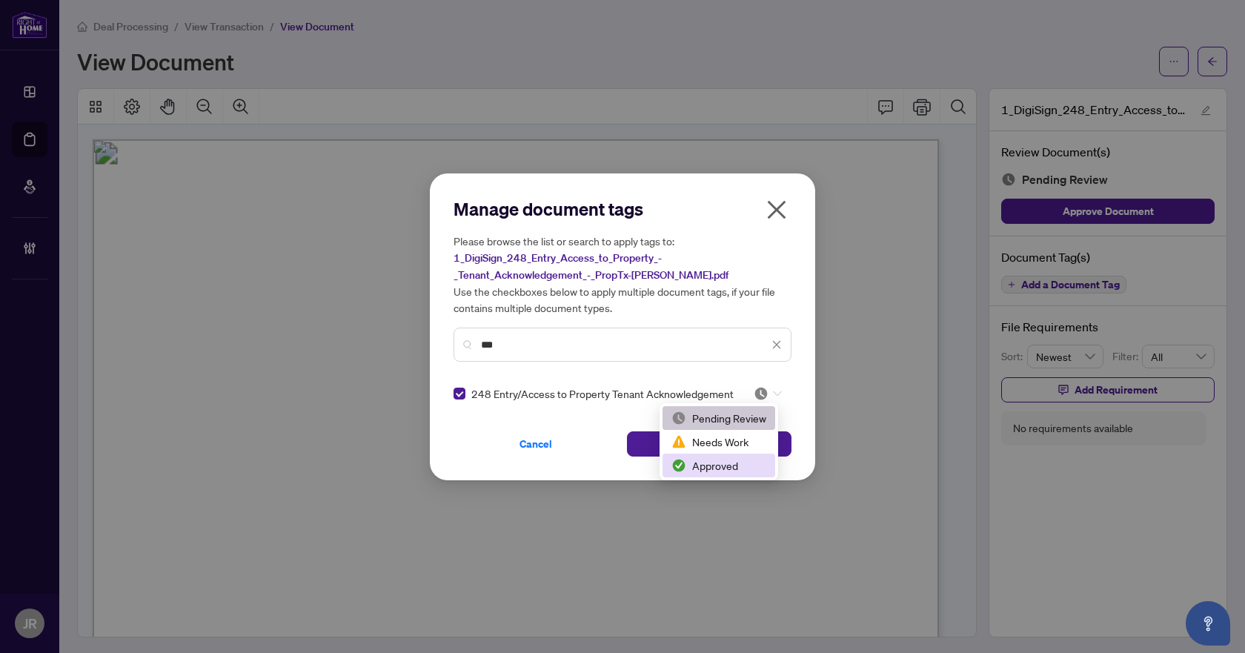
click at [701, 465] on div "Approved" at bounding box center [718, 465] width 95 height 16
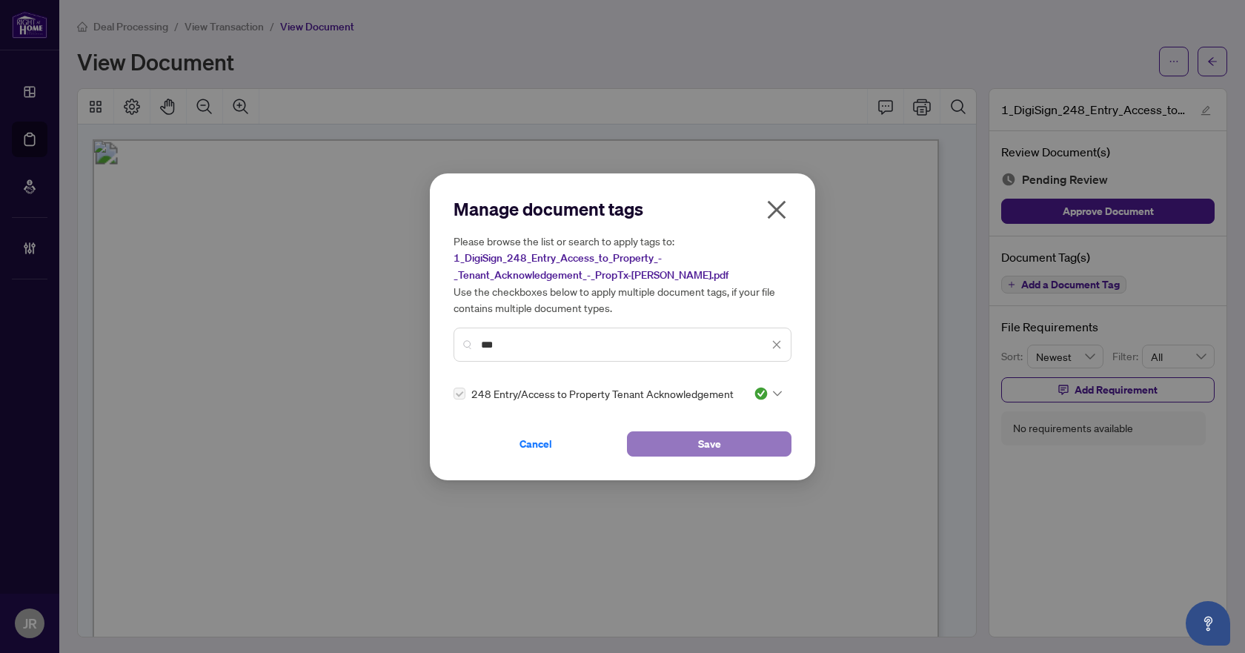
click at [743, 436] on button "Save" at bounding box center [709, 443] width 165 height 25
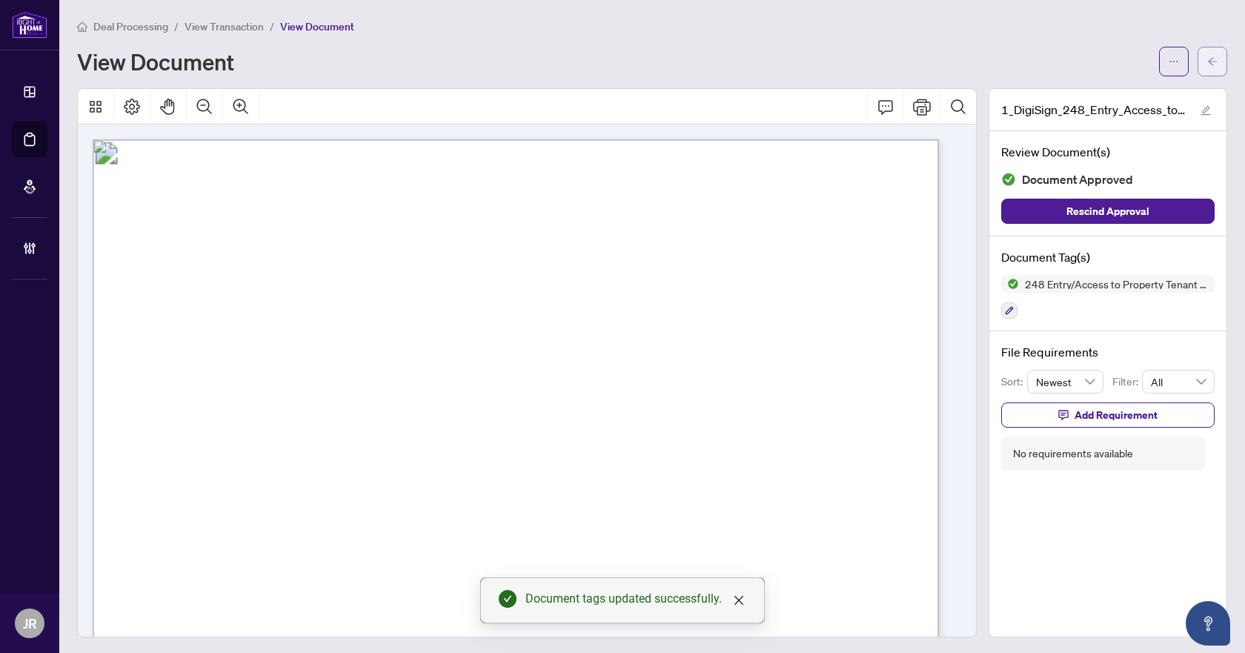
click at [1208, 53] on button "button" at bounding box center [1213, 62] width 30 height 30
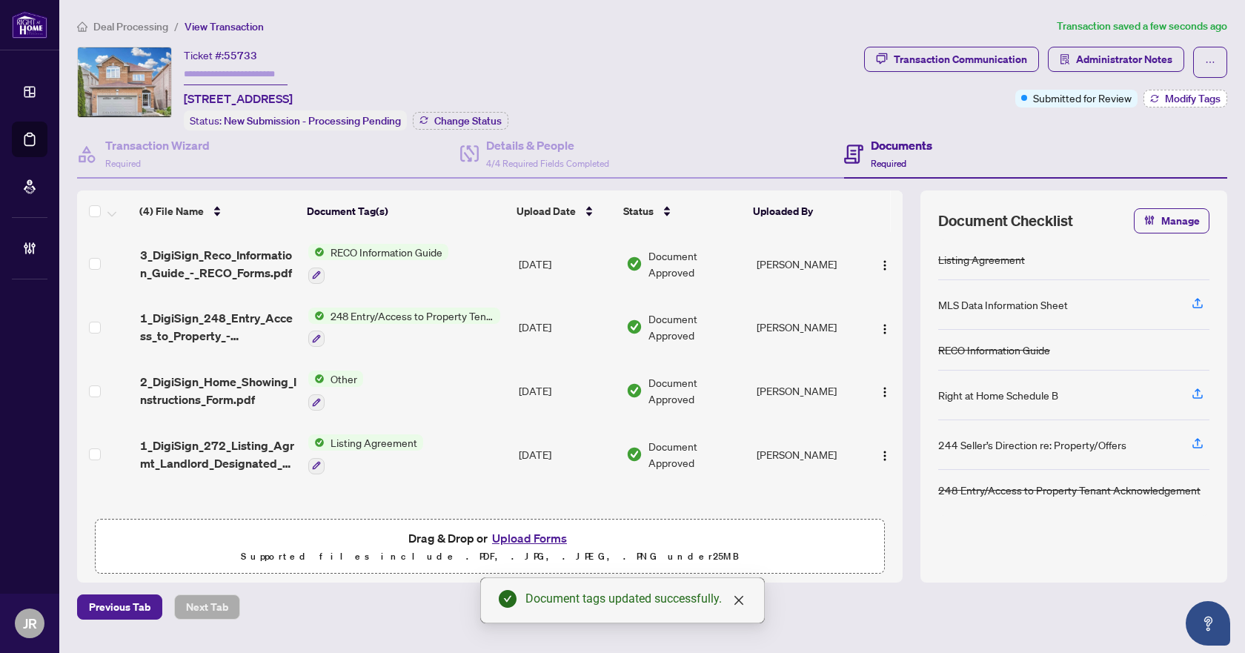
click at [1155, 100] on icon "button" at bounding box center [1154, 98] width 9 height 9
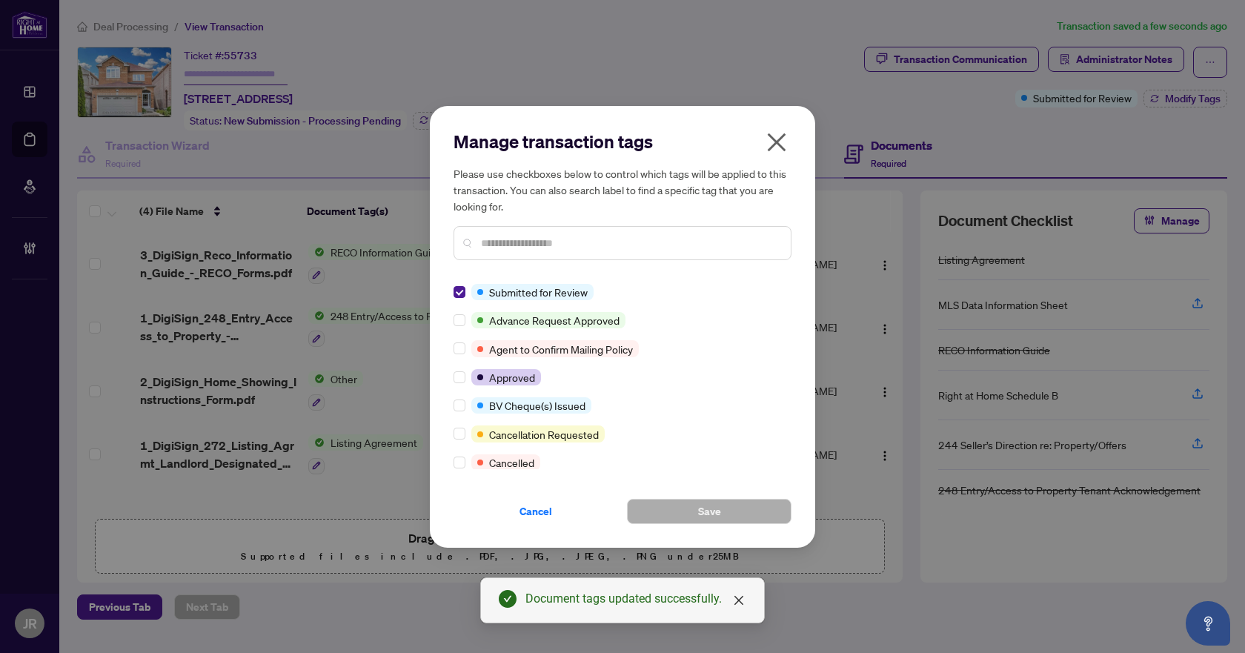
click at [453, 298] on div "Manage transaction tags Please use checkboxes below to control which tags will …" at bounding box center [622, 327] width 385 height 442
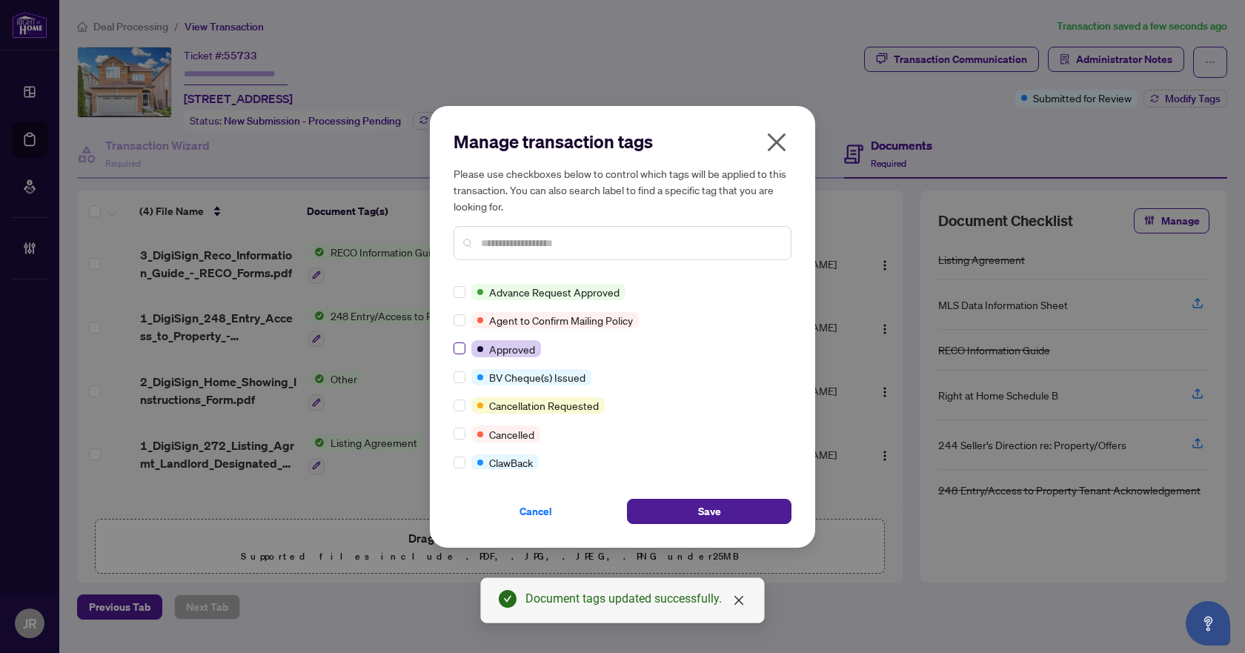
click at [459, 342] on label at bounding box center [460, 348] width 12 height 16
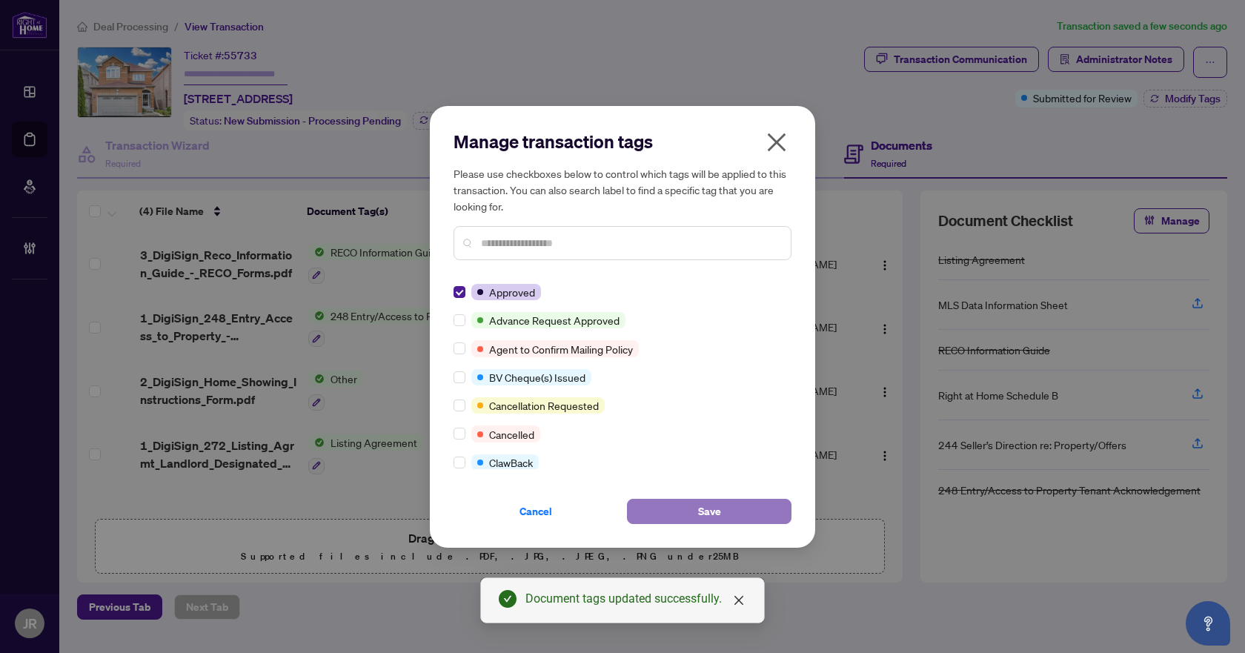
click at [744, 503] on button "Save" at bounding box center [709, 511] width 165 height 25
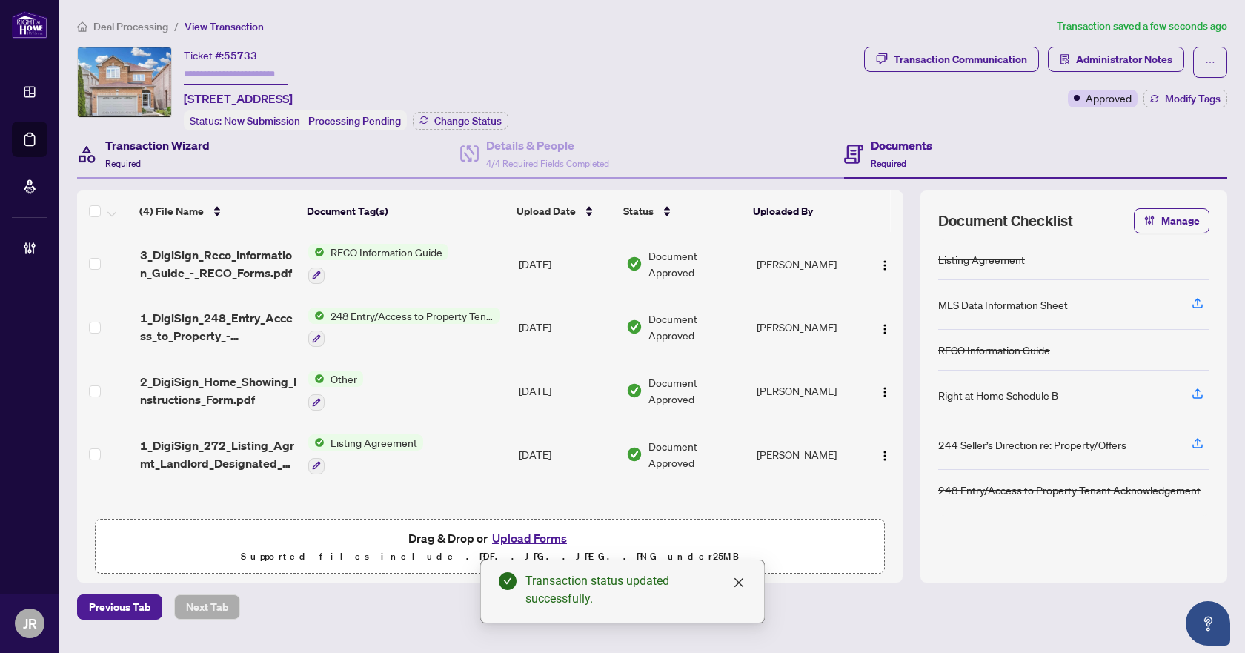
click at [206, 136] on h4 "Transaction Wizard" at bounding box center [157, 145] width 104 height 18
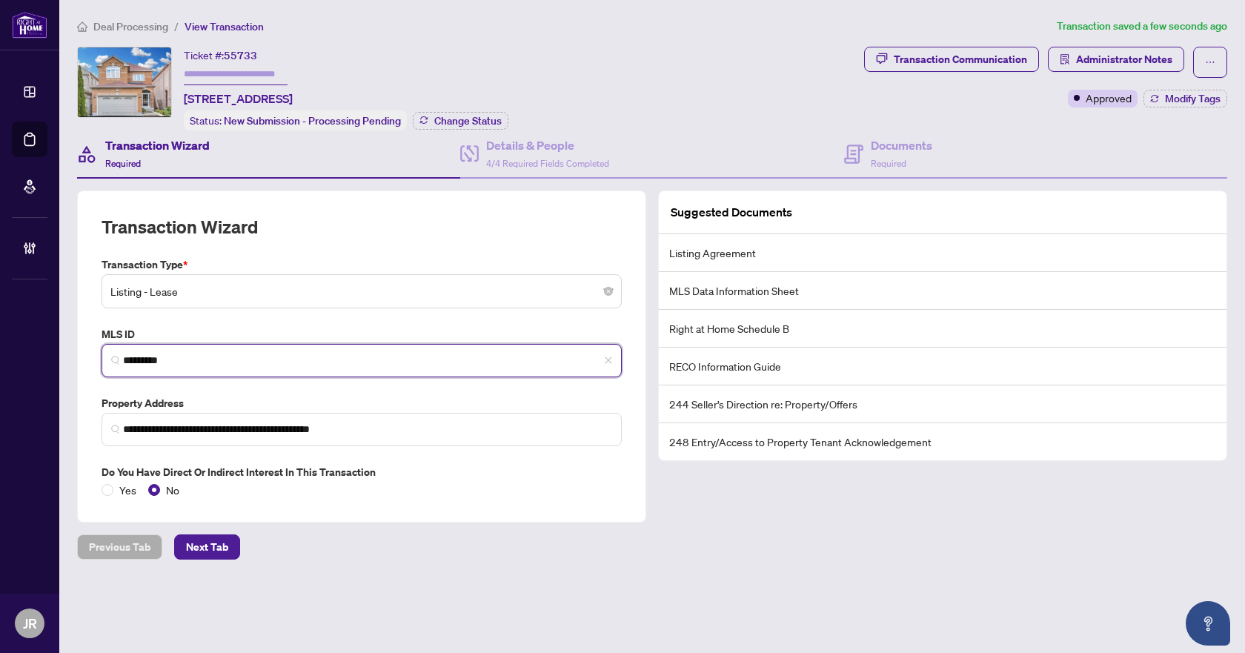
click at [163, 359] on input "*********" at bounding box center [367, 361] width 489 height 16
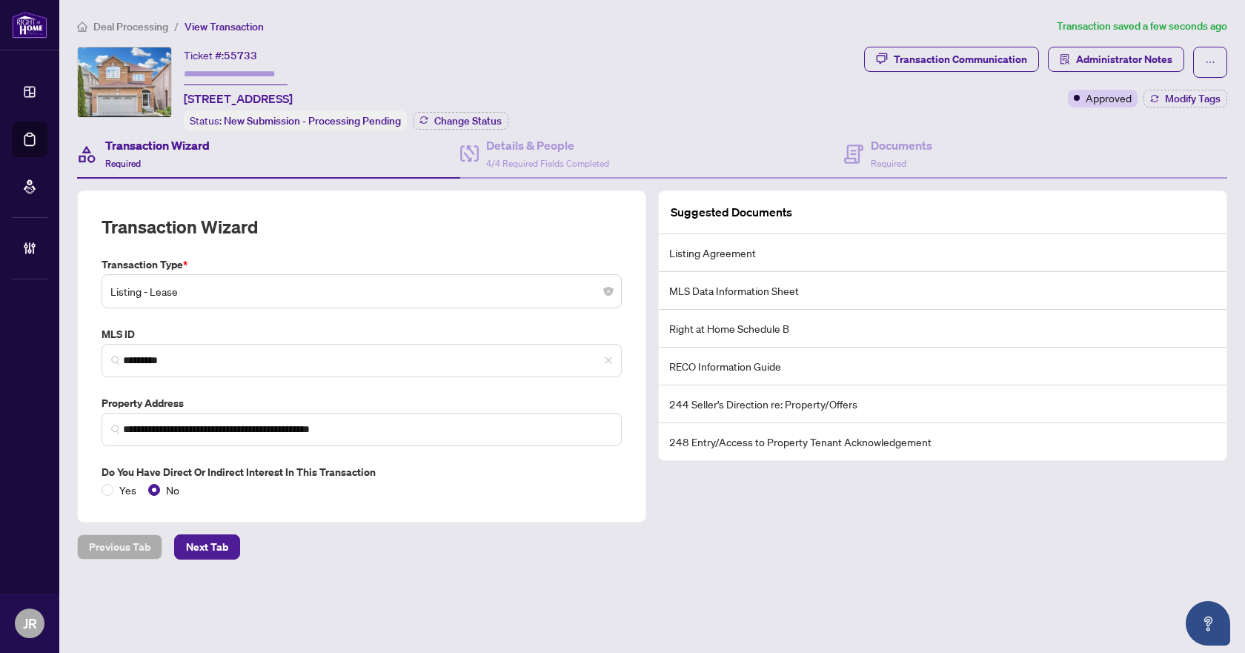
click at [239, 50] on span "55733" at bounding box center [240, 55] width 33 height 13
copy span "55733"
click at [138, 27] on span "Deal Processing" at bounding box center [130, 26] width 75 height 13
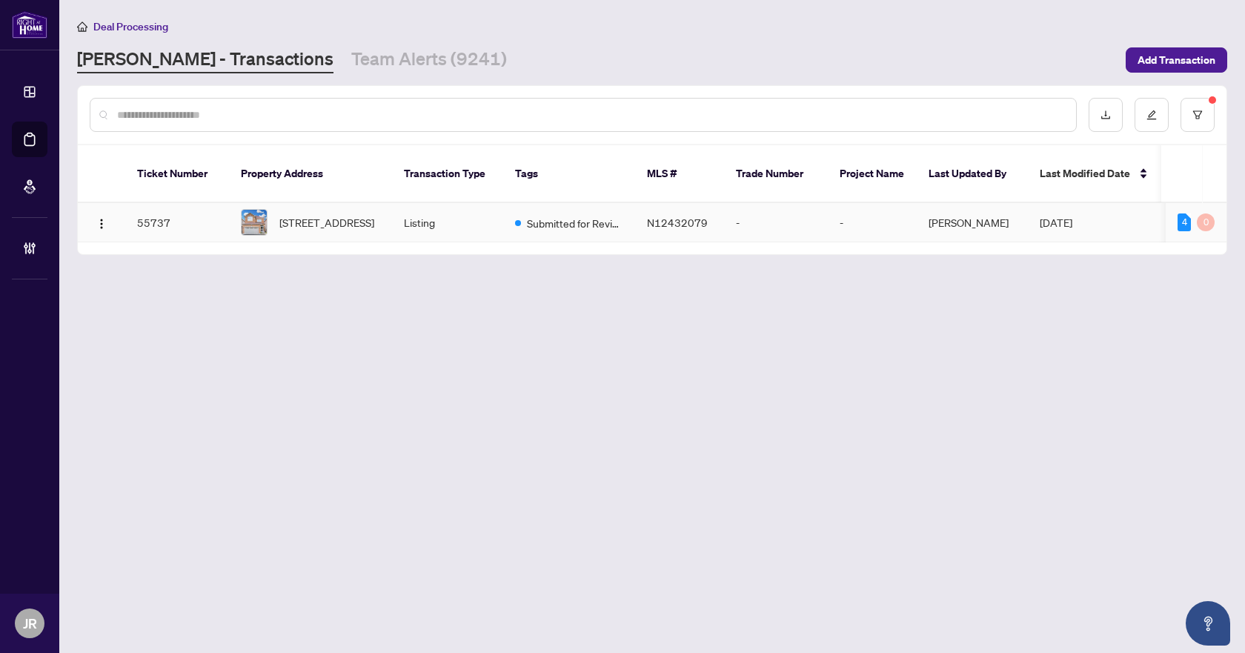
click at [533, 218] on td "Submitted for Review" at bounding box center [569, 222] width 132 height 39
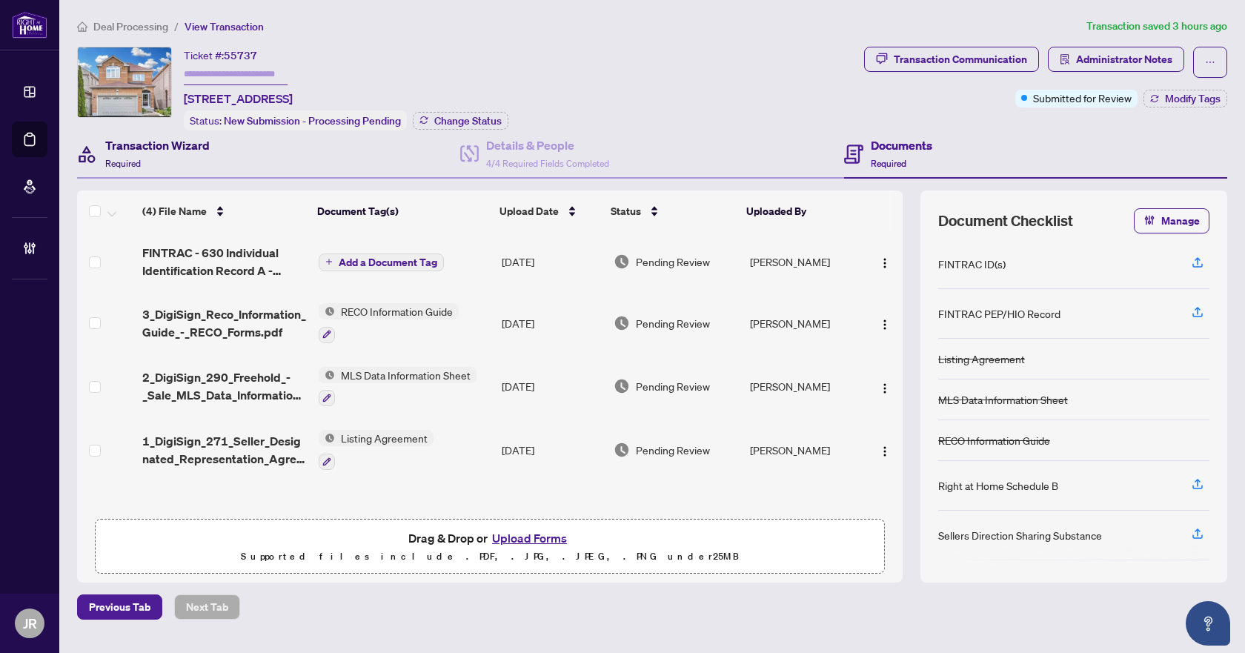
click at [183, 154] on div "Transaction Wizard Required" at bounding box center [157, 153] width 104 height 35
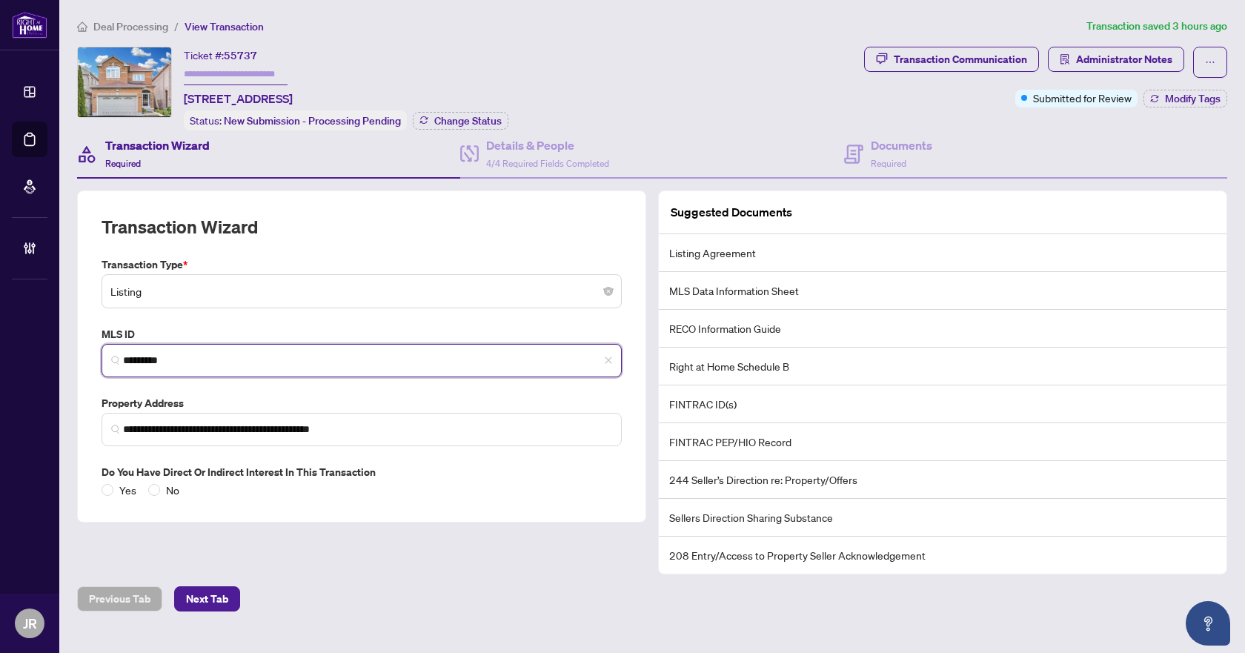
click at [164, 359] on input "*********" at bounding box center [367, 361] width 489 height 16
paste input "search"
type input "*"
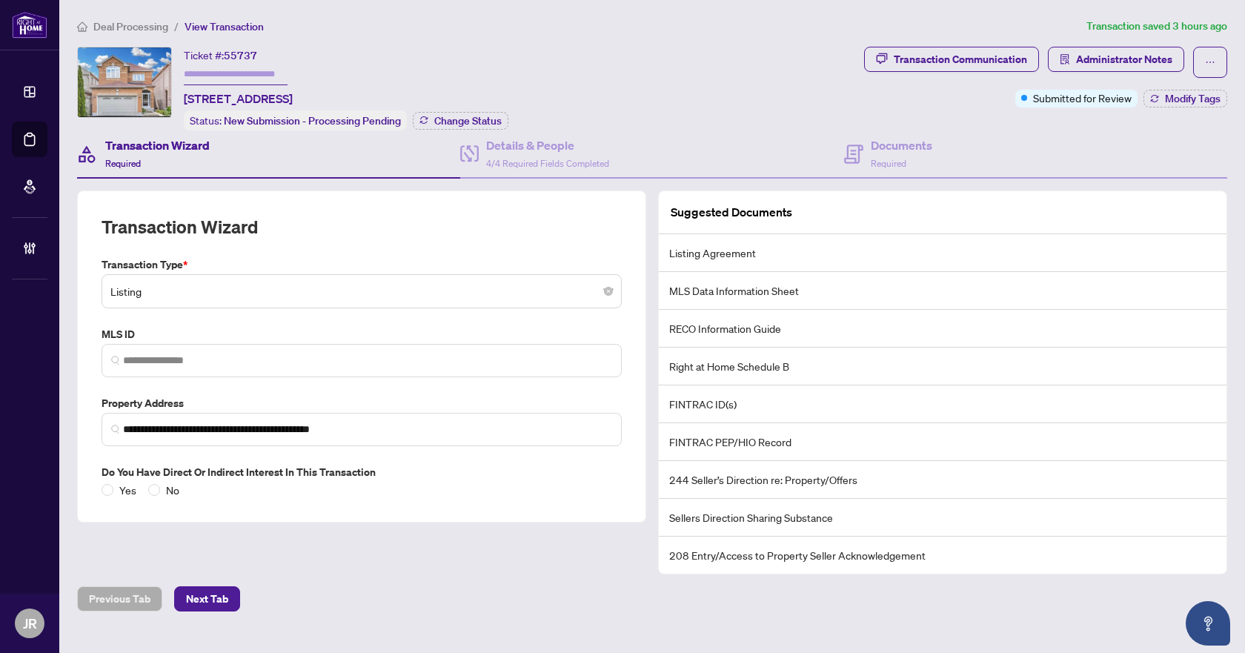
click at [569, 318] on div "**********" at bounding box center [362, 377] width 532 height 242
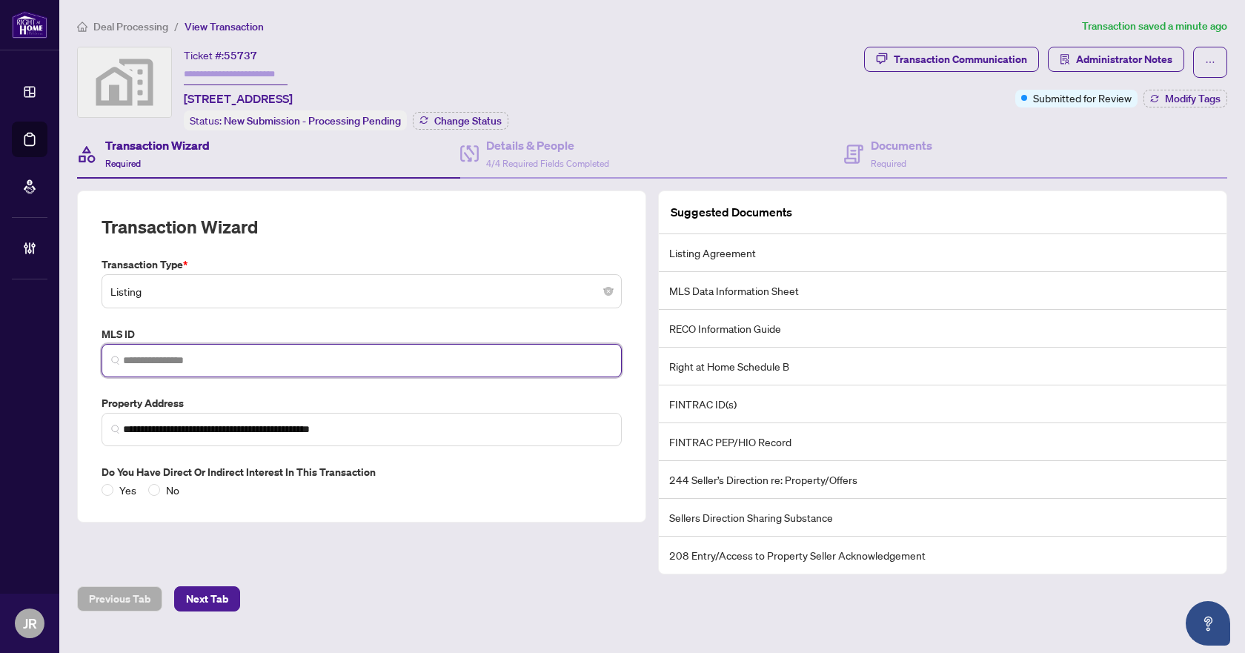
click at [233, 362] on input "search" at bounding box center [367, 361] width 489 height 16
paste input "*********"
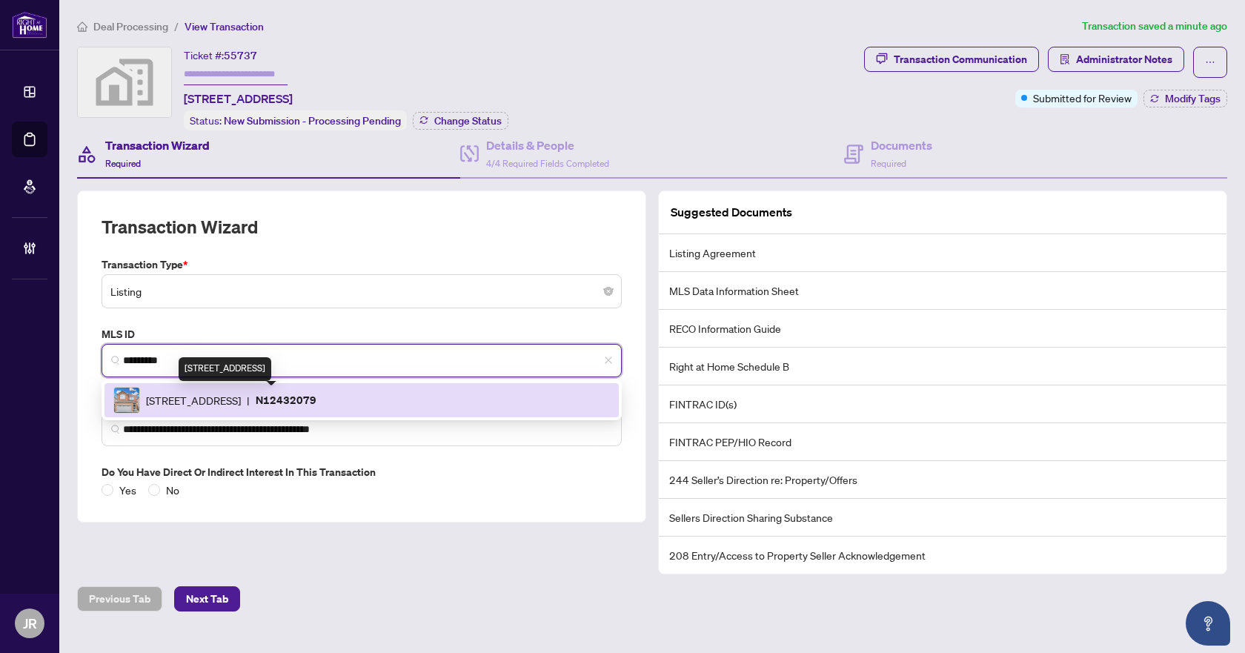
click at [225, 398] on span "[STREET_ADDRESS]" at bounding box center [193, 400] width 95 height 16
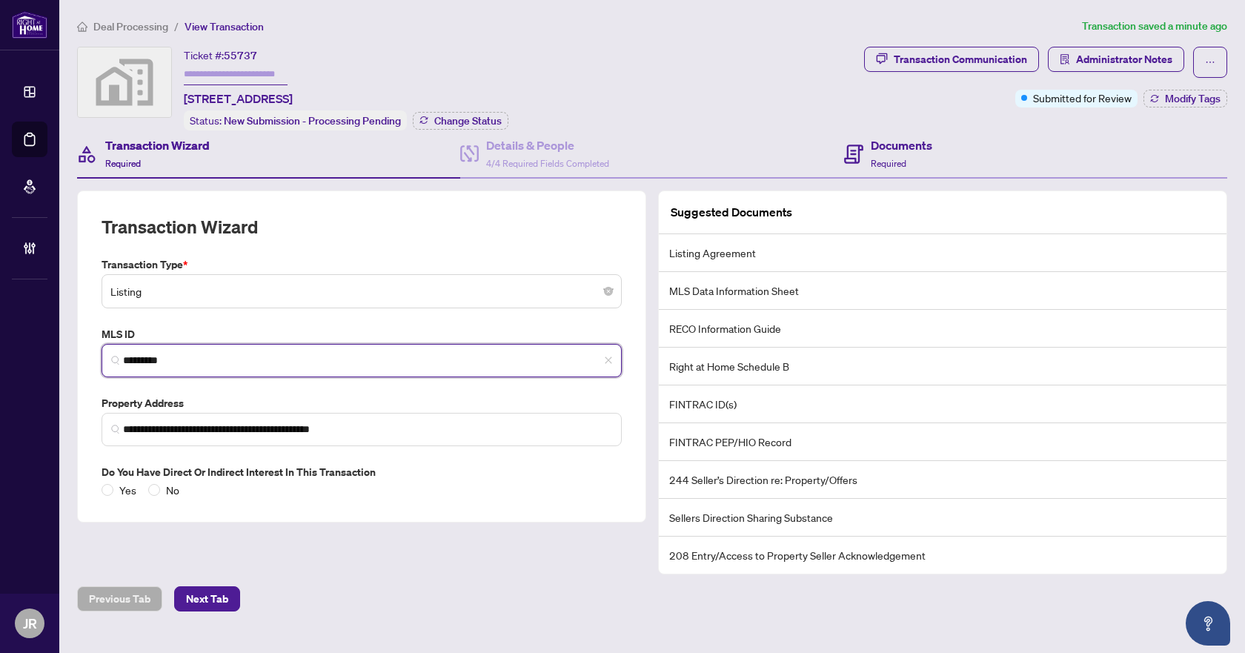
type input "*********"
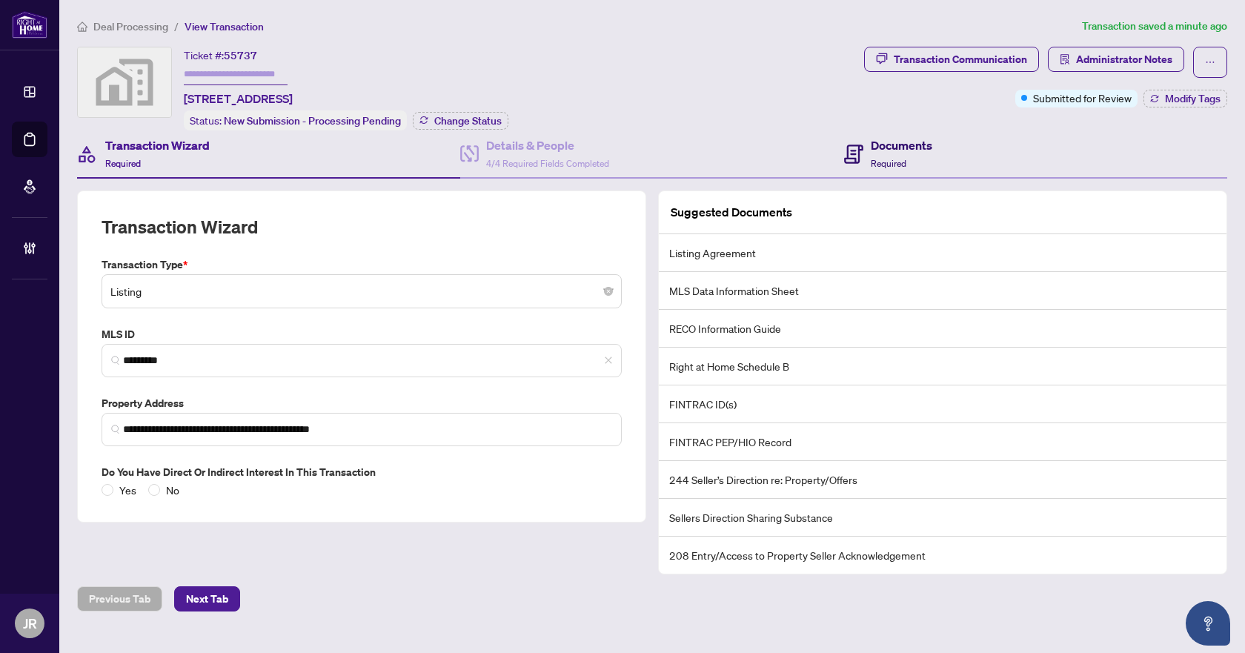
click at [912, 147] on h4 "Documents" at bounding box center [902, 145] width 62 height 18
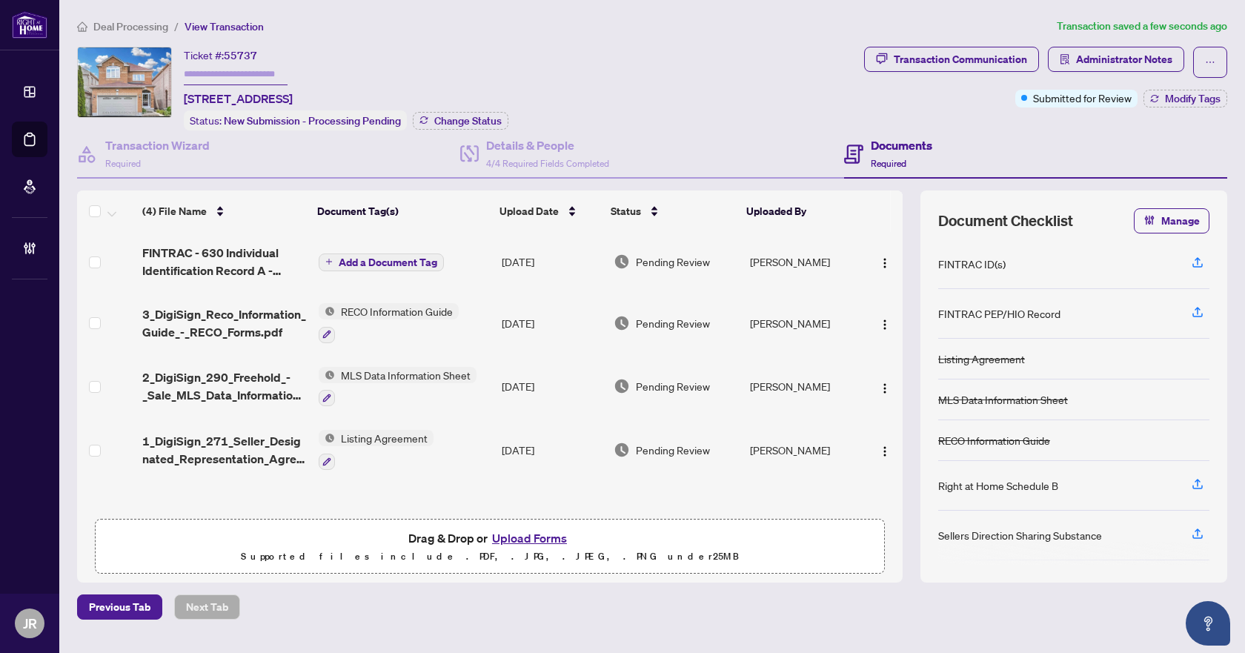
click at [485, 441] on td "Listing Agreement" at bounding box center [404, 450] width 183 height 64
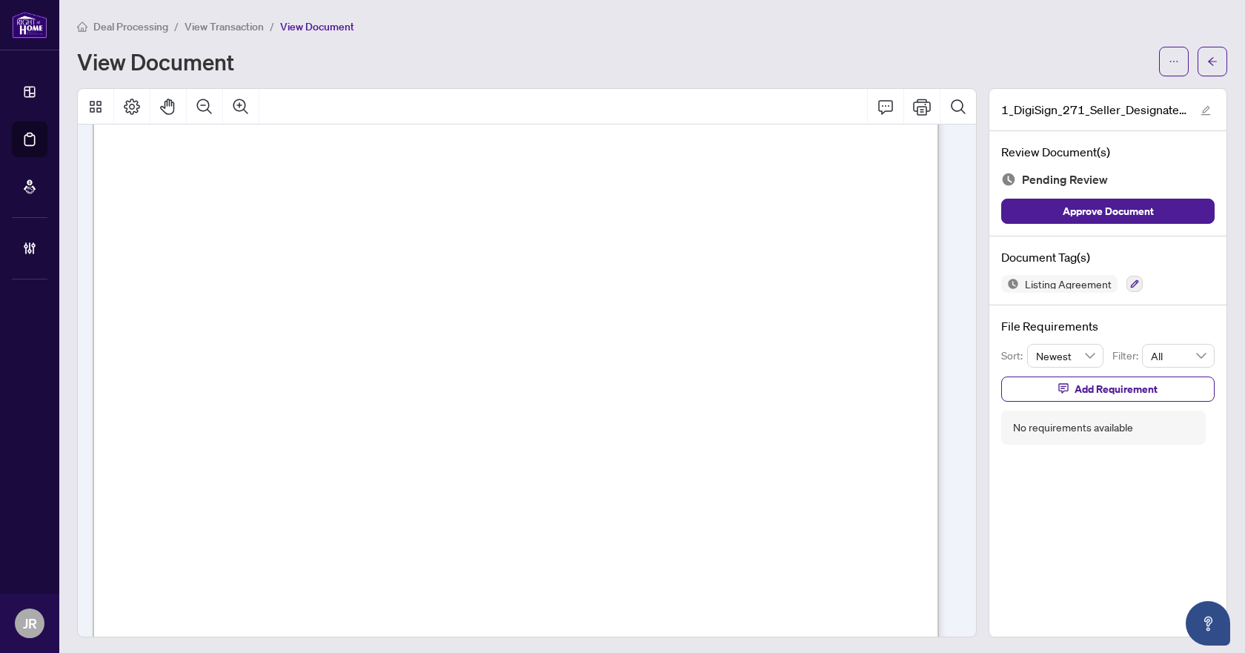
scroll to position [5105, 0]
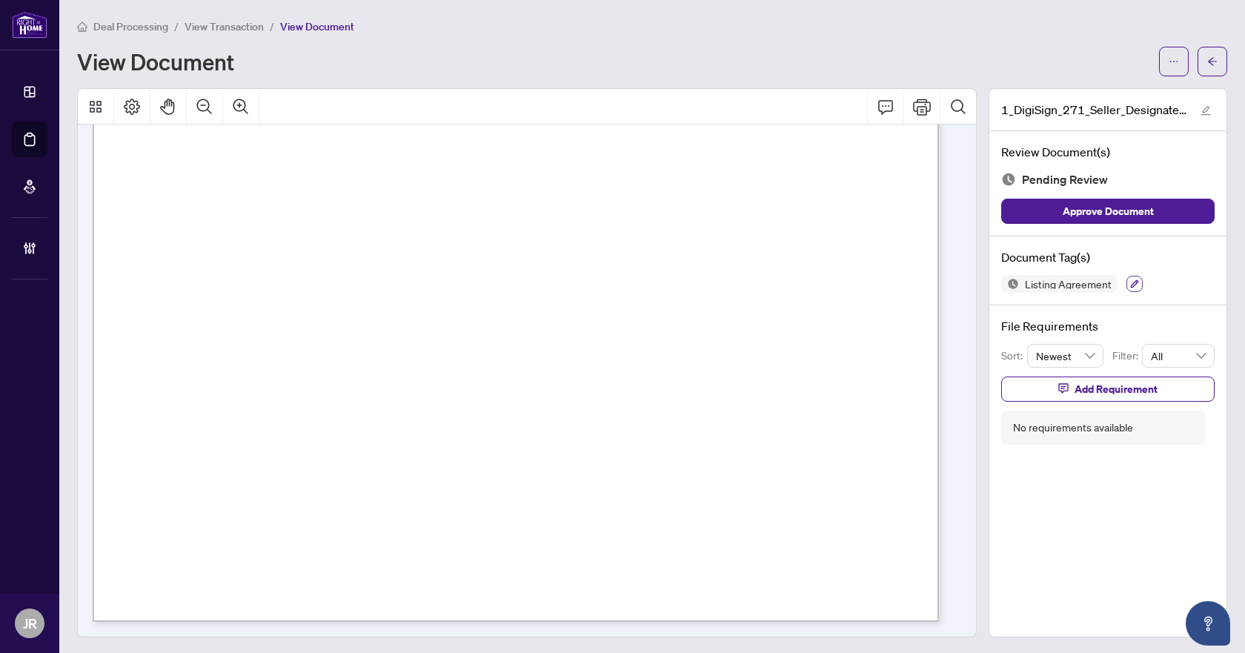
click at [1130, 279] on icon "button" at bounding box center [1134, 283] width 9 height 9
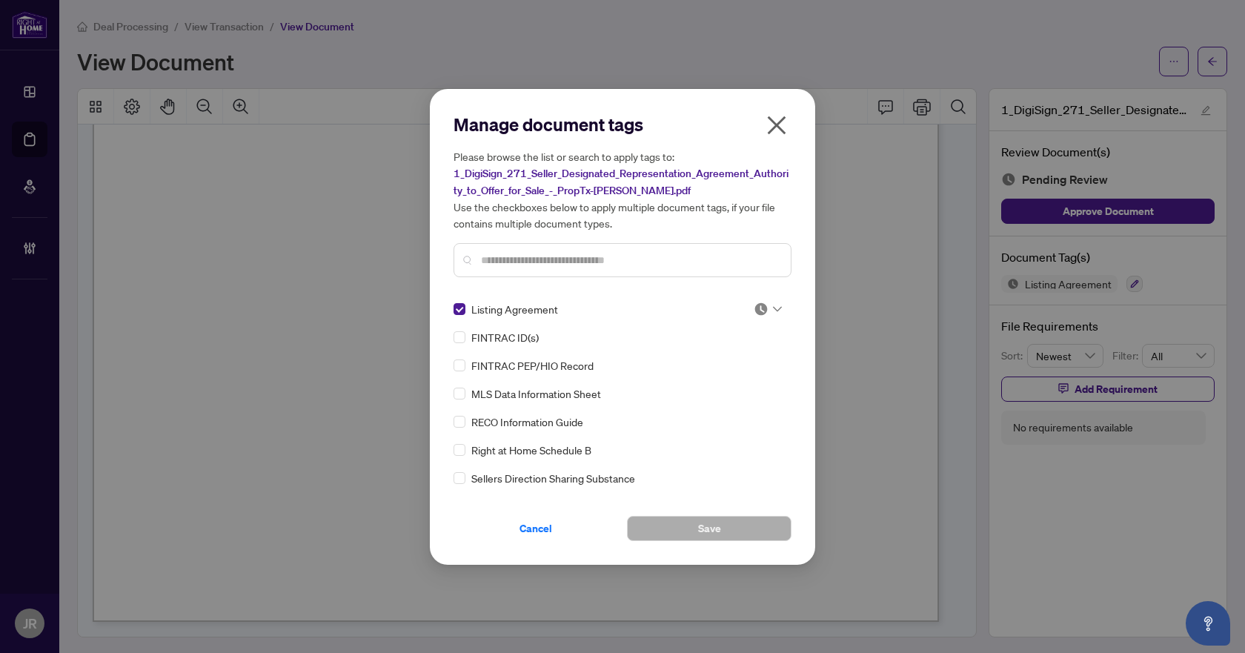
click at [773, 302] on div at bounding box center [768, 309] width 28 height 15
click at [710, 382] on div "Approved" at bounding box center [718, 381] width 95 height 16
click at [703, 520] on span "Save" at bounding box center [709, 529] width 23 height 24
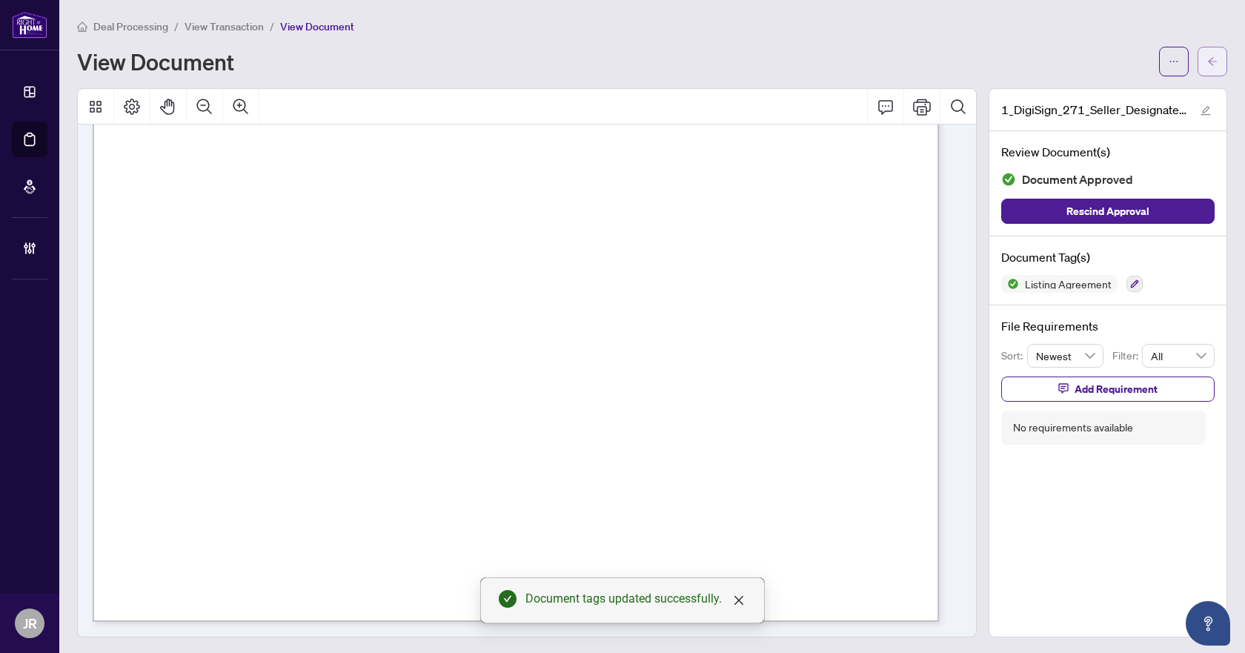
click at [1207, 57] on icon "arrow-left" at bounding box center [1212, 61] width 10 height 10
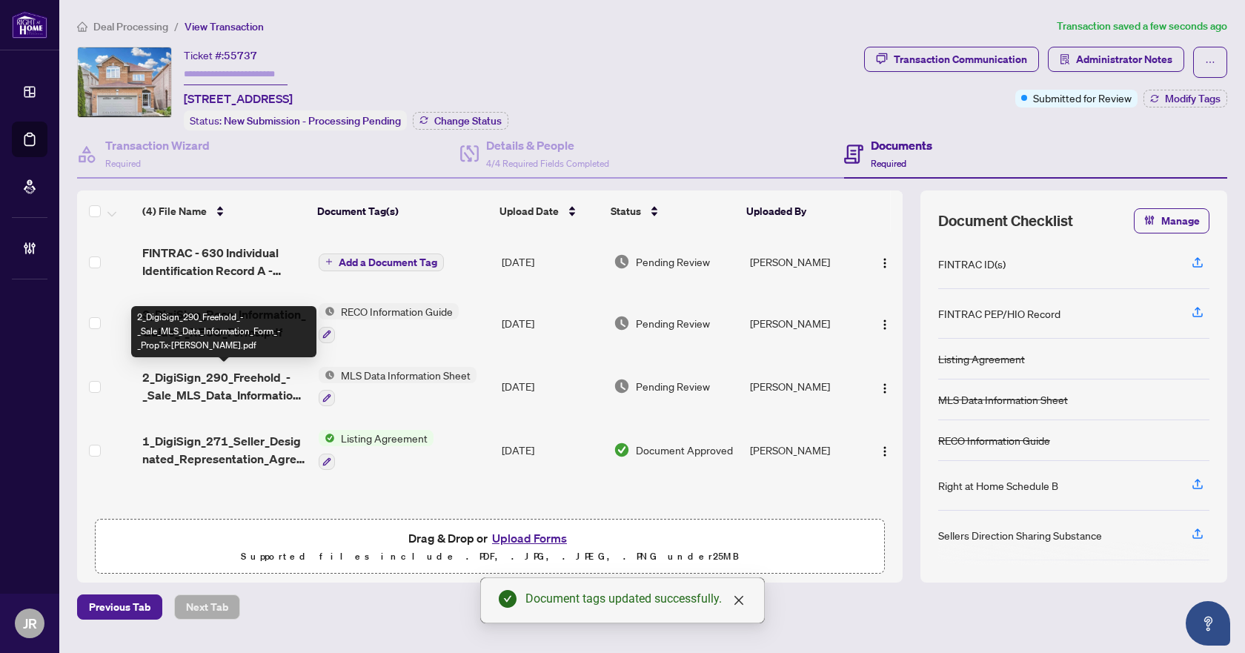
click at [248, 376] on span "2_DigiSign_290_Freehold_-_Sale_MLS_Data_Information_Form_-_PropTx-[PERSON_NAME]…" at bounding box center [224, 386] width 165 height 36
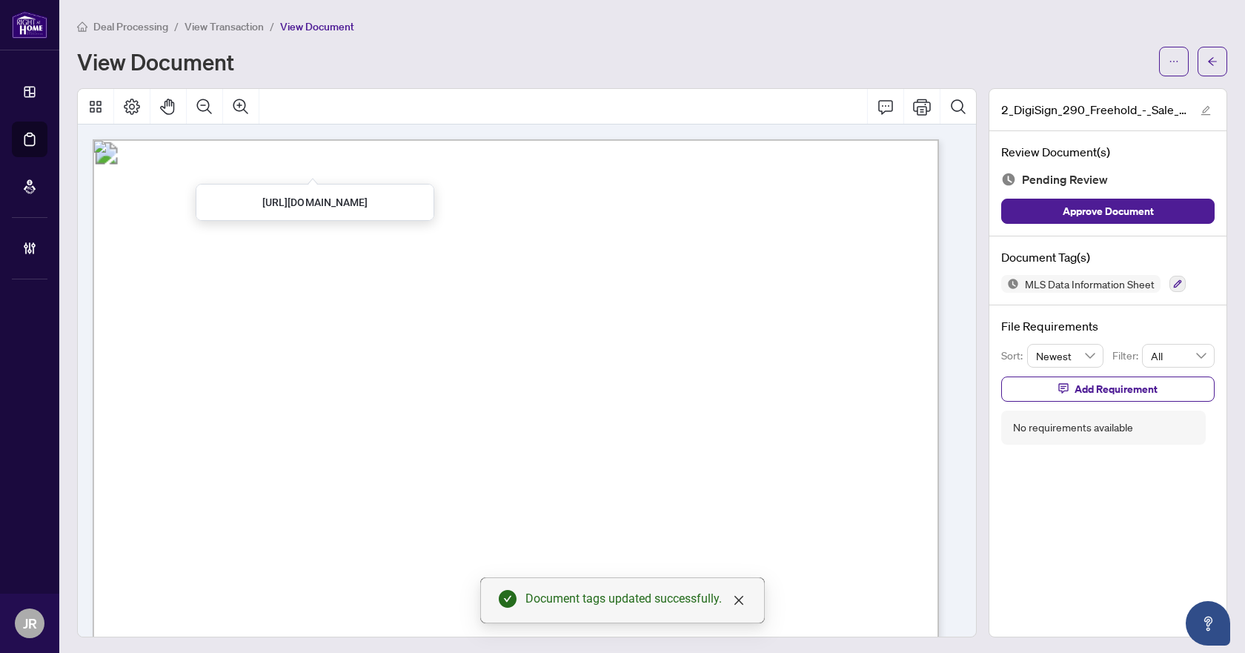
click at [196, 101] on icon "Zoom Out" at bounding box center [205, 107] width 18 height 18
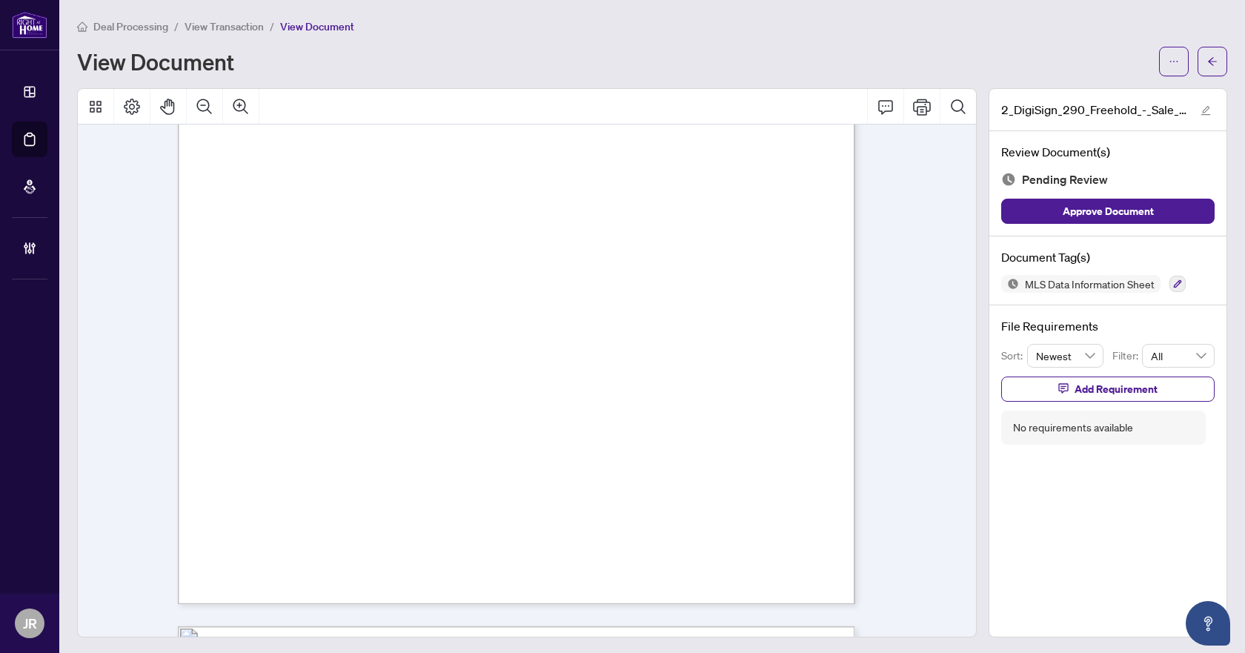
scroll to position [8522, 0]
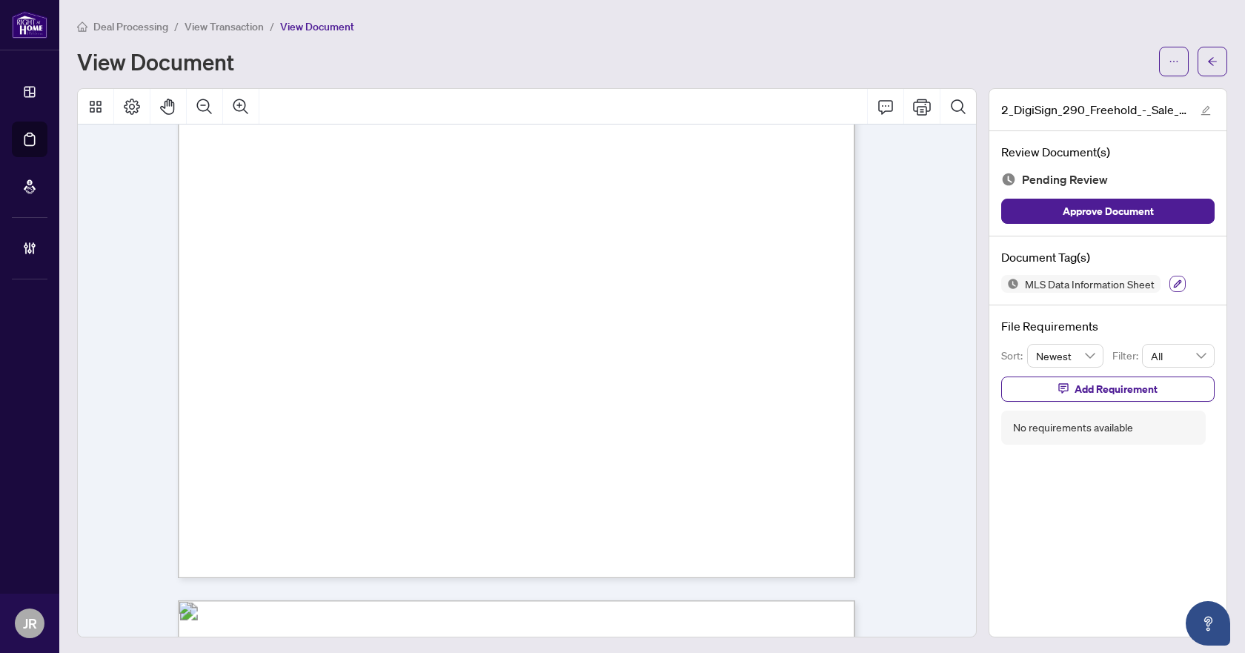
click at [1169, 277] on button "button" at bounding box center [1177, 284] width 16 height 16
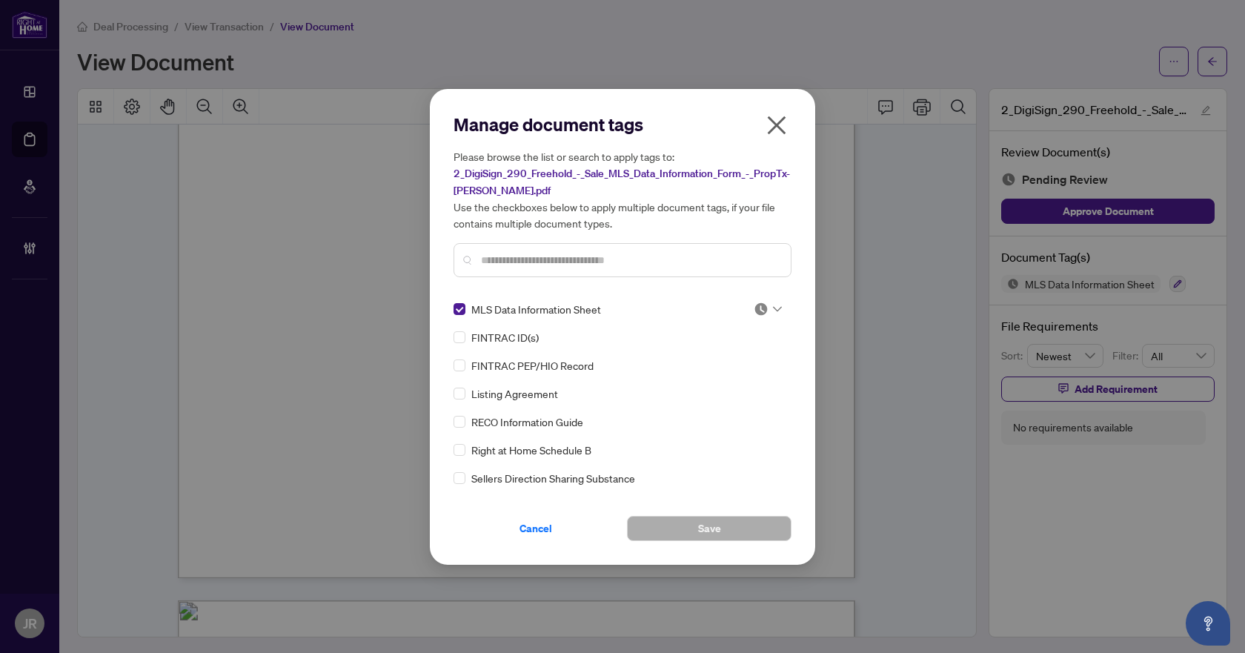
click at [771, 311] on div at bounding box center [768, 309] width 28 height 15
click at [698, 385] on div "Approved" at bounding box center [718, 381] width 95 height 16
click at [698, 535] on span "Save" at bounding box center [709, 529] width 23 height 24
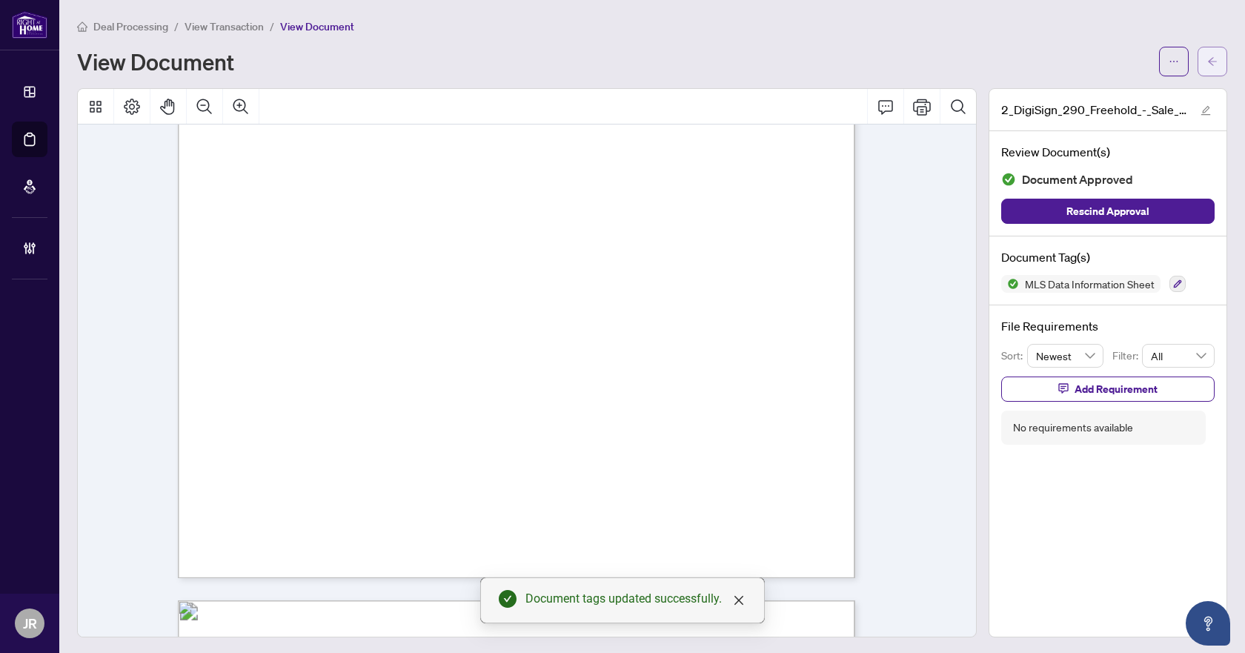
click at [1207, 66] on icon "arrow-left" at bounding box center [1212, 61] width 10 height 10
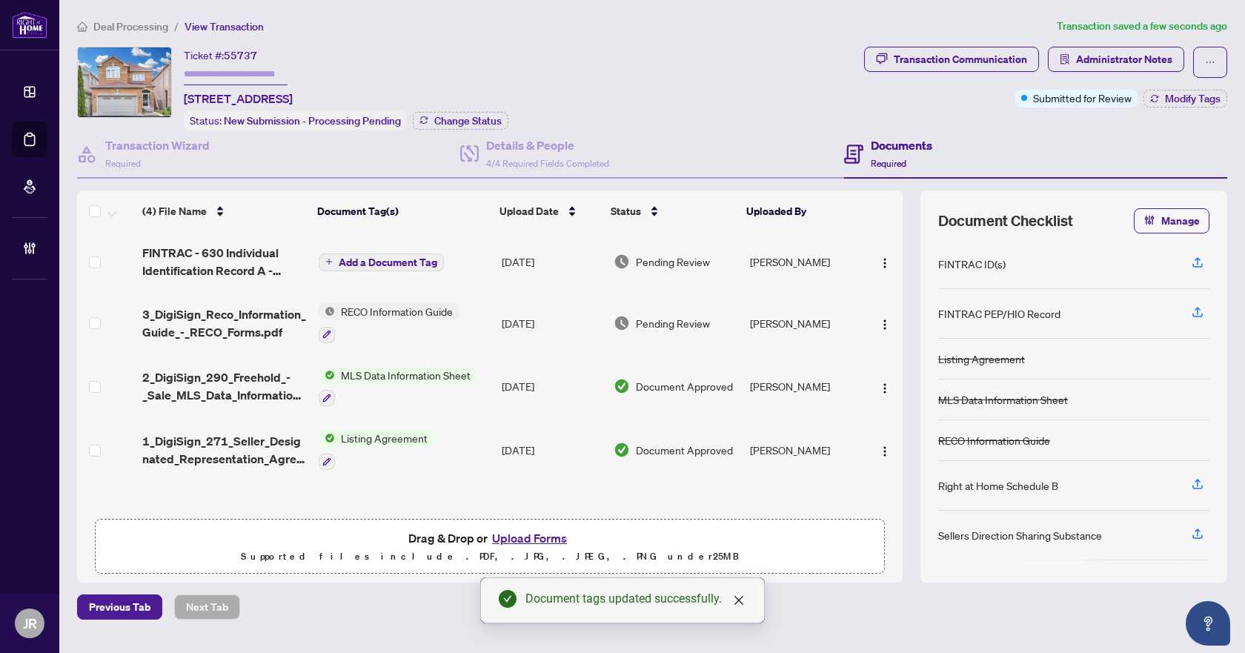
click at [235, 318] on span "3_DigiSign_Reco_Information_Guide_-_RECO_Forms.pdf" at bounding box center [224, 323] width 165 height 36
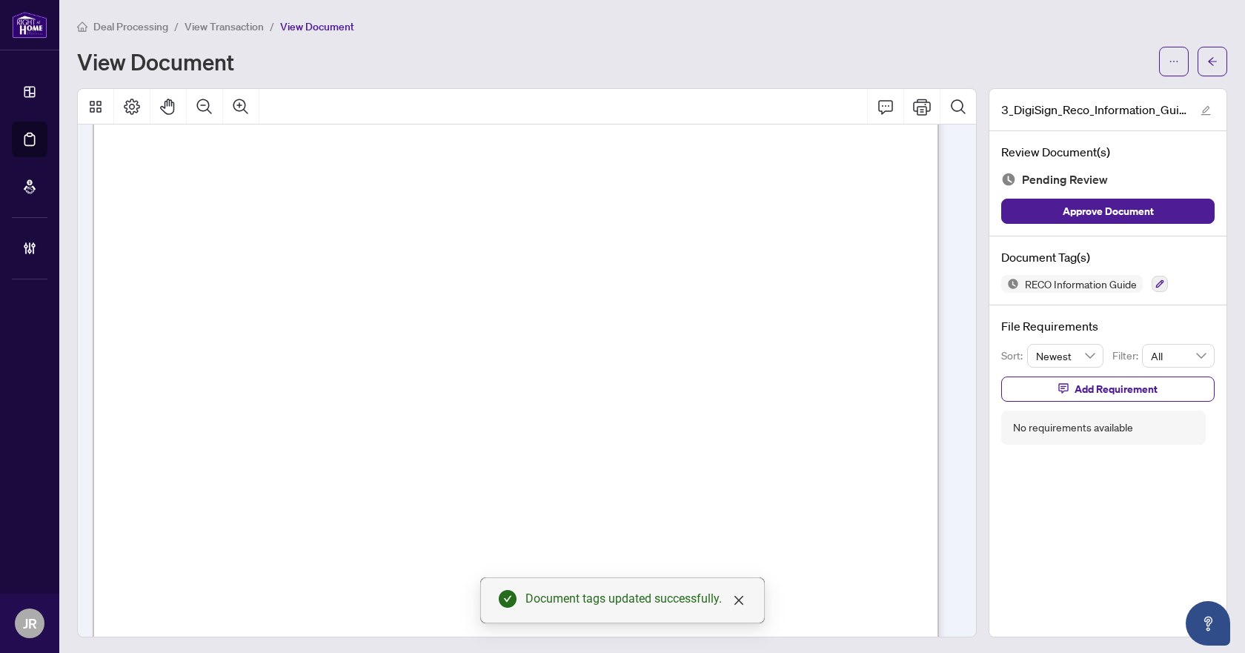
scroll to position [13662, 0]
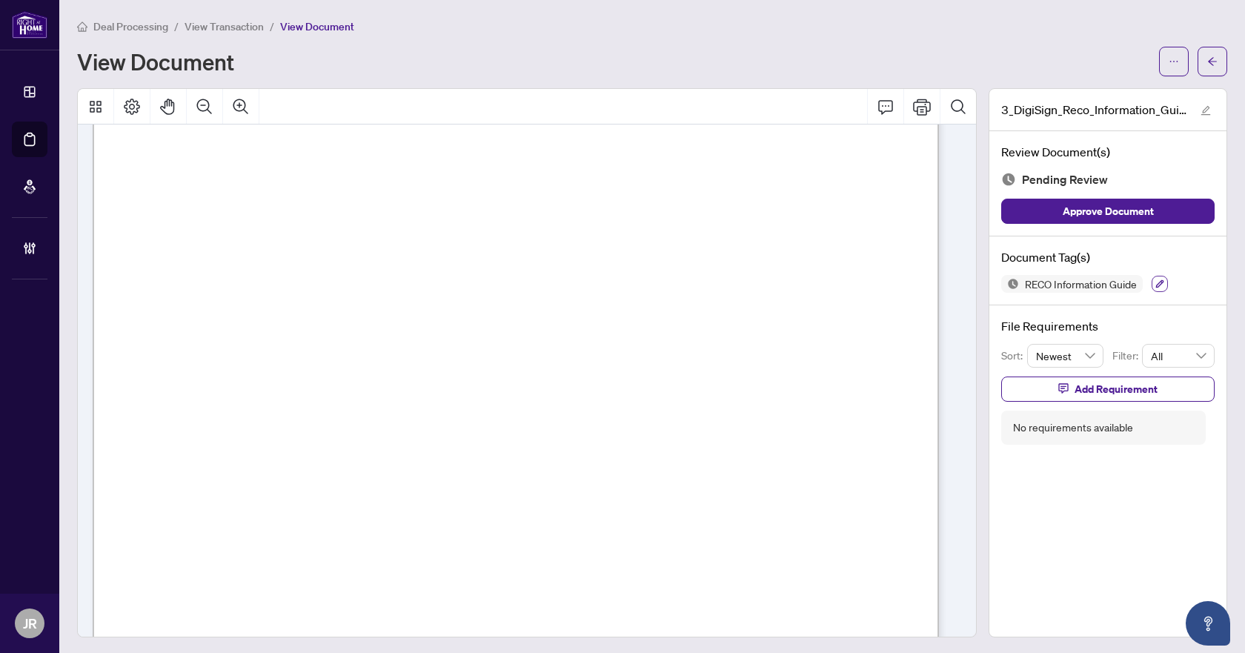
click at [1152, 289] on button "button" at bounding box center [1160, 284] width 16 height 16
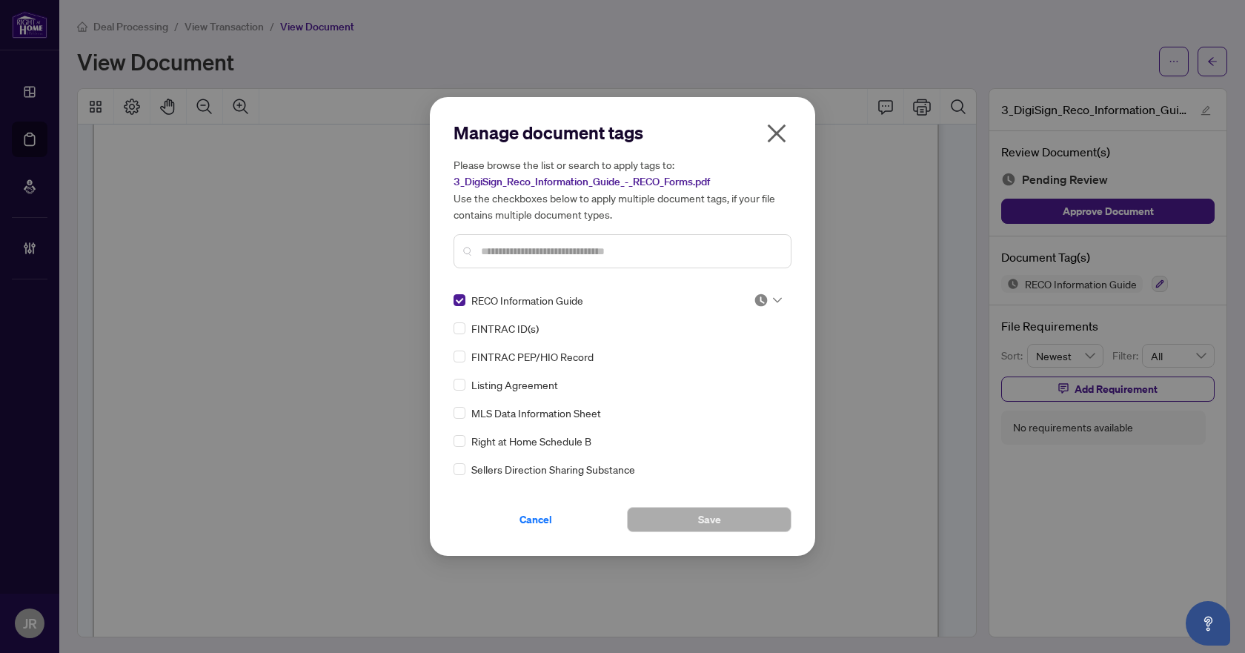
click at [766, 297] on div at bounding box center [768, 300] width 28 height 15
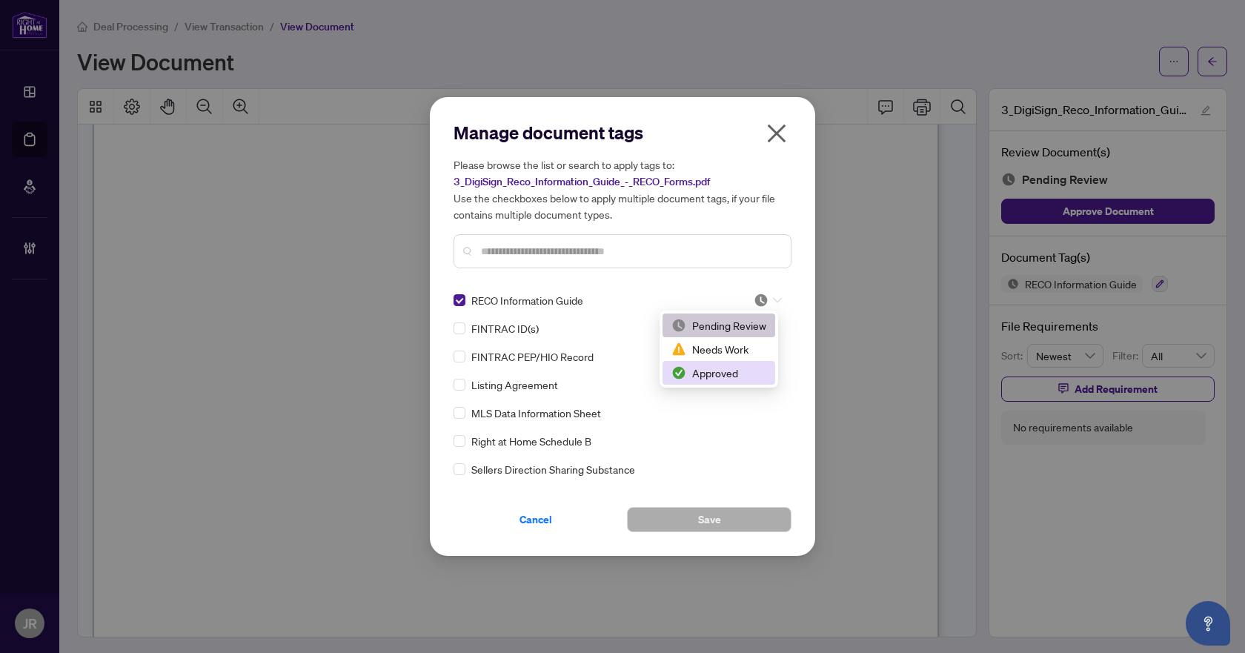
click at [726, 382] on div "Approved" at bounding box center [719, 373] width 113 height 24
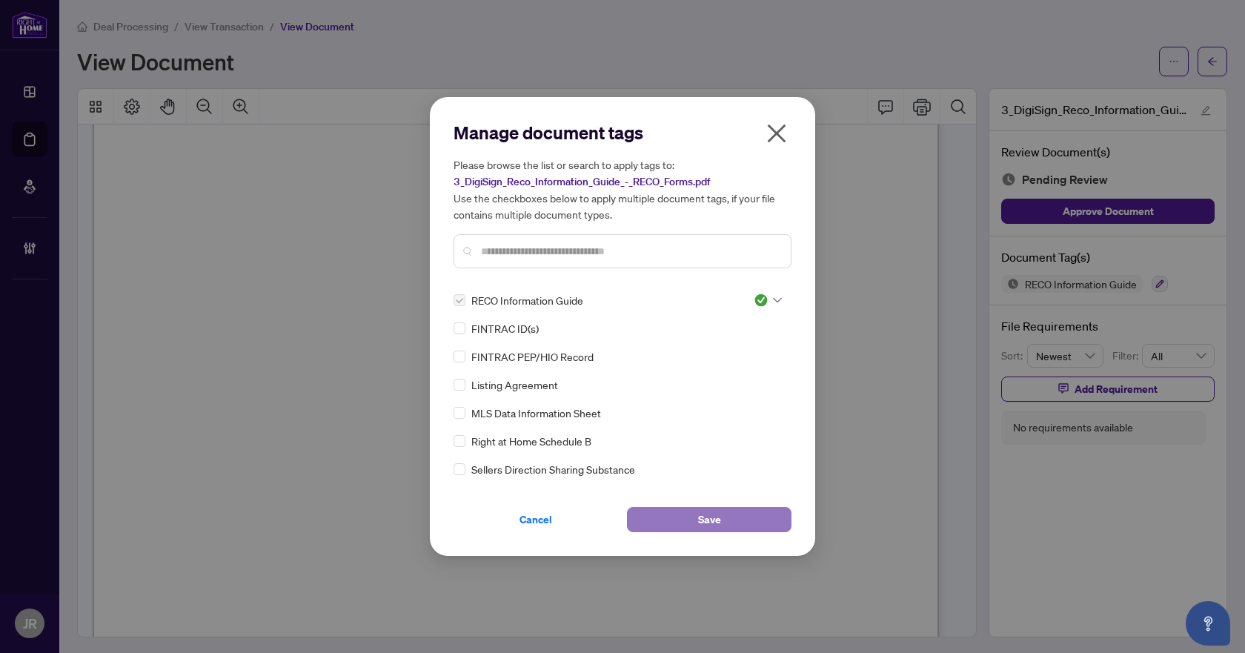
click at [718, 517] on span "Save" at bounding box center [709, 520] width 23 height 24
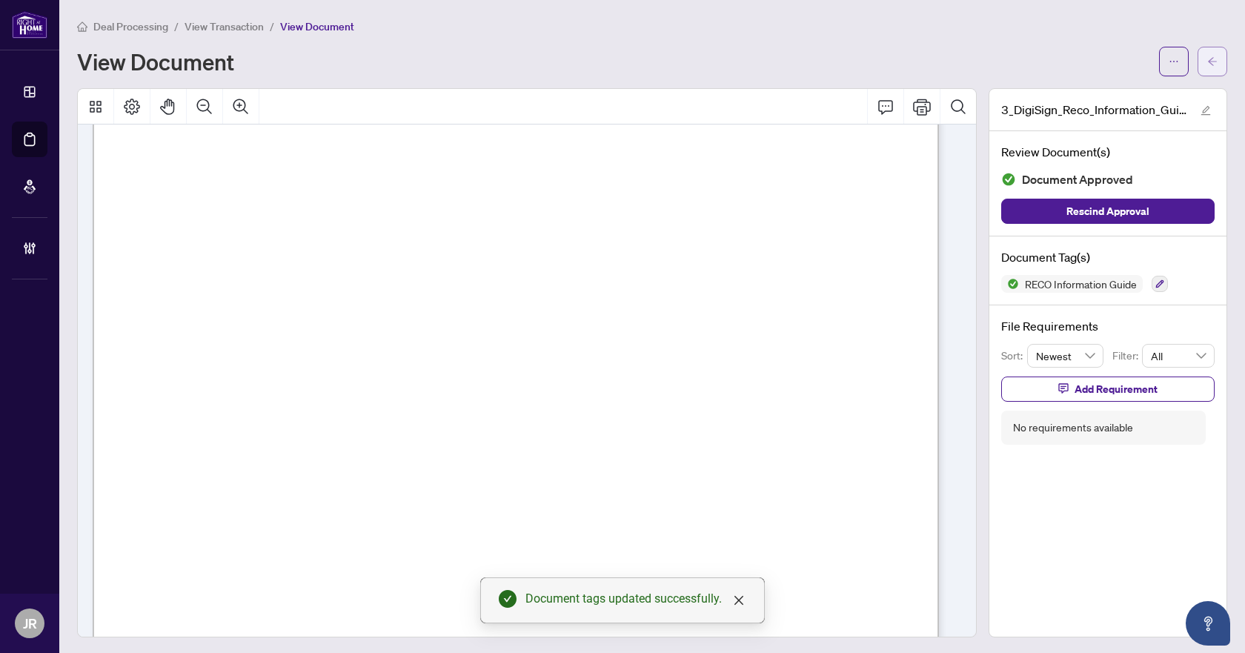
click at [1207, 62] on icon "arrow-left" at bounding box center [1212, 61] width 10 height 10
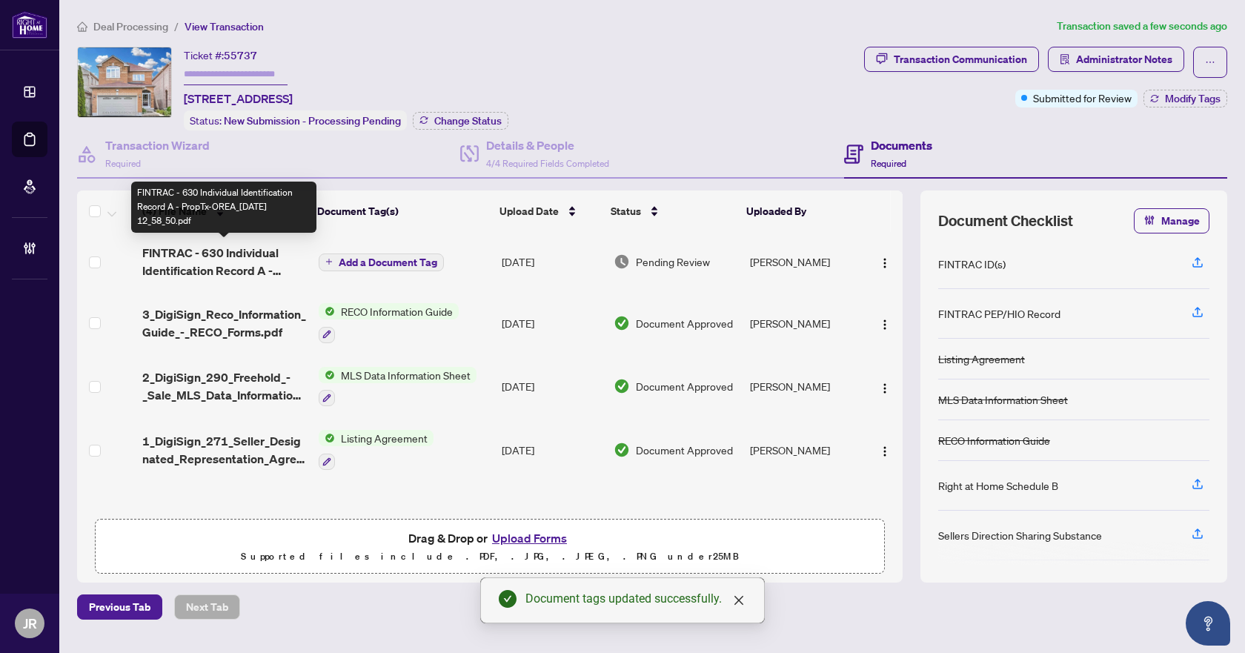
click at [205, 252] on span "FINTRAC - 630 Individual Identification Record A - PropTx-OREA_[DATE] 12_58_50.…" at bounding box center [224, 262] width 165 height 36
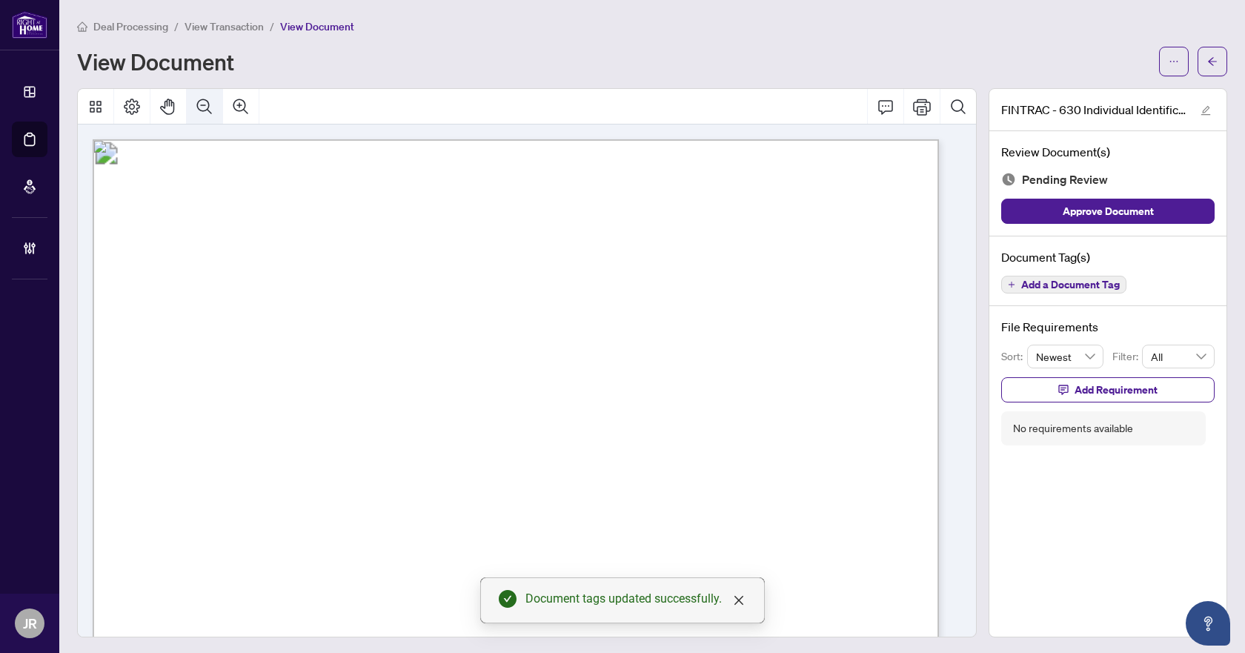
click at [211, 91] on button "Zoom Out" at bounding box center [205, 107] width 36 height 36
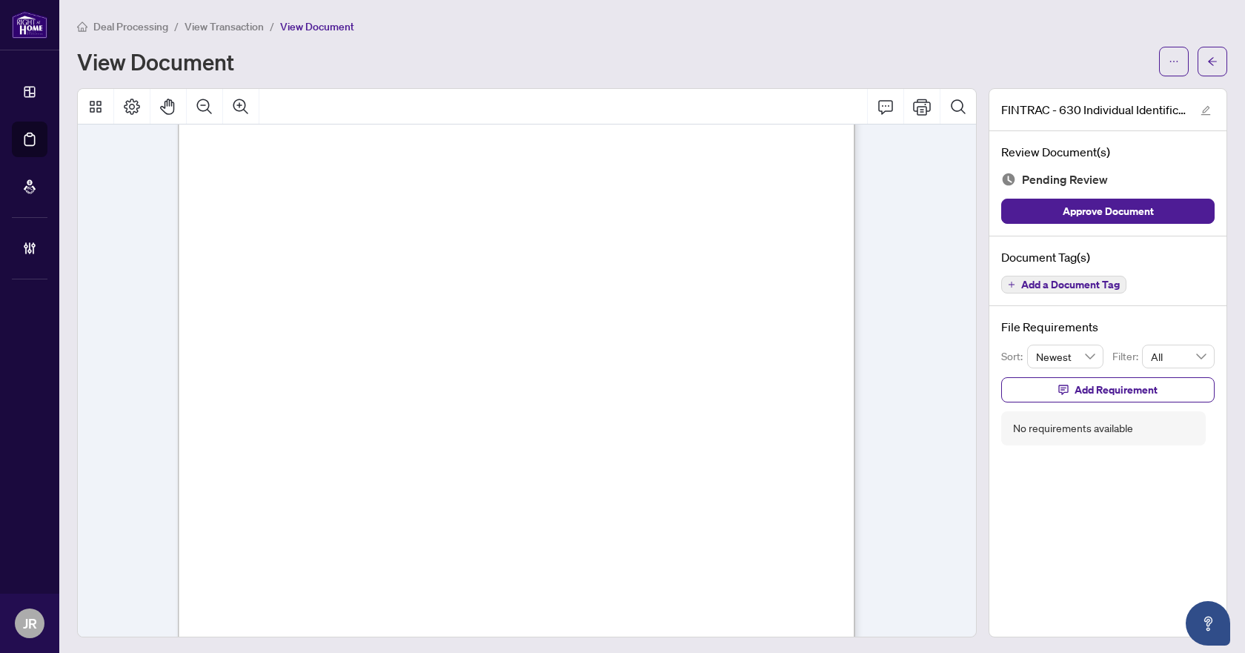
scroll to position [3038, 0]
click at [1054, 280] on span "Add a Document Tag" at bounding box center [1070, 284] width 99 height 10
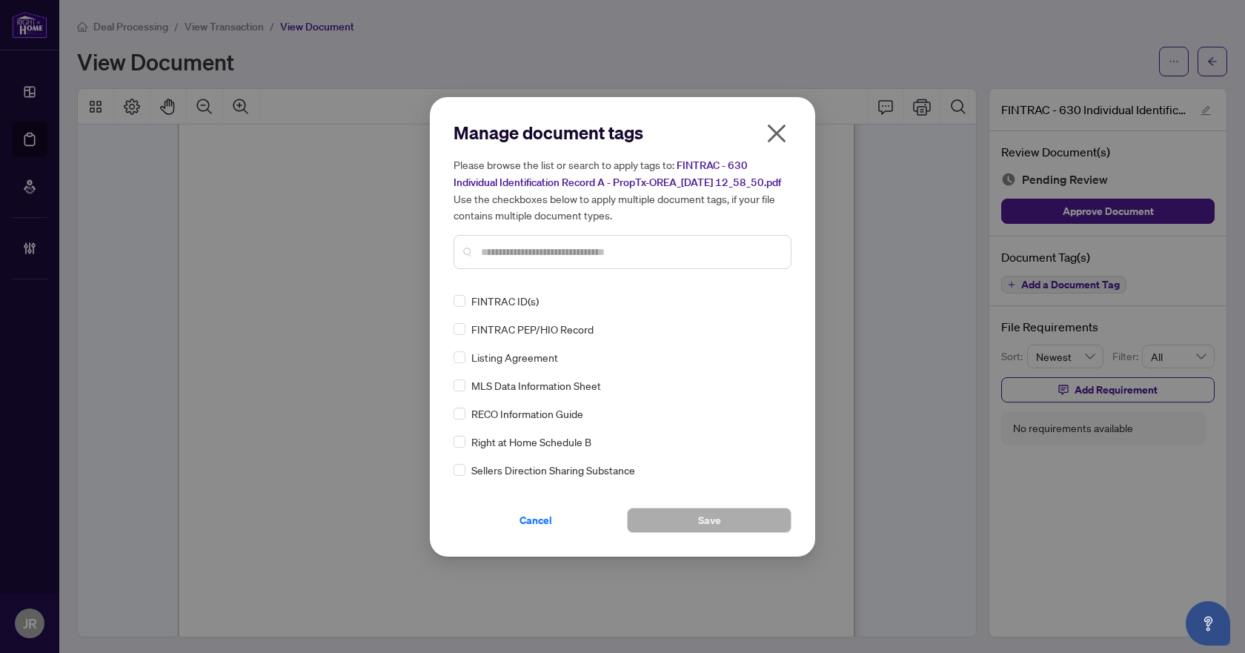
click at [453, 306] on div "Manage document tags Please browse the list or search to apply tags to: FINTRAC…" at bounding box center [622, 326] width 385 height 459
click at [766, 308] on div at bounding box center [768, 300] width 28 height 15
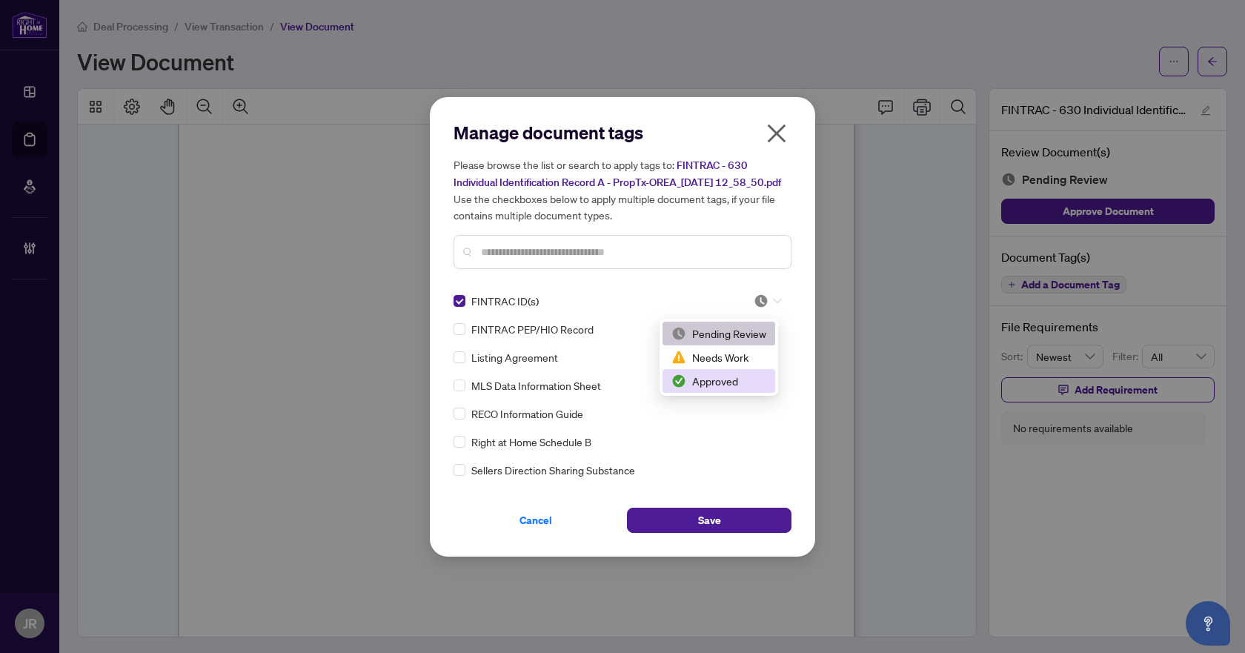
click at [750, 386] on div "Approved" at bounding box center [718, 381] width 95 height 16
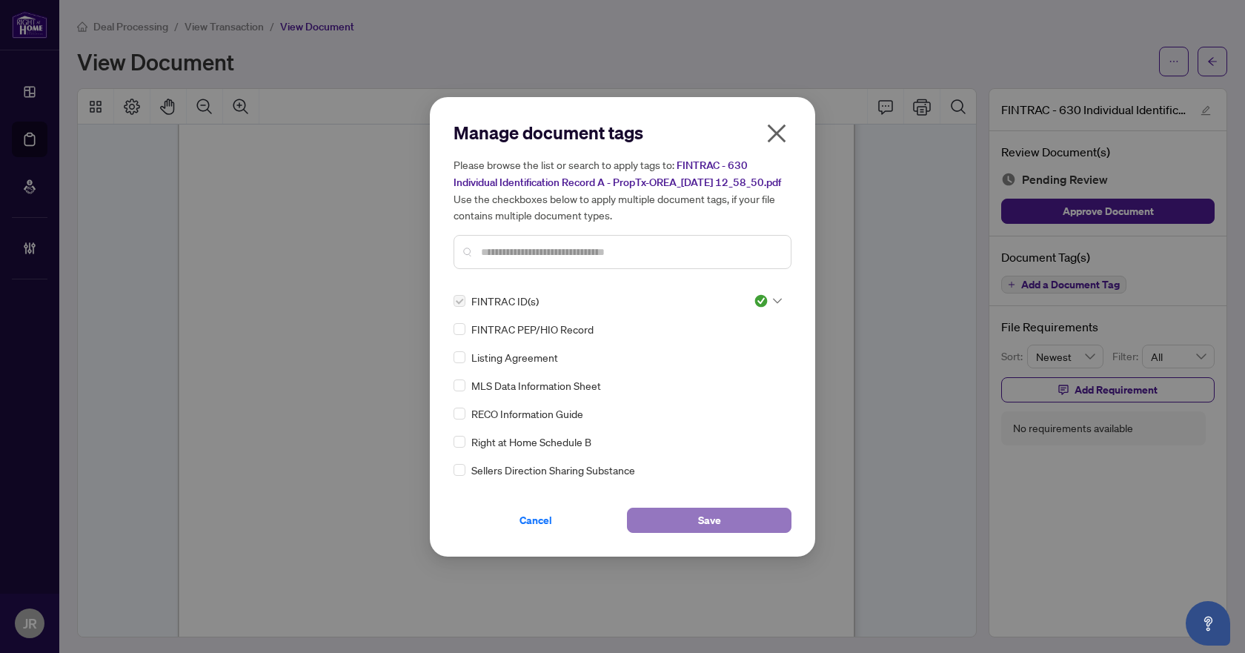
click at [711, 532] on span "Save" at bounding box center [709, 520] width 23 height 24
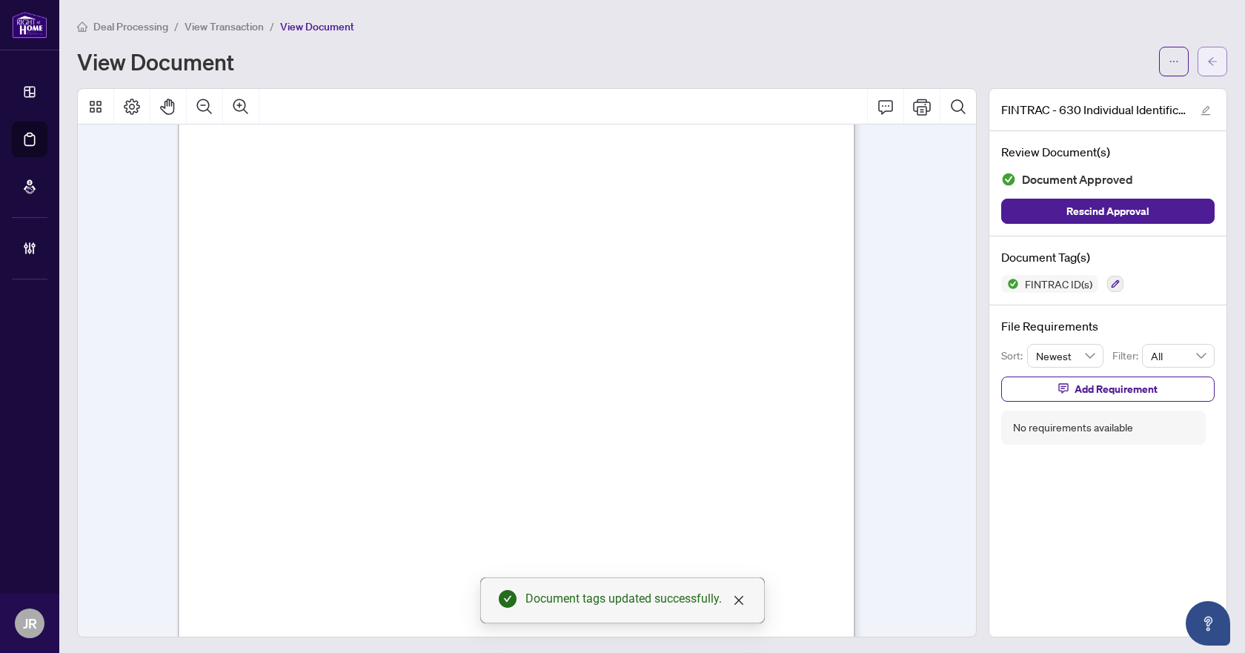
click at [1207, 59] on icon "arrow-left" at bounding box center [1212, 61] width 10 height 10
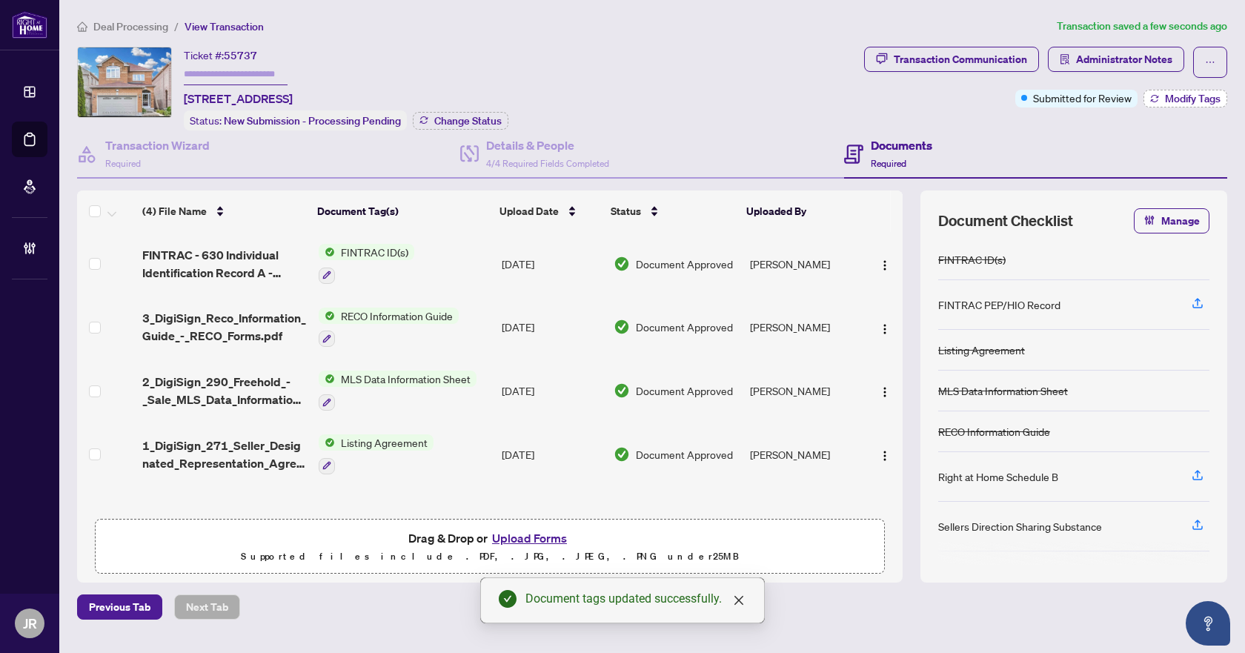
click at [1157, 100] on icon "button" at bounding box center [1154, 98] width 9 height 9
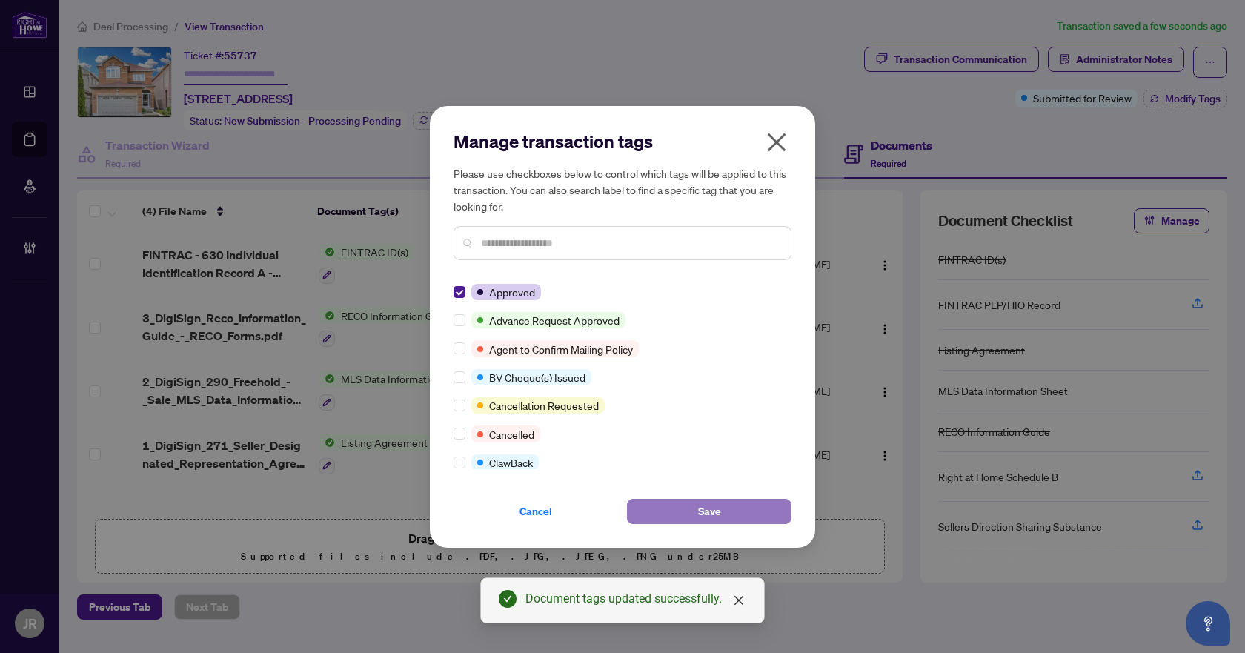
click at [717, 511] on span "Save" at bounding box center [709, 511] width 23 height 24
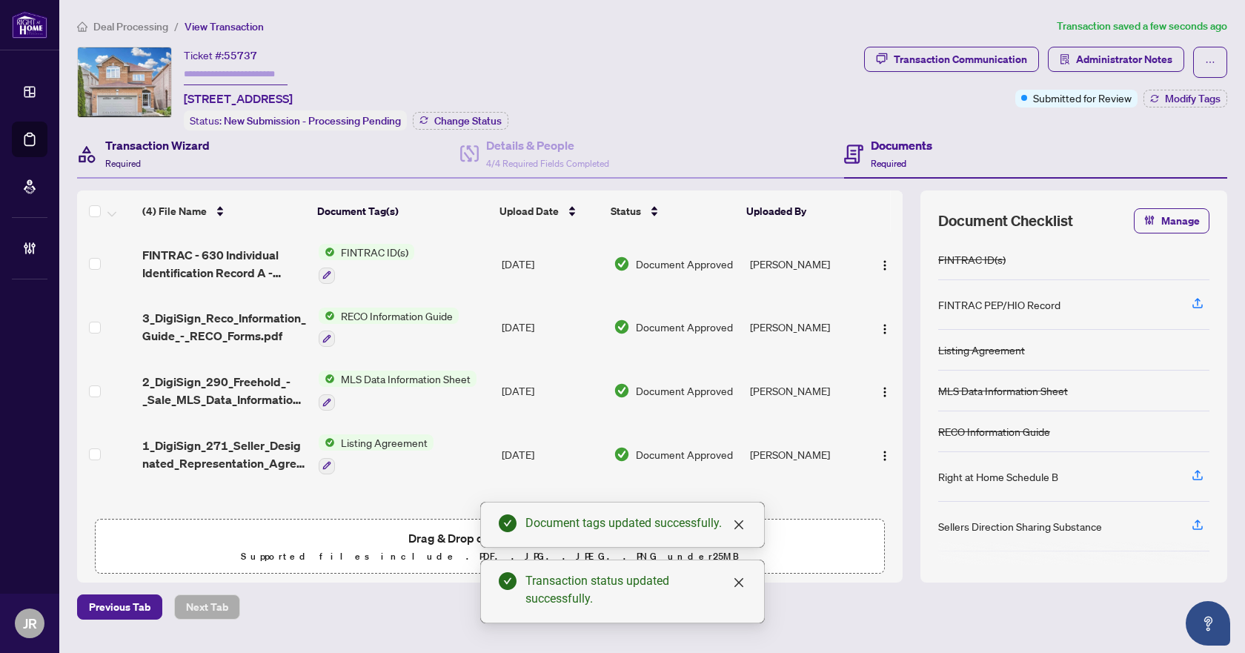
click at [188, 162] on div "Transaction Wizard Required" at bounding box center [157, 153] width 104 height 35
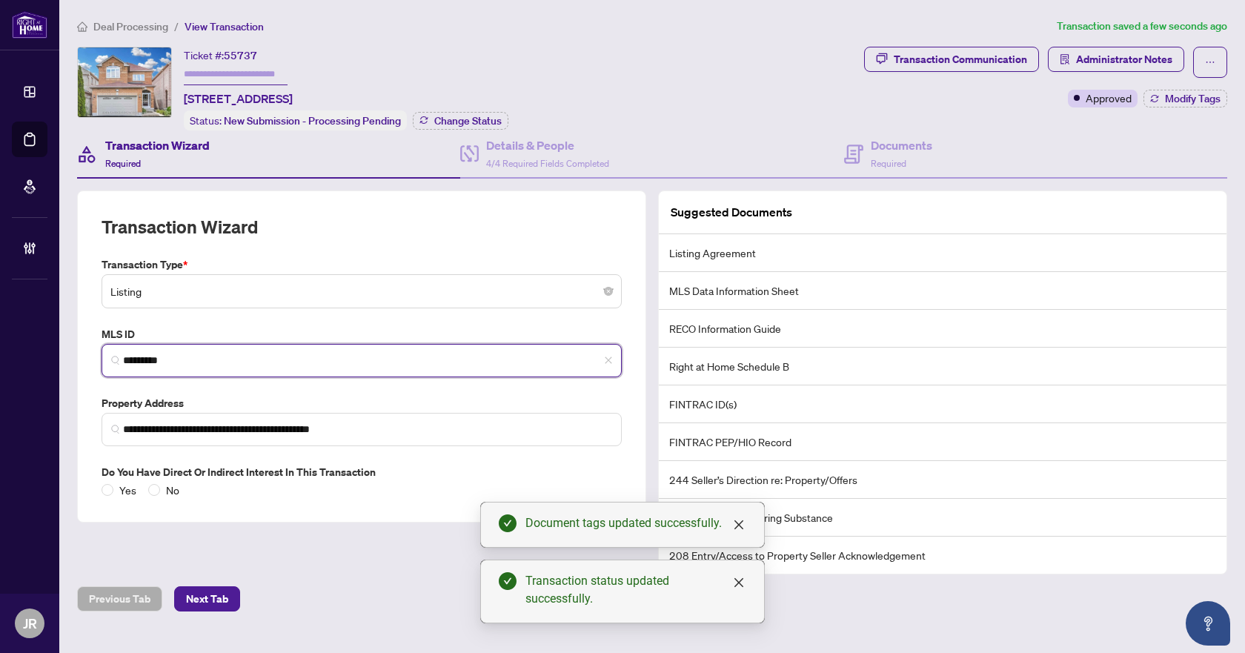
click at [159, 356] on input "*********" at bounding box center [367, 361] width 489 height 16
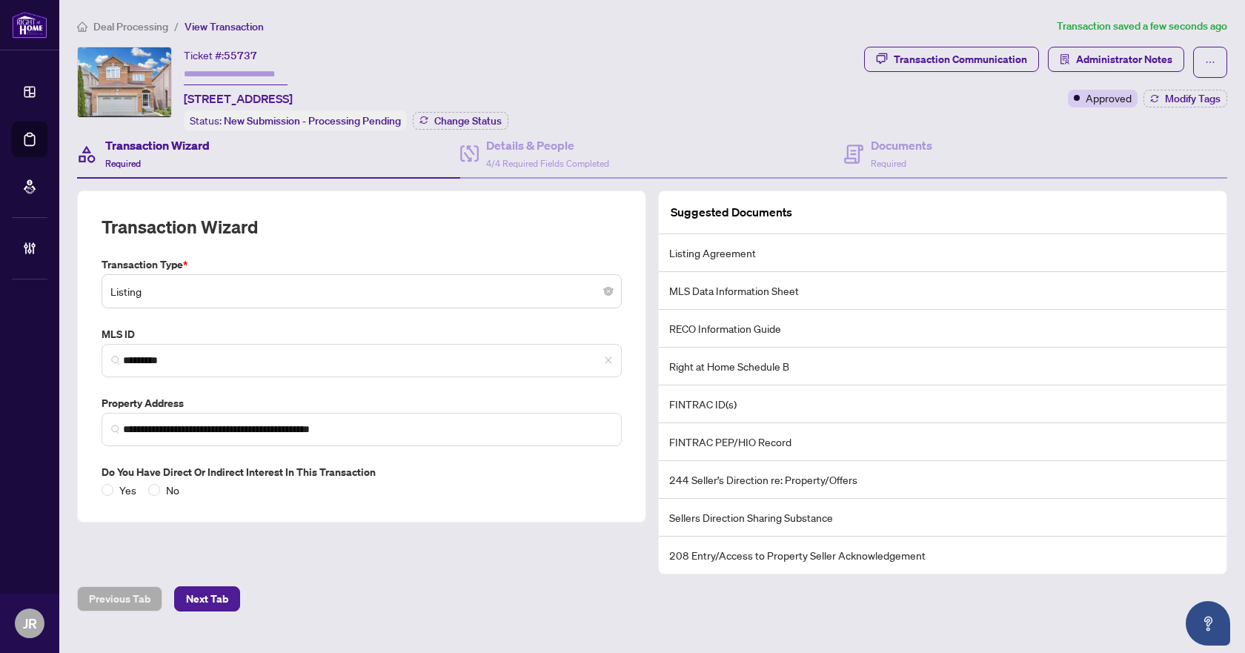
click at [243, 49] on span "55737" at bounding box center [240, 55] width 33 height 13
copy span "55737"
click at [137, 24] on span "Deal Processing" at bounding box center [130, 26] width 75 height 13
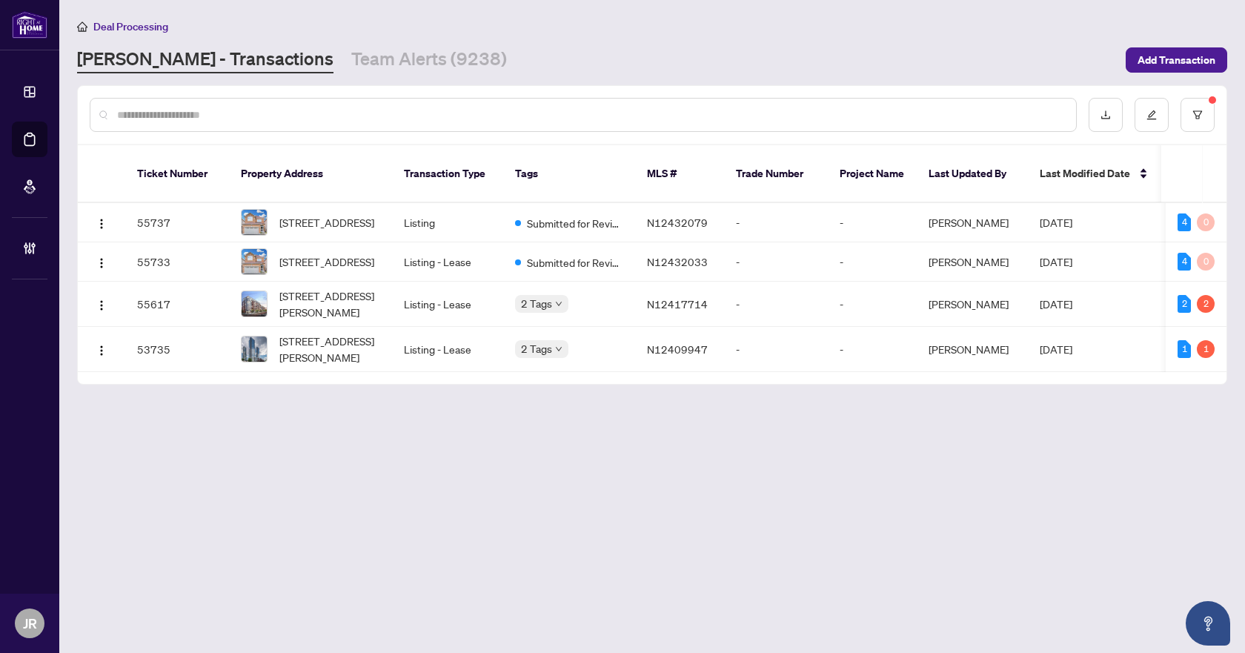
click at [335, 79] on main "Deal Processing RAHR - Transactions Team Alerts (9238) Add Transaction Ticket N…" at bounding box center [652, 326] width 1186 height 653
click at [351, 64] on link "Team Alerts (9238)" at bounding box center [429, 60] width 156 height 27
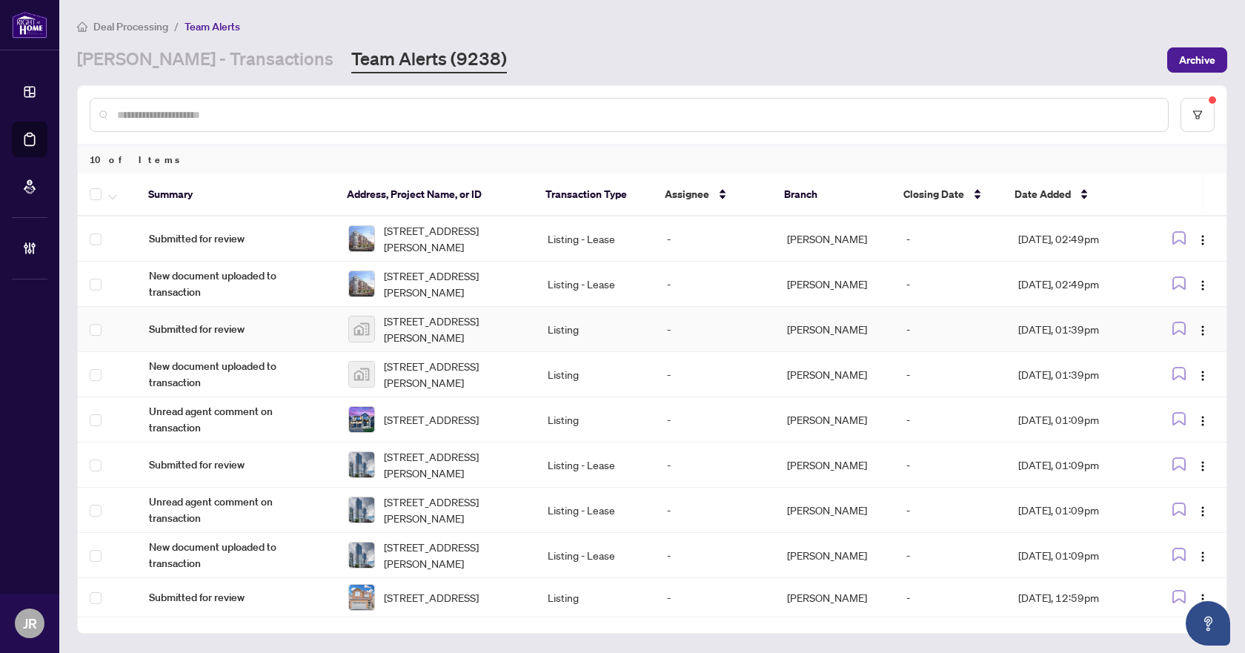
scroll to position [47, 0]
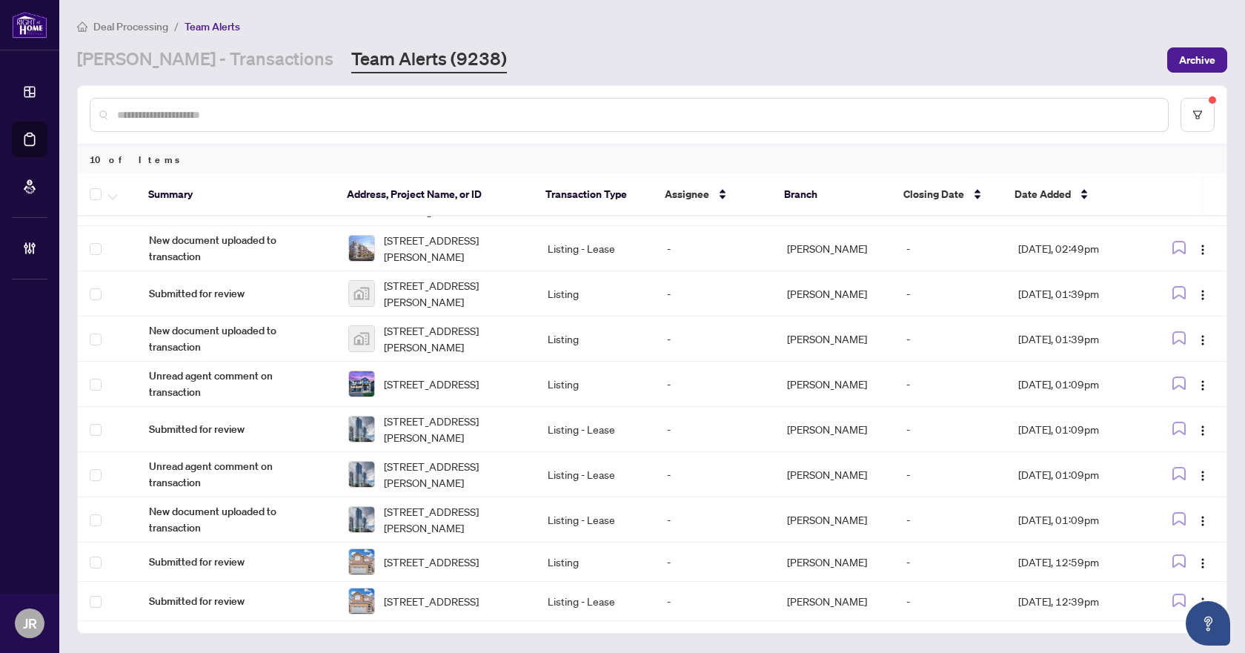
click at [364, 109] on input "text" at bounding box center [636, 115] width 1039 height 16
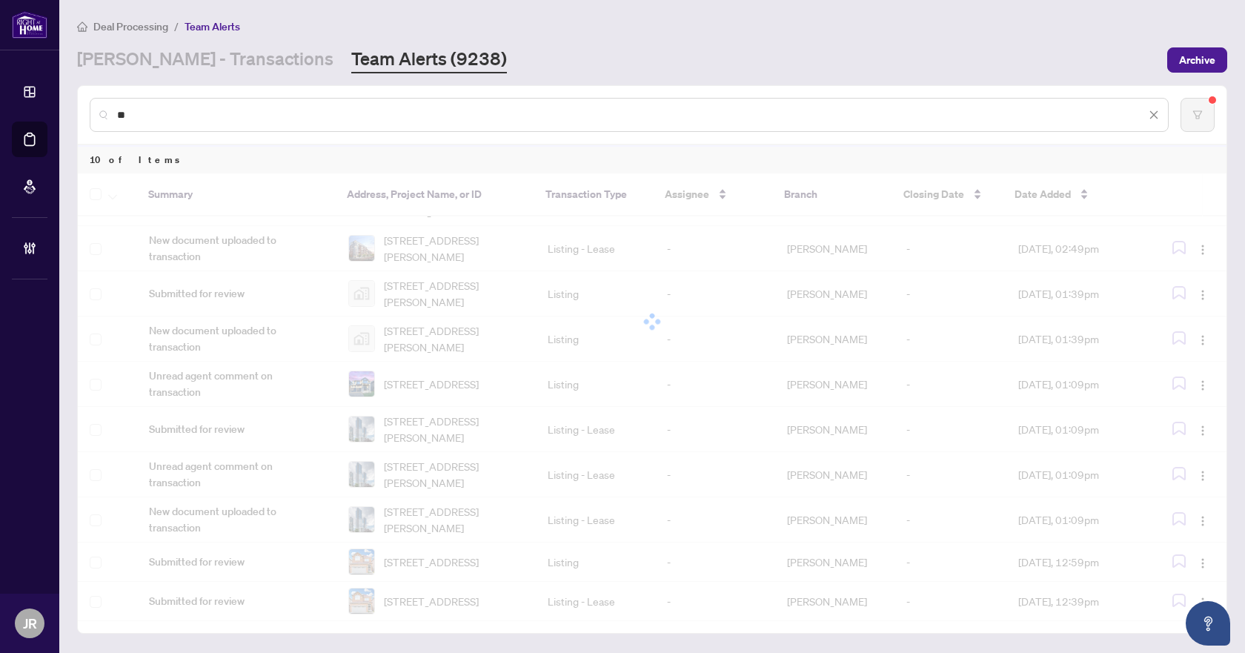
scroll to position [0, 0]
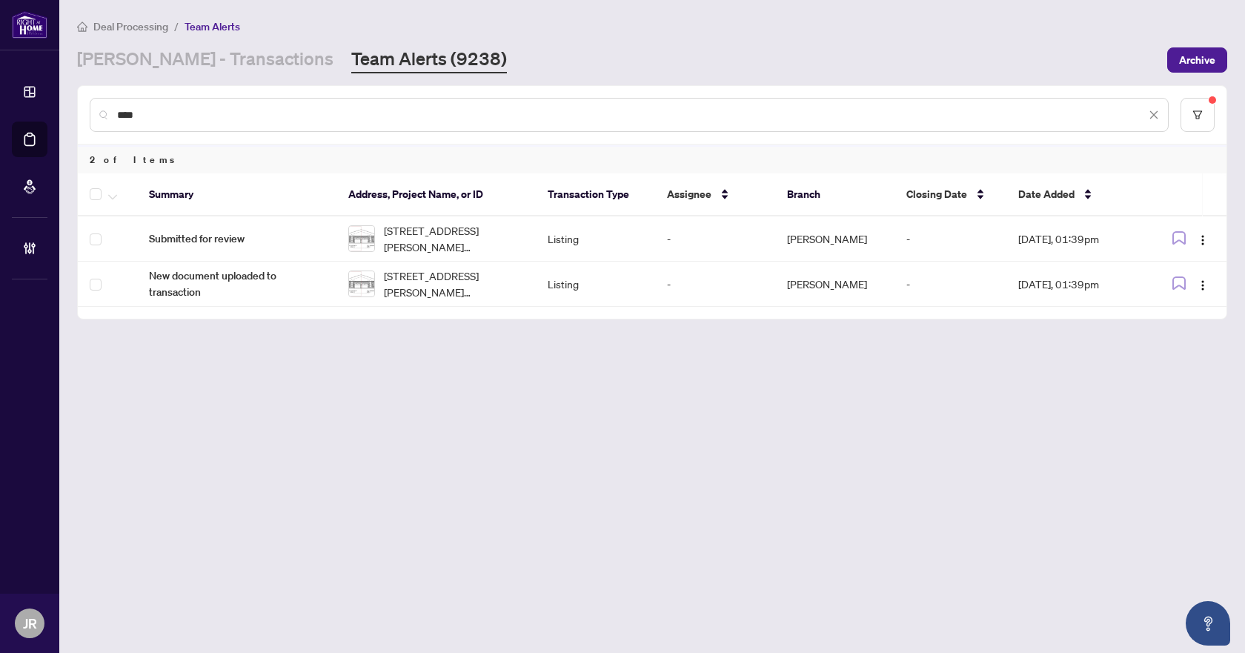
click at [88, 190] on th at bounding box center [107, 194] width 59 height 43
click at [114, 194] on icon "button" at bounding box center [112, 197] width 9 height 6
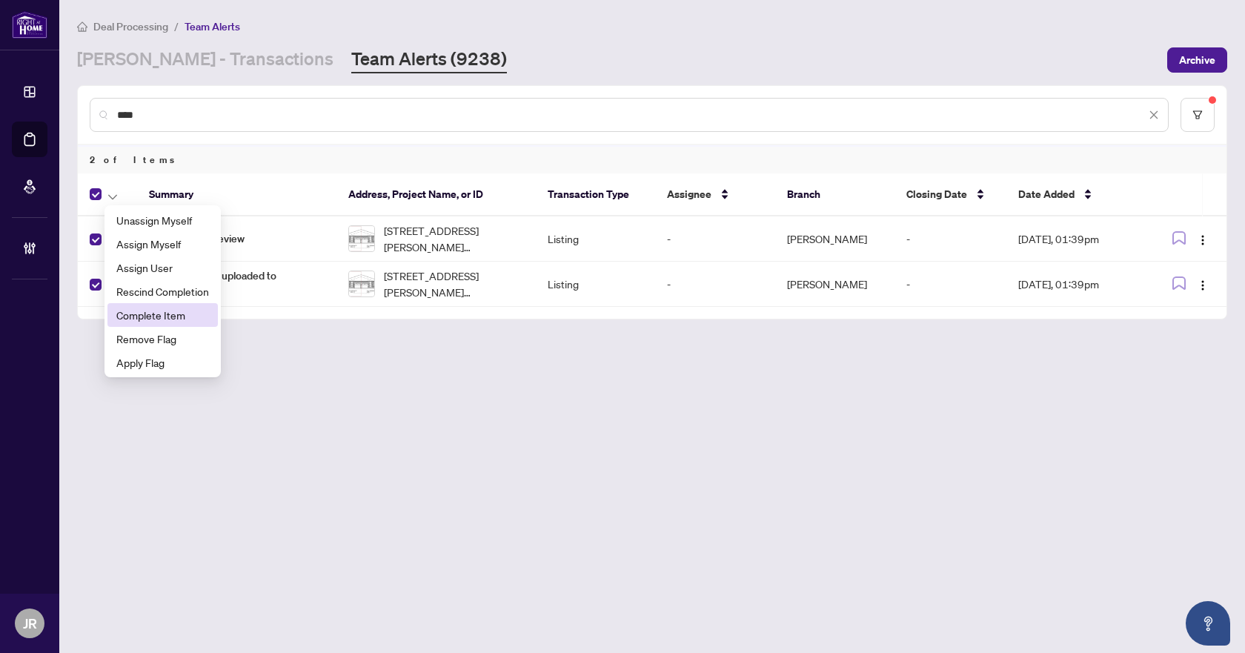
click at [170, 314] on span "Complete Item" at bounding box center [162, 315] width 93 height 16
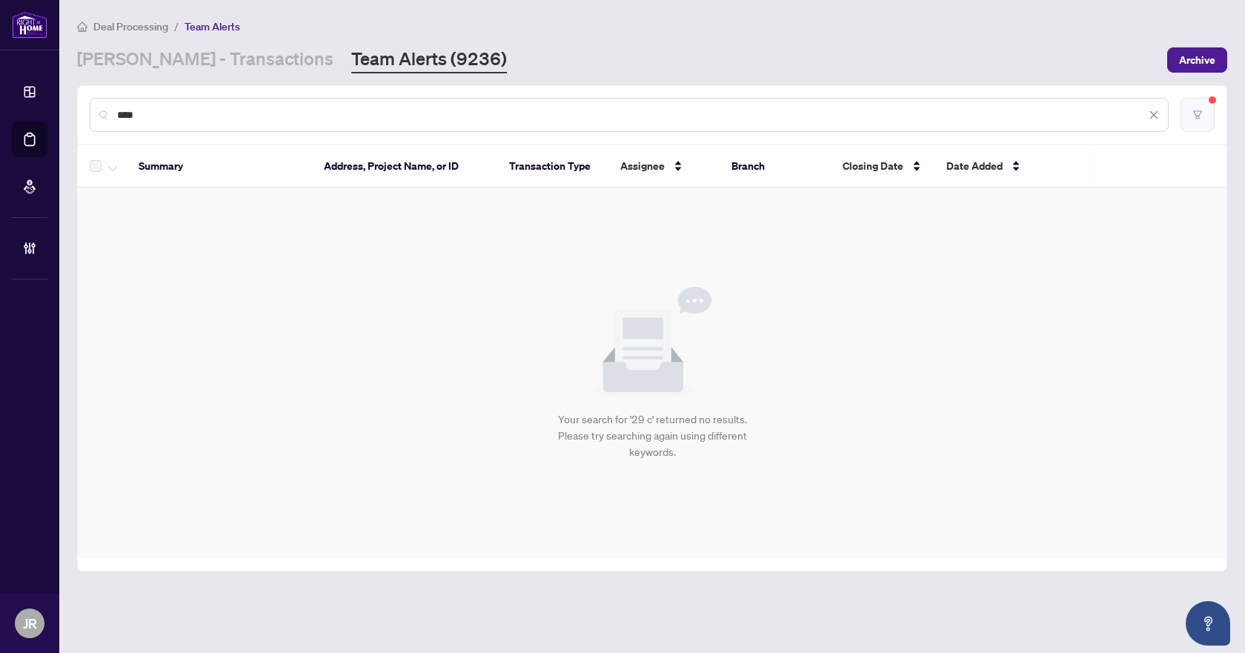
click at [1196, 116] on icon "filter" at bounding box center [1197, 114] width 9 height 8
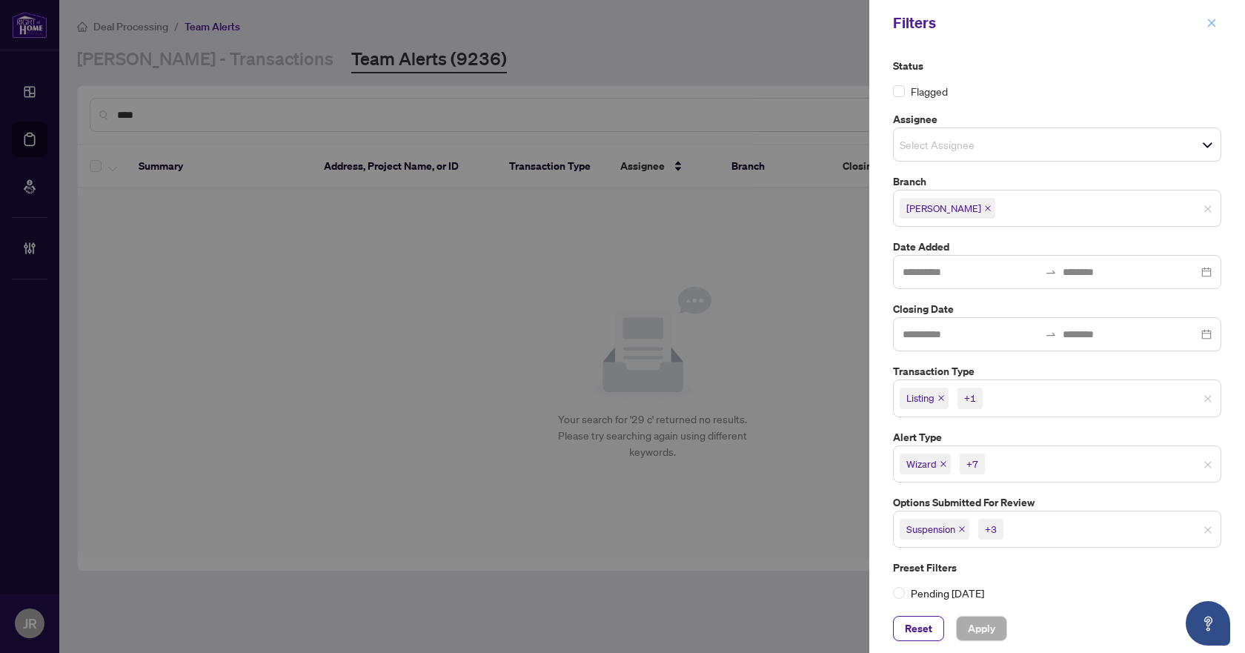
click at [1209, 17] on span "button" at bounding box center [1211, 23] width 10 height 24
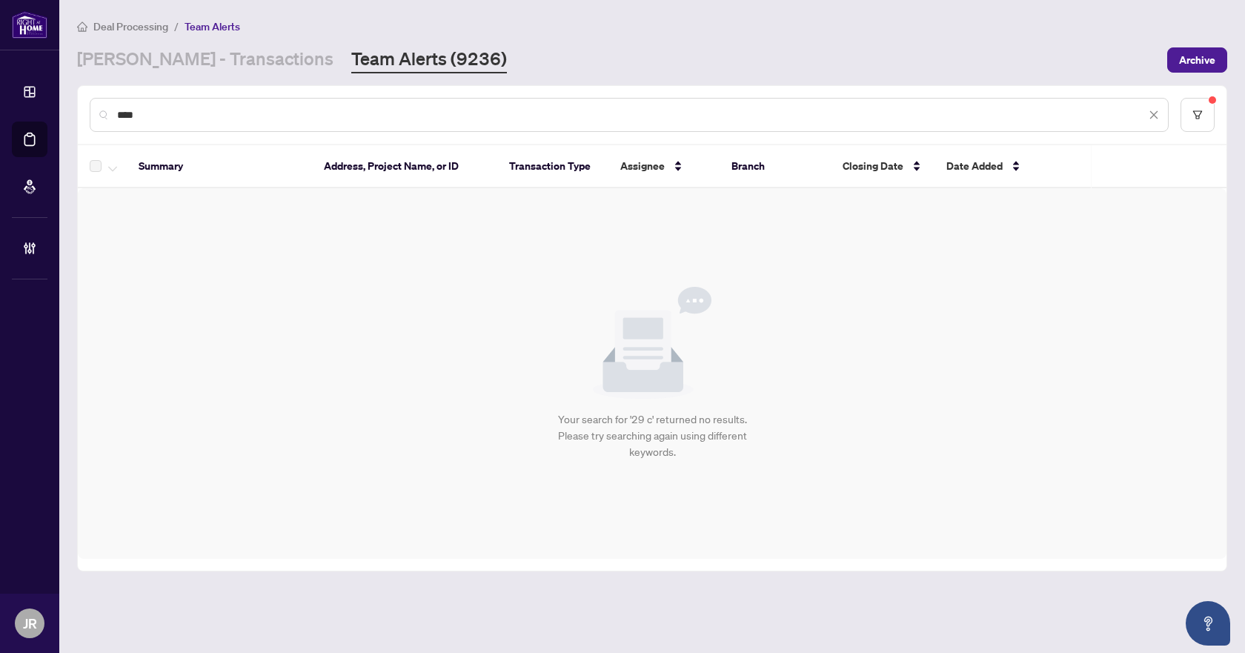
click at [389, 117] on input "****" at bounding box center [631, 115] width 1029 height 16
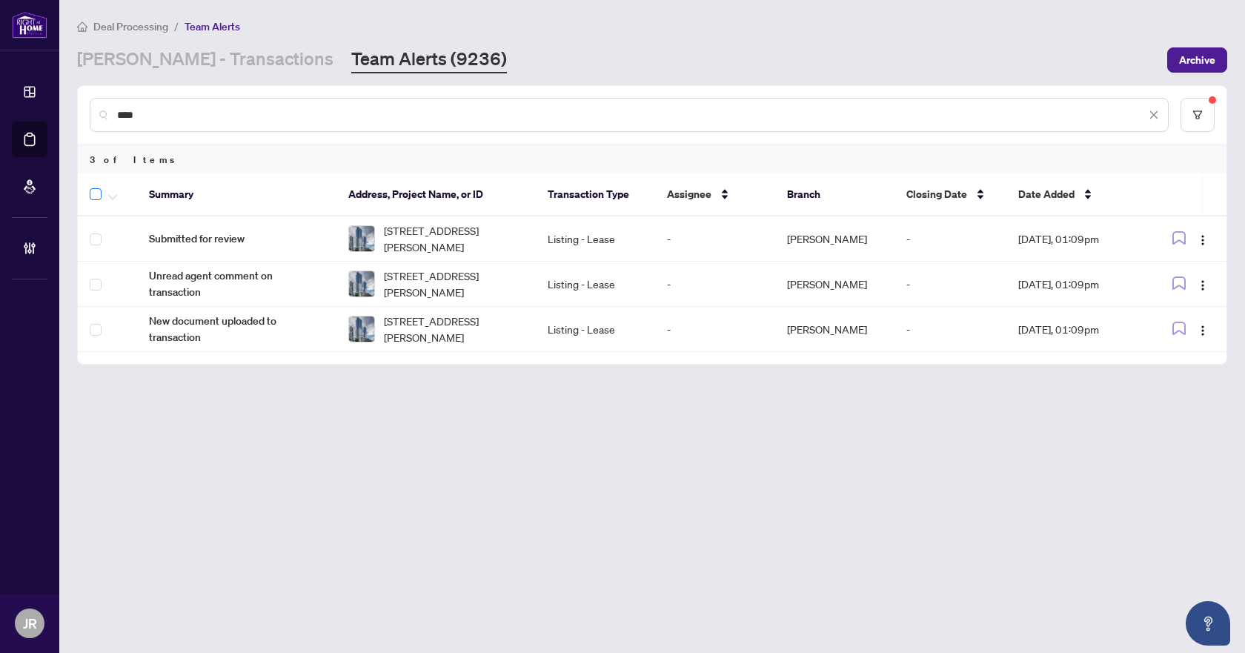
click at [95, 199] on label at bounding box center [96, 194] width 12 height 18
click at [109, 196] on icon "button" at bounding box center [112, 197] width 9 height 6
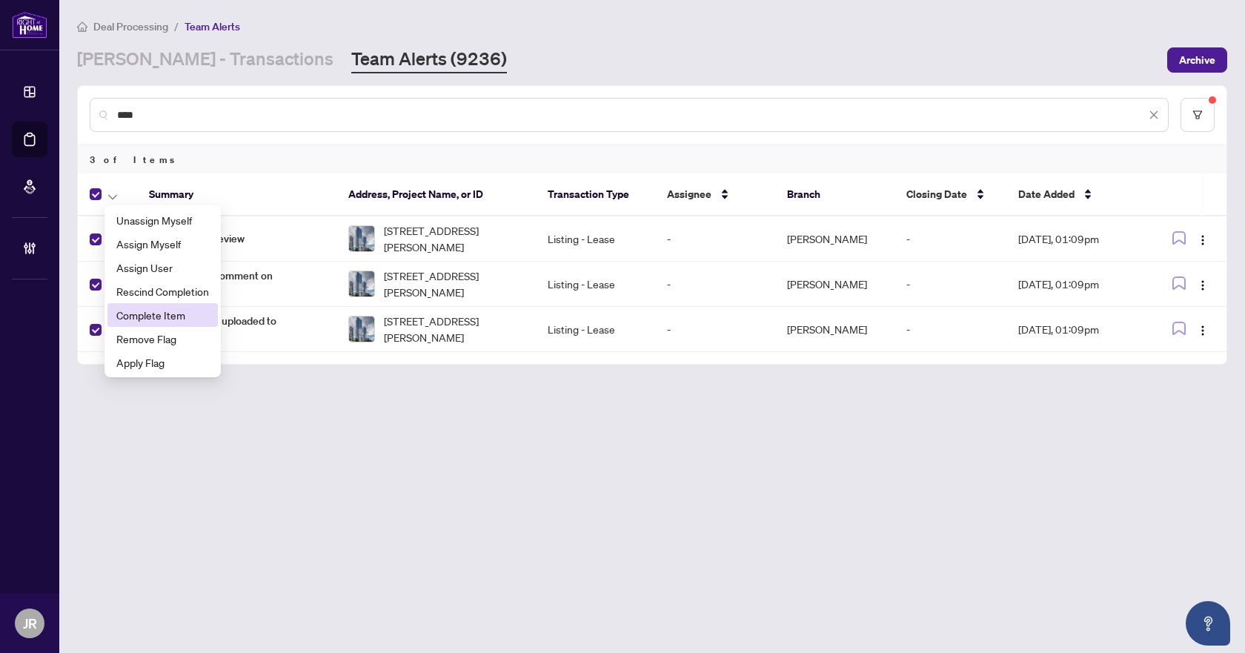
click at [149, 325] on li "Complete Item" at bounding box center [162, 315] width 110 height 24
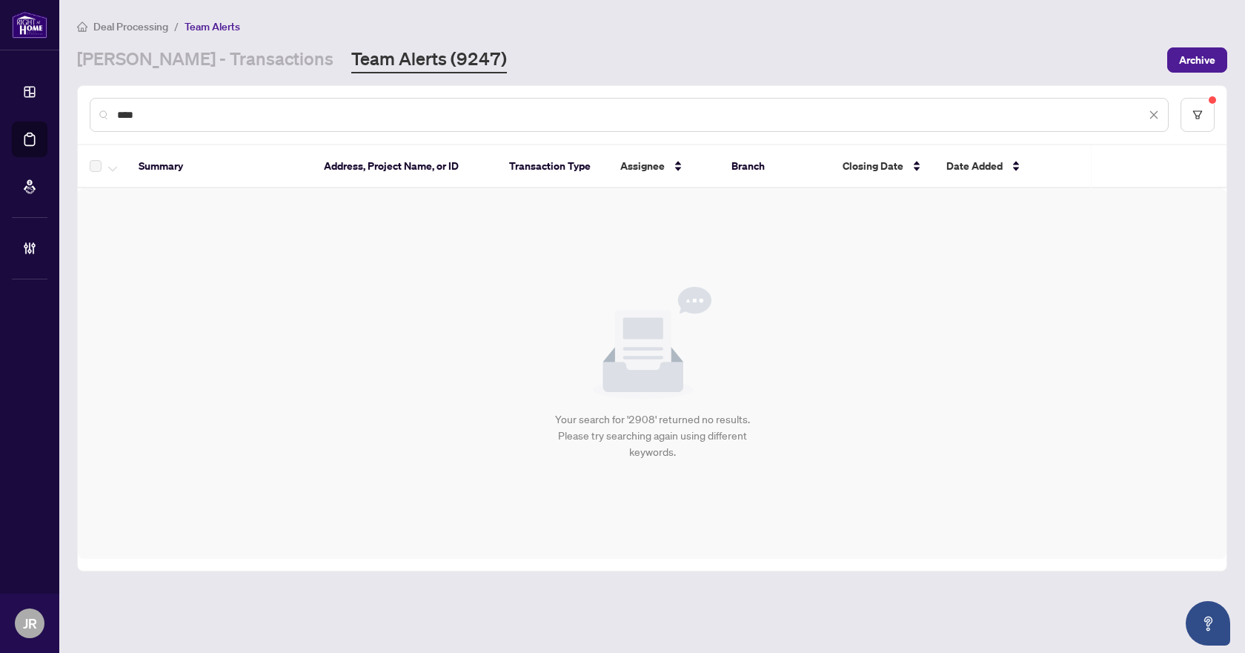
drag, startPoint x: 324, startPoint y: 102, endPoint x: 326, endPoint y: 118, distance: 15.7
click at [324, 102] on div "****" at bounding box center [629, 115] width 1079 height 34
click at [326, 118] on input "****" at bounding box center [631, 115] width 1029 height 16
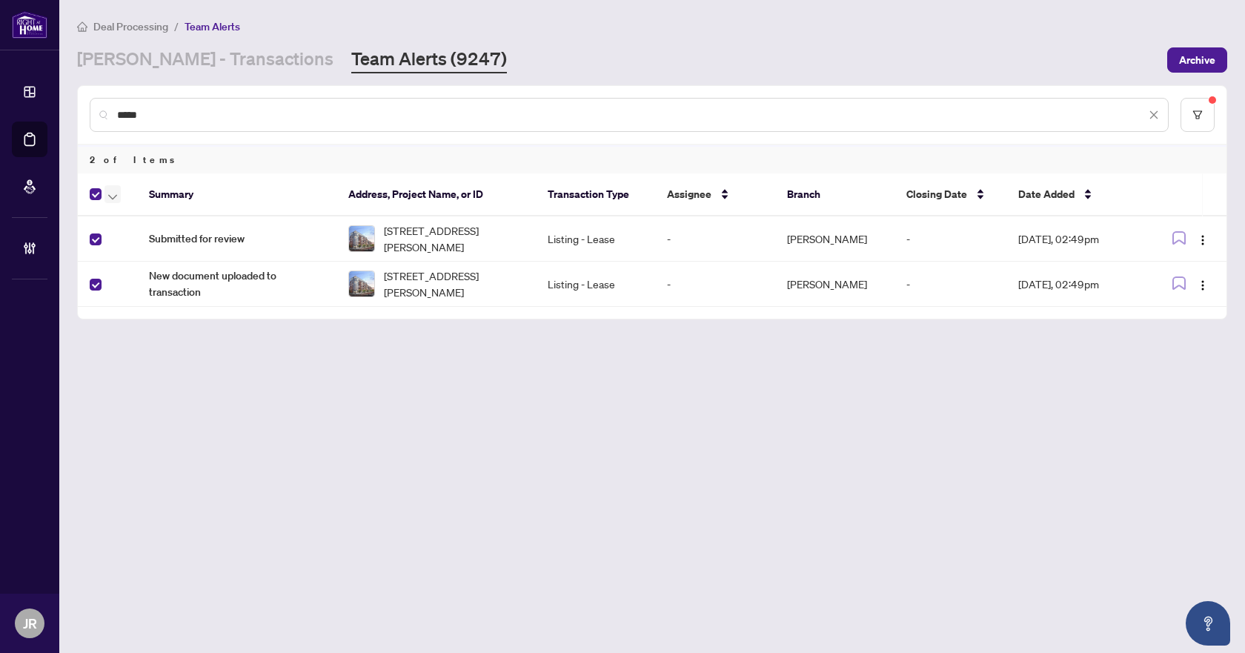
click at [107, 194] on button "button" at bounding box center [112, 194] width 16 height 18
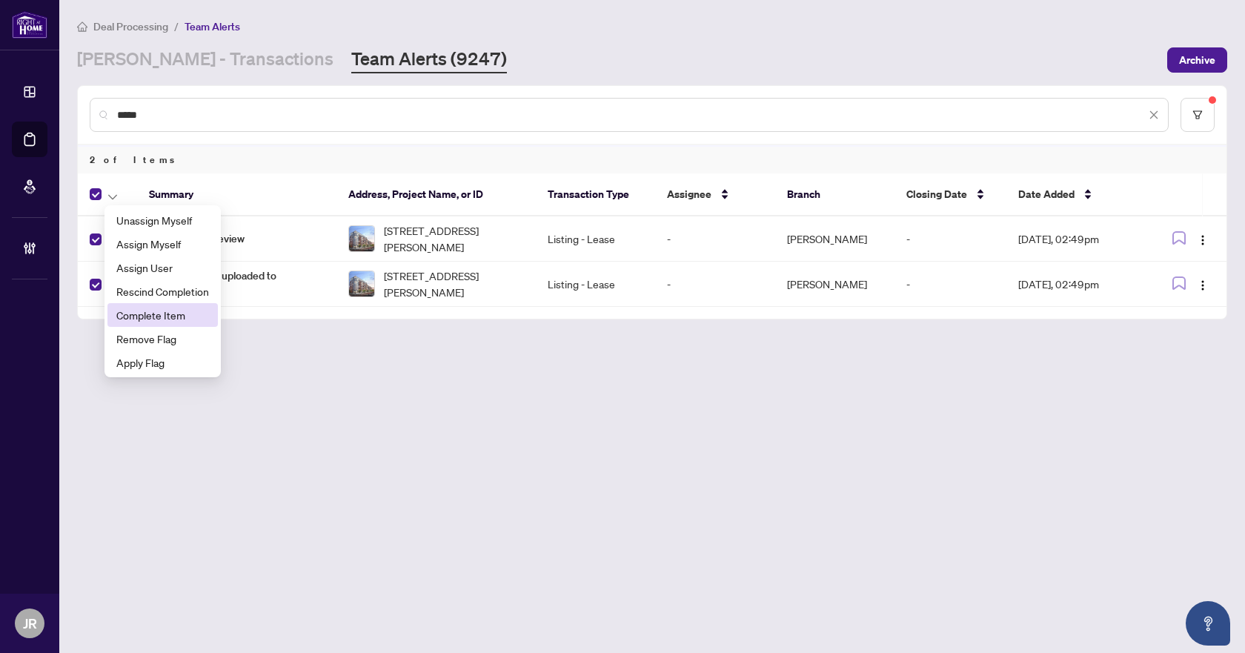
click at [141, 318] on span "Complete Item" at bounding box center [162, 315] width 93 height 16
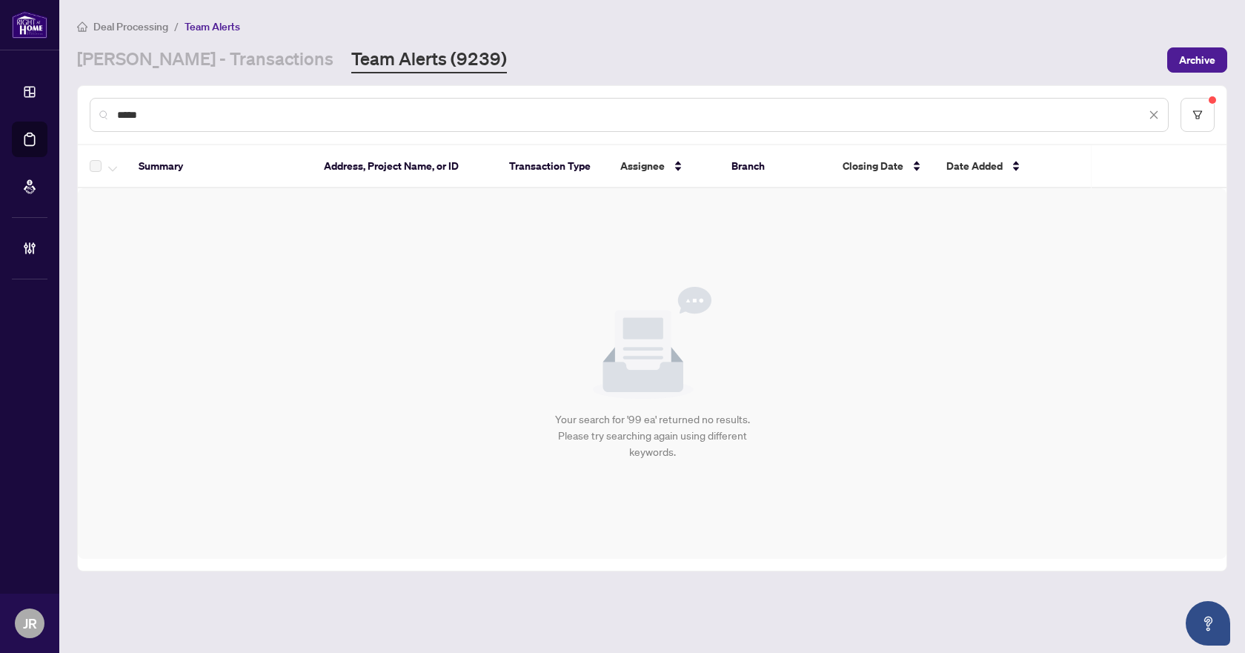
click at [233, 115] on input "*****" at bounding box center [631, 115] width 1029 height 16
click at [233, 114] on input "*****" at bounding box center [631, 115] width 1029 height 16
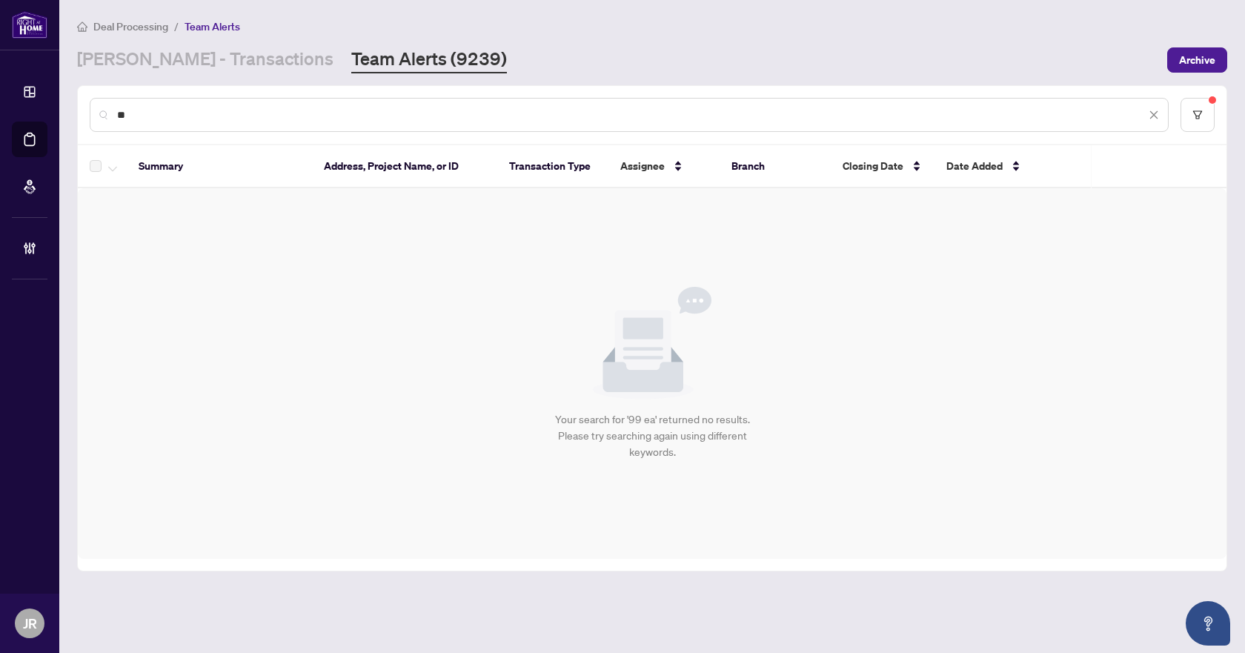
type input "*"
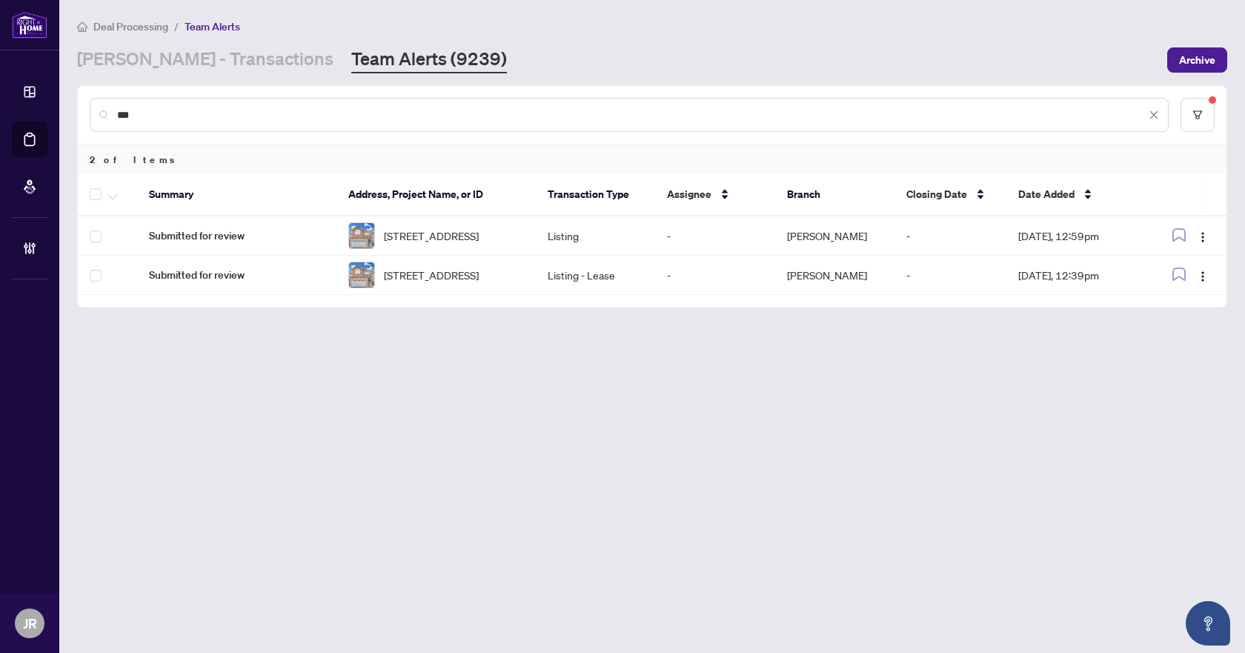
type input "***"
click at [110, 200] on span "button" at bounding box center [112, 194] width 9 height 16
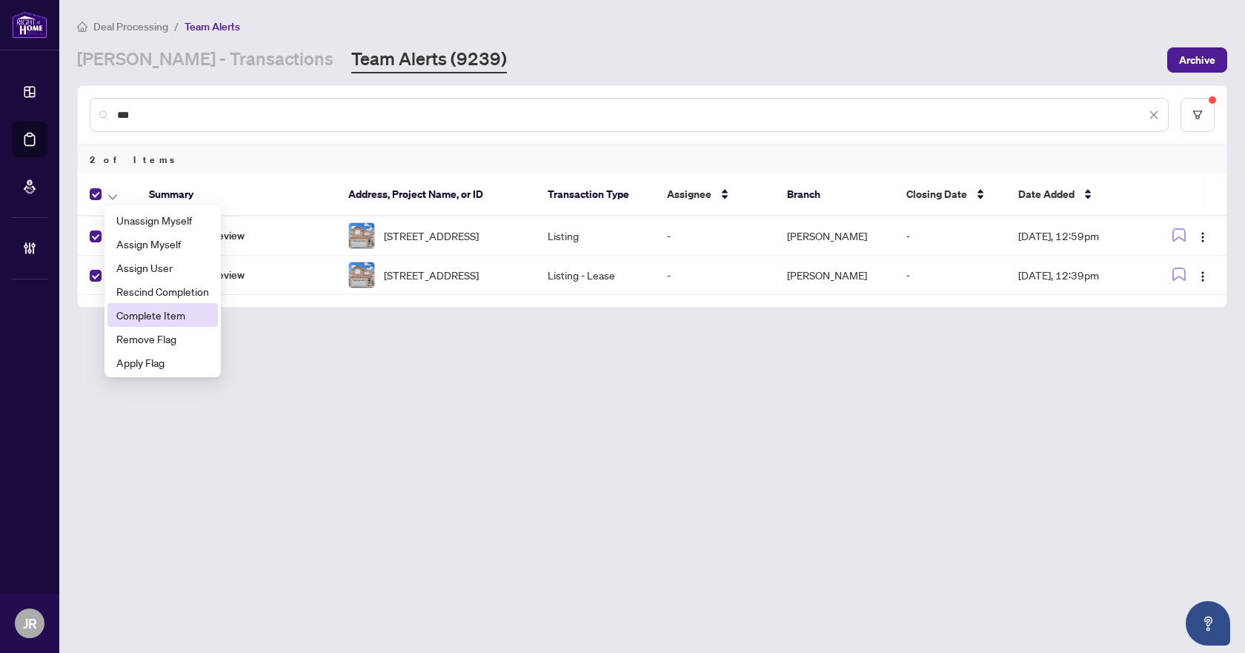
click at [159, 305] on li "Complete Item" at bounding box center [162, 315] width 110 height 24
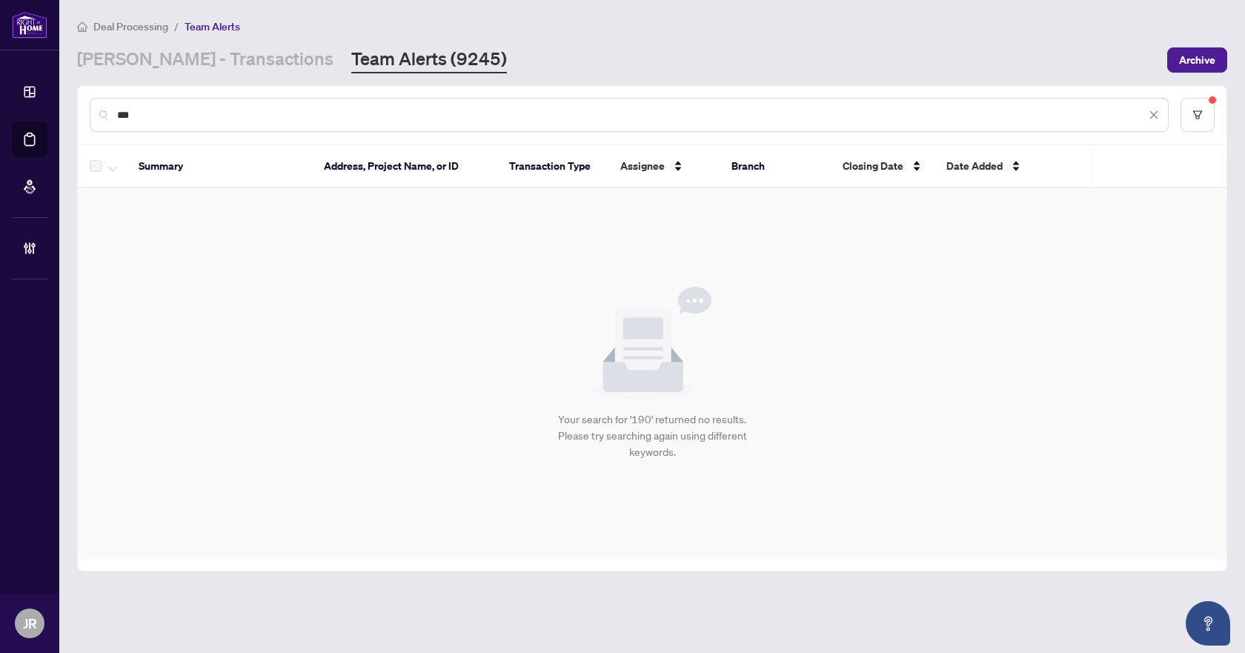
click at [271, 110] on input "***" at bounding box center [631, 115] width 1029 height 16
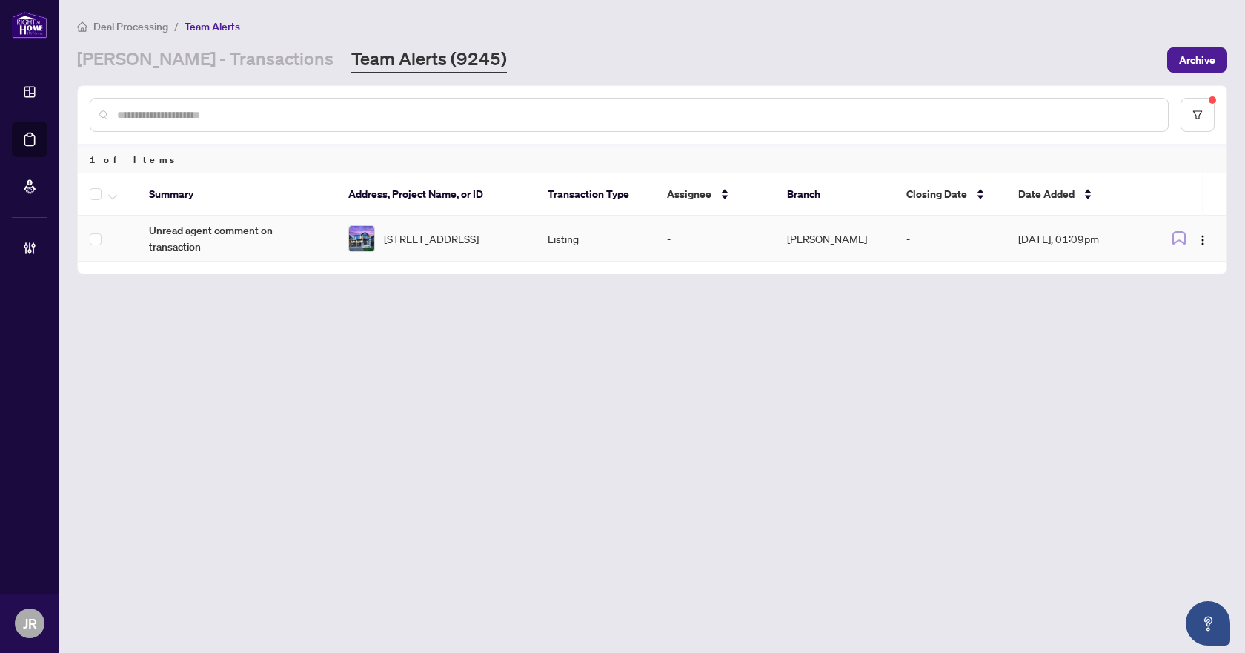
click at [241, 255] on td "Unread agent comment on transaction" at bounding box center [236, 238] width 199 height 45
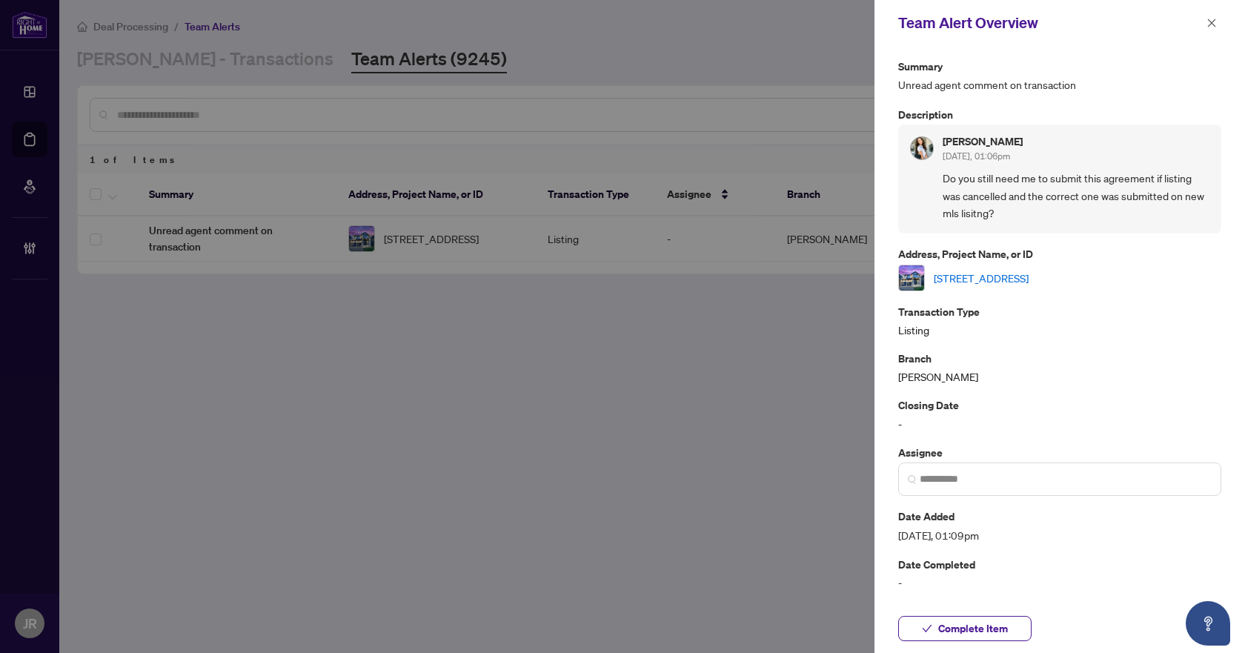
click at [1014, 275] on link "[STREET_ADDRESS]" at bounding box center [981, 278] width 95 height 16
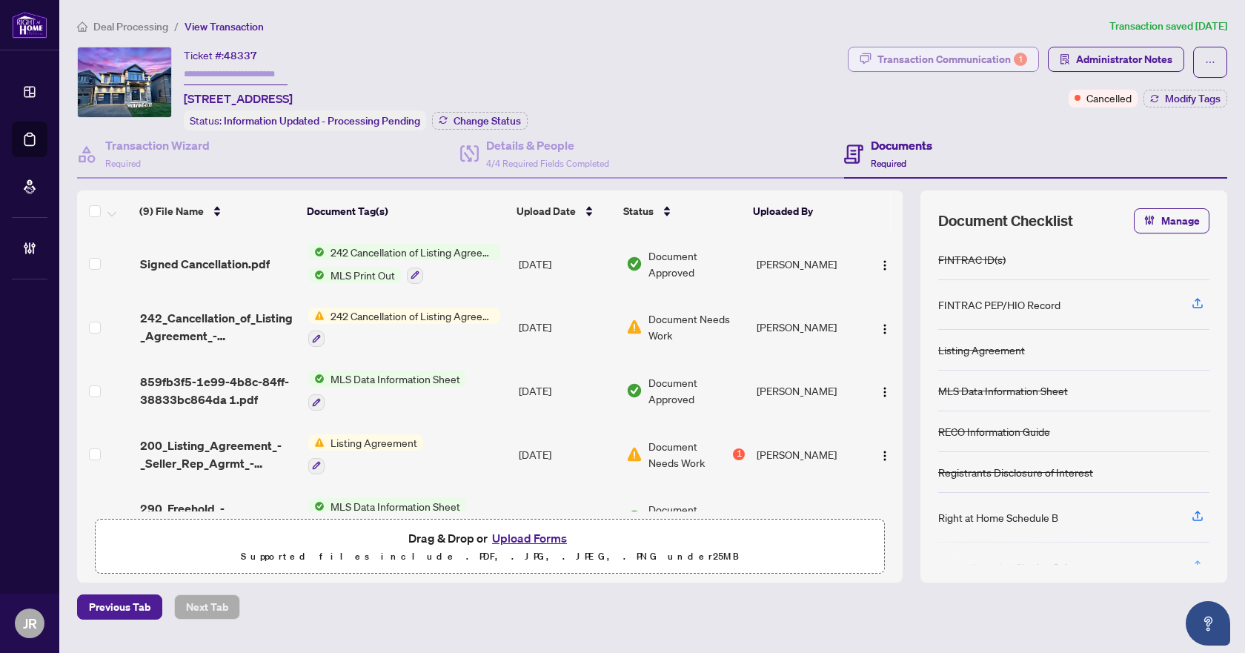
click at [1011, 62] on div "Transaction Communication 1" at bounding box center [952, 59] width 150 height 24
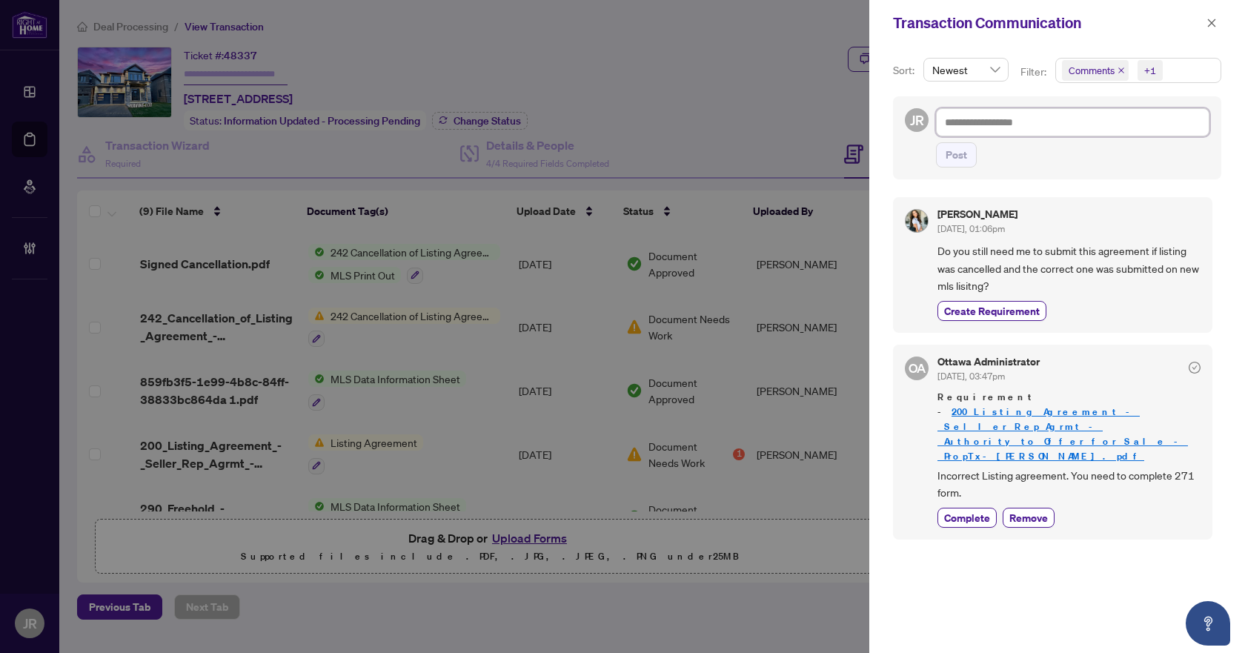
click at [1071, 119] on textarea at bounding box center [1072, 122] width 273 height 28
click at [1211, 16] on span "button" at bounding box center [1211, 23] width 10 height 24
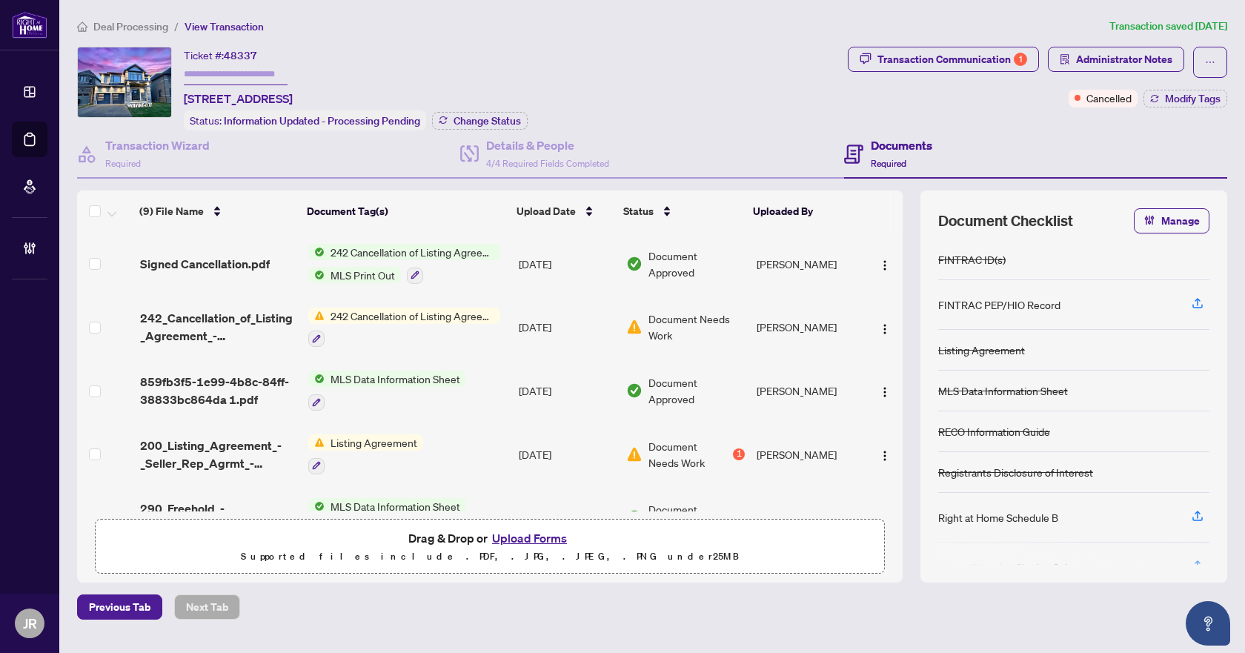
click at [128, 24] on span "Deal Processing" at bounding box center [130, 26] width 75 height 13
